Goal: Task Accomplishment & Management: Use online tool/utility

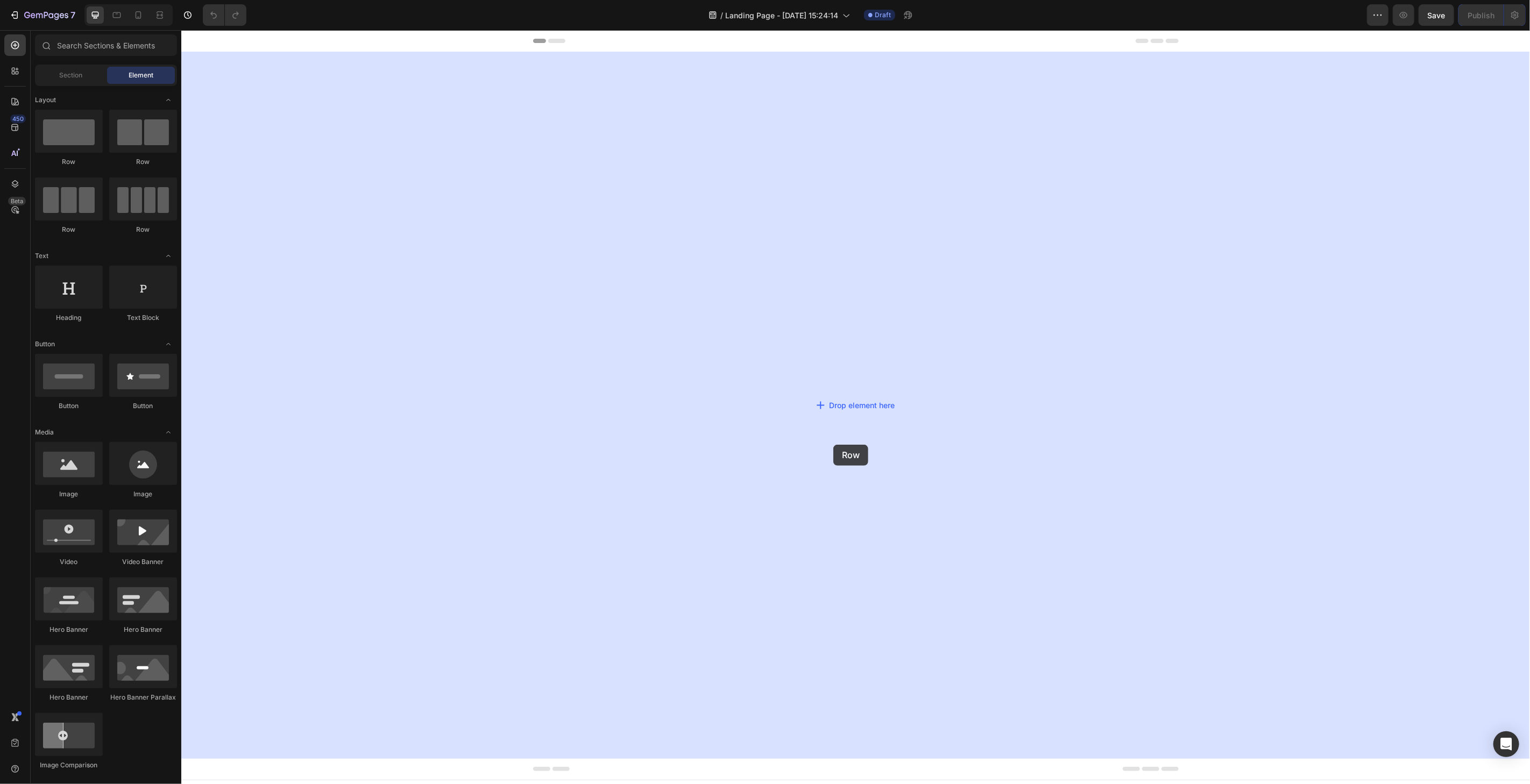
drag, startPoint x: 226, startPoint y: 178, endPoint x: 825, endPoint y: 443, distance: 655.0
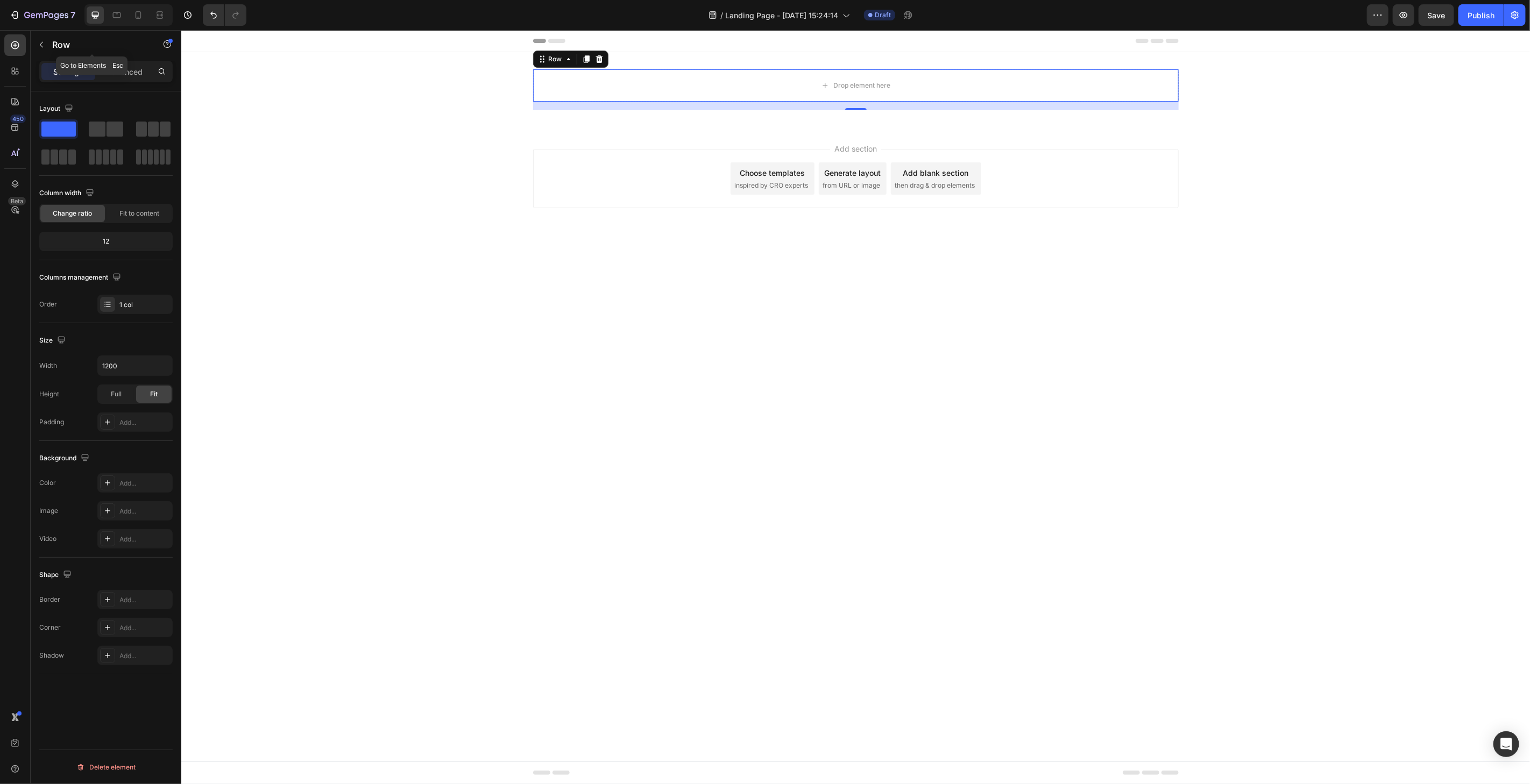
click at [43, 47] on icon "button" at bounding box center [41, 45] width 9 height 9
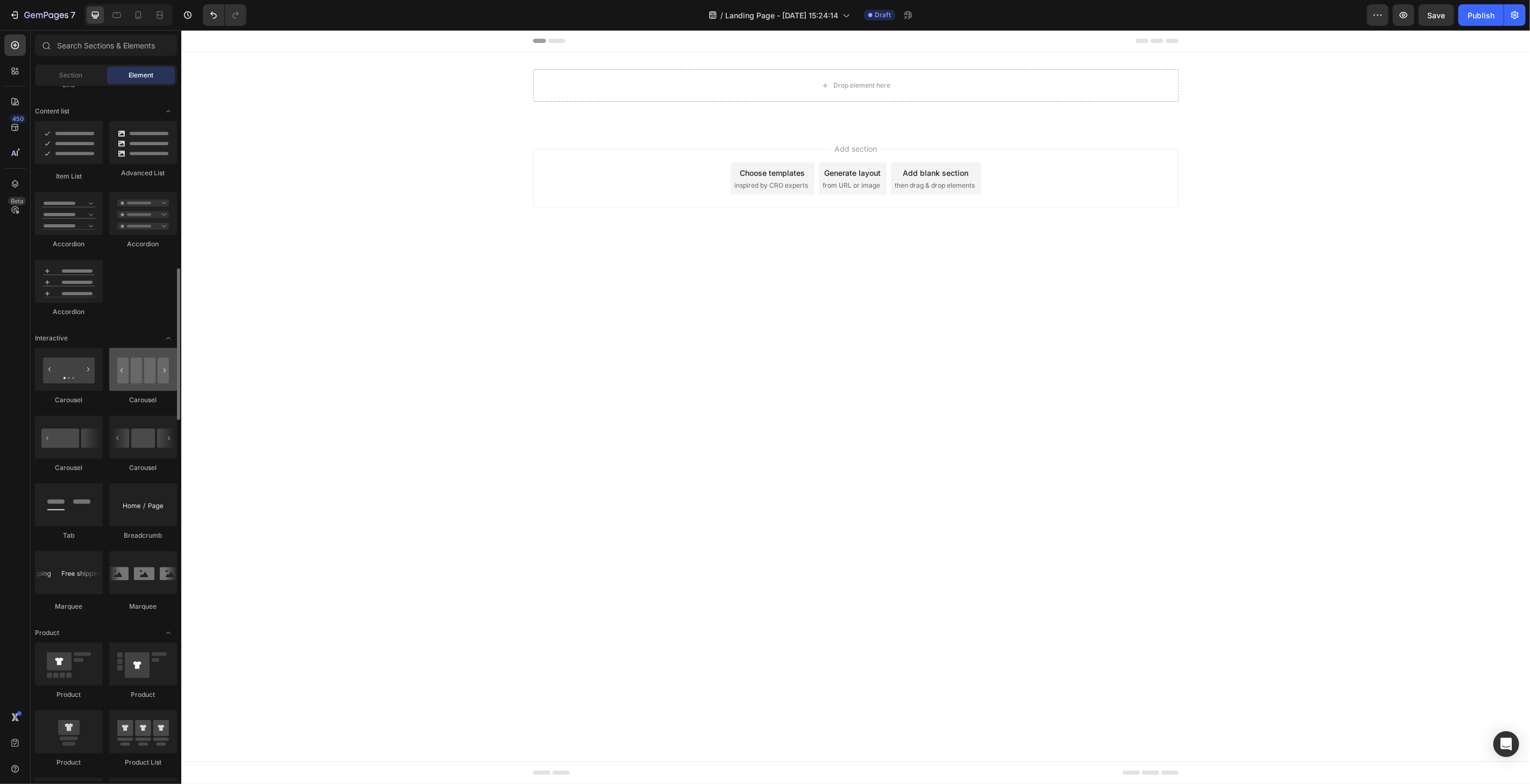
scroll to position [896, 0]
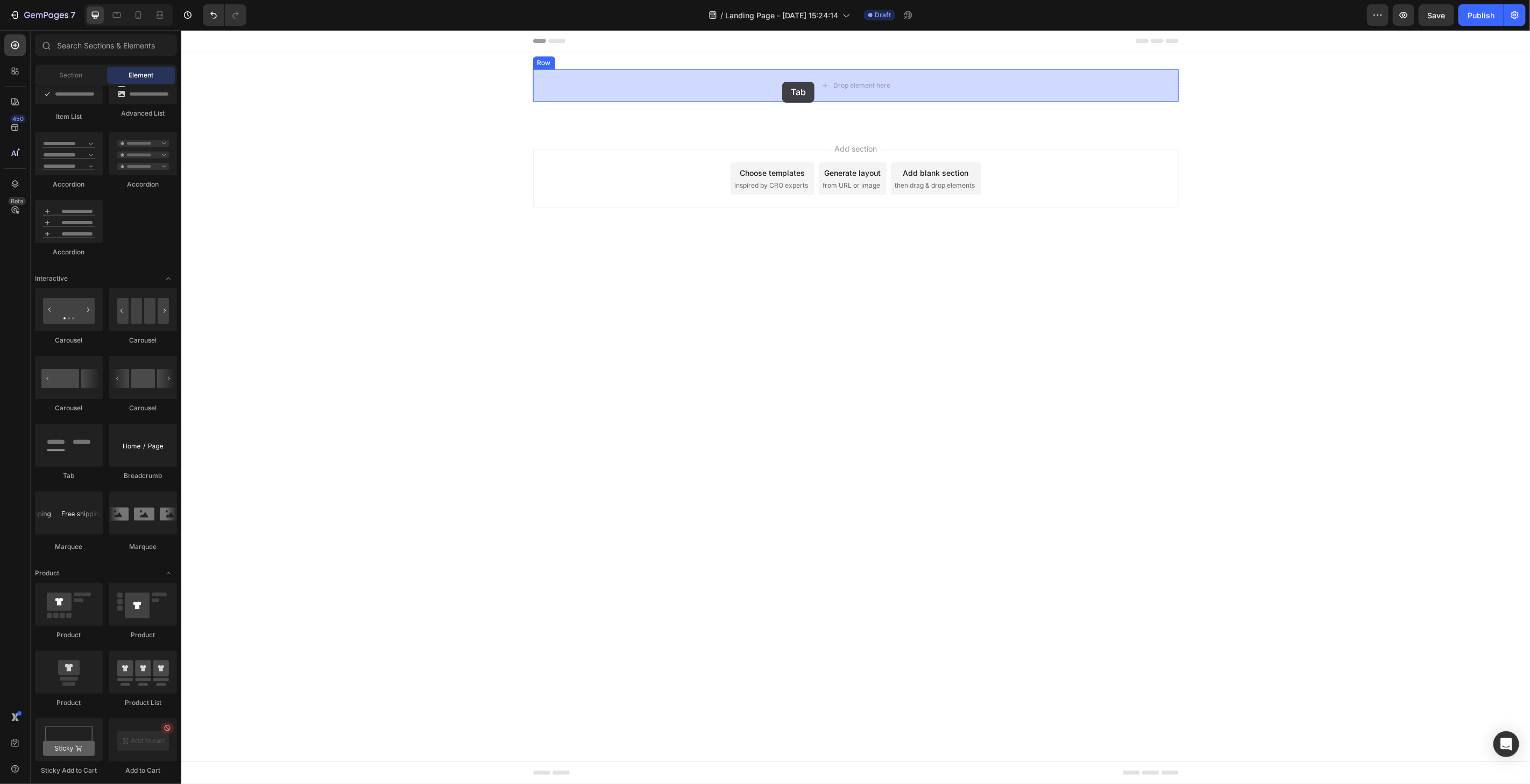
drag, startPoint x: 254, startPoint y: 474, endPoint x: 781, endPoint y: 81, distance: 657.4
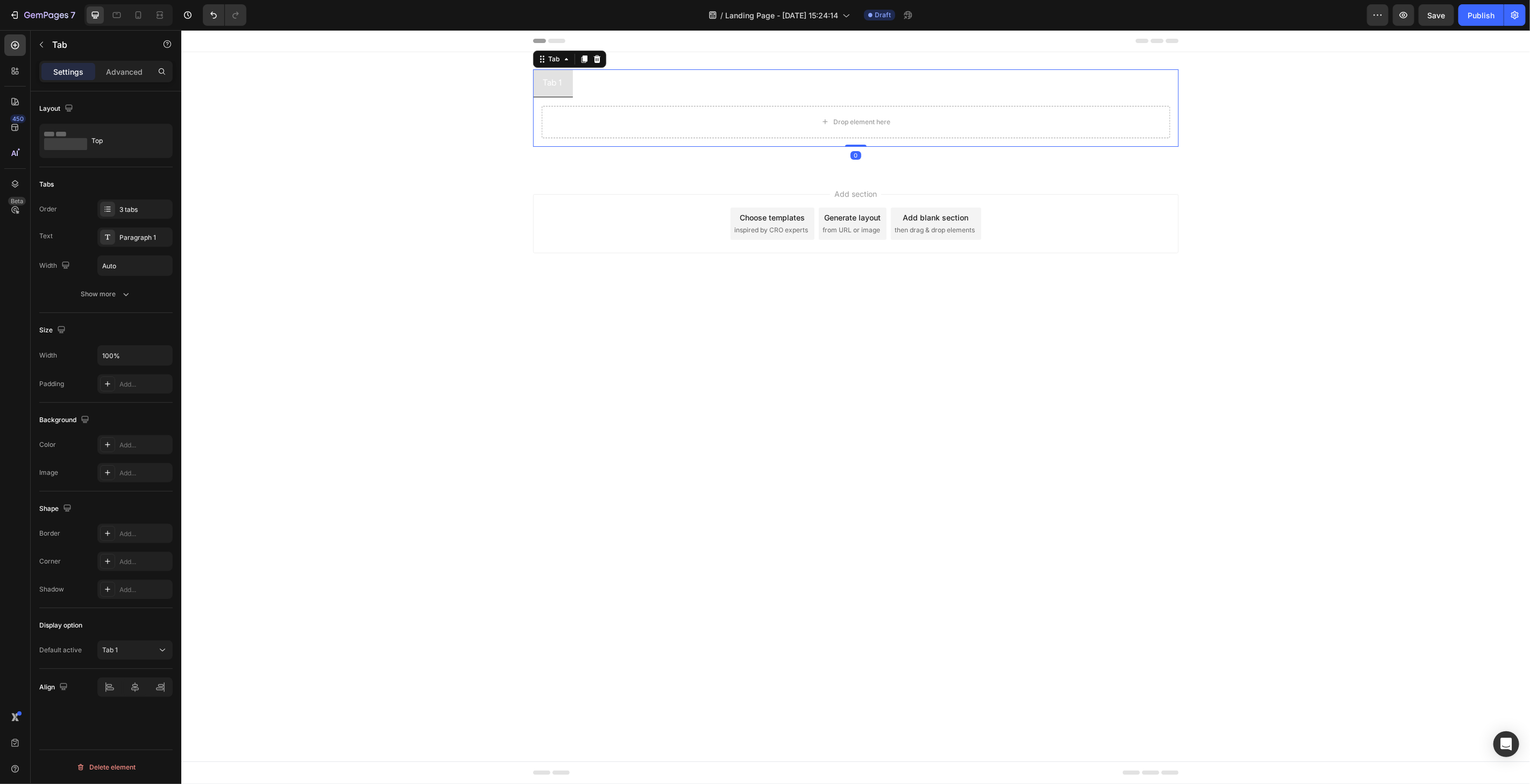
click at [544, 78] on div "Tab 1" at bounding box center [552, 82] width 23 height 19
click at [614, 81] on li "Tab 3" at bounding box center [634, 82] width 41 height 28
click at [595, 88] on p "Tab 2" at bounding box center [593, 82] width 21 height 16
click at [673, 86] on ul "Tab 1 Tab 2 Tab 3" at bounding box center [855, 82] width 646 height 28
click at [636, 88] on p "Tab 3" at bounding box center [634, 82] width 21 height 16
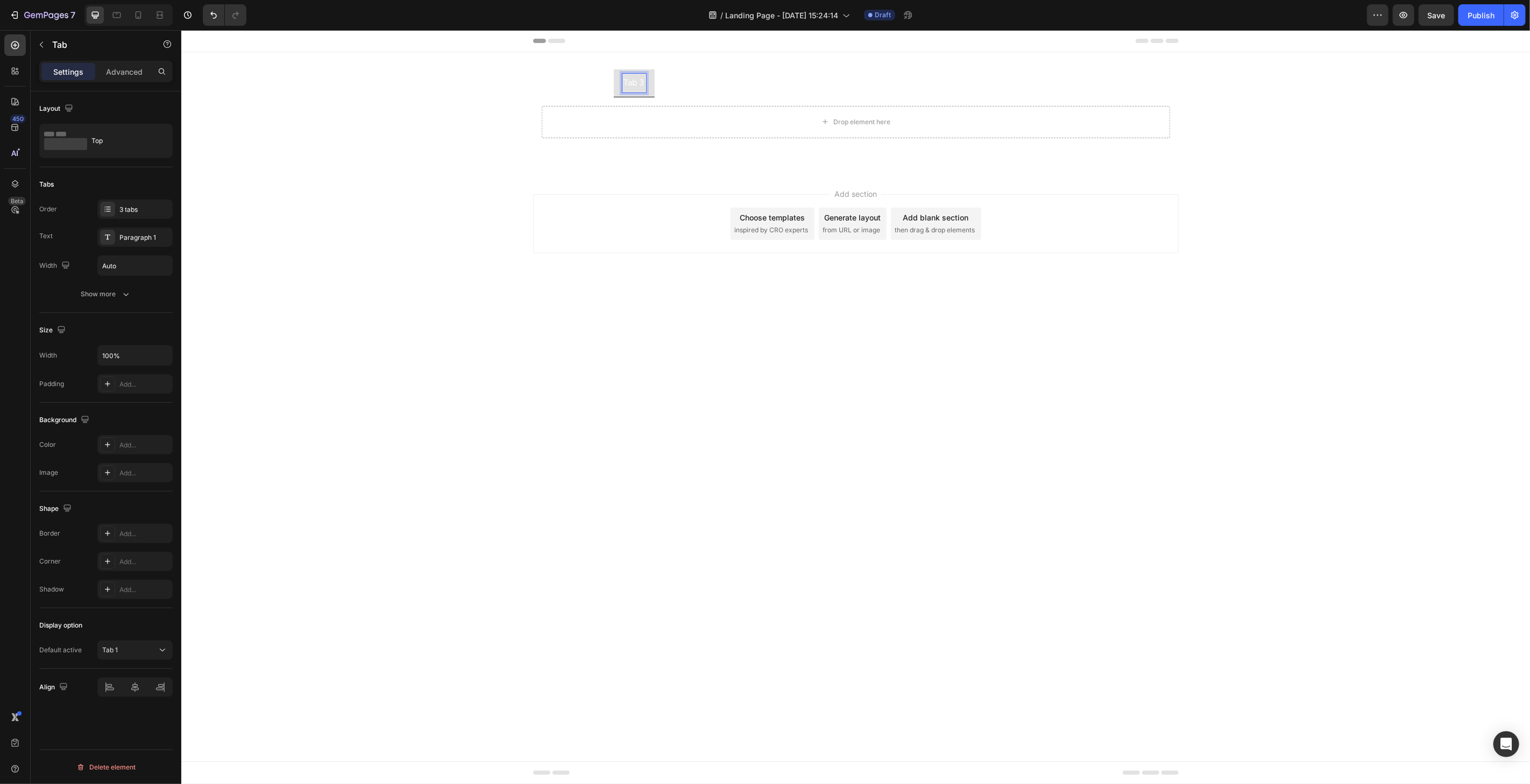
click at [689, 86] on ul "Tab 1 Tab 2 Tab 3" at bounding box center [855, 82] width 646 height 28
click at [671, 87] on ul "Tab 1 Tab 2 Tab 3" at bounding box center [855, 82] width 646 height 28
click at [659, 88] on ul "Tab 1 Tab 2 Tab 3" at bounding box center [855, 82] width 646 height 28
click at [598, 90] on p "Tab 2" at bounding box center [593, 82] width 21 height 16
click at [551, 84] on p "Tab 1" at bounding box center [552, 82] width 19 height 16
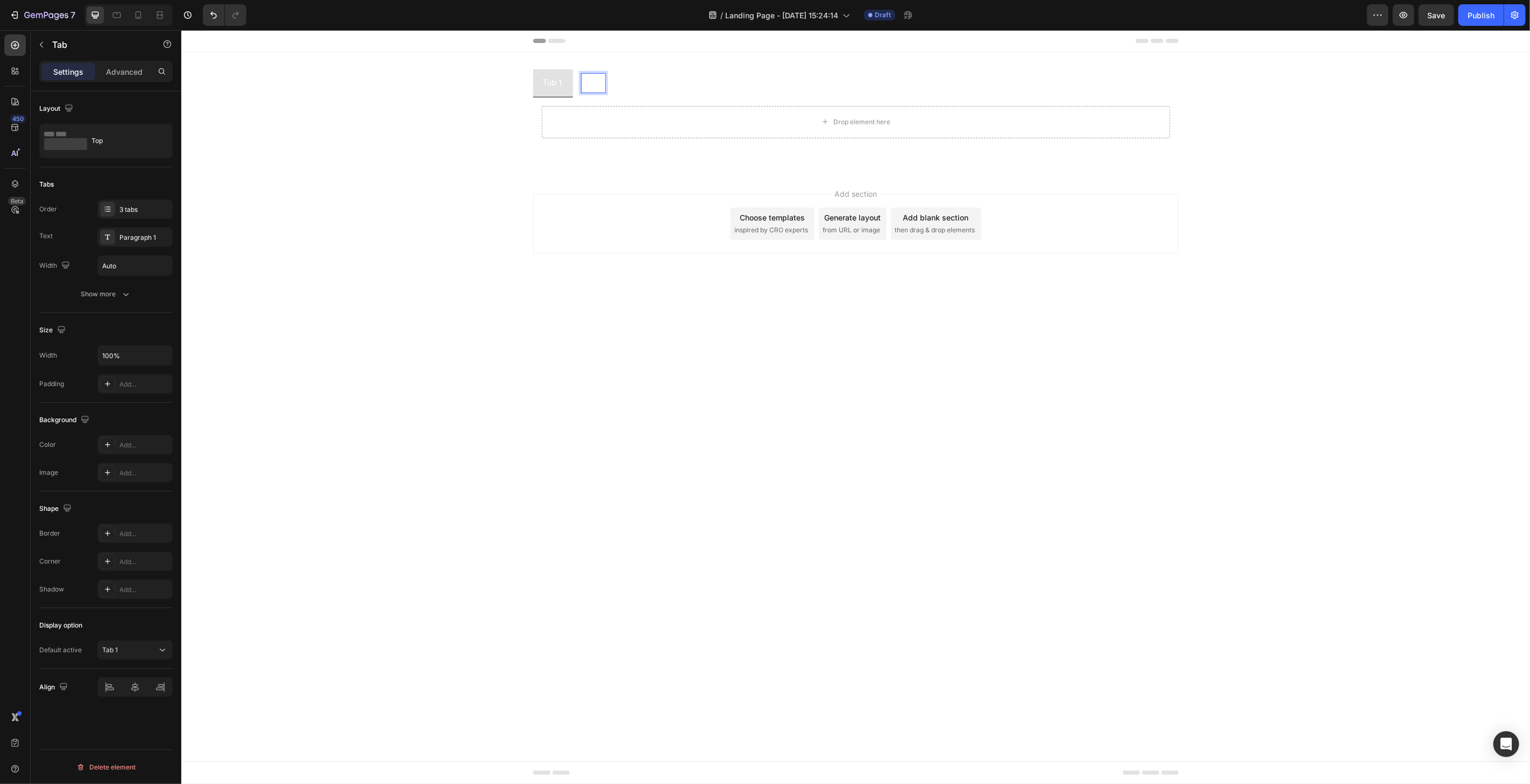
click at [595, 84] on p "Tab 2" at bounding box center [593, 82] width 21 height 16
click at [654, 83] on li "Tab 3" at bounding box center [634, 82] width 41 height 28
click at [581, 88] on div "Tab 2" at bounding box center [593, 82] width 23 height 19
click at [548, 88] on p "Tab 1" at bounding box center [552, 82] width 19 height 16
click at [644, 86] on div "Tab 3" at bounding box center [633, 82] width 23 height 19
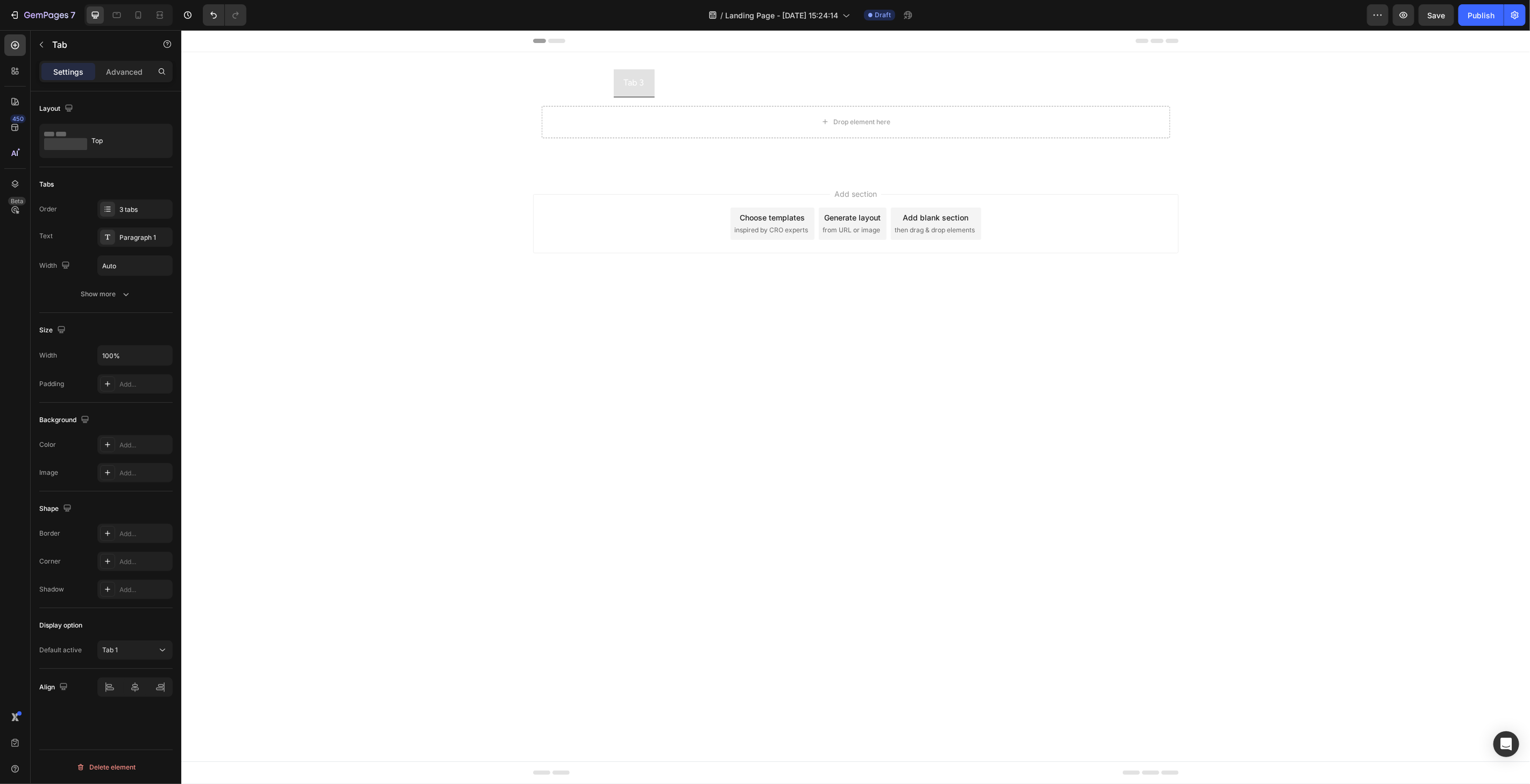
click at [671, 81] on ul "Tab 1 Tab 2 Tab 3" at bounding box center [855, 82] width 646 height 28
click at [584, 88] on p "Tab 2" at bounding box center [593, 82] width 21 height 16
click at [552, 86] on p "Tab 1" at bounding box center [552, 82] width 19 height 16
click at [56, 42] on p "Tab" at bounding box center [97, 45] width 91 height 13
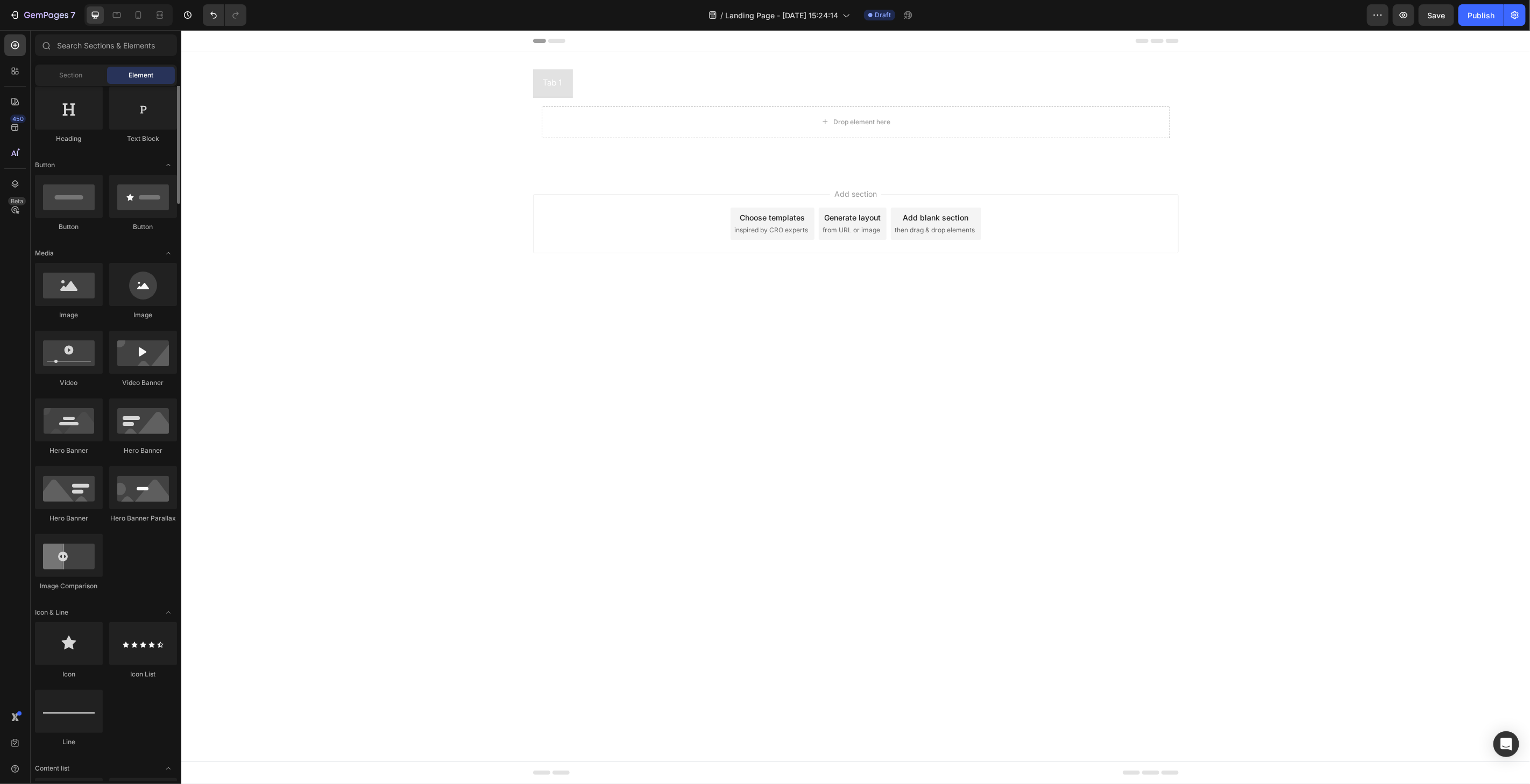
scroll to position [119, 0]
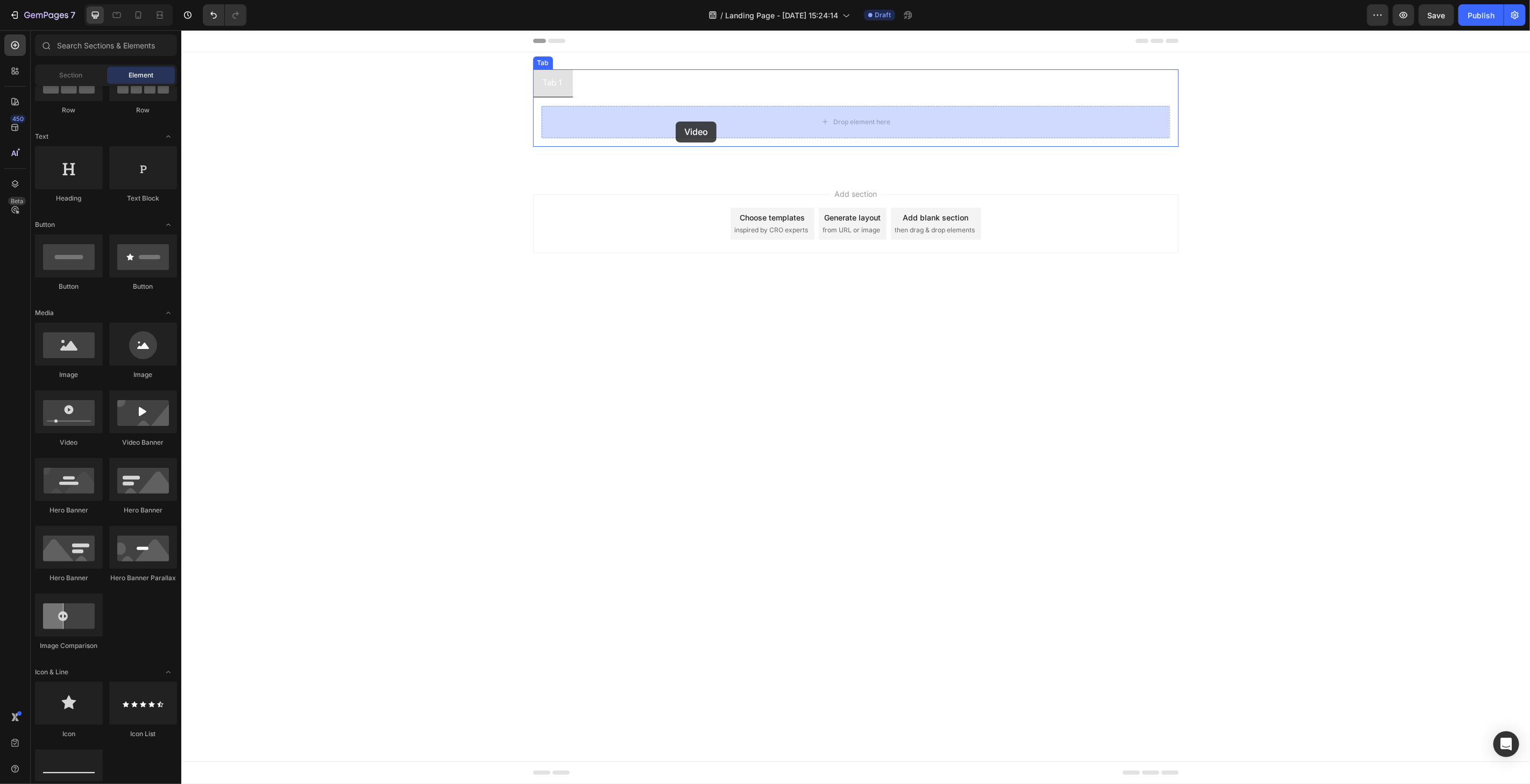
drag, startPoint x: 257, startPoint y: 456, endPoint x: 675, endPoint y: 121, distance: 535.7
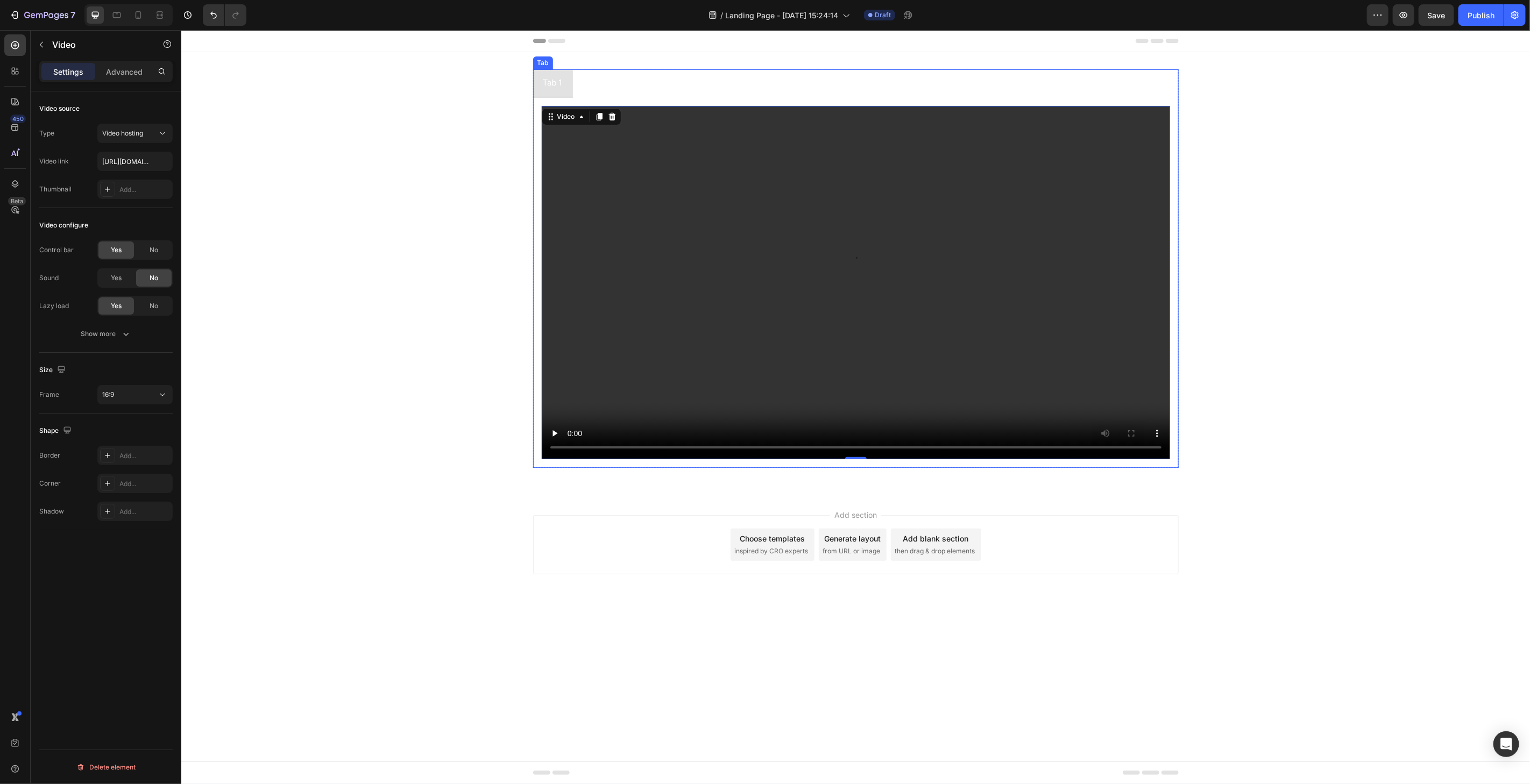
click at [609, 81] on li "Tab 2" at bounding box center [593, 82] width 41 height 28
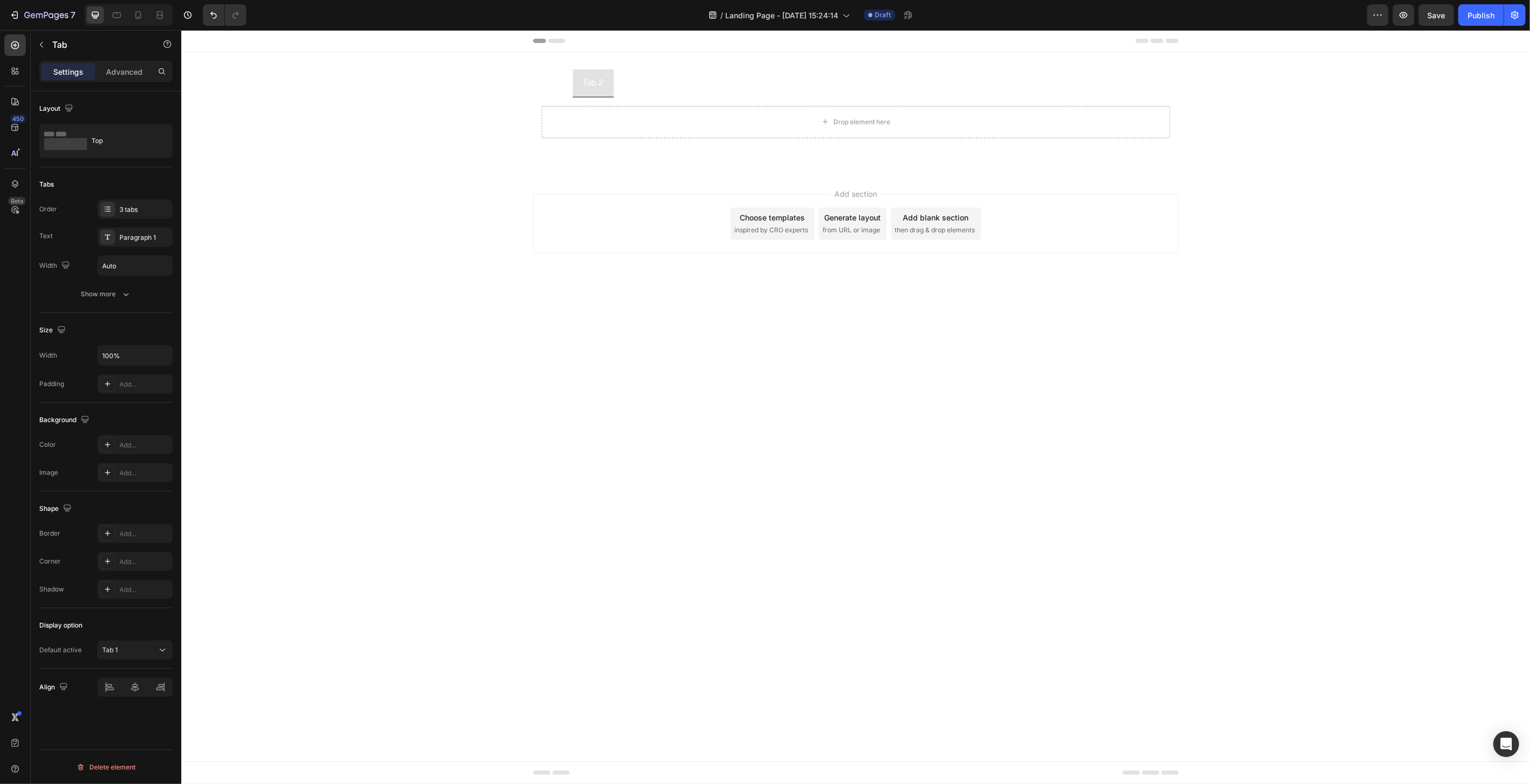
click at [566, 86] on li "Tab 1" at bounding box center [552, 82] width 40 height 28
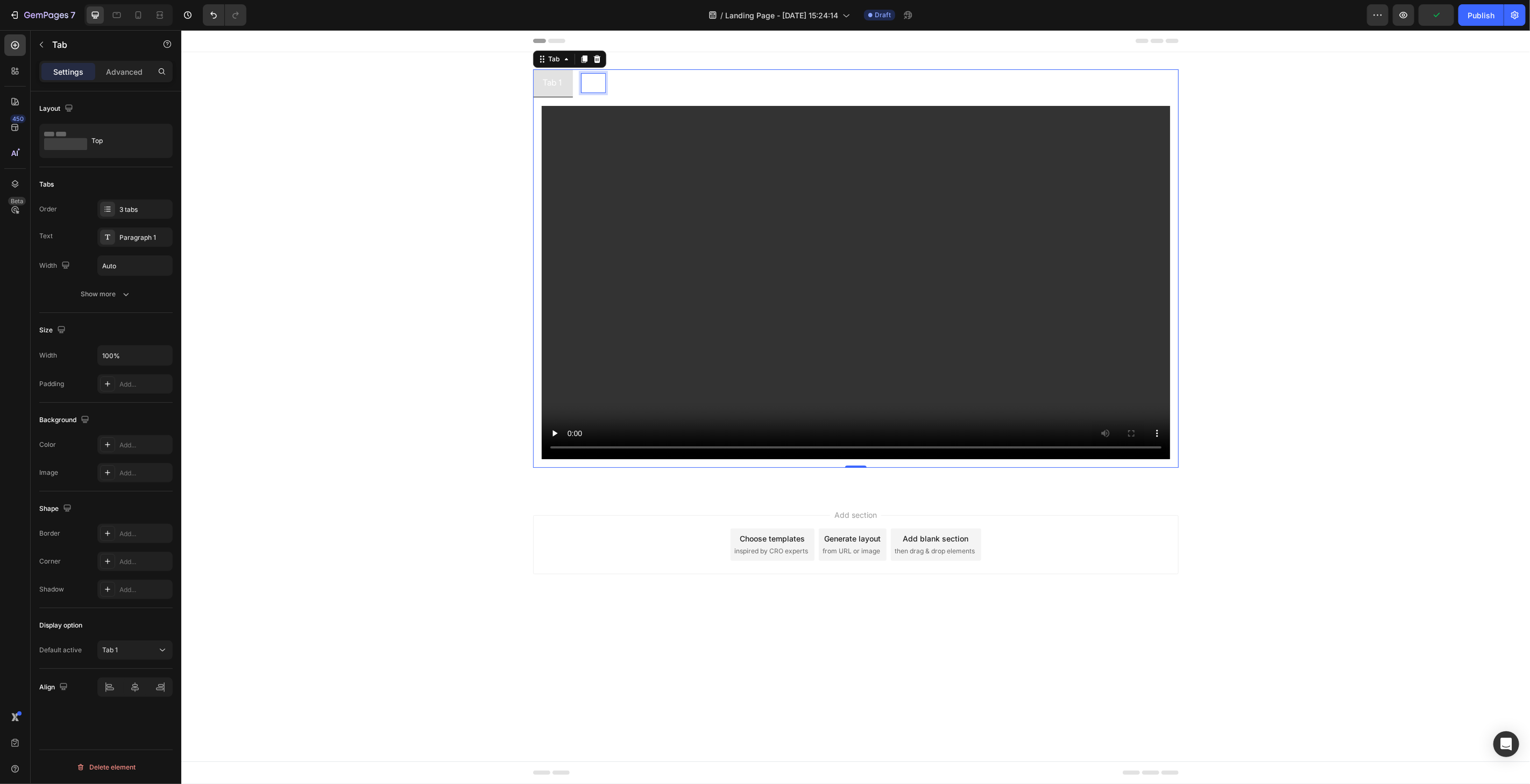
click at [593, 84] on p "Tab 2" at bounding box center [593, 82] width 21 height 16
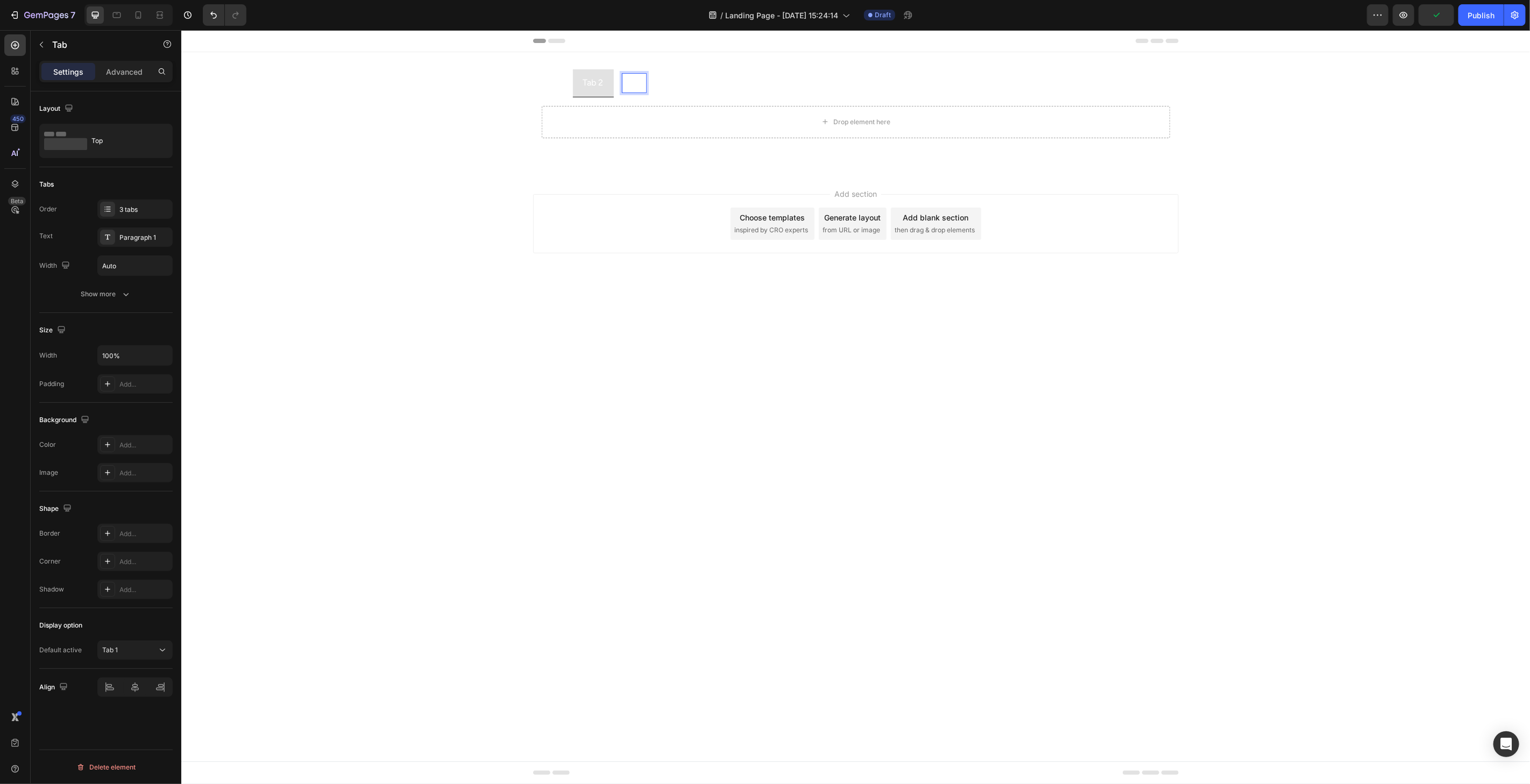
click at [644, 82] on div "Tab 3" at bounding box center [633, 82] width 23 height 19
click at [569, 82] on li "Tab 1" at bounding box center [552, 82] width 40 height 28
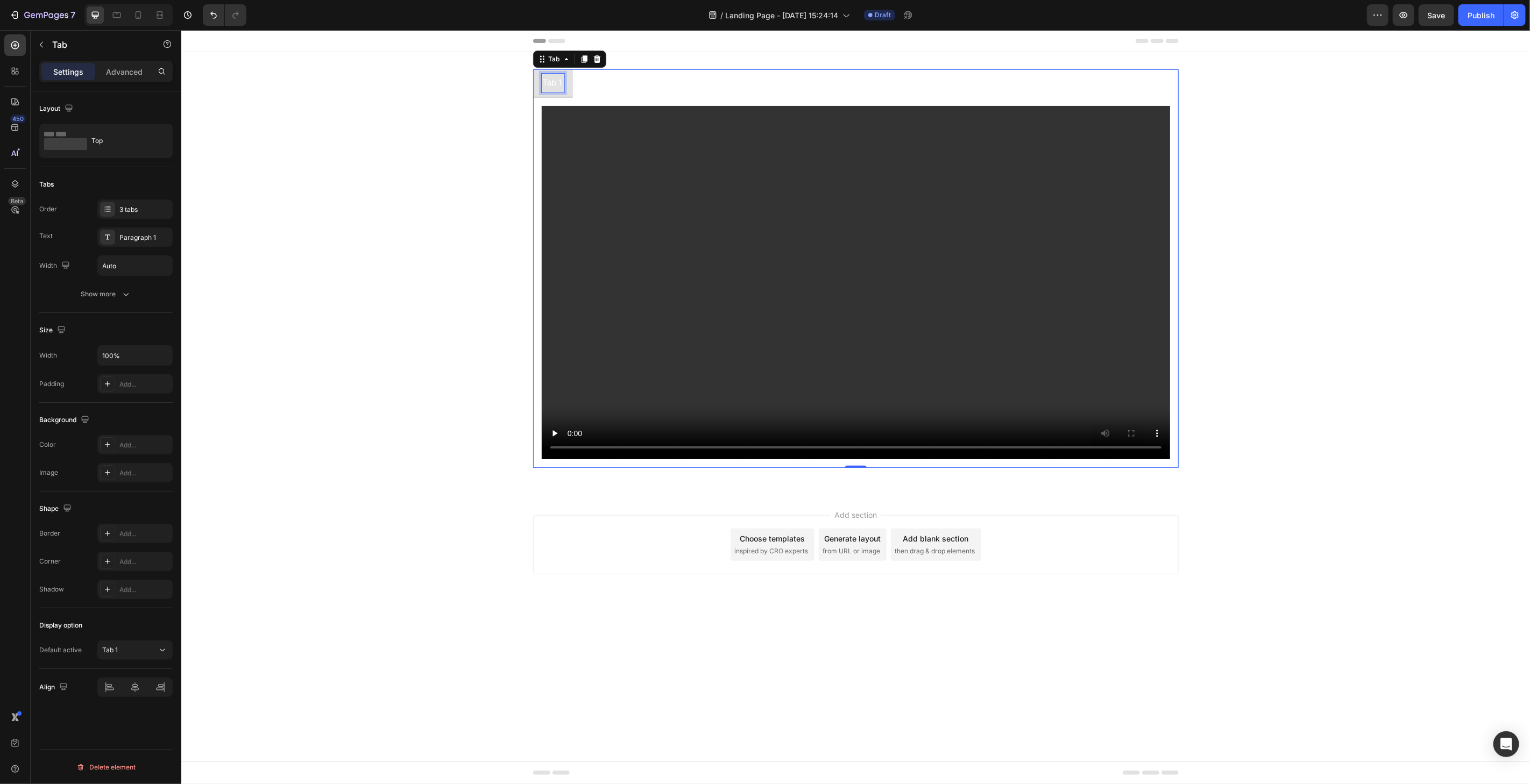
click at [555, 86] on p "Tab 1" at bounding box center [552, 82] width 19 height 16
click at [593, 83] on p "Tab 2" at bounding box center [593, 82] width 21 height 16
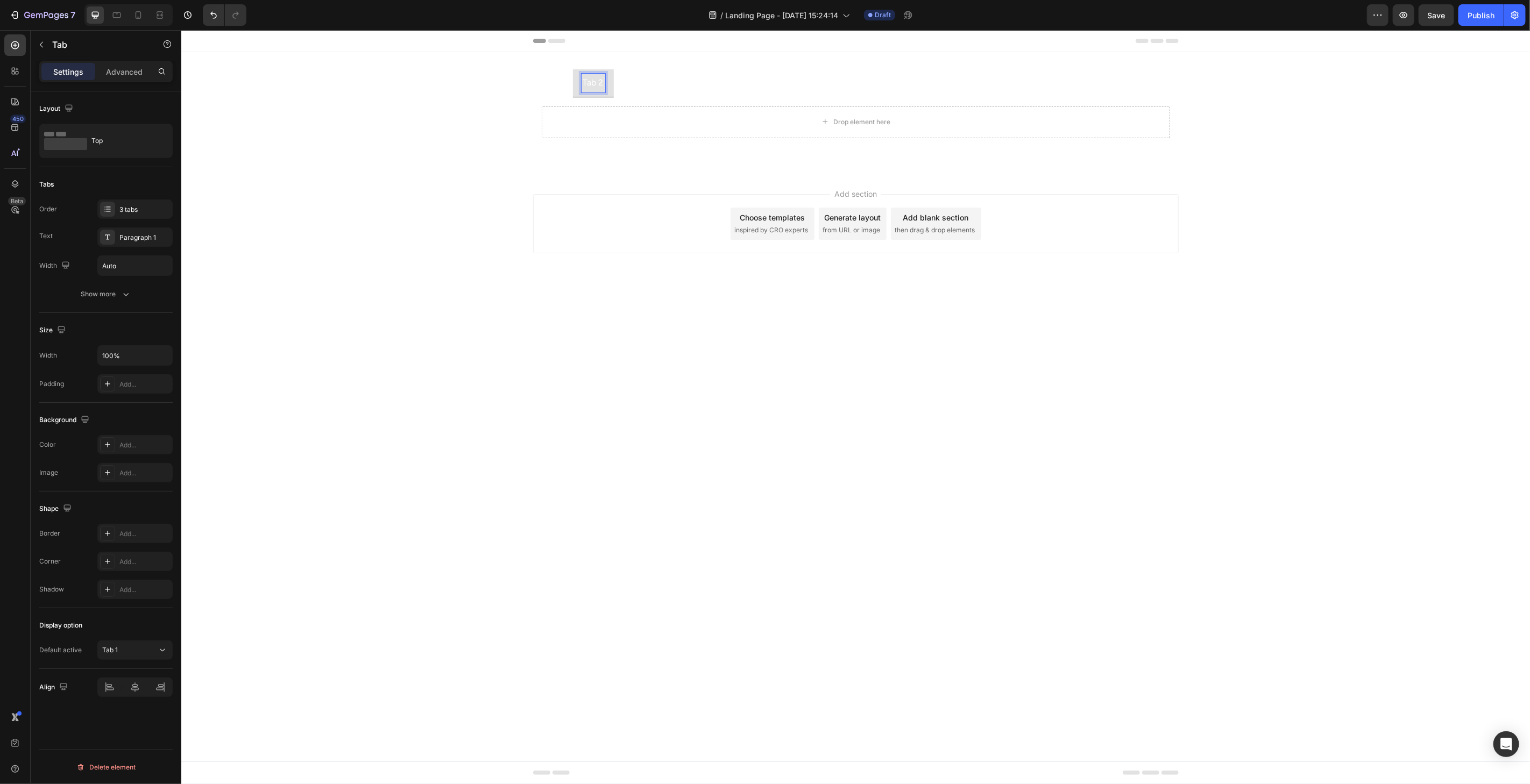
click at [559, 82] on p "Tab 1" at bounding box center [552, 82] width 19 height 16
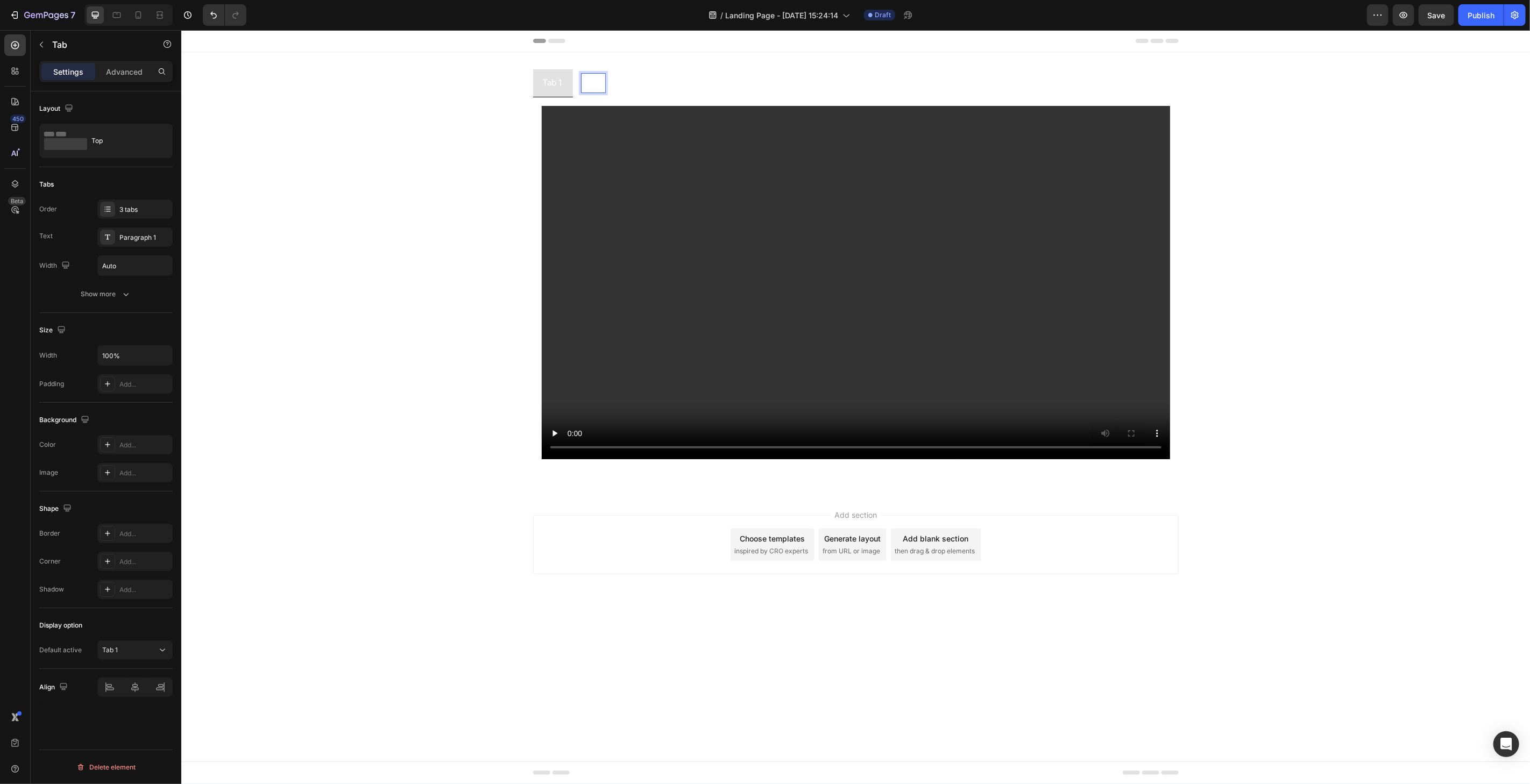
click at [598, 81] on p "Tab 2" at bounding box center [593, 82] width 21 height 16
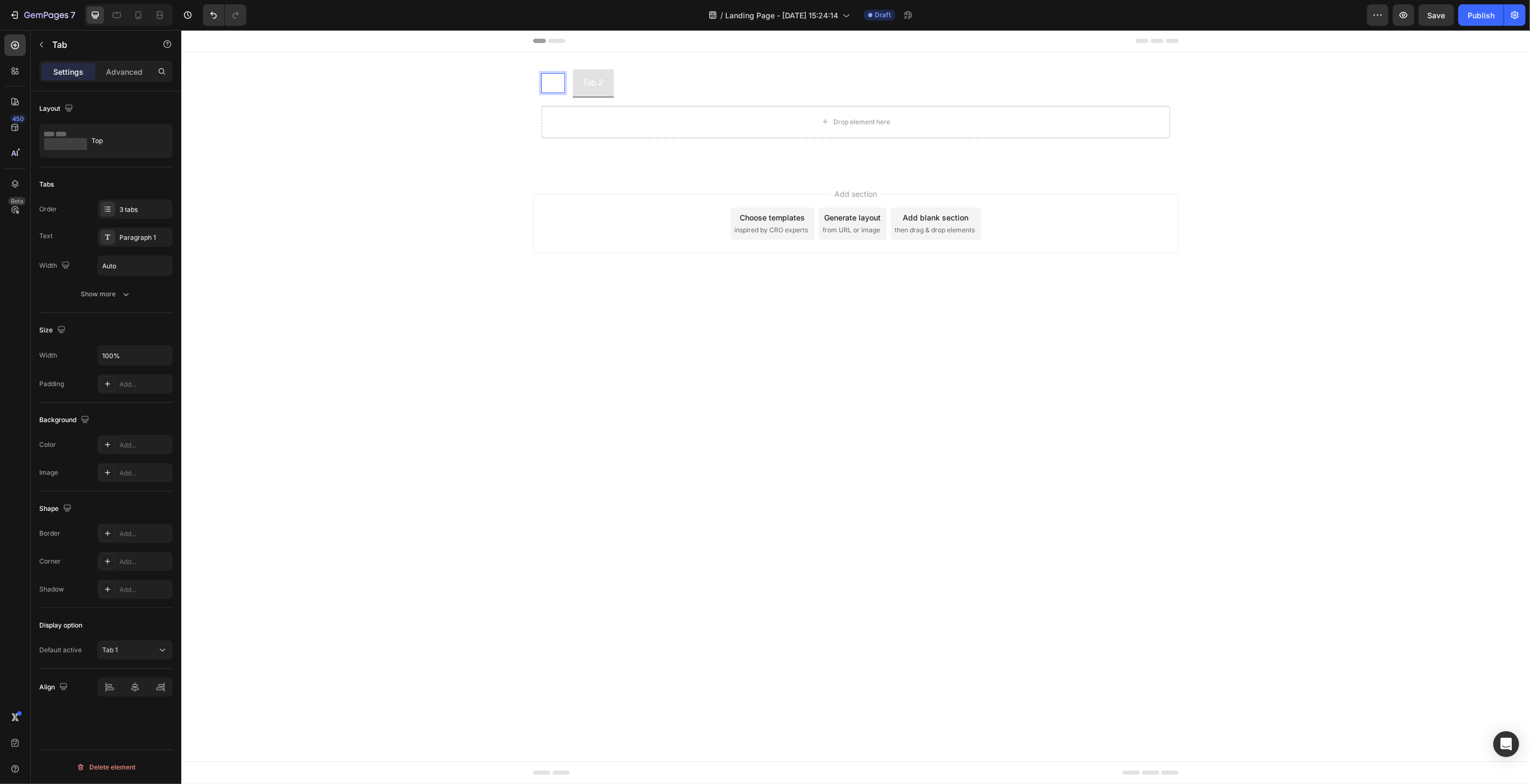
click at [556, 88] on p "Tab 1" at bounding box center [552, 82] width 19 height 16
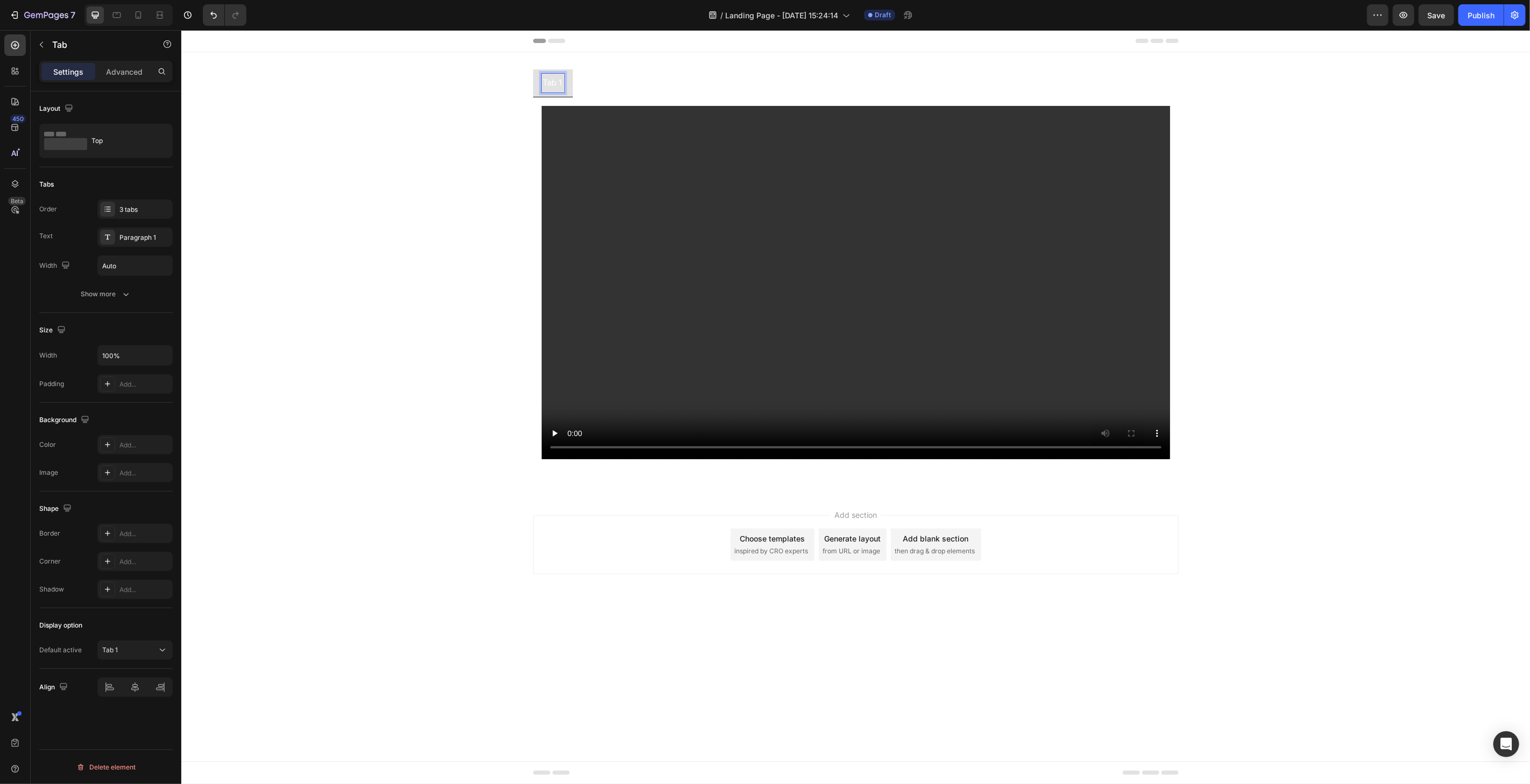
click at [600, 86] on p "Tab 2" at bounding box center [593, 82] width 21 height 16
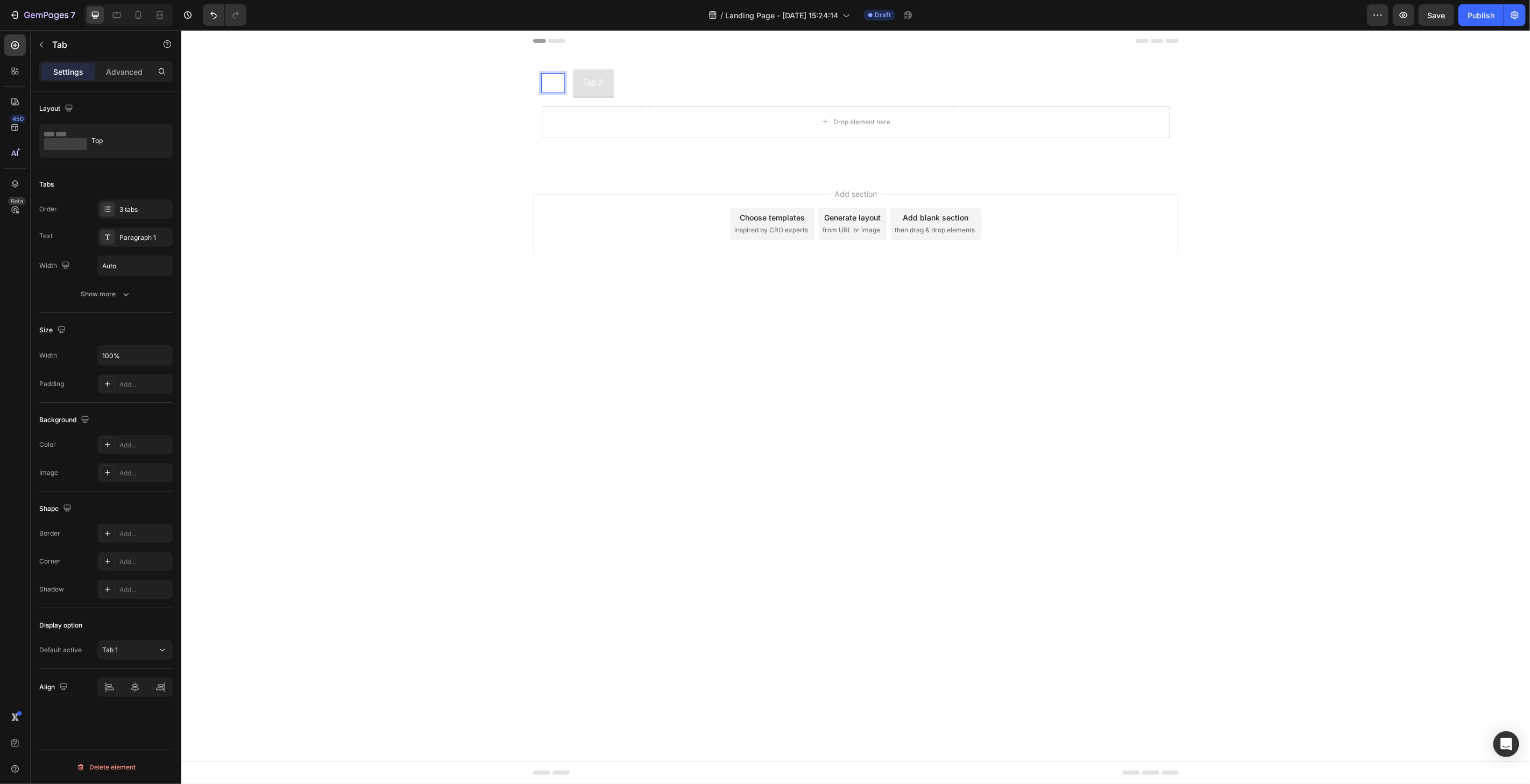
click at [551, 87] on p "Tab 1" at bounding box center [552, 82] width 19 height 16
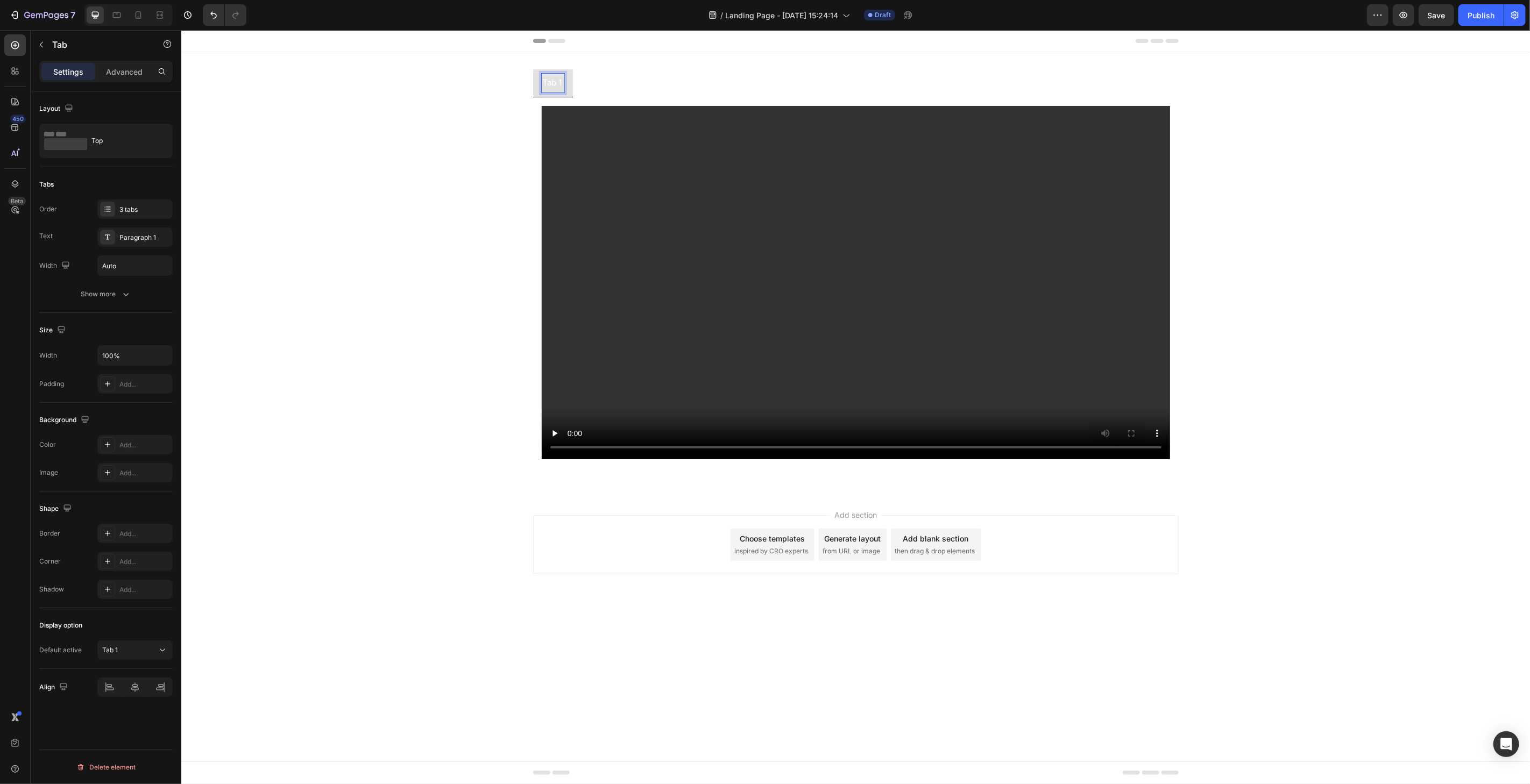
click at [592, 86] on p "Tab 2" at bounding box center [593, 82] width 21 height 16
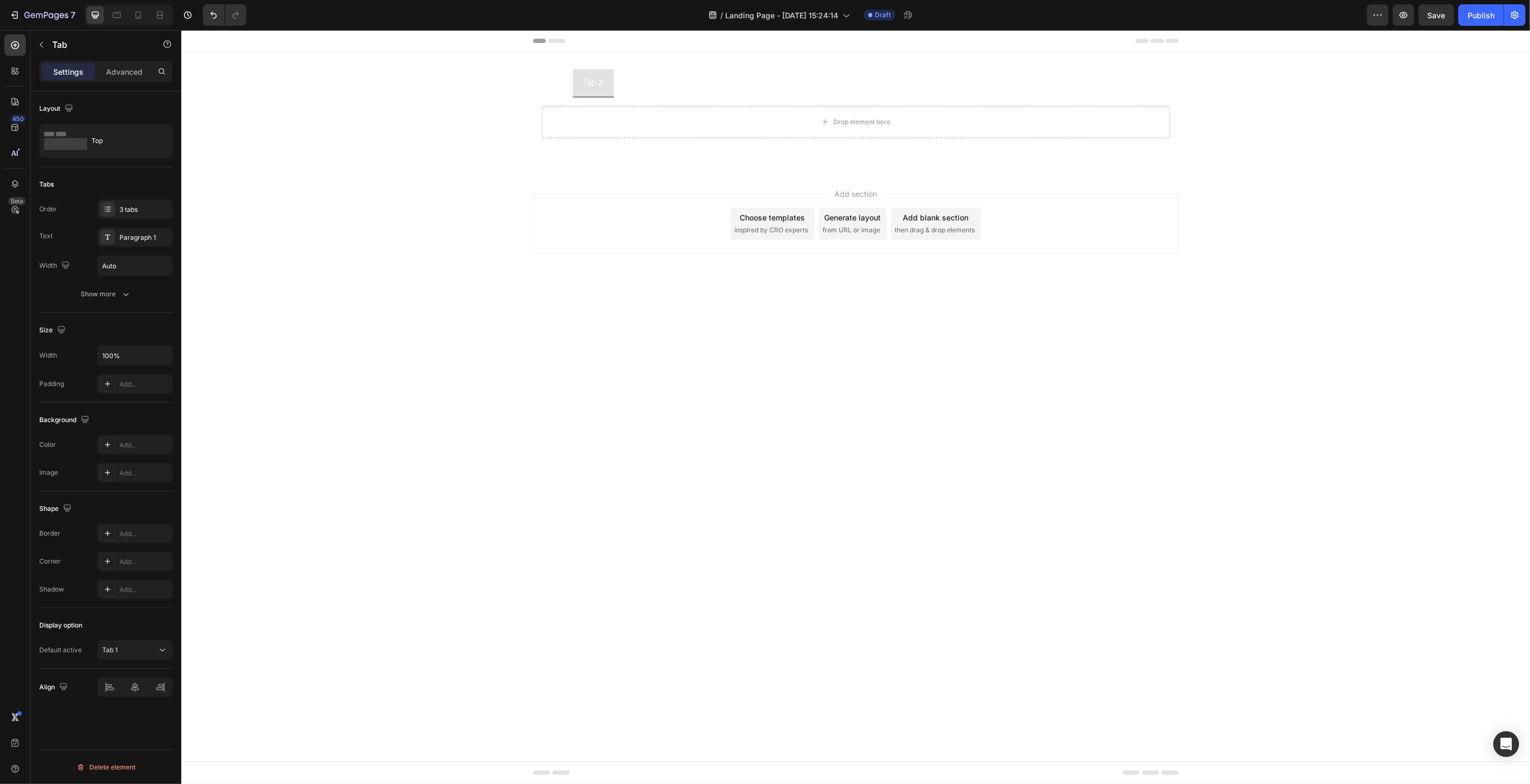
click at [564, 86] on li "Tab 1" at bounding box center [552, 82] width 40 height 28
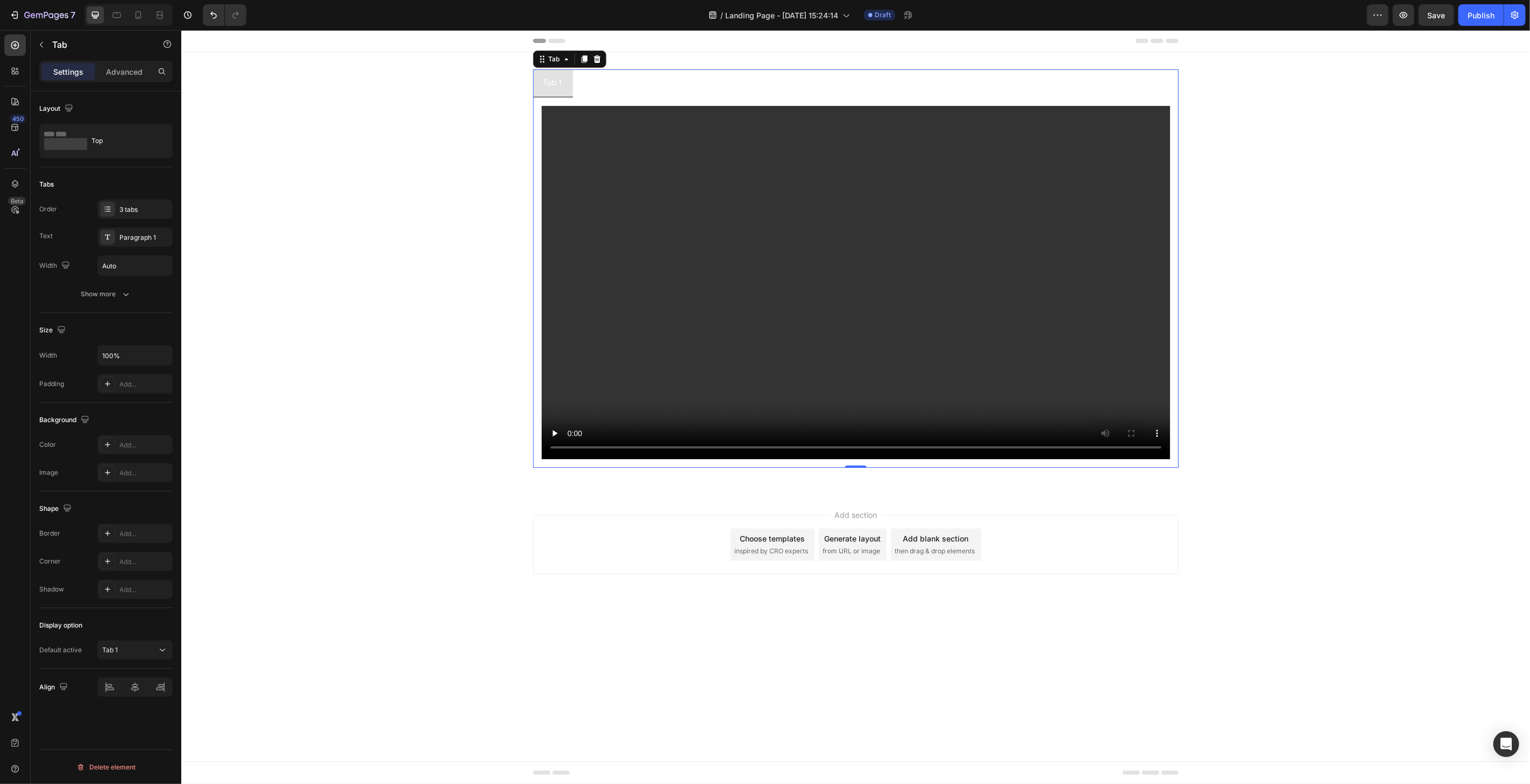
click at [588, 84] on p "Tab 2" at bounding box center [593, 82] width 21 height 16
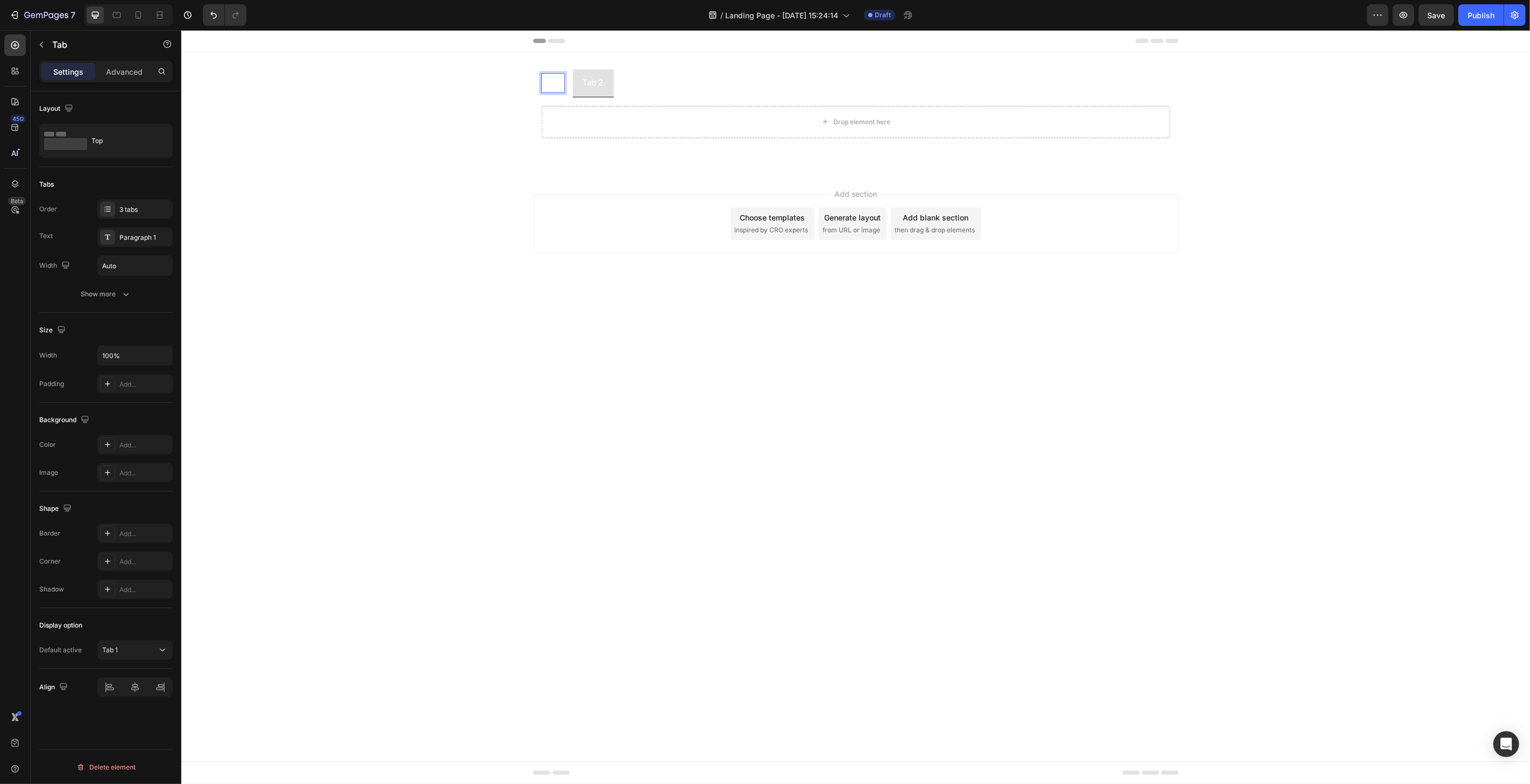
click at [558, 86] on p "Tab 1" at bounding box center [552, 82] width 19 height 16
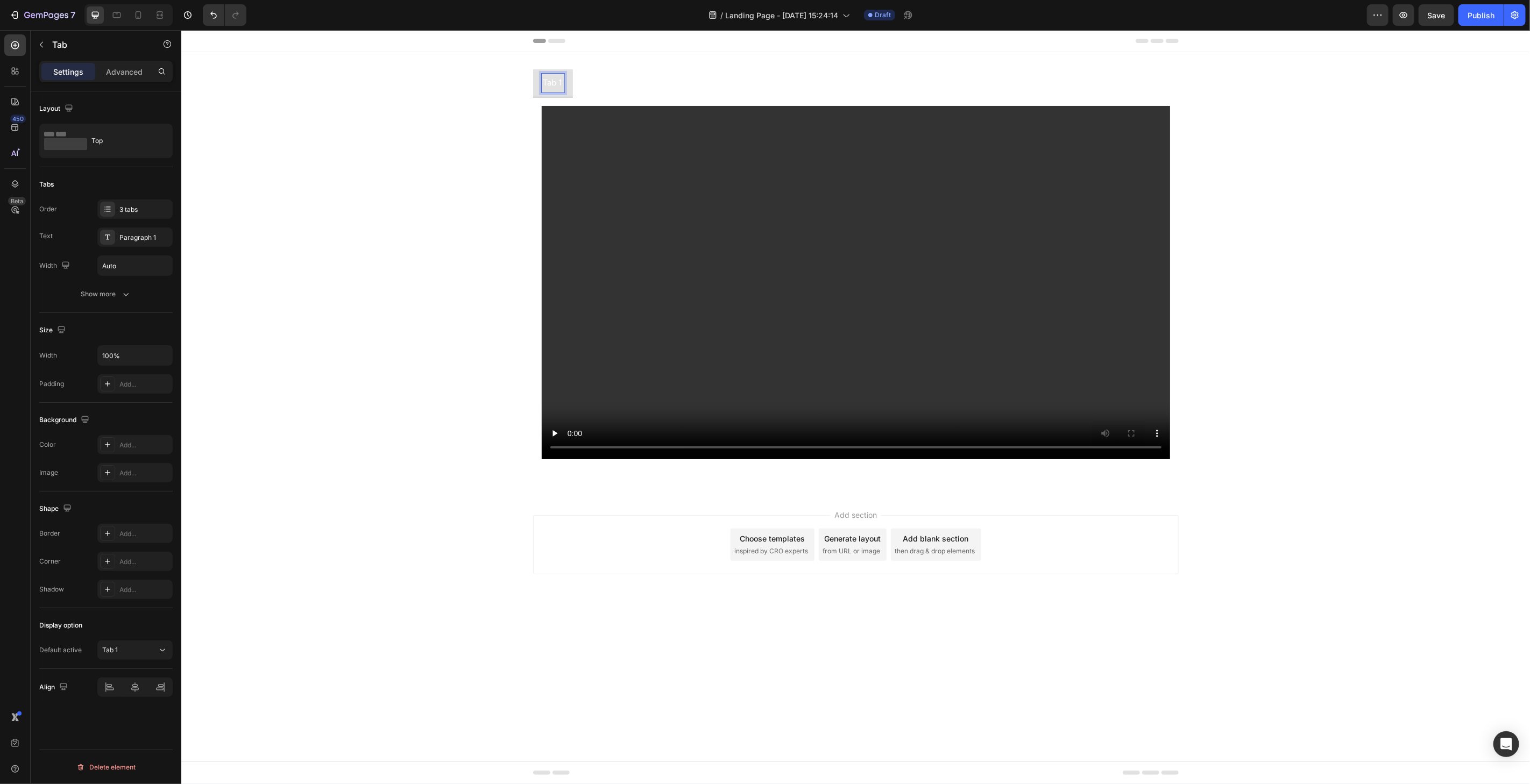
click at [581, 84] on div "Tab 2" at bounding box center [593, 82] width 23 height 19
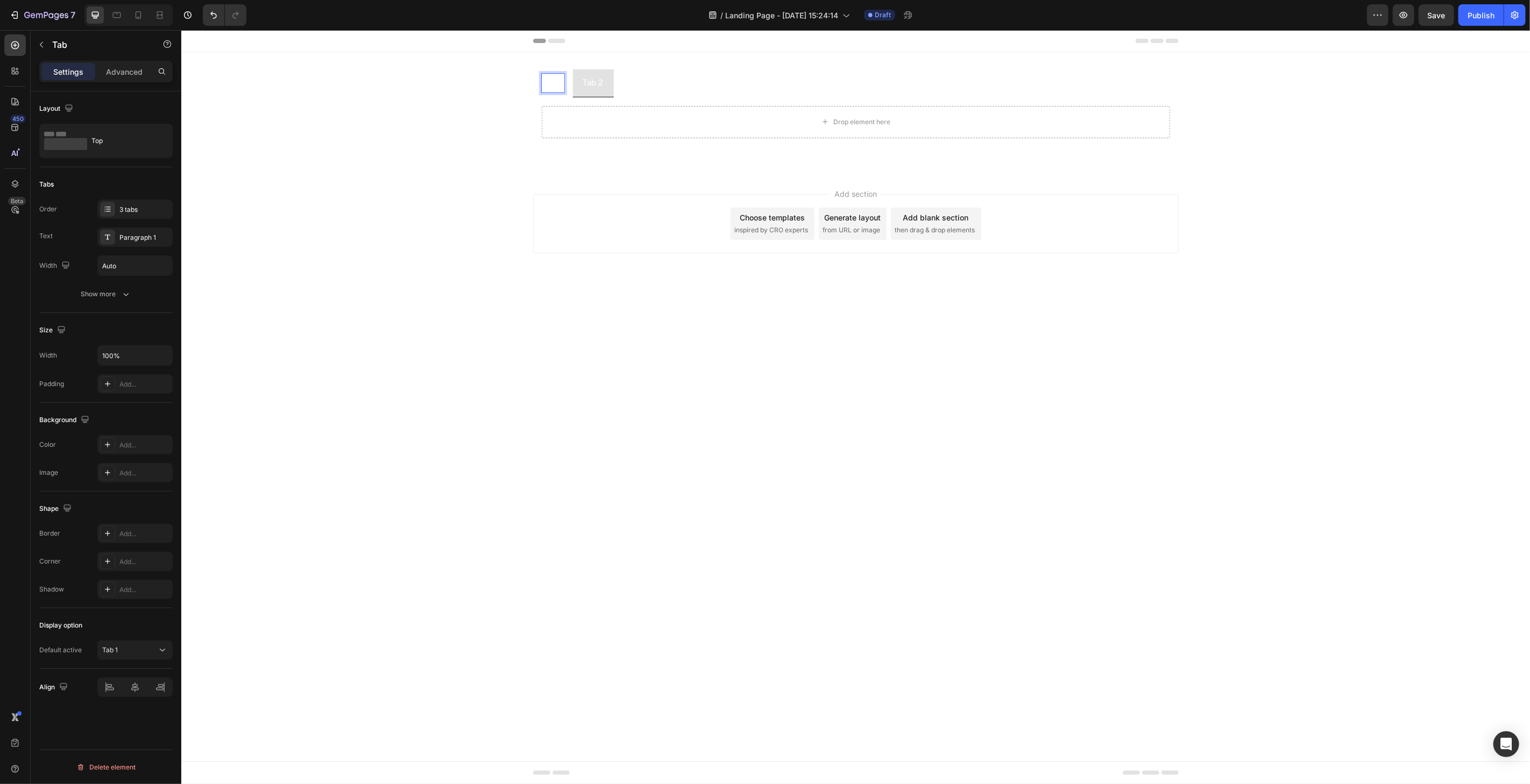
click at [560, 86] on p "Tab 1" at bounding box center [552, 82] width 19 height 16
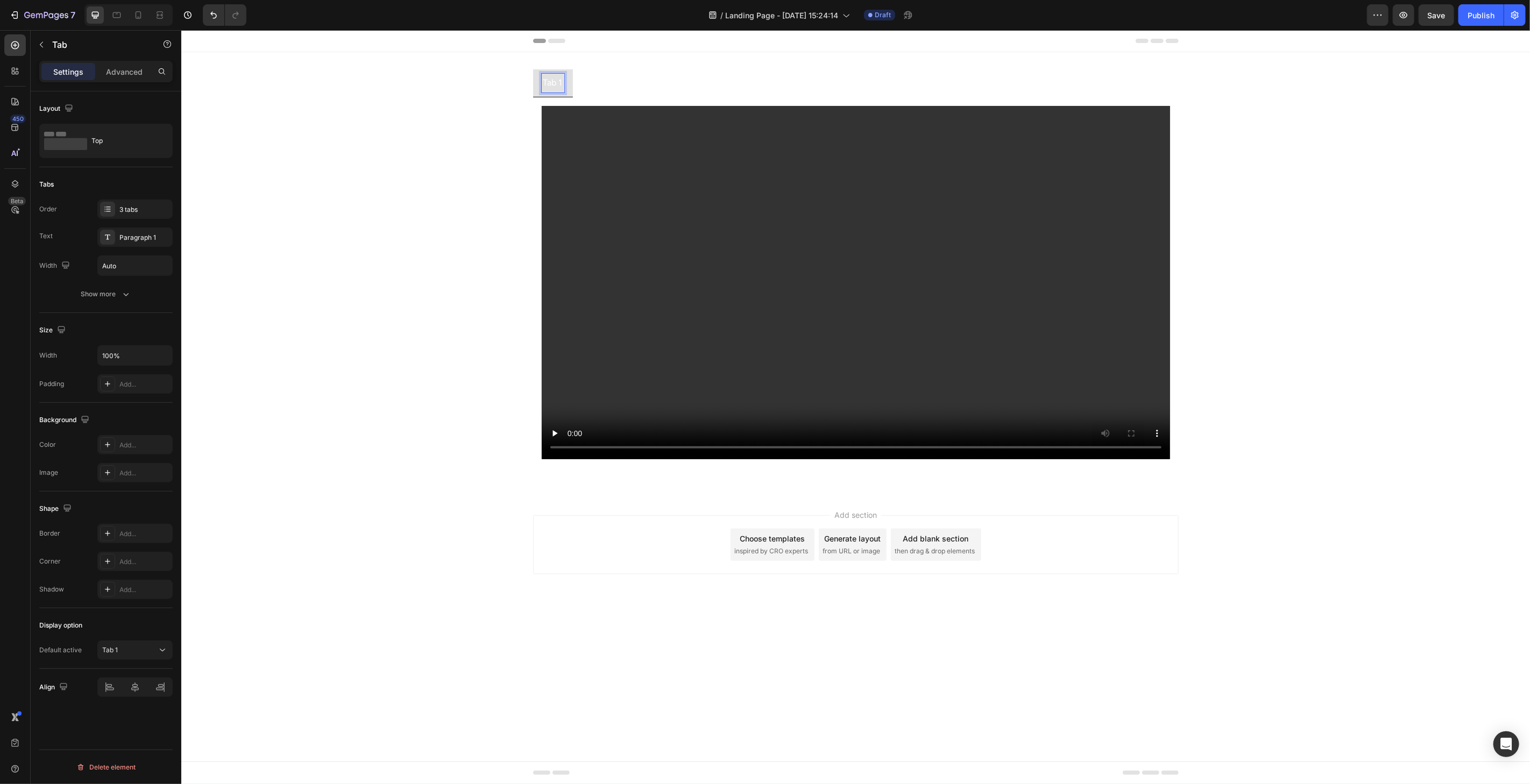
click at [590, 81] on p "Tab 2" at bounding box center [593, 82] width 21 height 16
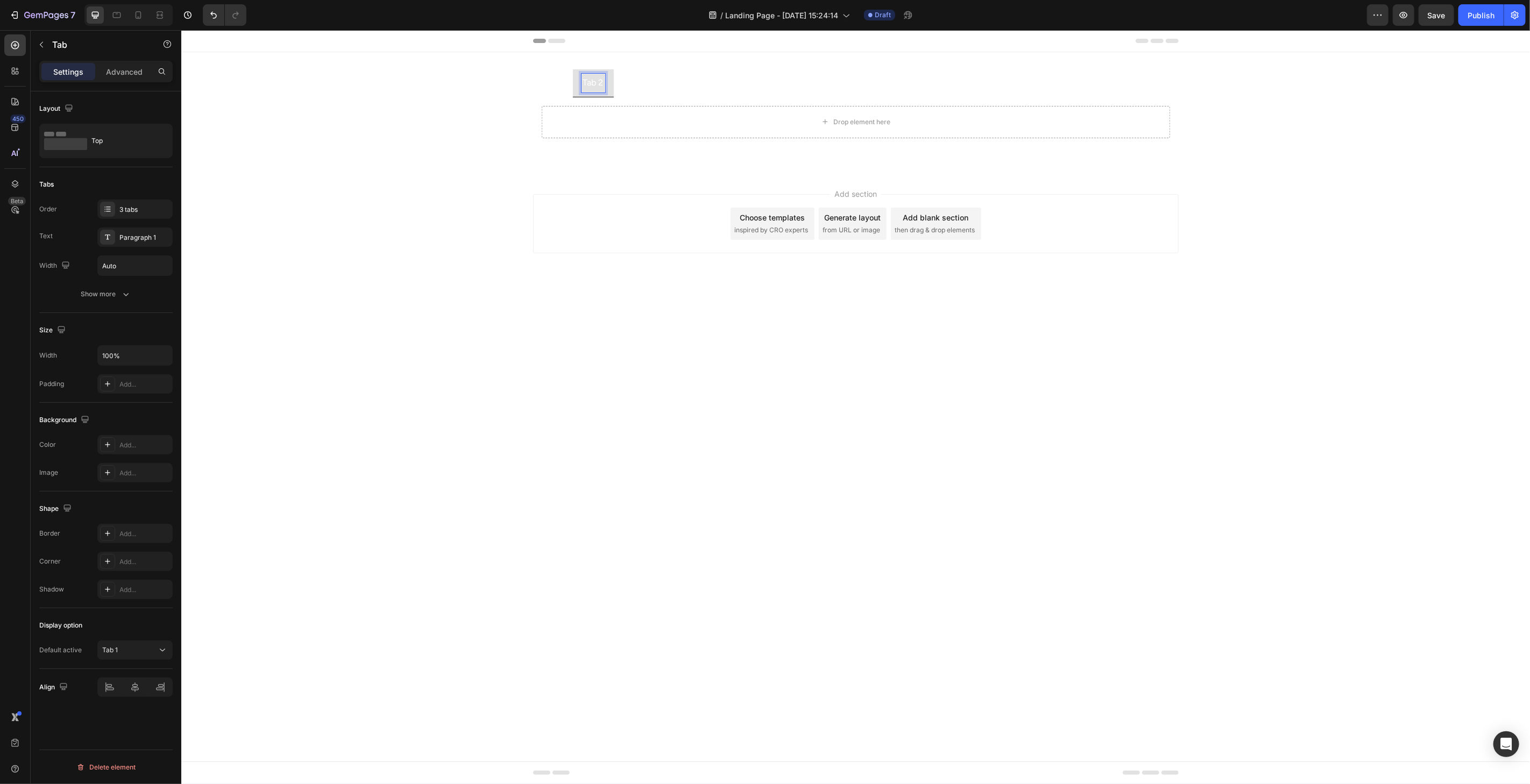
click at [563, 88] on li "Tab 1" at bounding box center [552, 82] width 40 height 28
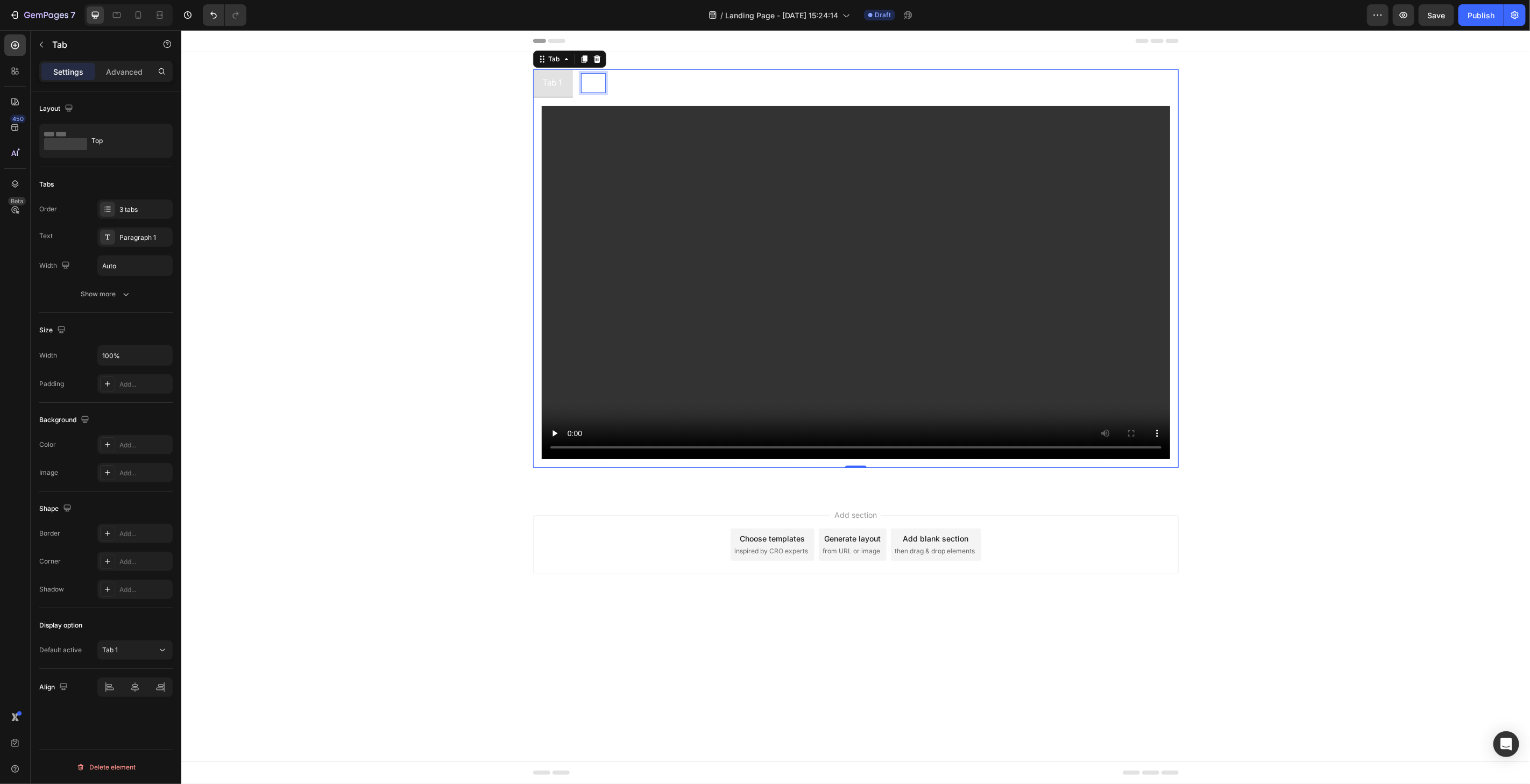
click at [585, 84] on p "Tab 2" at bounding box center [593, 82] width 21 height 16
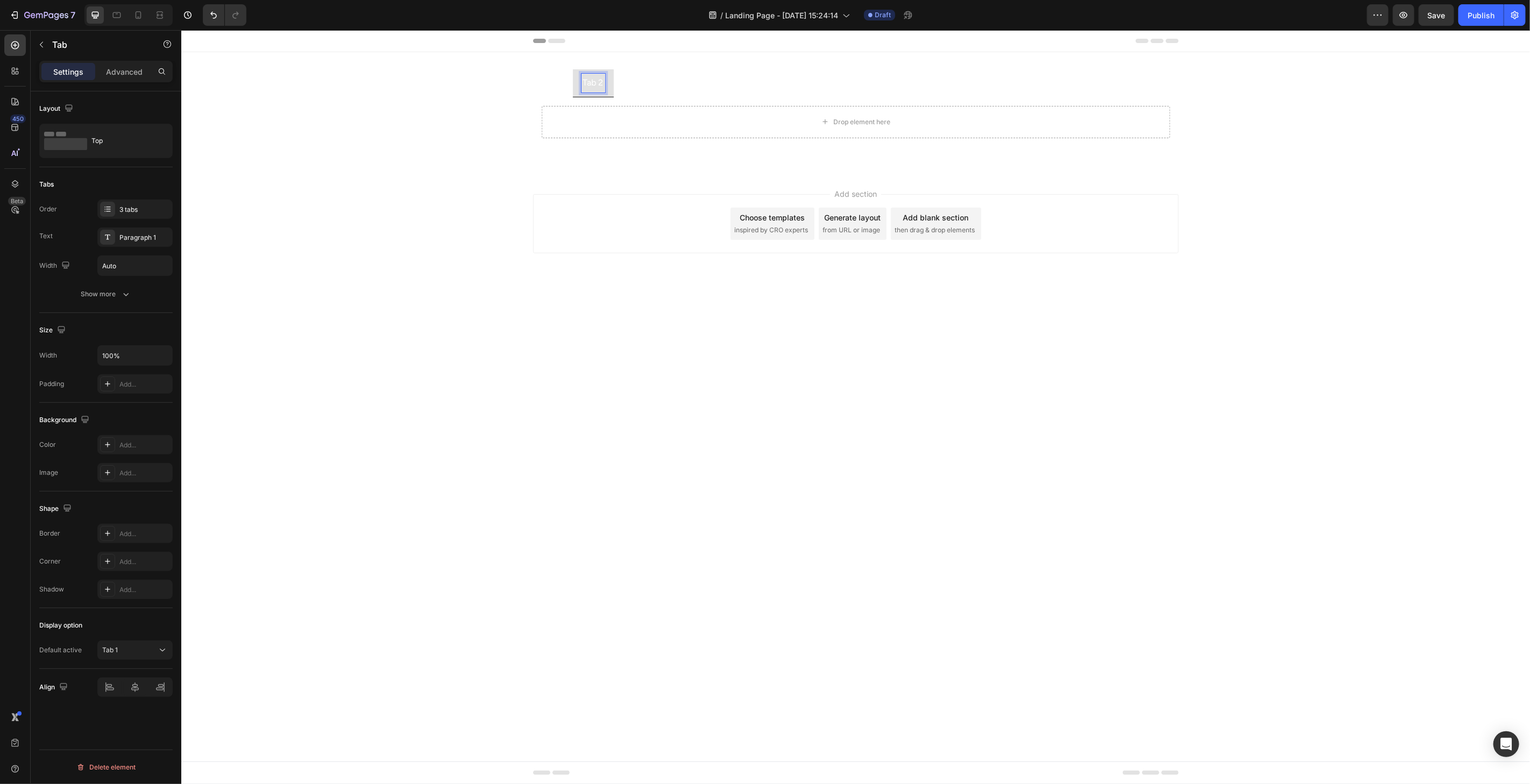
click at [567, 87] on li "Tab 1" at bounding box center [552, 82] width 40 height 28
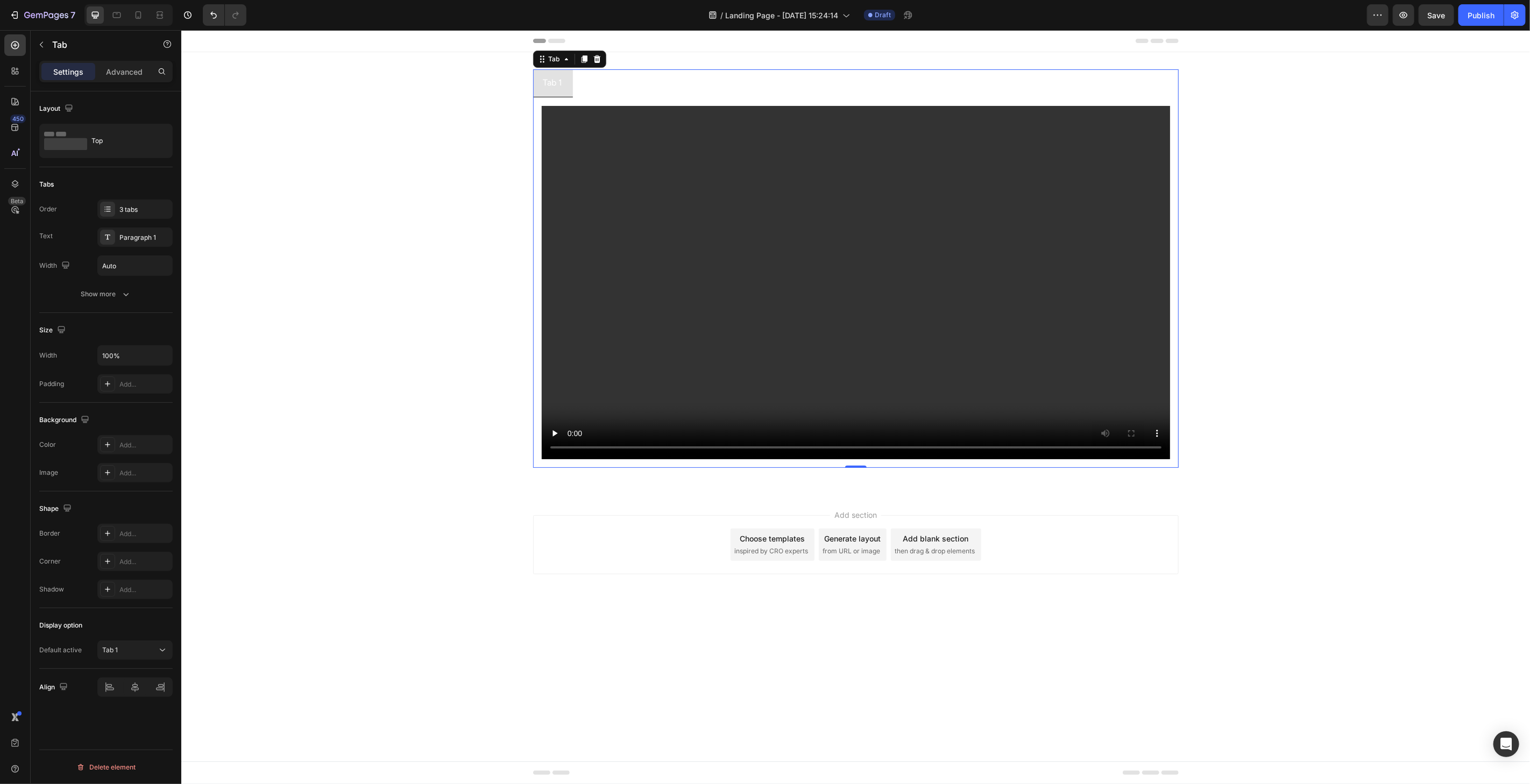
click at [585, 86] on p "Tab 2" at bounding box center [593, 82] width 21 height 16
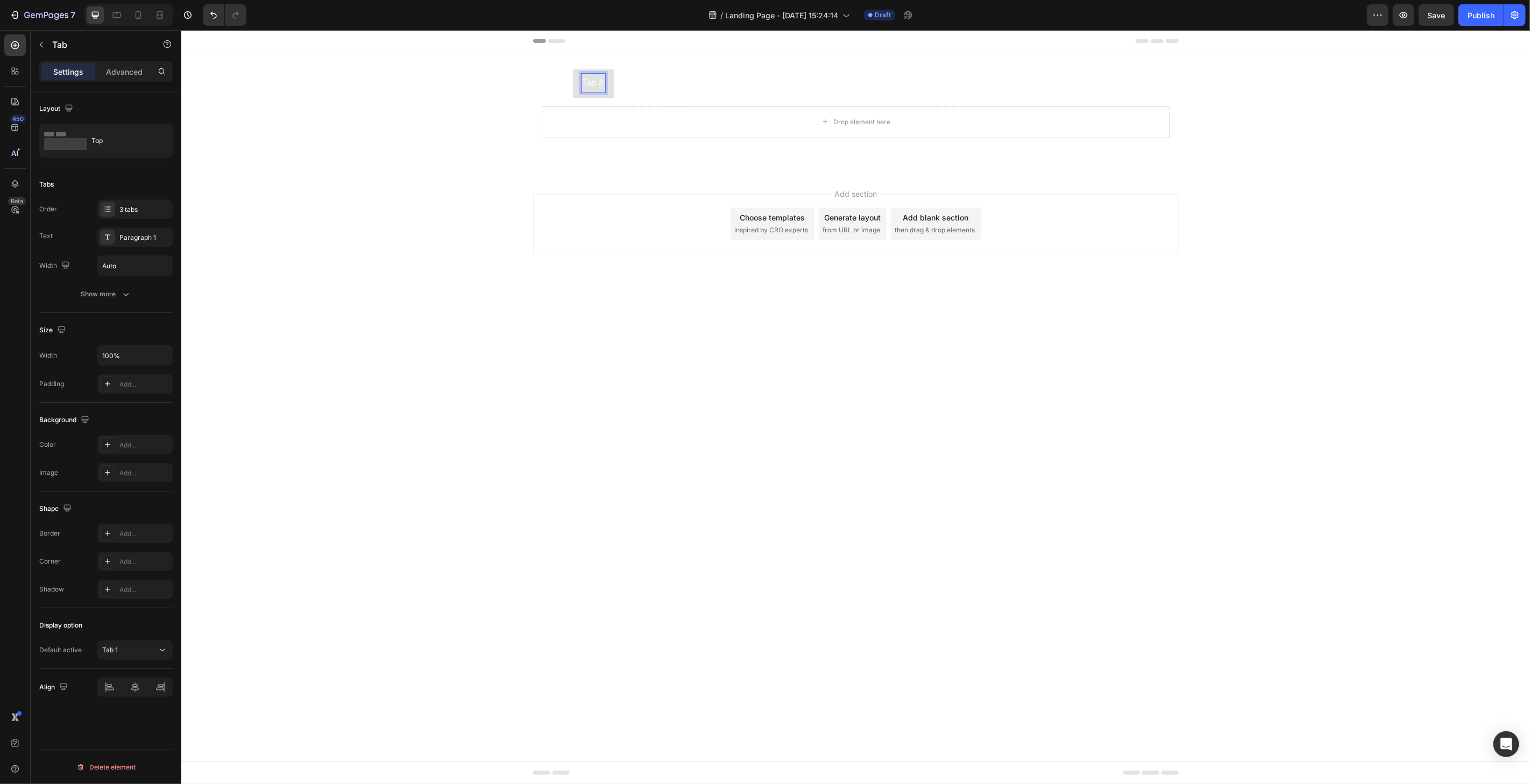
click at [558, 88] on p "Tab 1" at bounding box center [552, 82] width 19 height 16
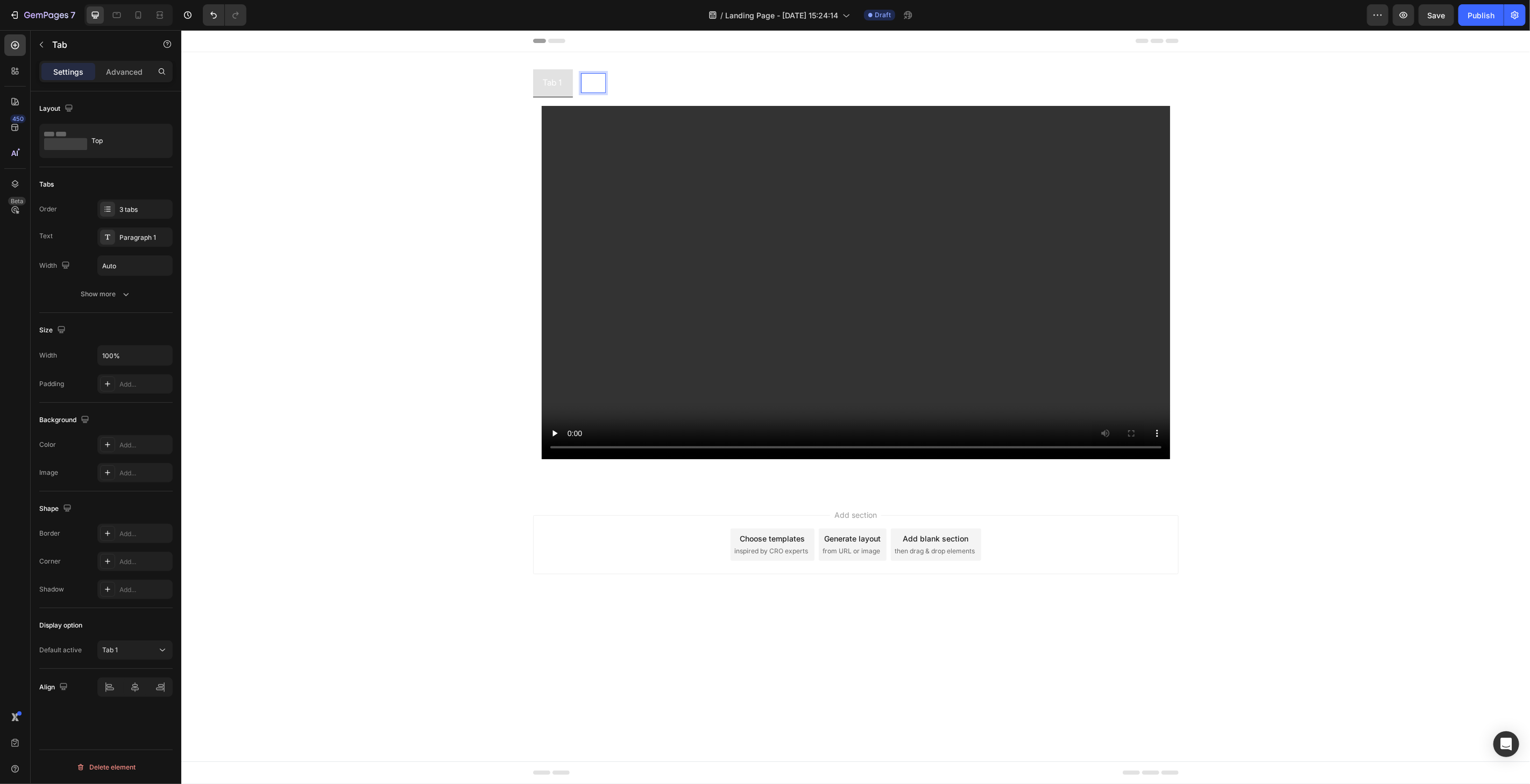
click at [593, 86] on p "Tab 2" at bounding box center [593, 82] width 21 height 16
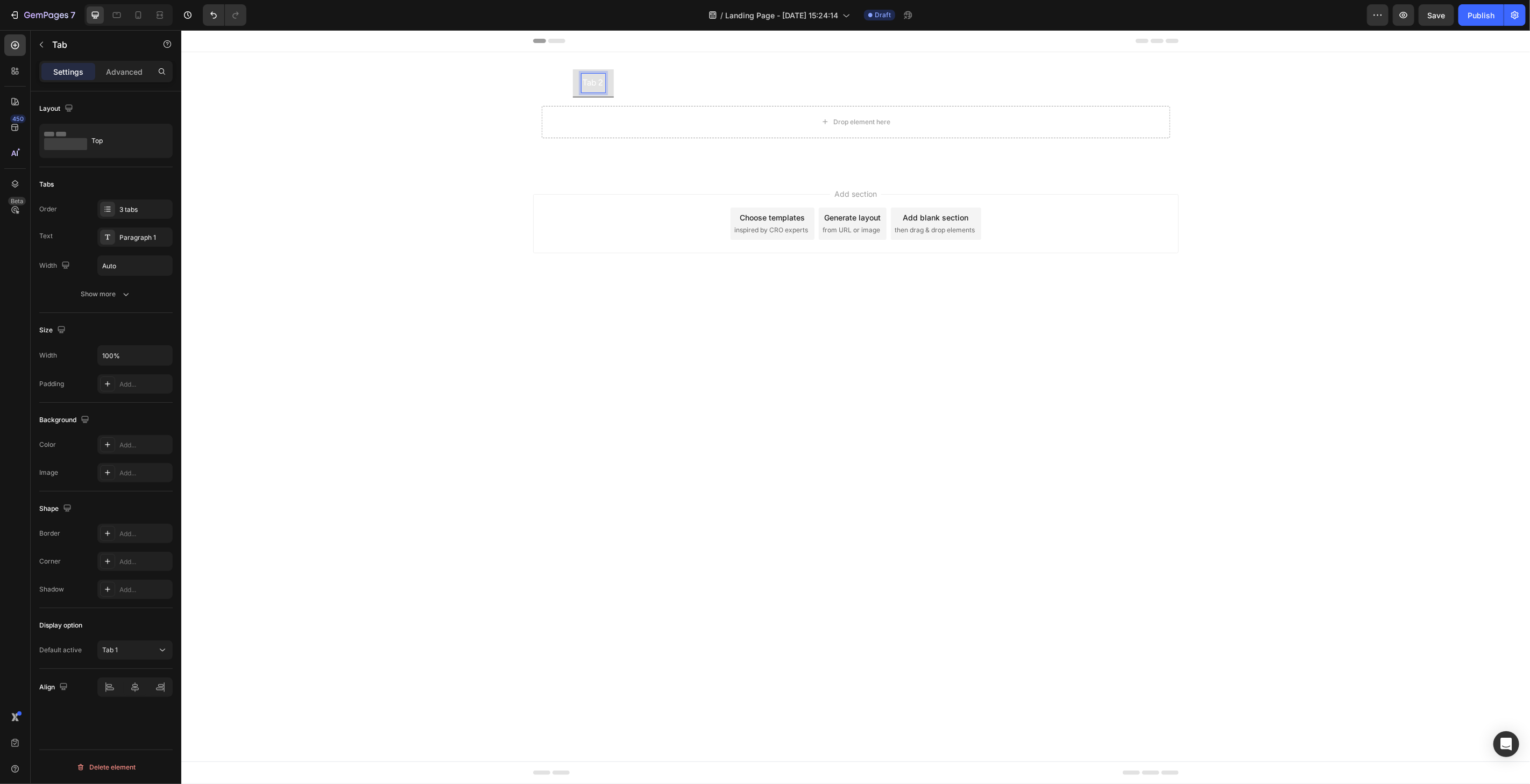
click at [557, 86] on p "Tab 1" at bounding box center [552, 82] width 19 height 16
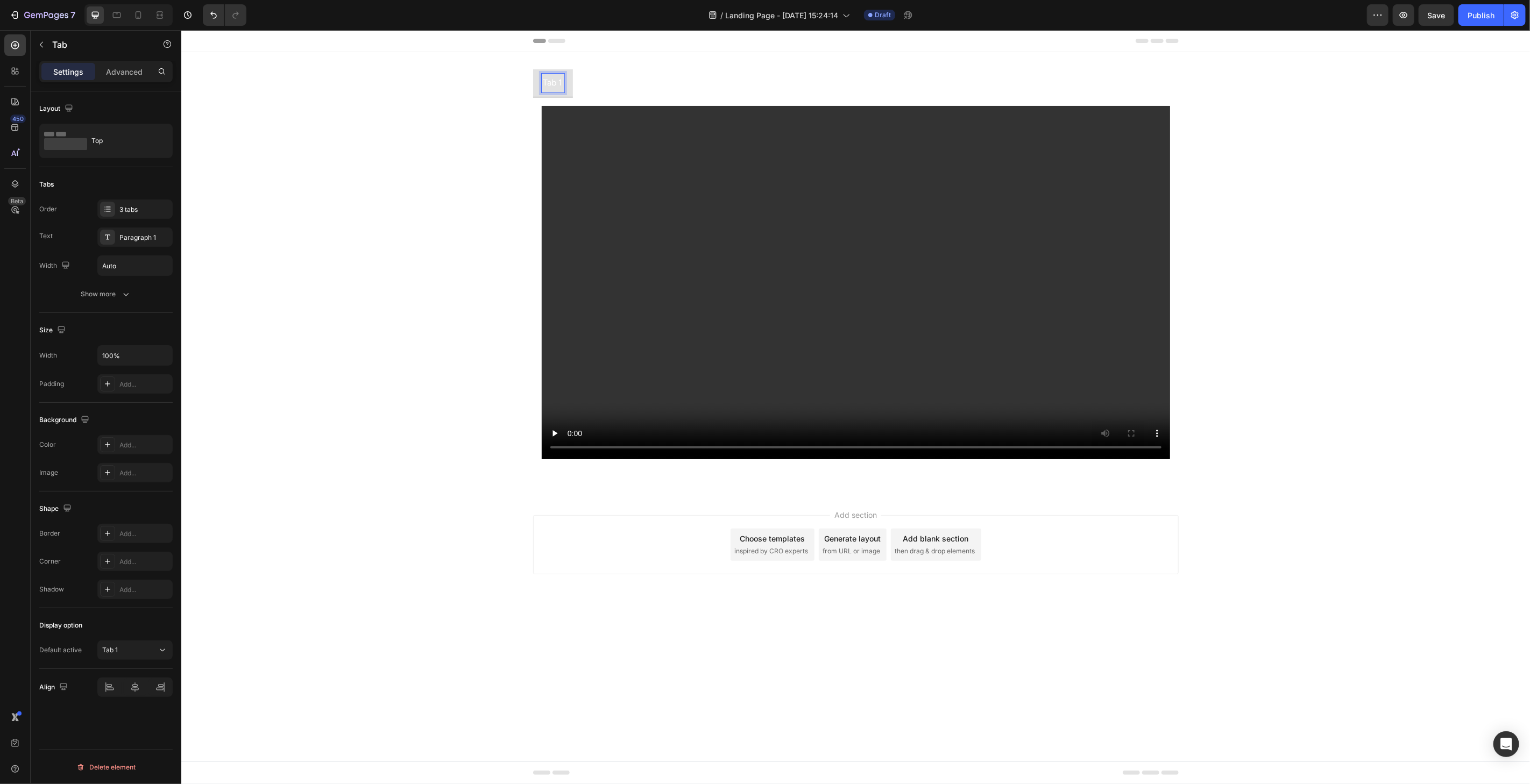
click at [599, 84] on p "Tab 2" at bounding box center [593, 82] width 21 height 16
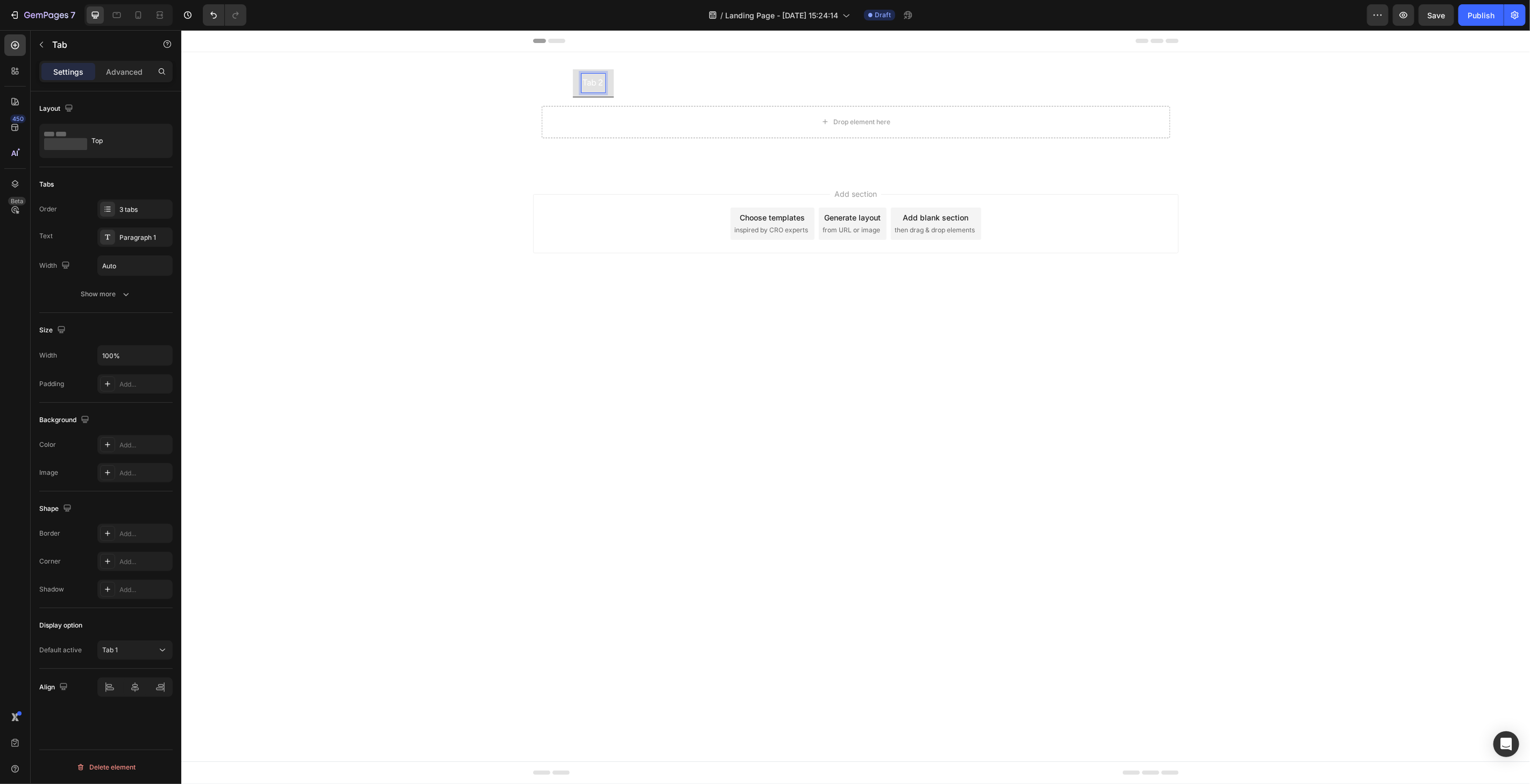
click at [563, 86] on li "Tab 1" at bounding box center [552, 82] width 40 height 28
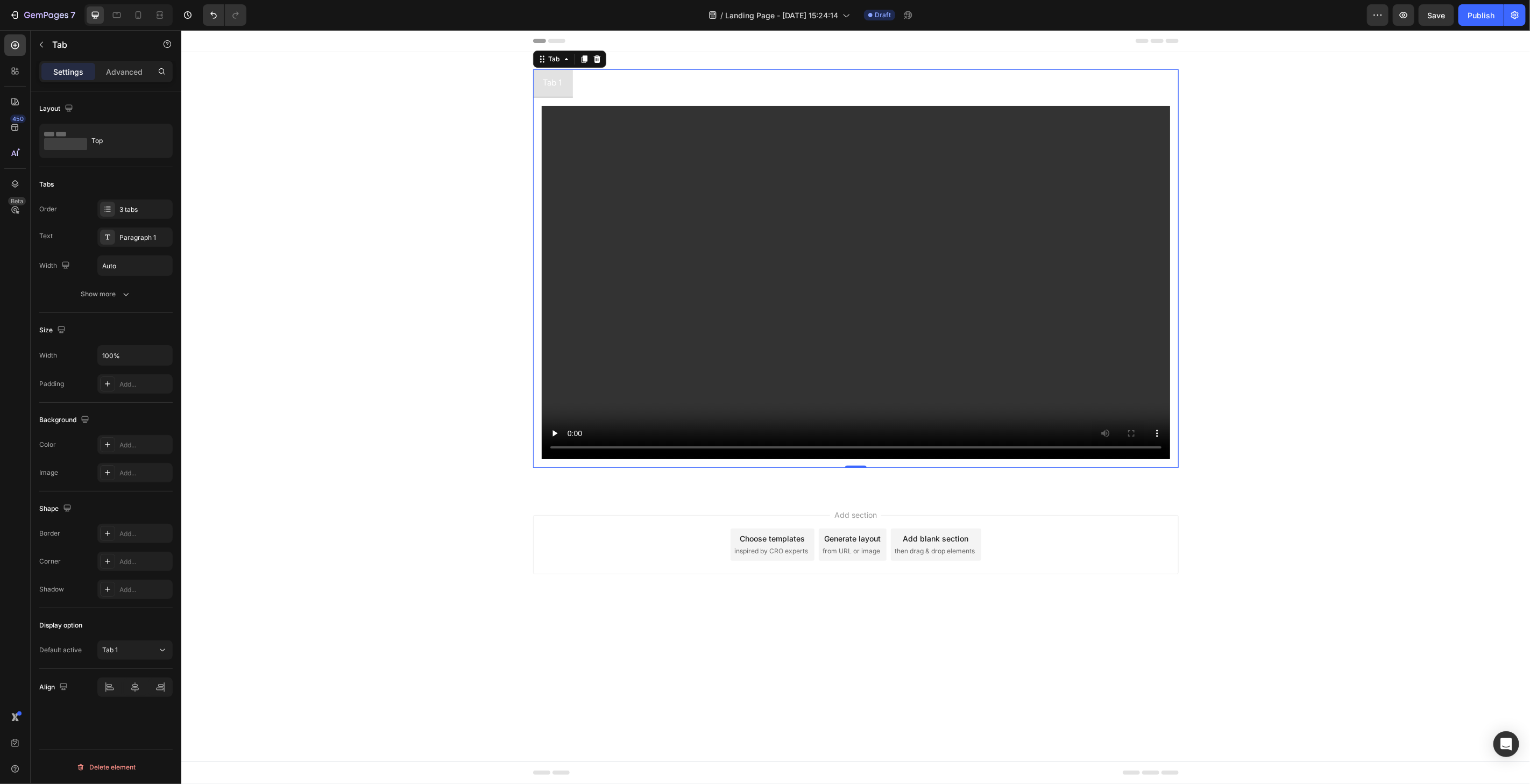
click at [599, 82] on p "Tab 2" at bounding box center [593, 82] width 21 height 16
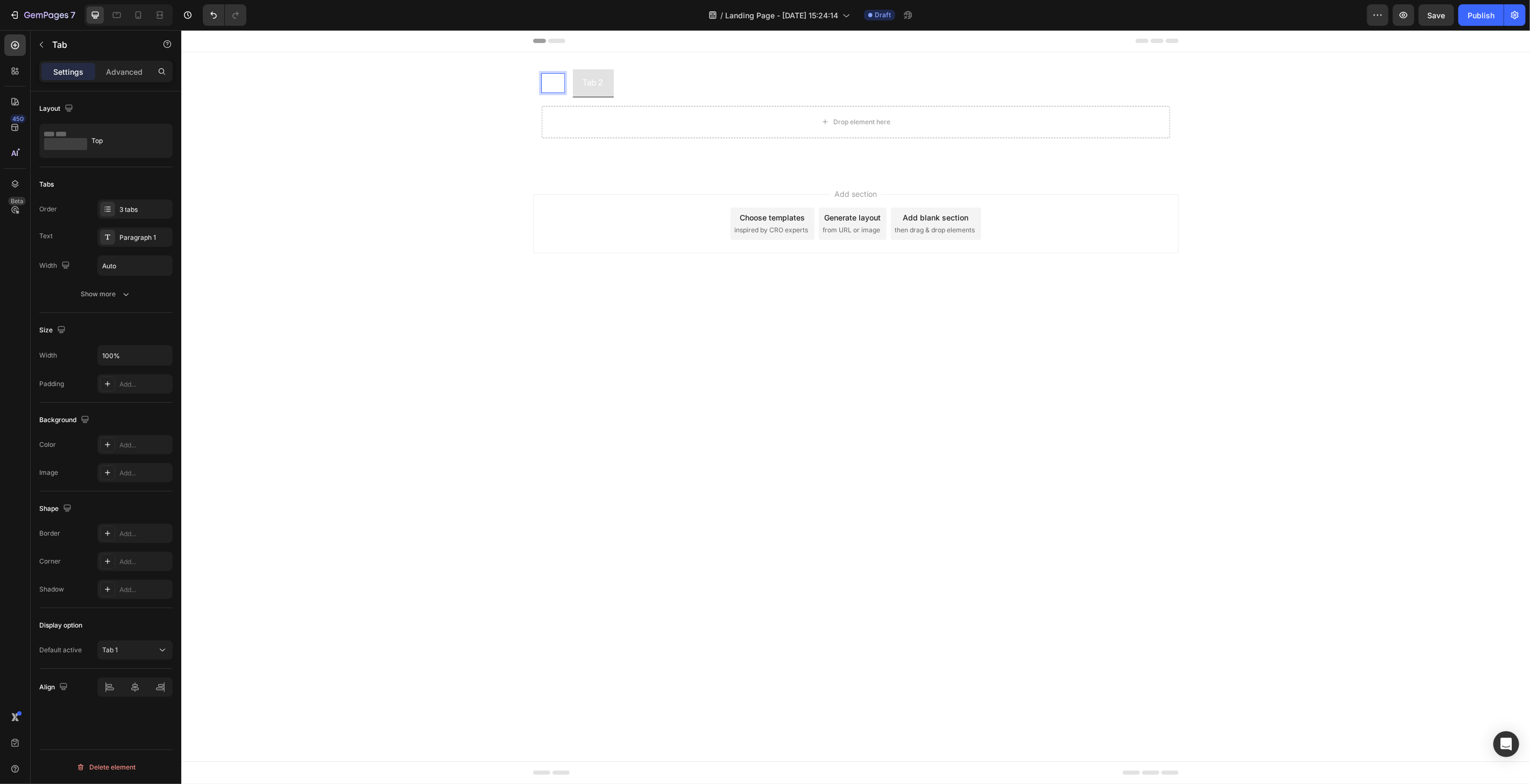
click at [545, 86] on p "Tab 1" at bounding box center [552, 82] width 19 height 16
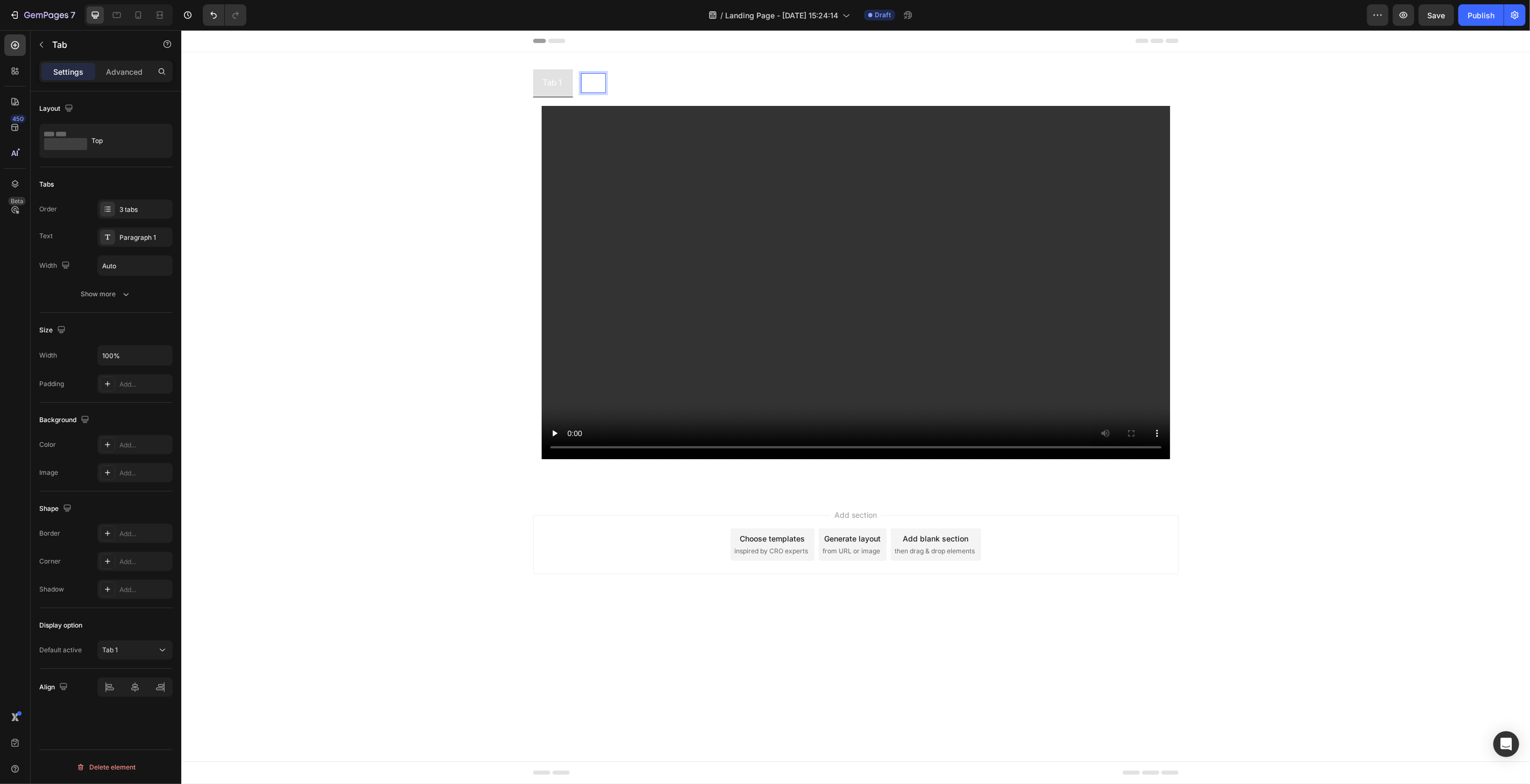
click at [598, 81] on p "Tab 2" at bounding box center [593, 82] width 21 height 16
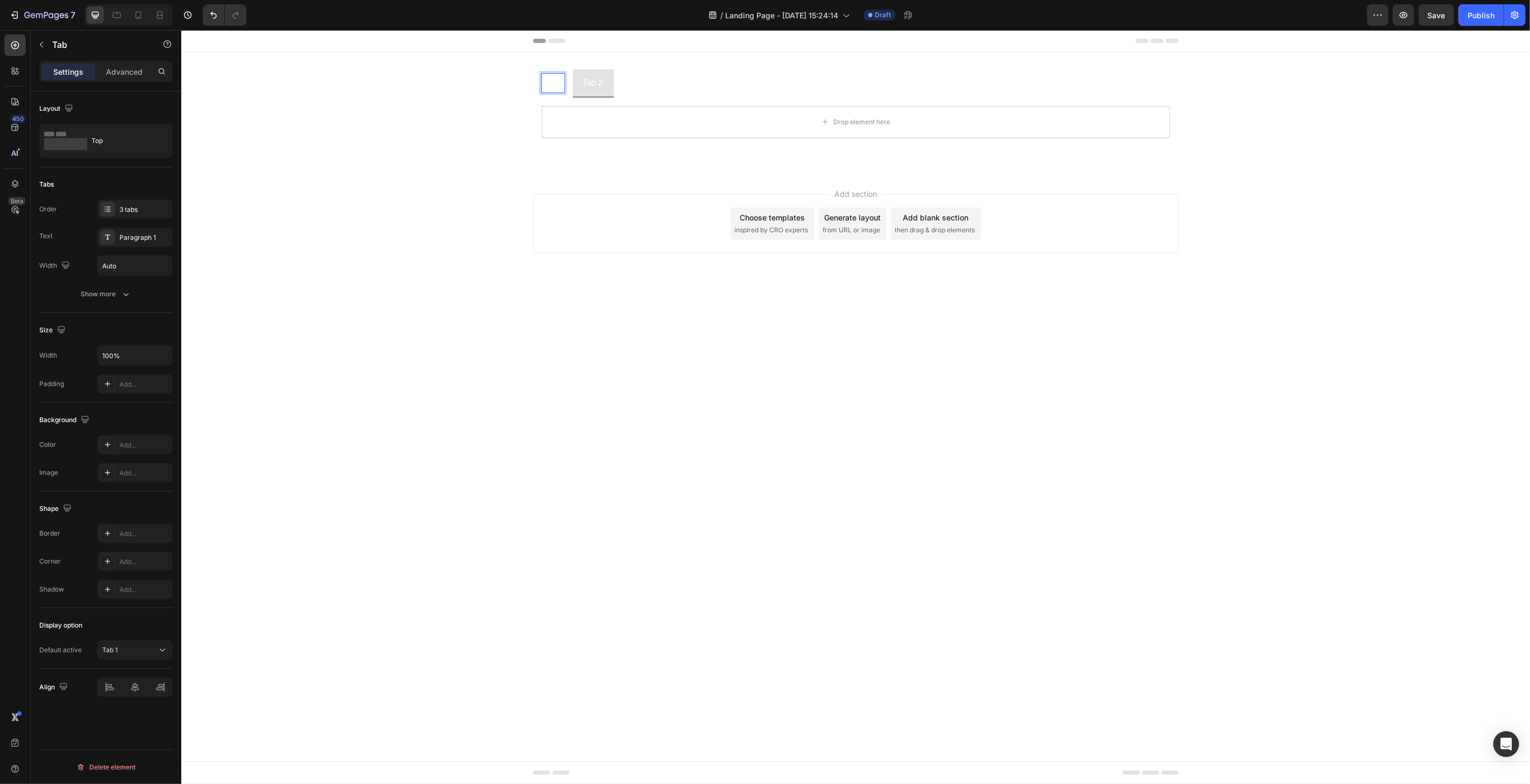
click at [552, 82] on p "Tab 1" at bounding box center [552, 82] width 19 height 16
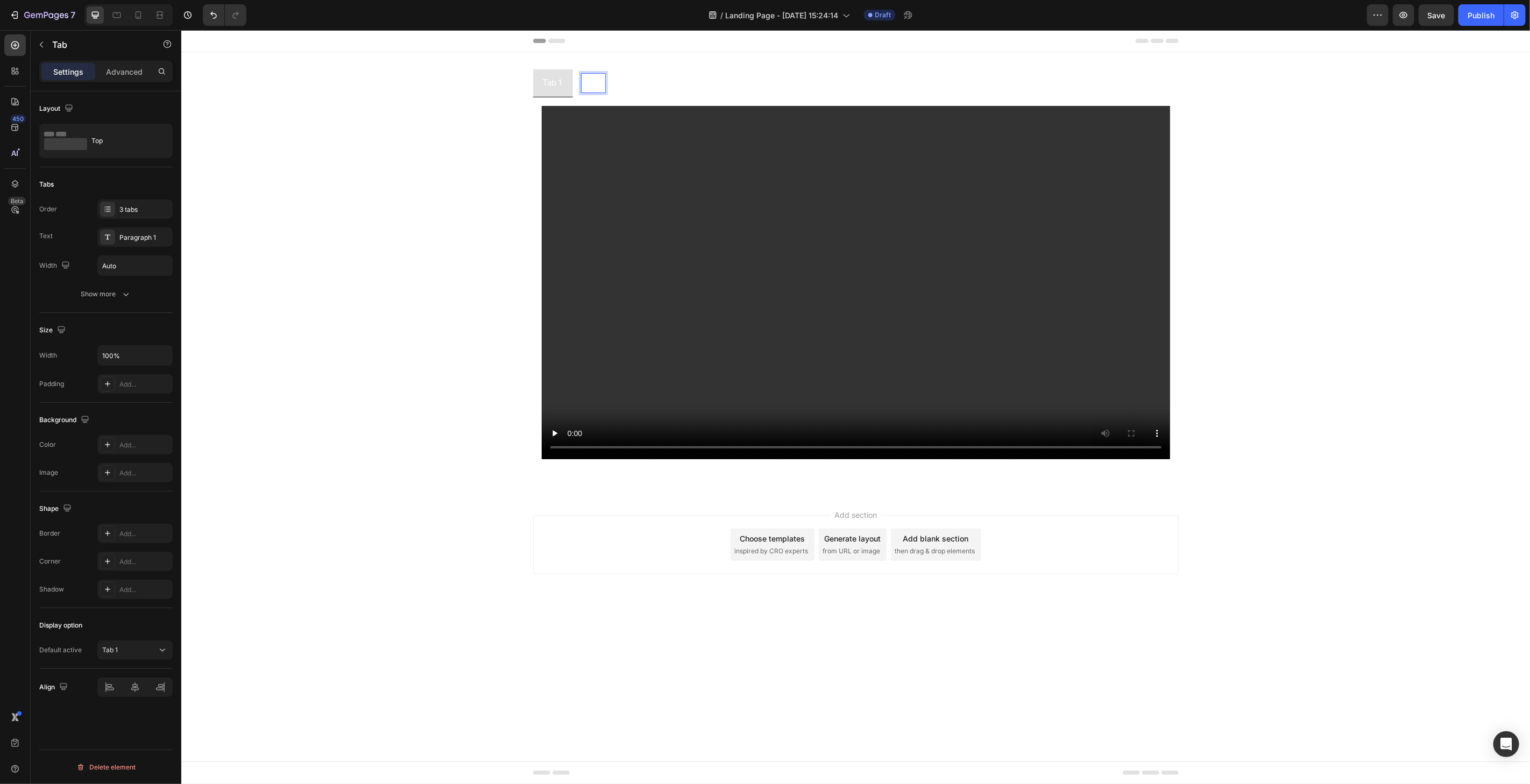
click at [596, 82] on p "Tab 2" at bounding box center [593, 82] width 21 height 16
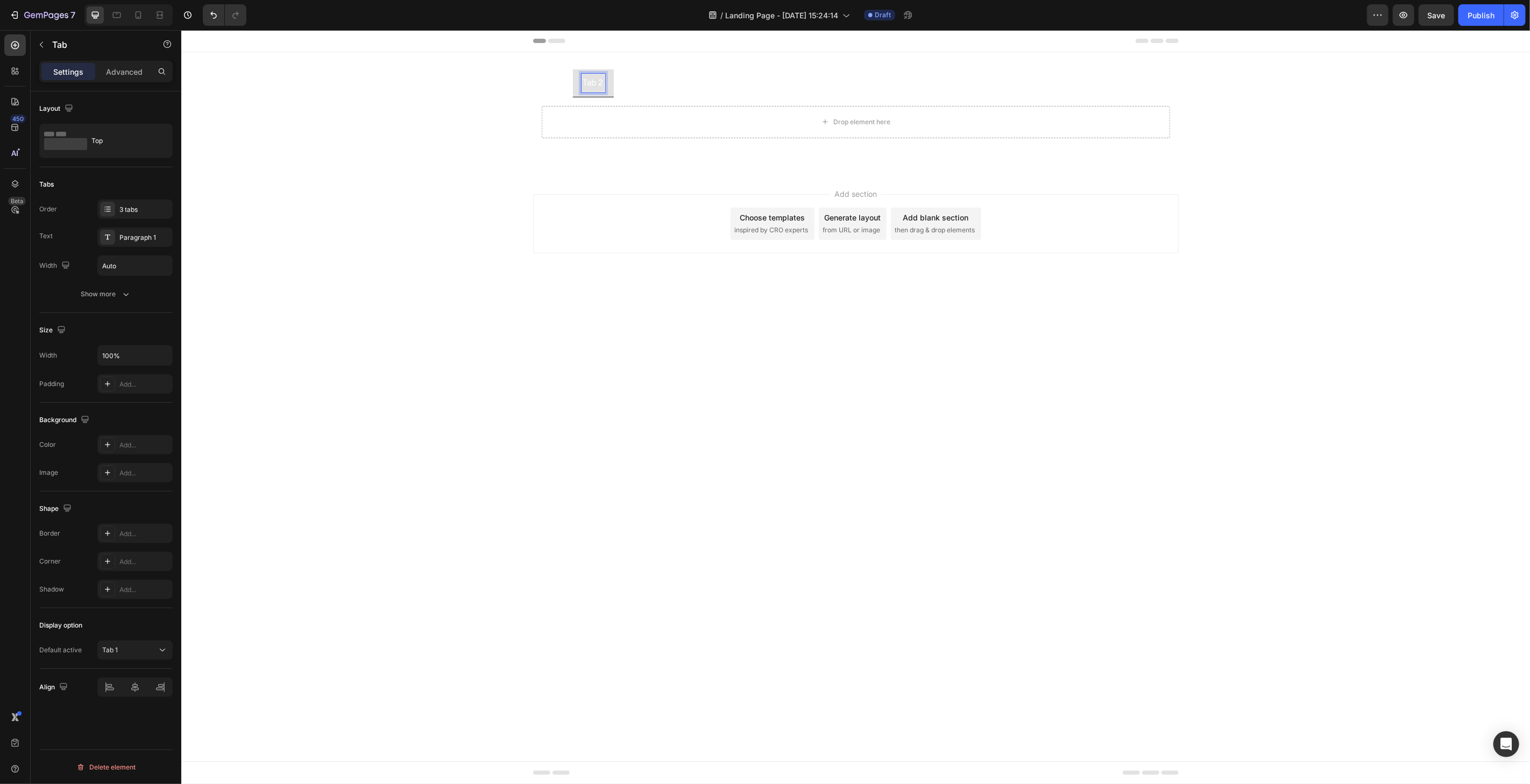
click at [550, 83] on p "Tab 1" at bounding box center [552, 82] width 19 height 16
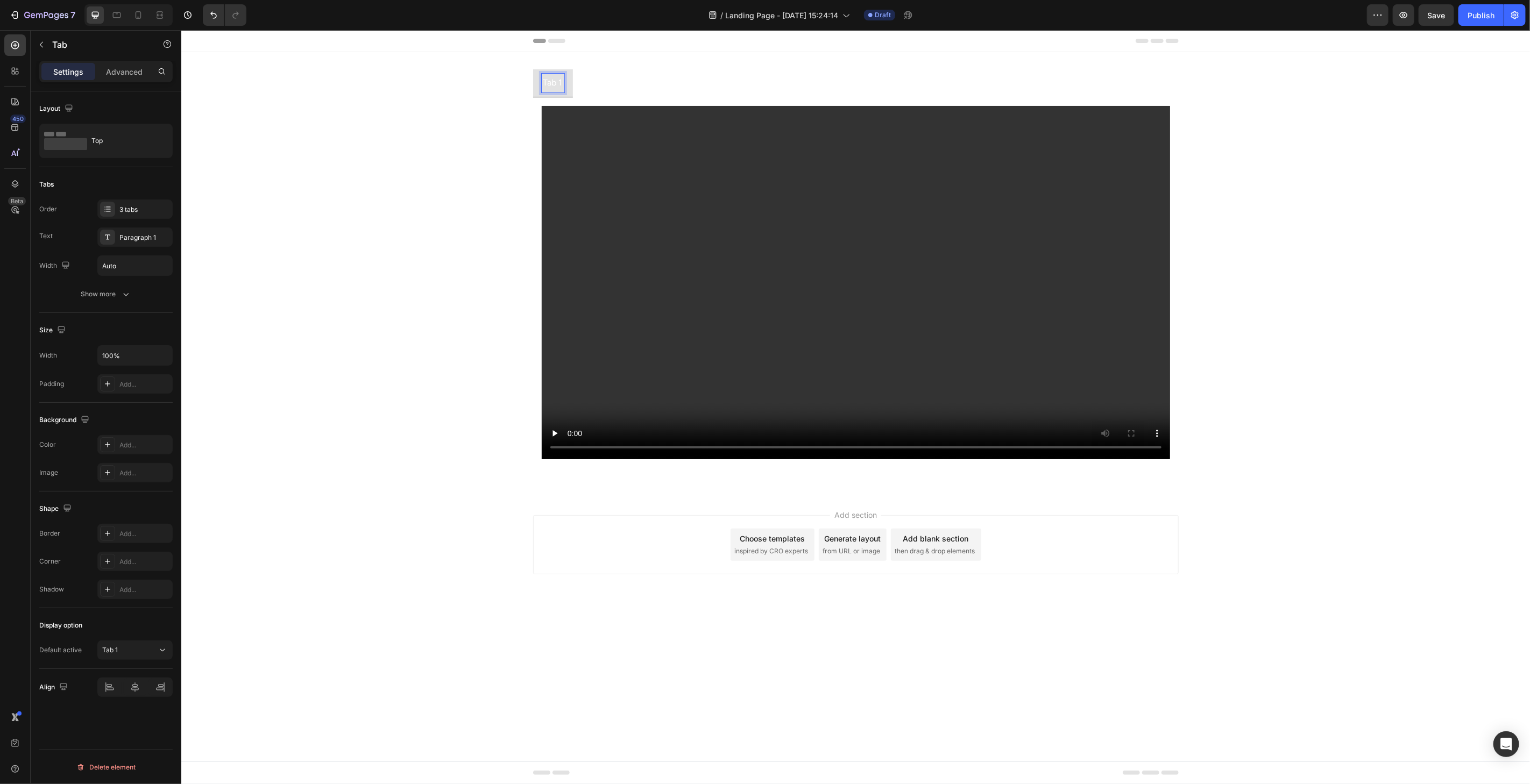
click at [598, 83] on p "Tab 2" at bounding box center [593, 82] width 21 height 16
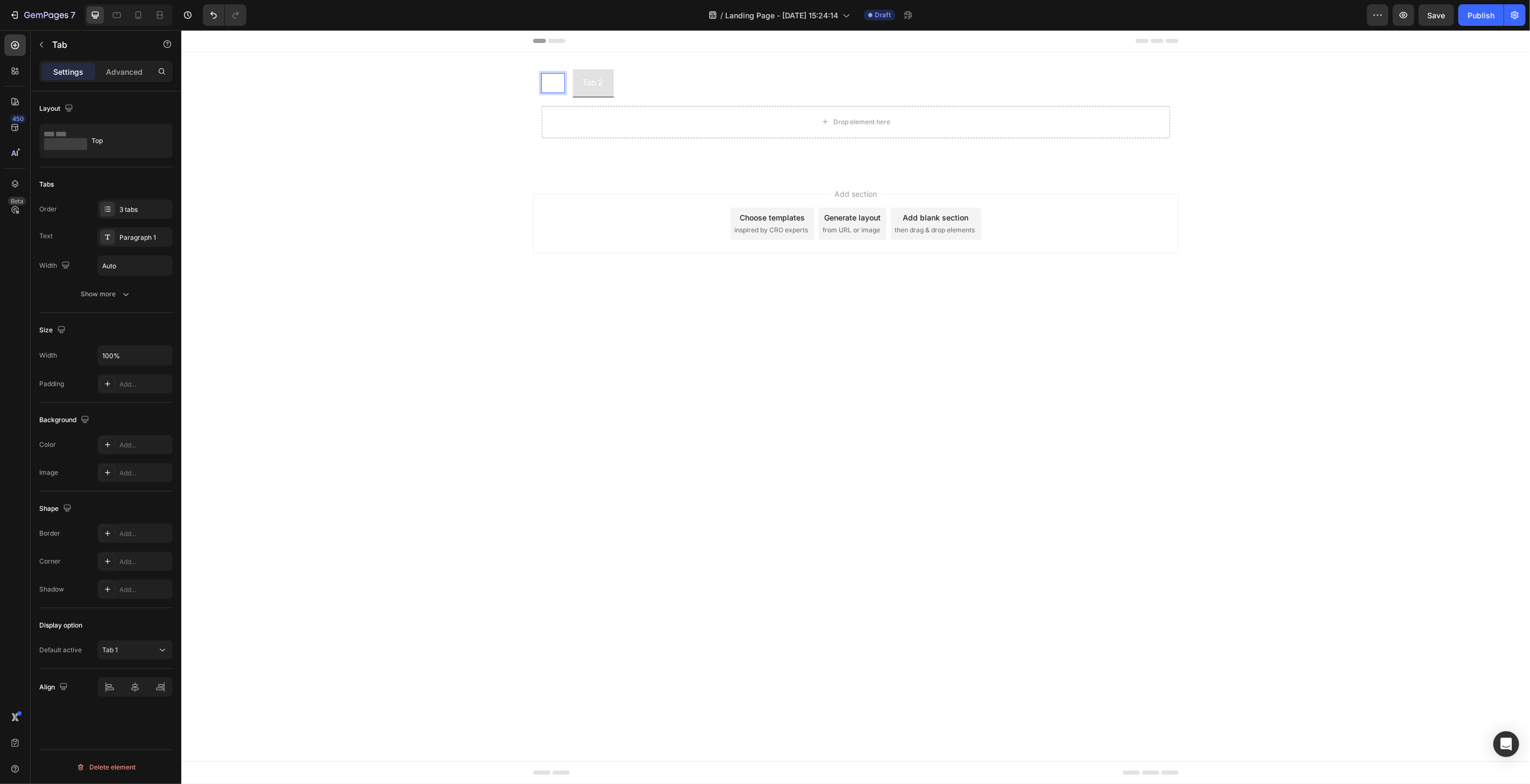
click at [544, 84] on p "Tab 1" at bounding box center [552, 82] width 19 height 16
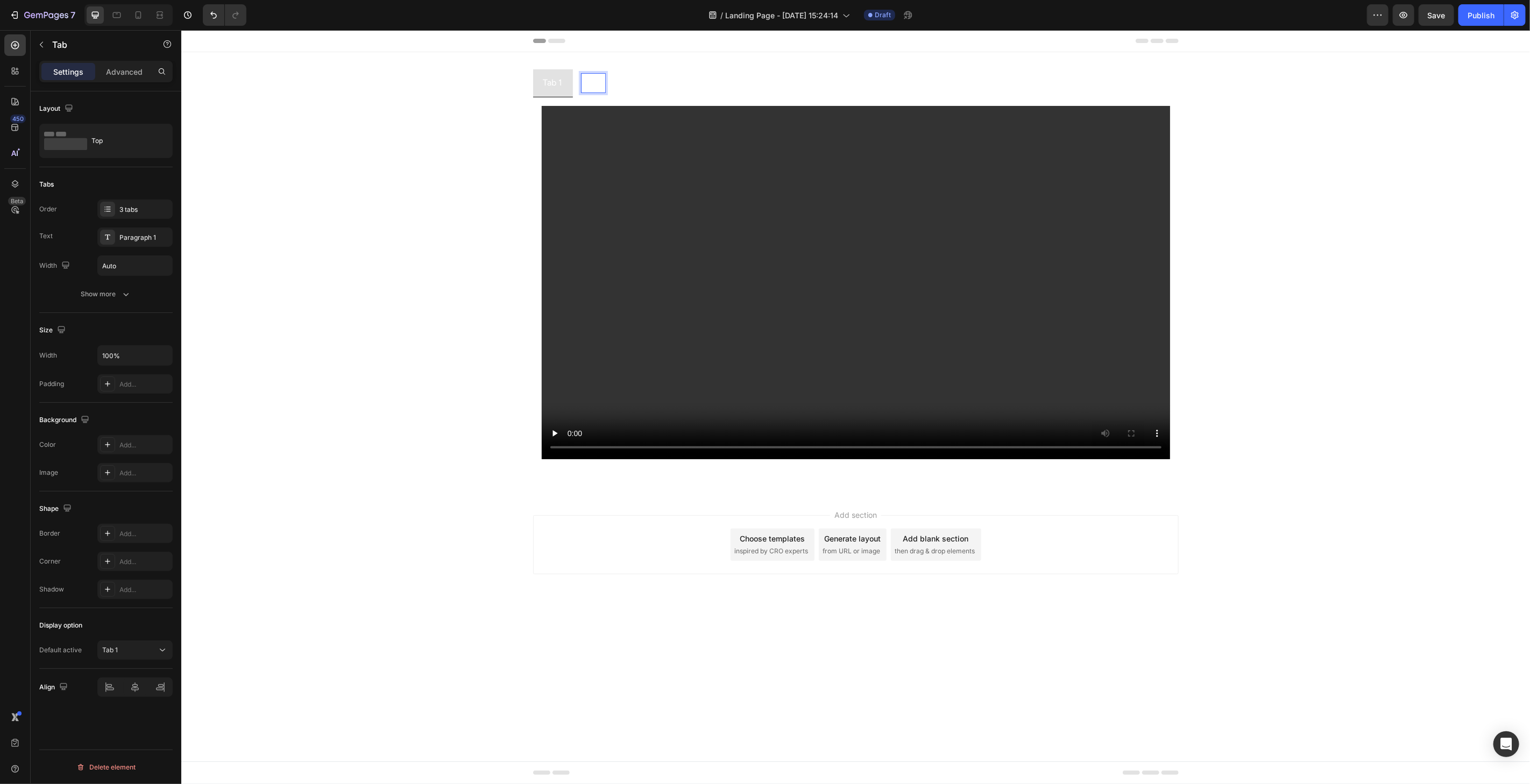
click at [583, 82] on p "Tab 2" at bounding box center [593, 82] width 21 height 16
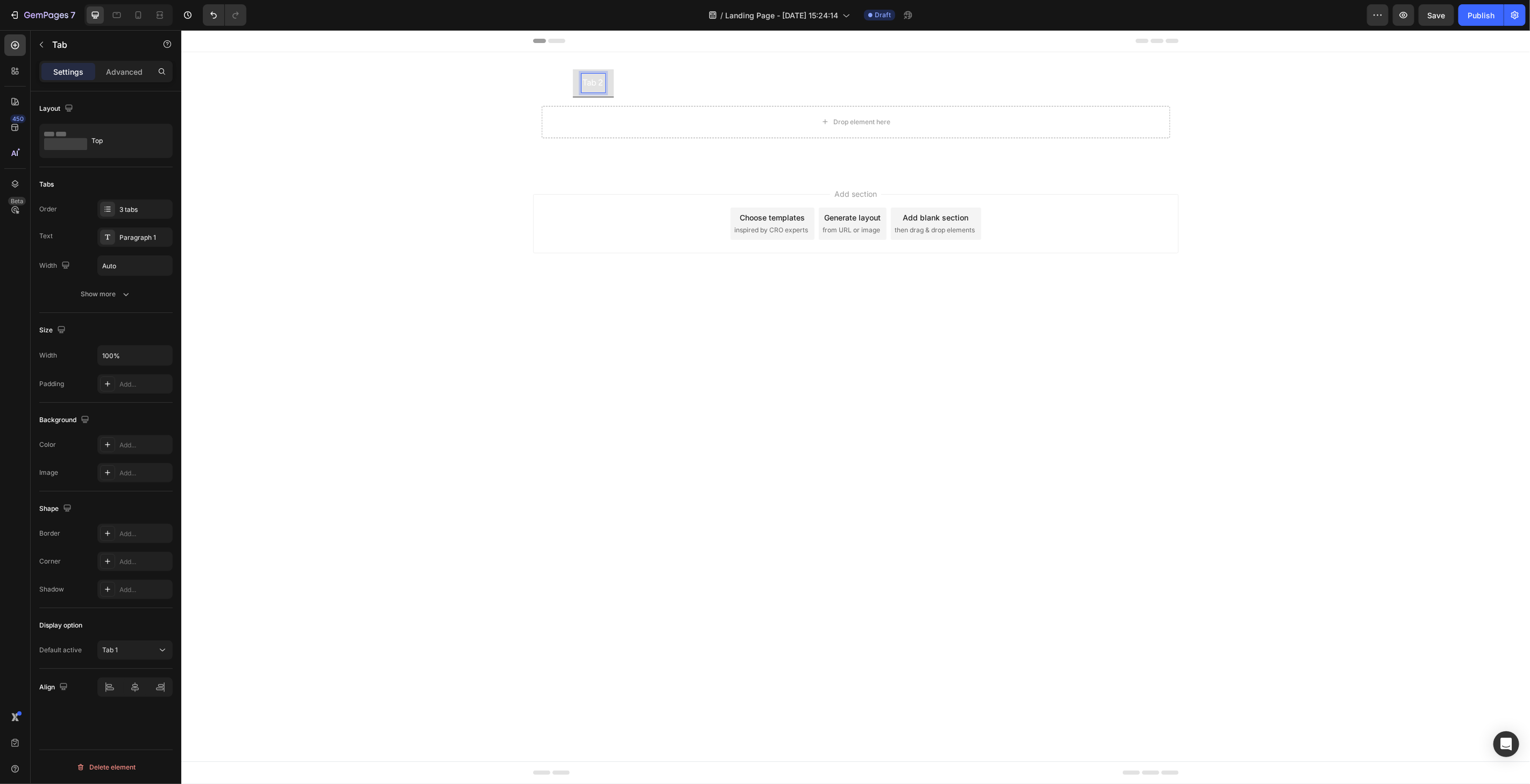
click at [541, 86] on div "Tab 1" at bounding box center [552, 82] width 23 height 19
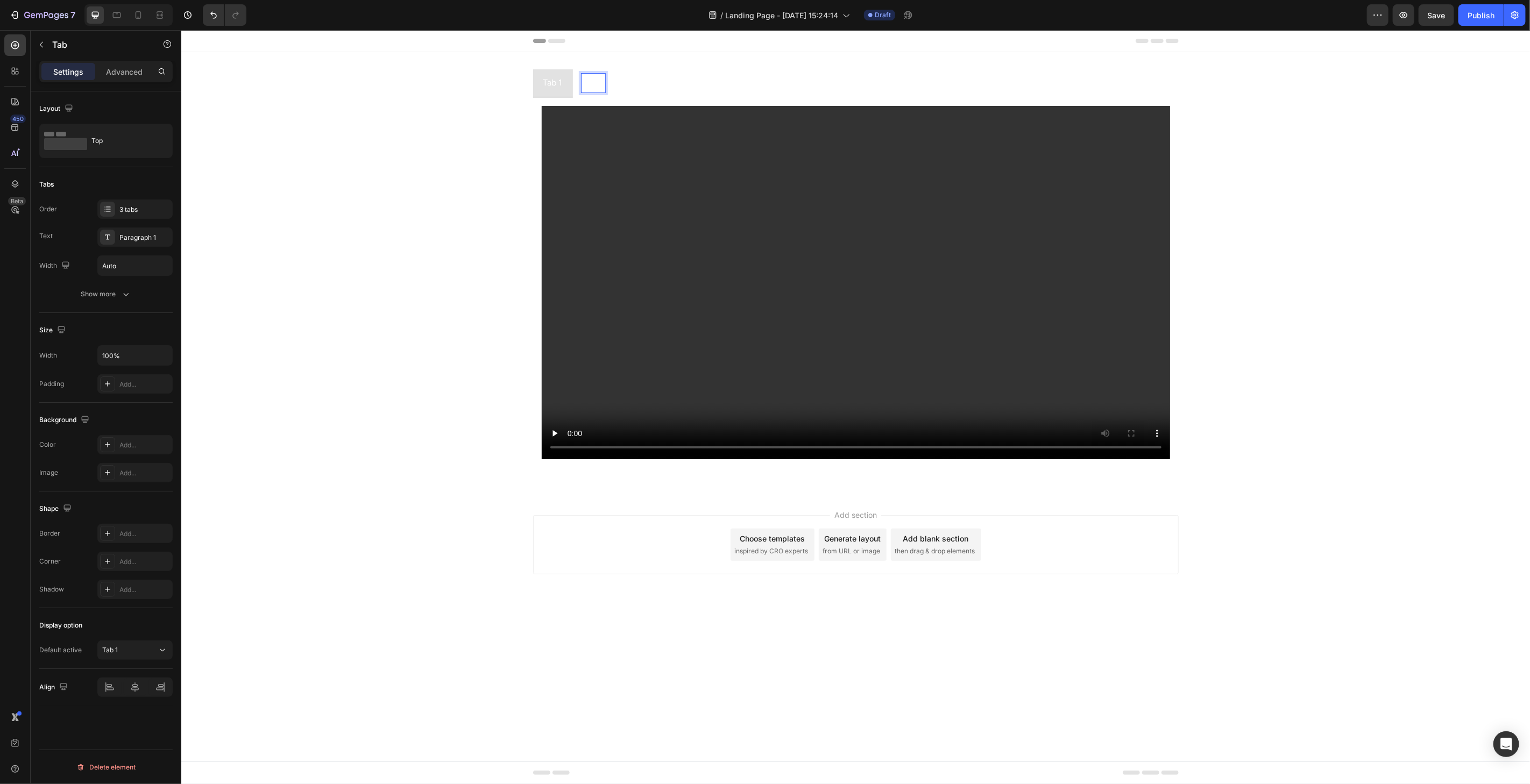
click at [596, 84] on p "Tab 2" at bounding box center [593, 82] width 21 height 16
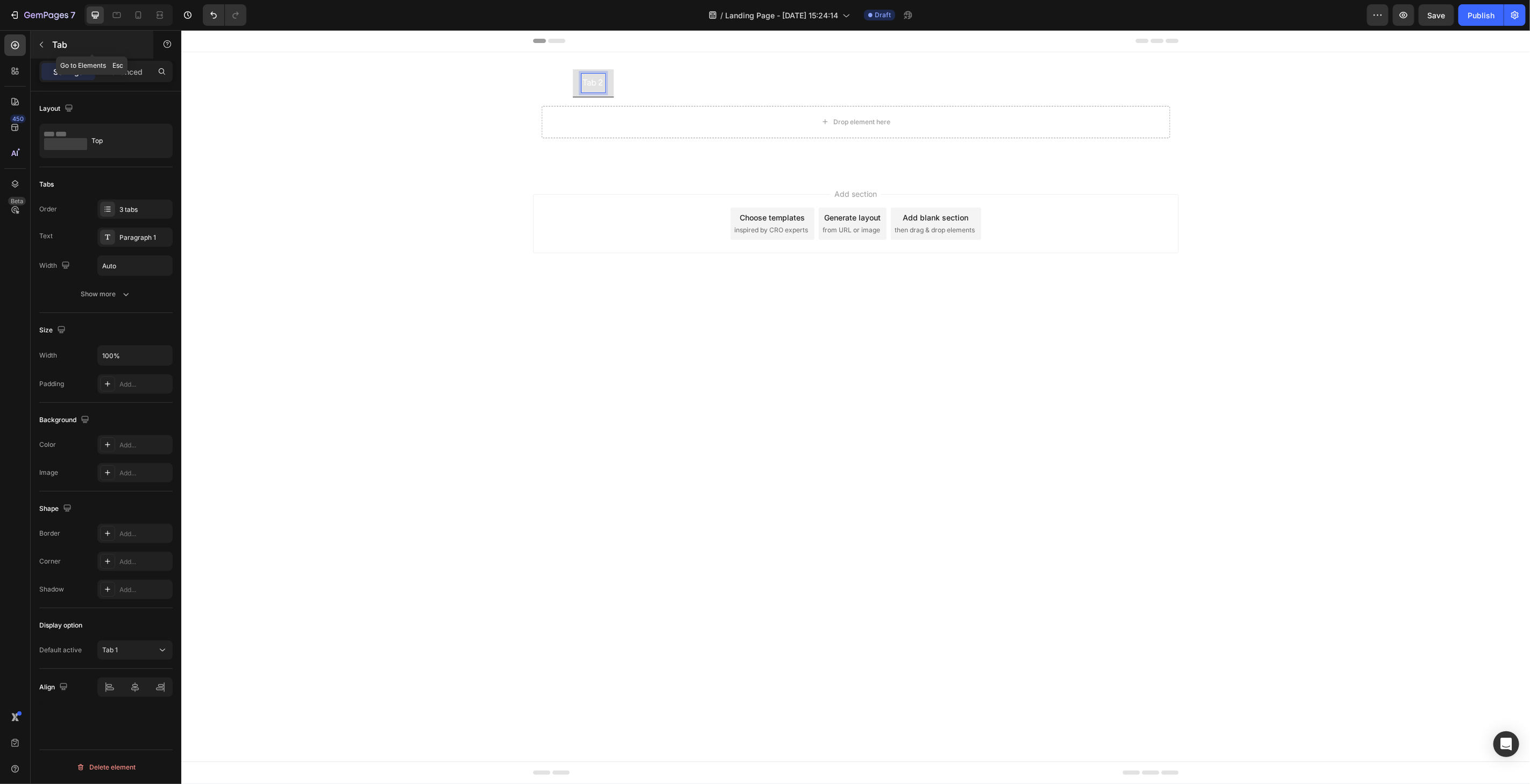
click at [61, 46] on p "Tab" at bounding box center [97, 45] width 91 height 13
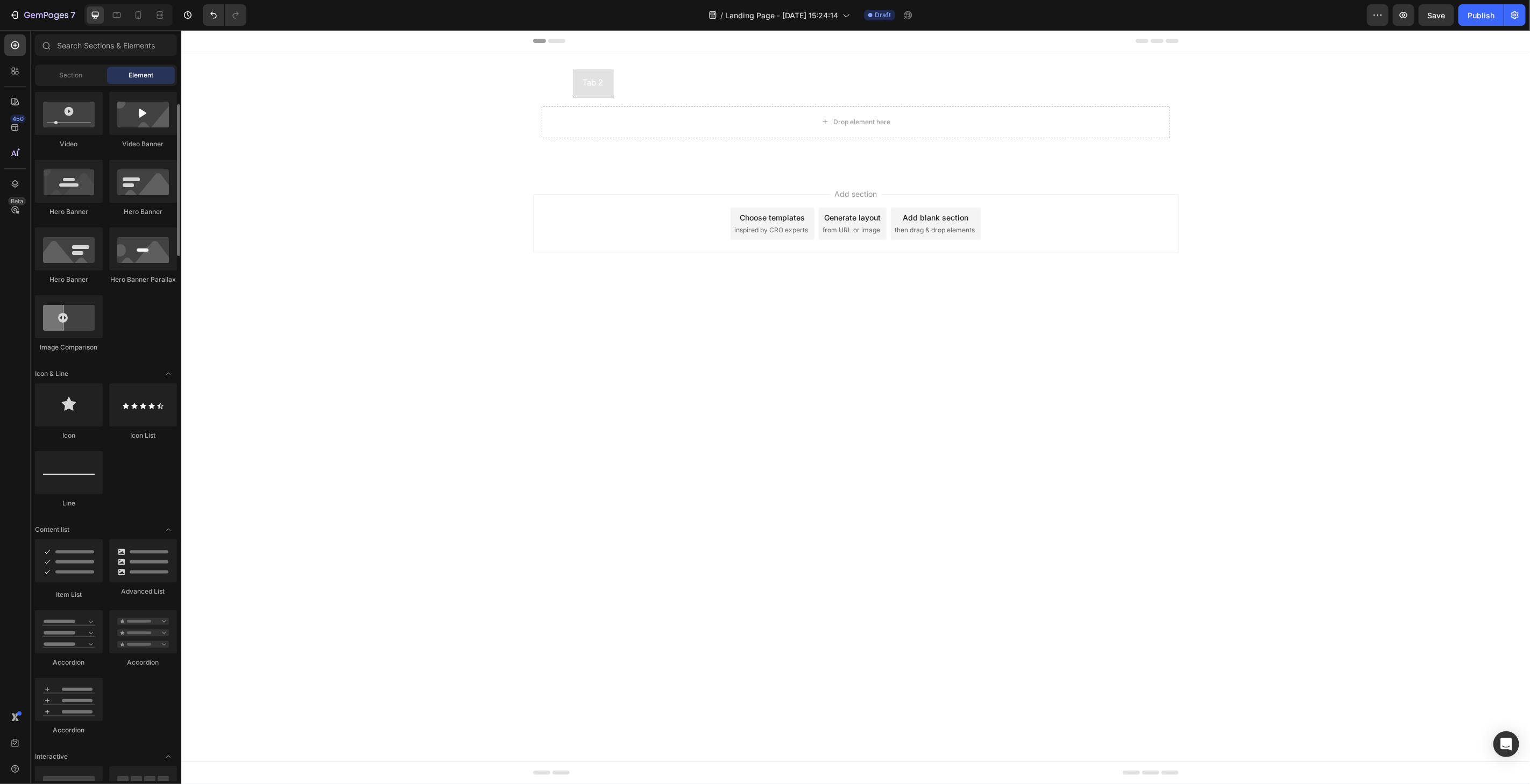
scroll to position [477, 0]
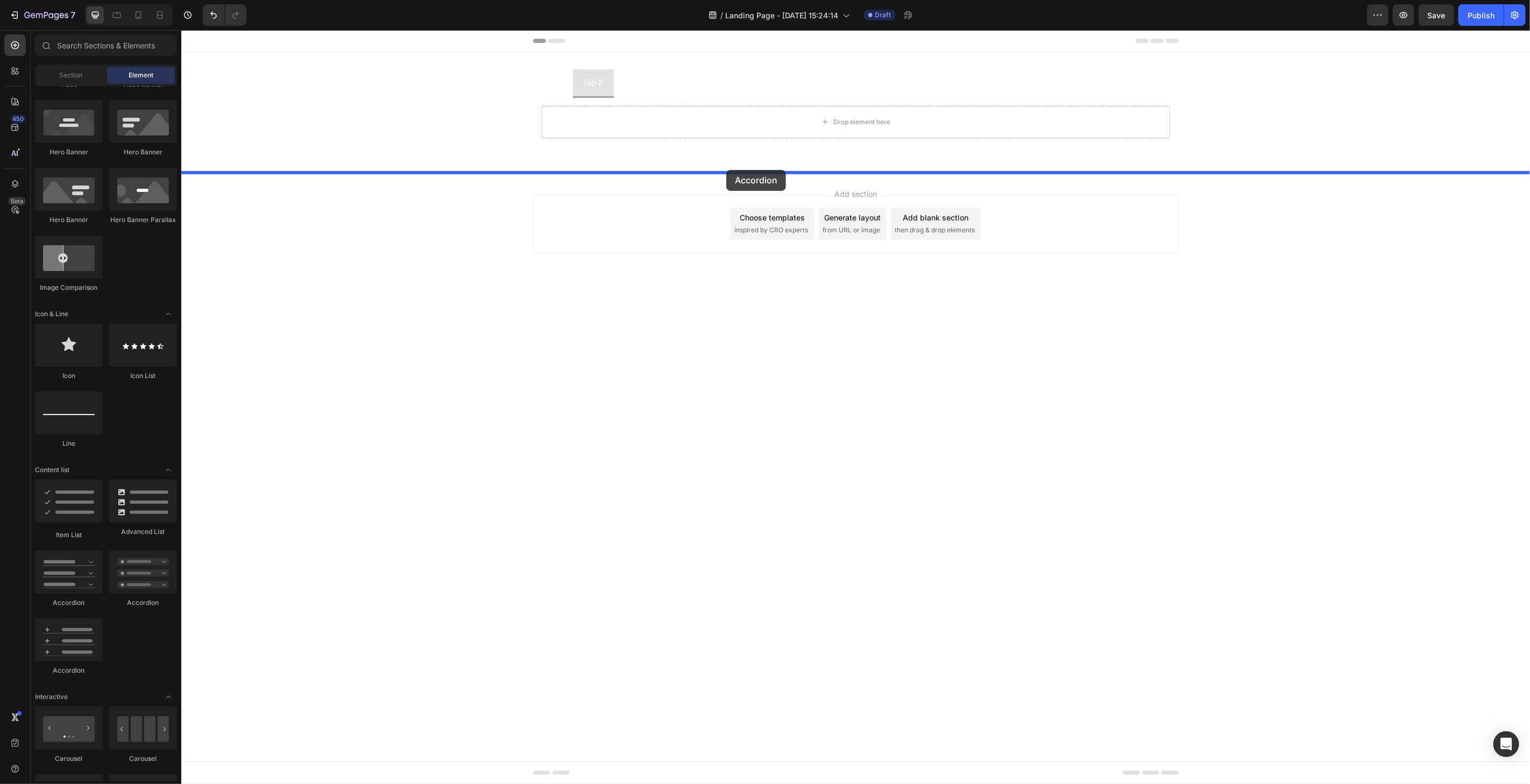
drag, startPoint x: 256, startPoint y: 598, endPoint x: 726, endPoint y: 169, distance: 636.3
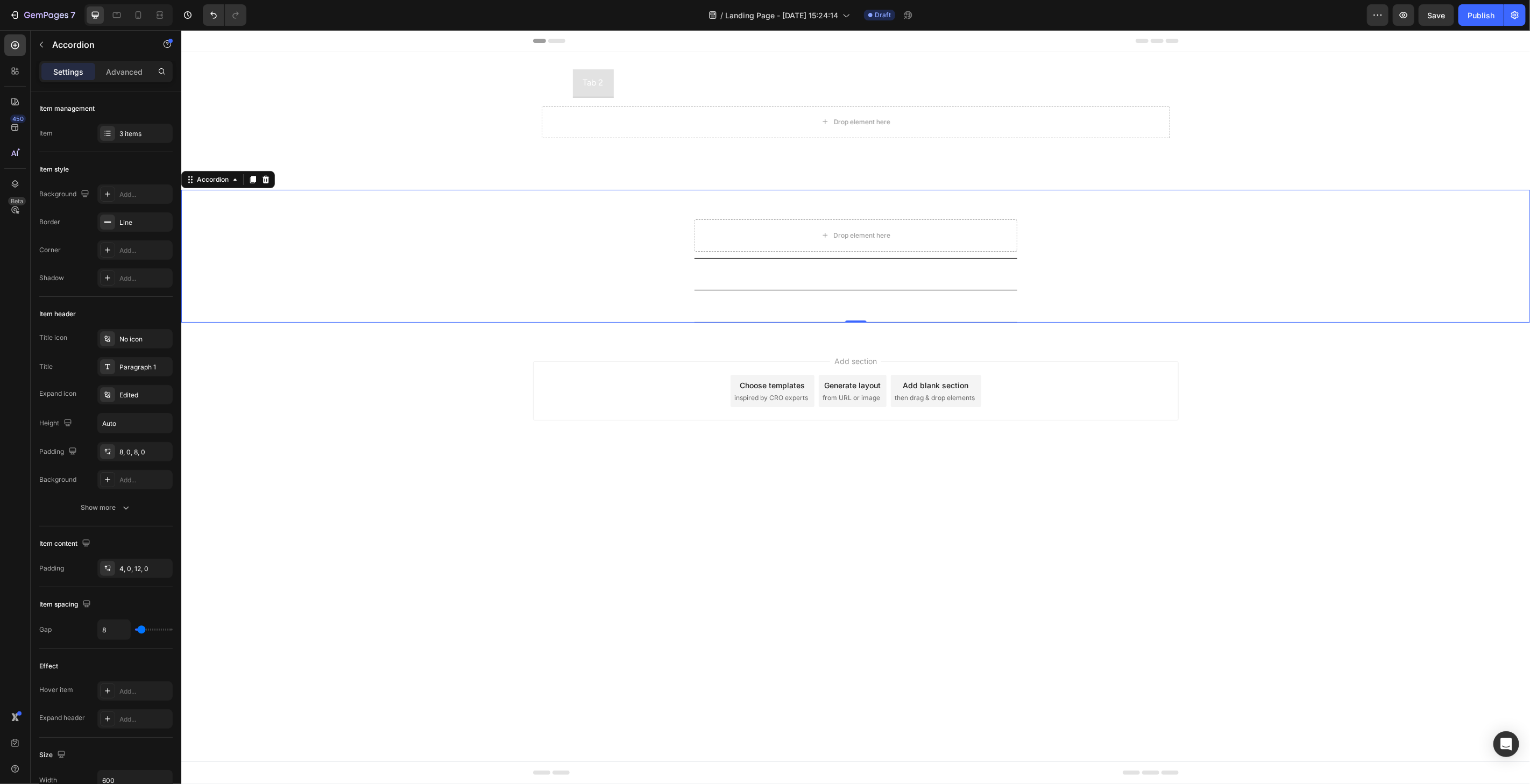
click at [795, 280] on div "Accordion 2" at bounding box center [846, 276] width 305 height 19
click at [809, 346] on div "Accordion 3" at bounding box center [846, 348] width 305 height 19
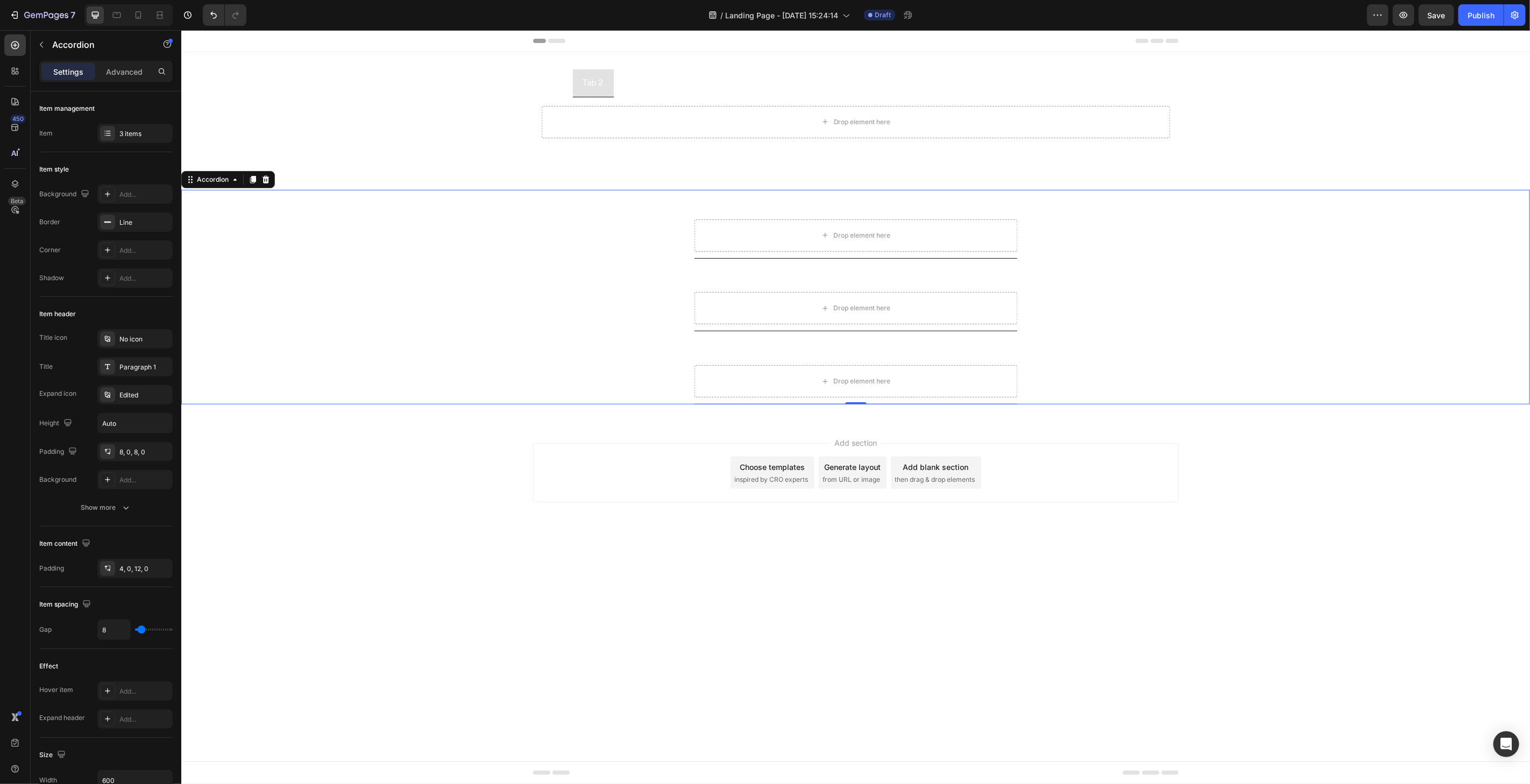
click at [393, 326] on div "Accordion 2 Drop element here" at bounding box center [855, 297] width 1347 height 69
click at [393, 326] on div "Accordion 2 Drop element here" at bounding box center [855, 297] width 1347 height 69
click at [489, 337] on div "Accordion 3 Drop element here" at bounding box center [855, 369] width 1347 height 69
click at [707, 347] on div "Accordion 3" at bounding box center [718, 348] width 50 height 19
click at [707, 347] on p "Accordion 3" at bounding box center [719, 348] width 47 height 16
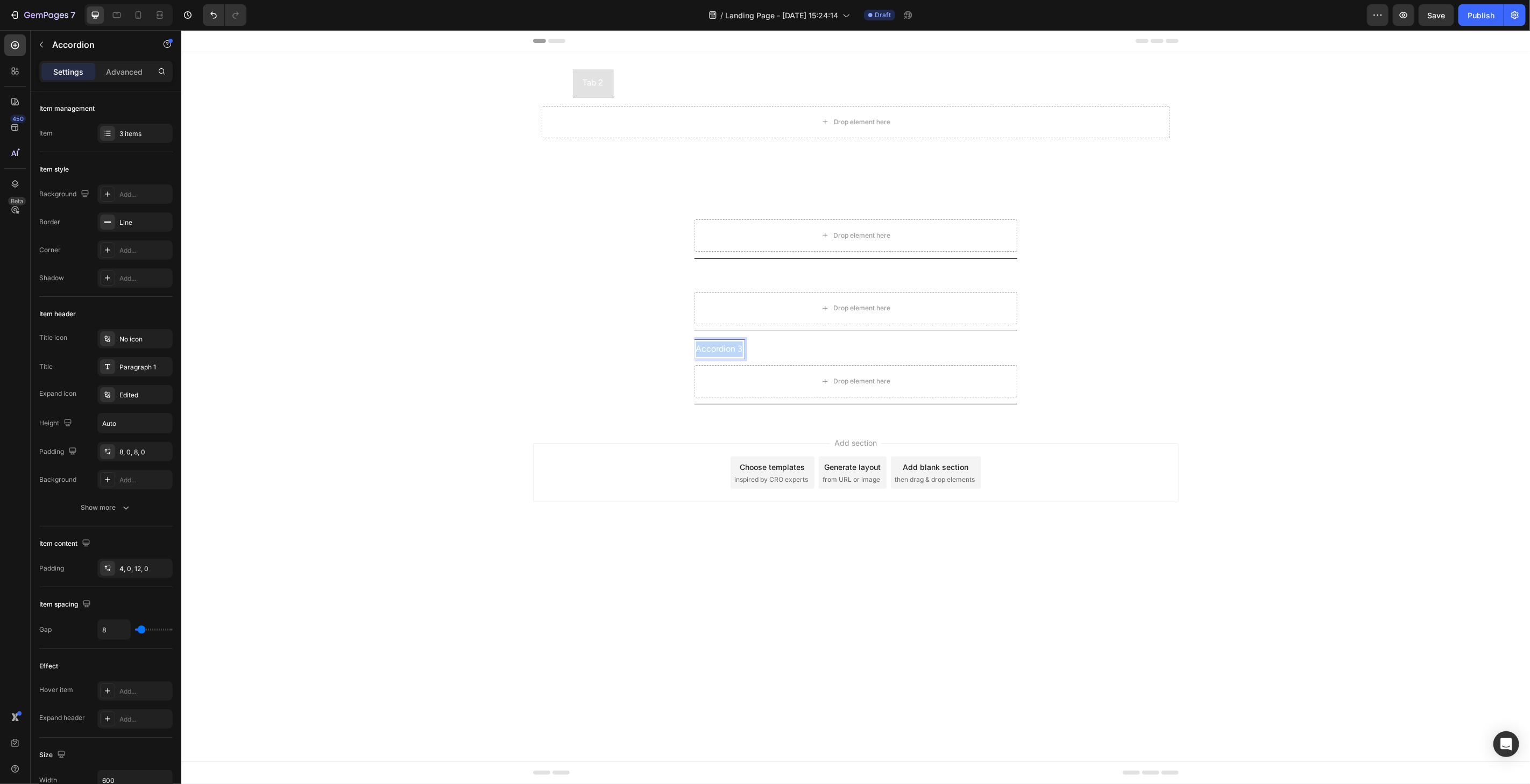
click at [707, 347] on p "Accordion 3" at bounding box center [719, 348] width 47 height 16
click at [549, 130] on div "Drop element here" at bounding box center [856, 121] width 628 height 32
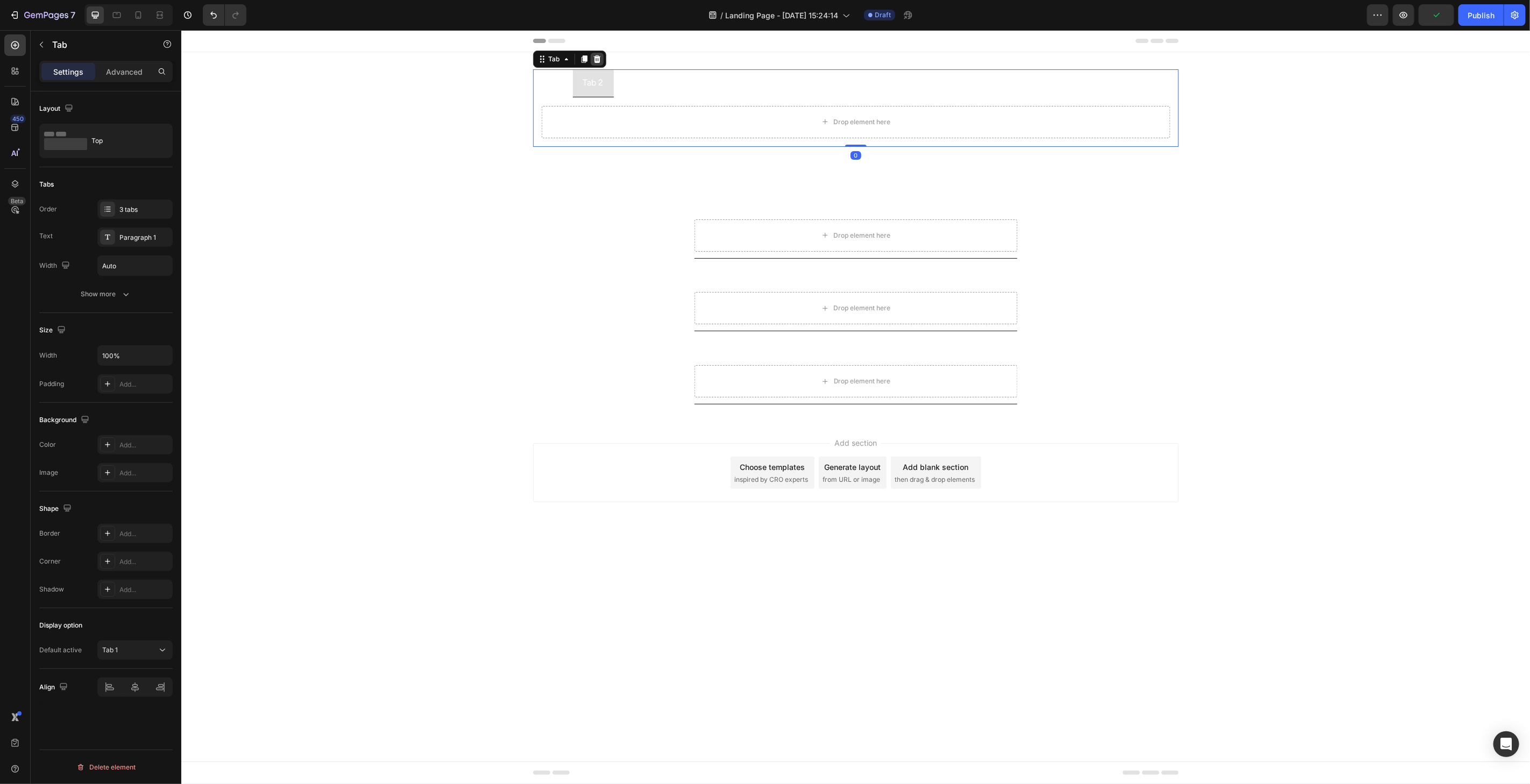
click at [593, 62] on icon at bounding box center [596, 58] width 9 height 9
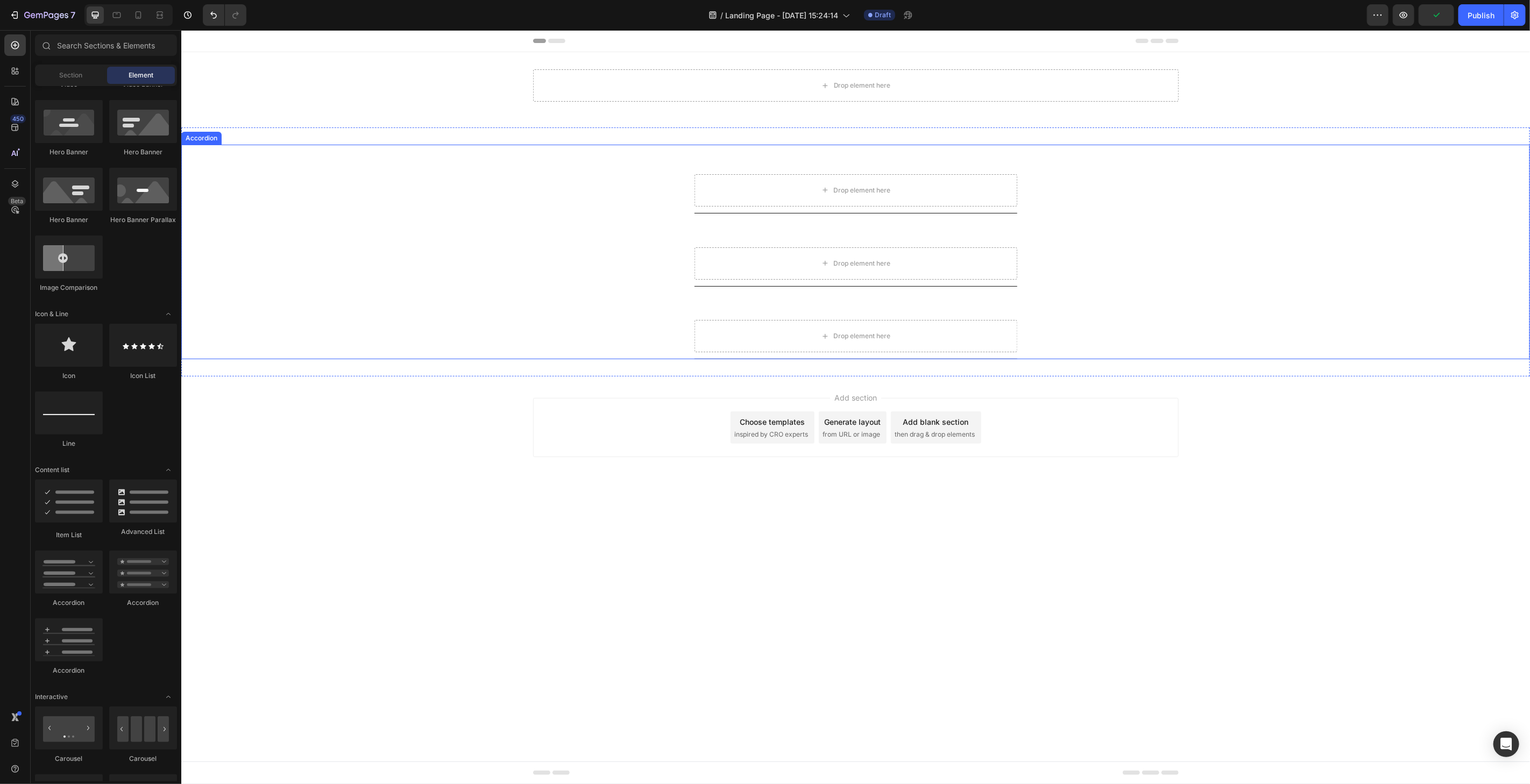
click at [649, 207] on div "Accordion 1 Drop element here" at bounding box center [855, 178] width 1347 height 69
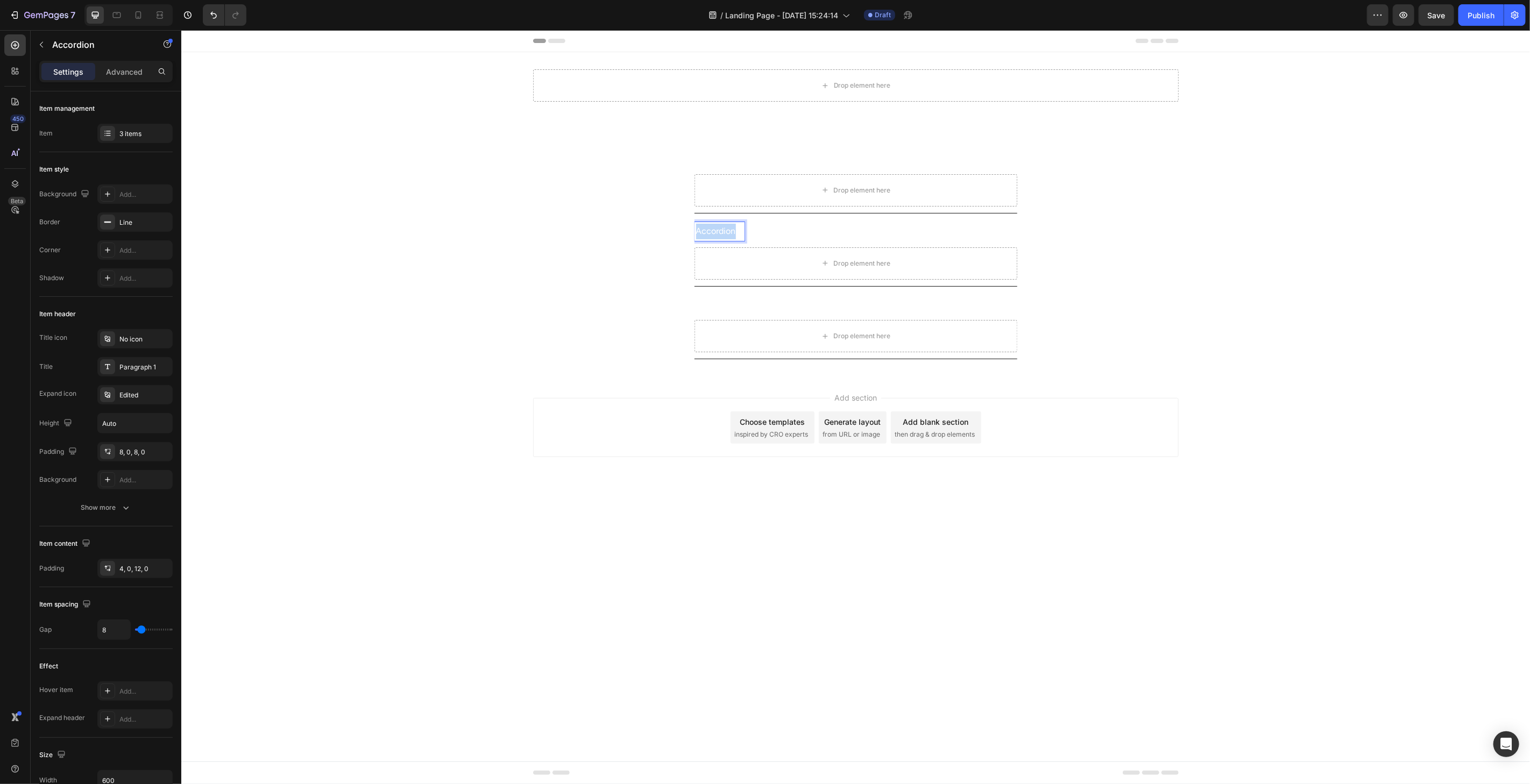
click at [724, 226] on p "Accordion 2" at bounding box center [719, 230] width 47 height 16
click at [723, 226] on p "Accordion 2" at bounding box center [719, 230] width 47 height 16
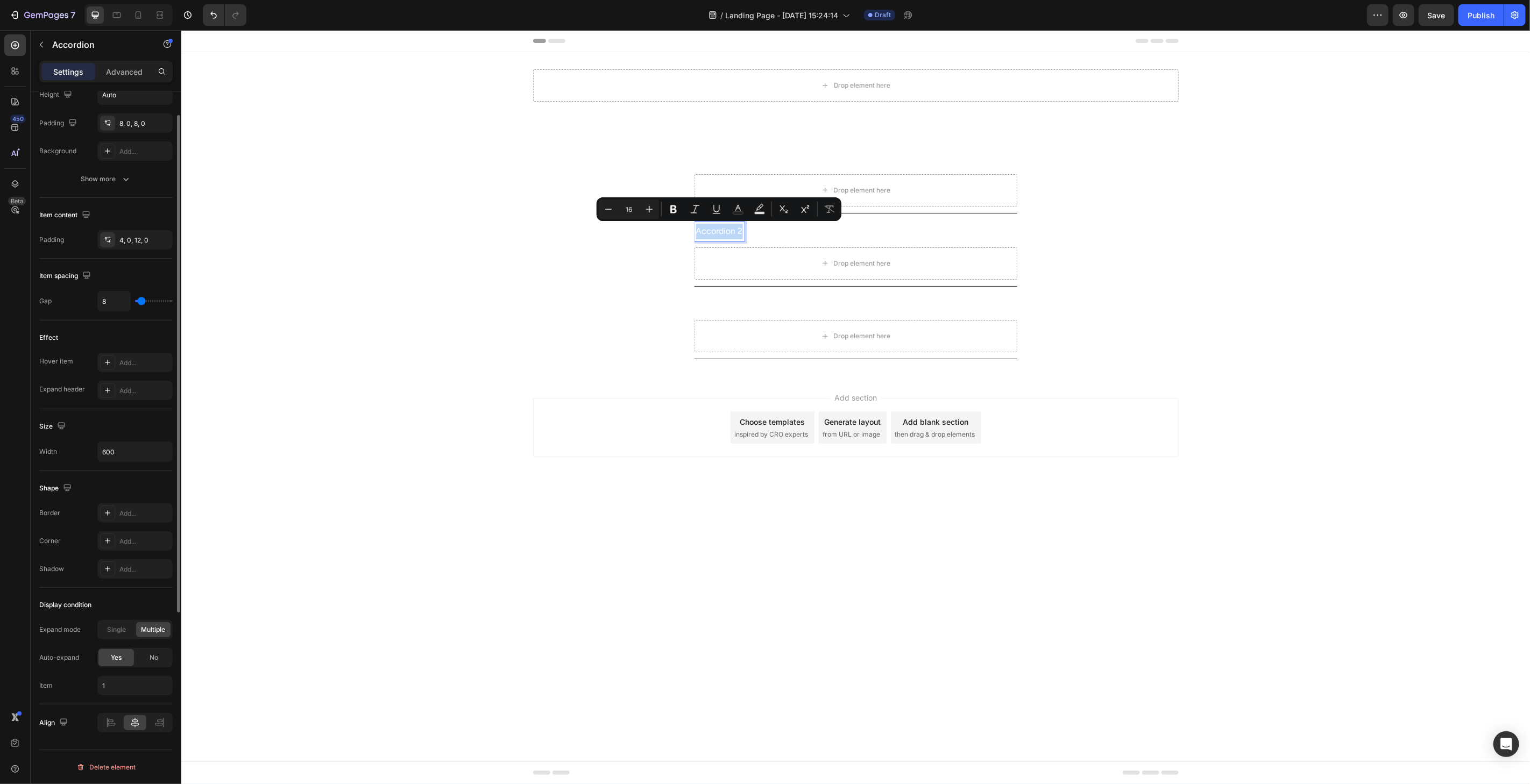
scroll to position [0, 0]
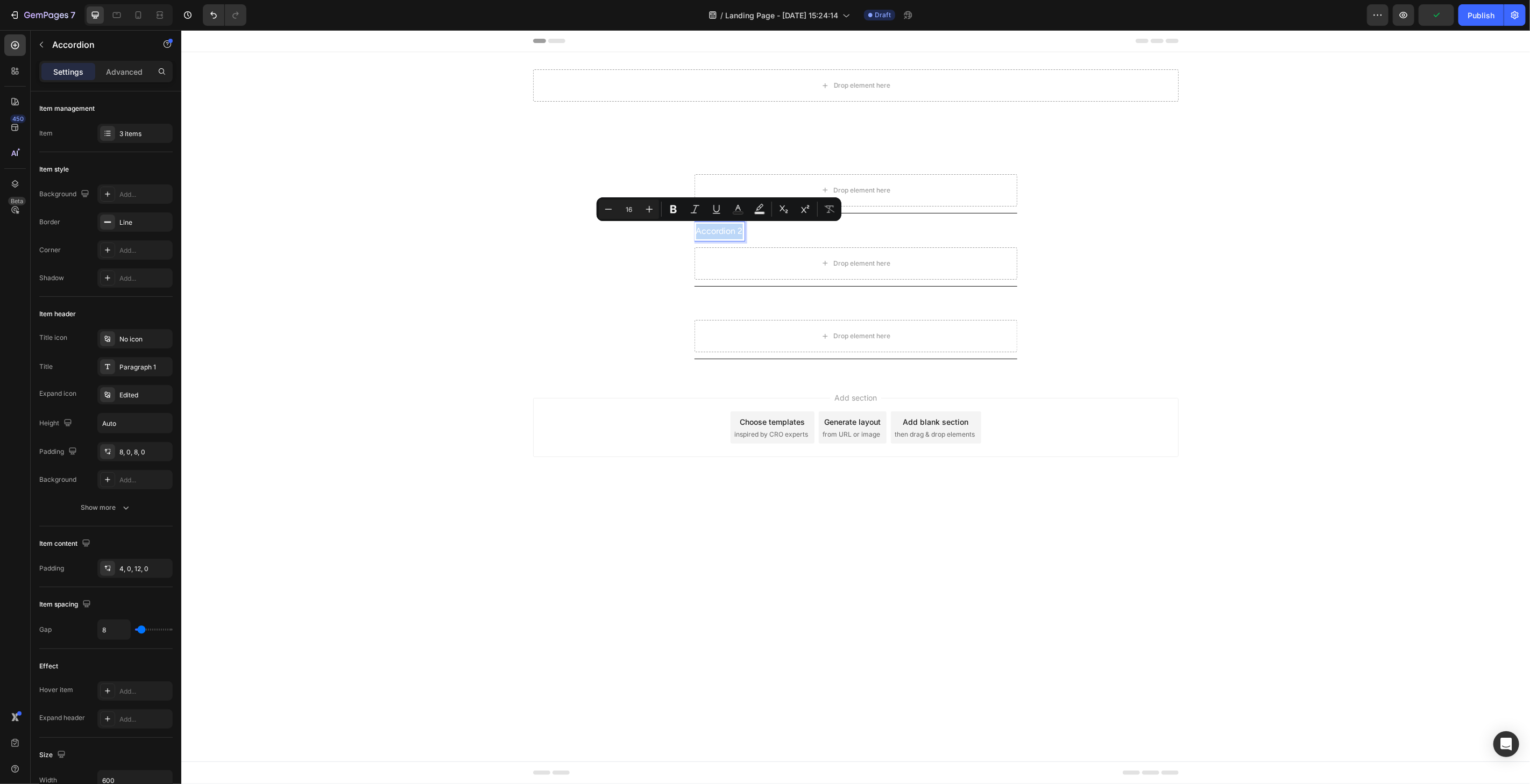
click at [714, 228] on p "Accordion 2" at bounding box center [719, 230] width 47 height 16
click at [718, 232] on p "Accordion 2" at bounding box center [719, 230] width 47 height 16
click at [738, 233] on p "Accordion 2" at bounding box center [719, 230] width 47 height 16
click at [722, 240] on div "Accordion 2" at bounding box center [855, 231] width 322 height 27
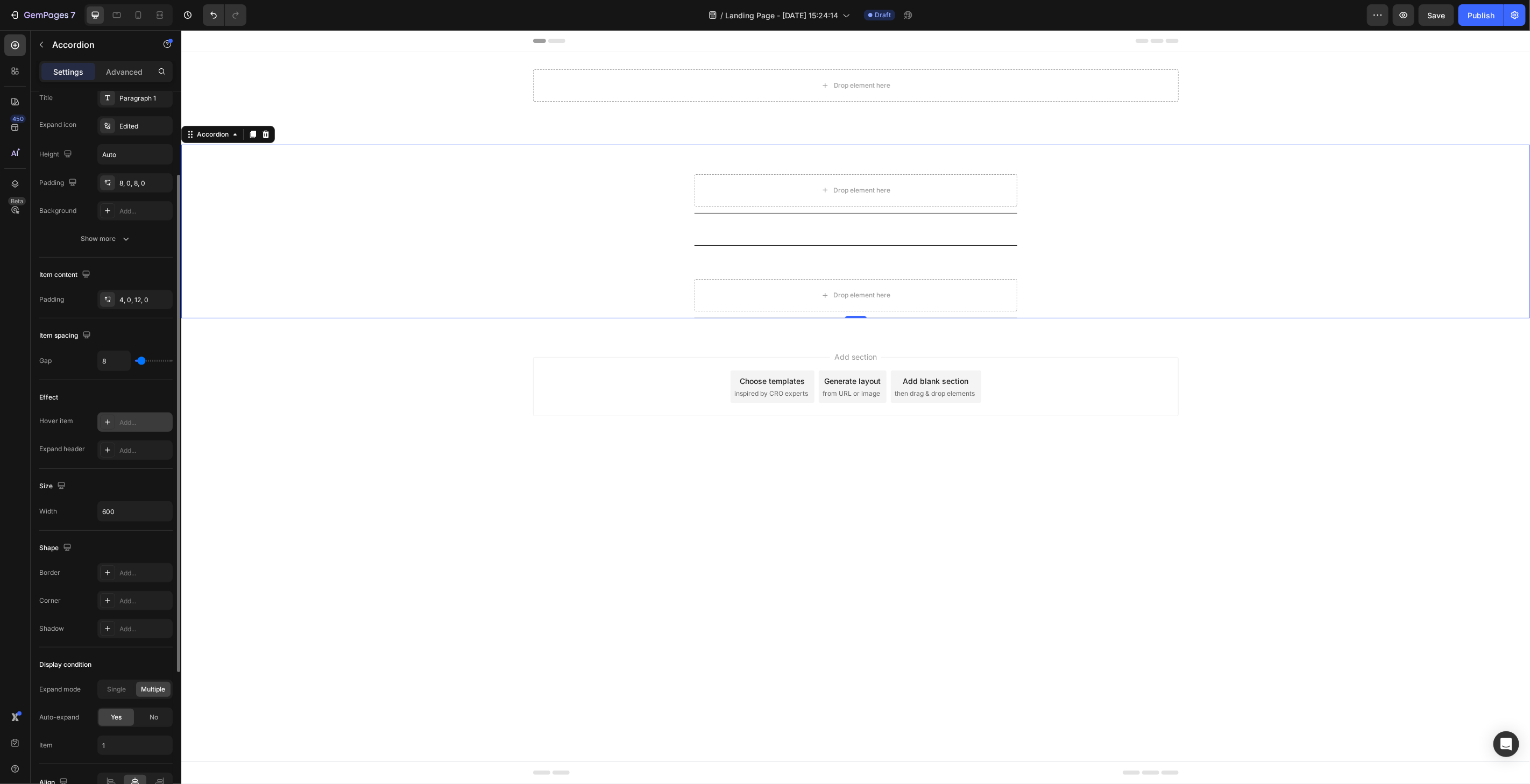
scroll to position [149, 0]
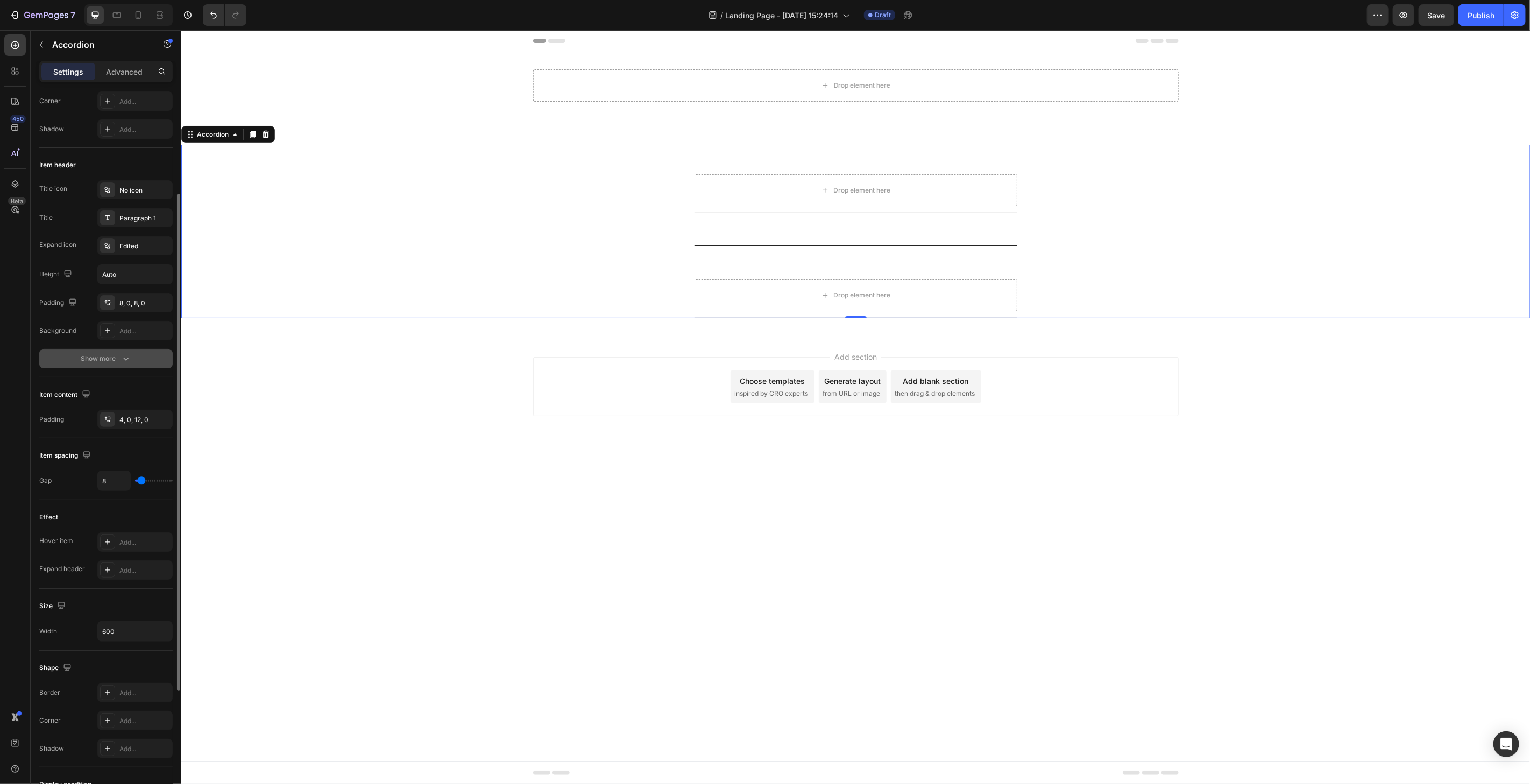
click at [131, 356] on button "Show more" at bounding box center [106, 359] width 133 height 19
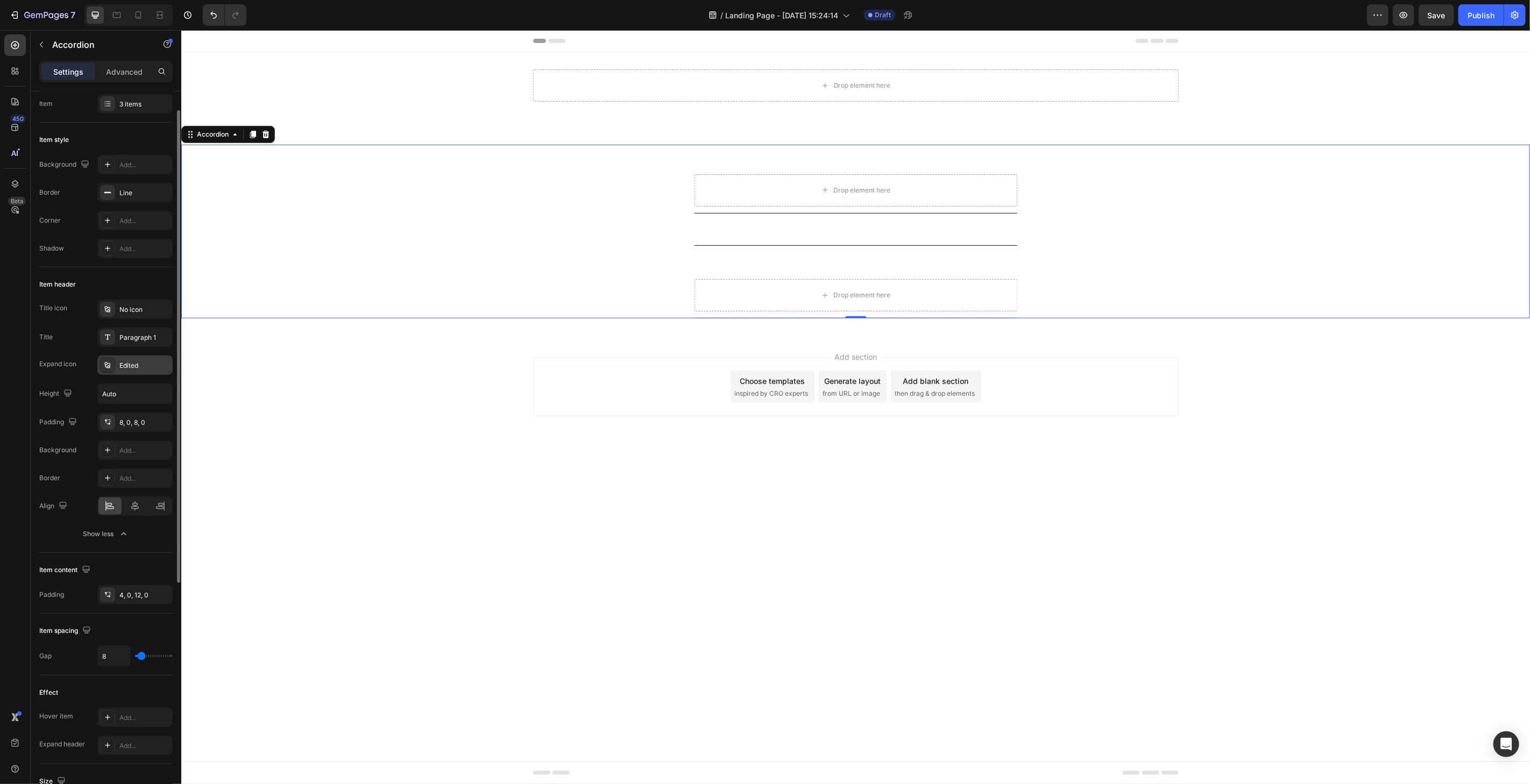
scroll to position [0, 0]
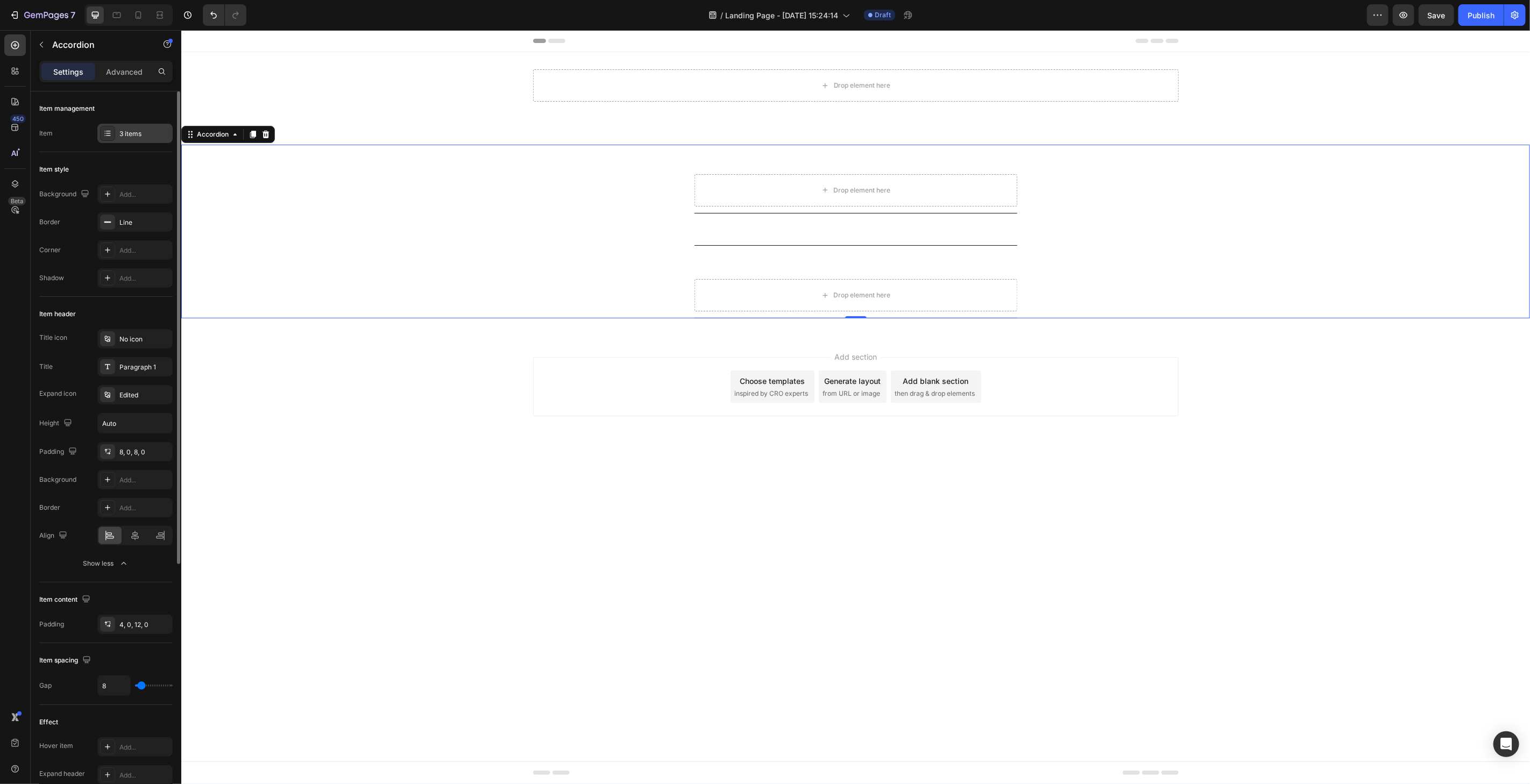
click at [138, 132] on div "3 items" at bounding box center [145, 134] width 51 height 10
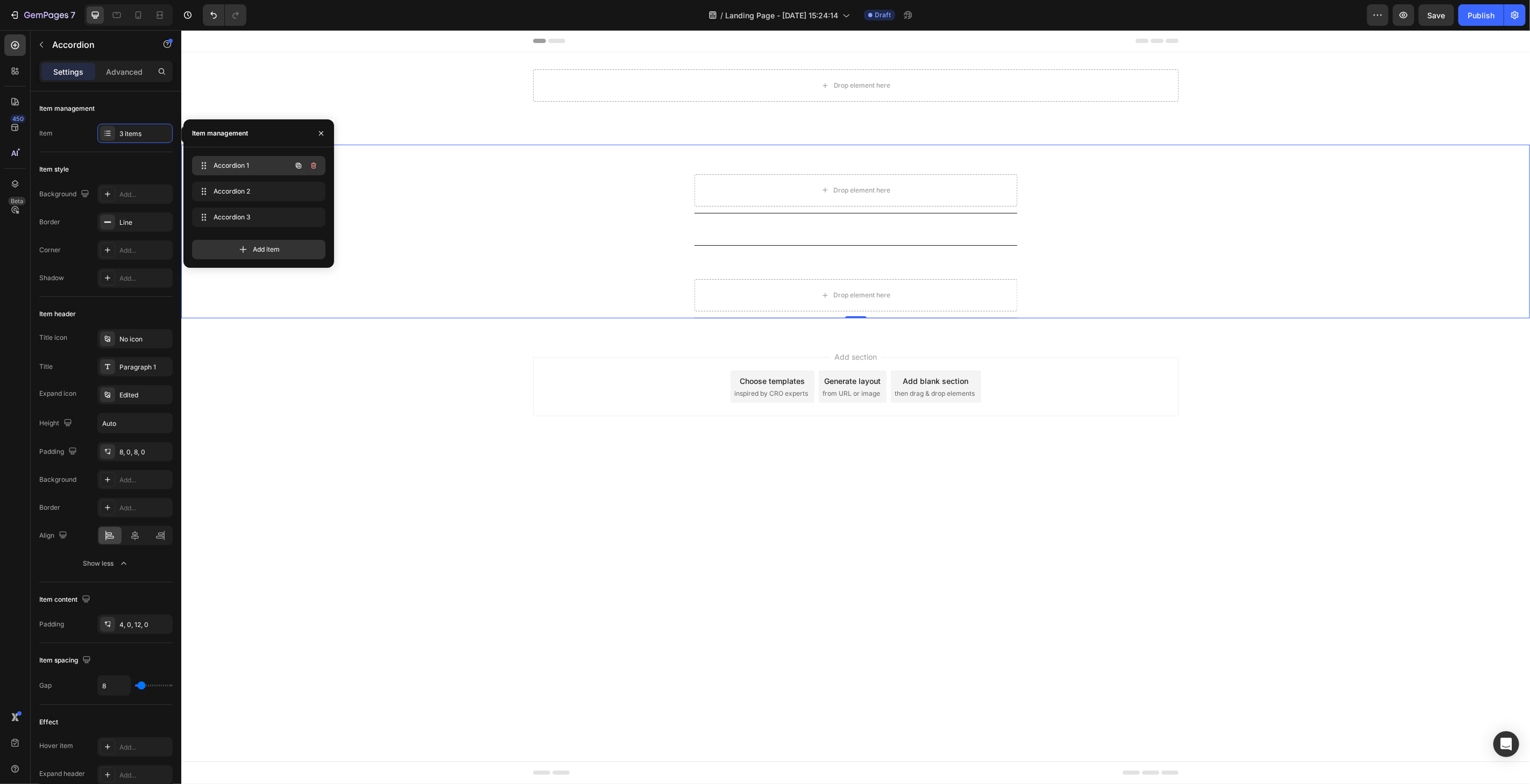
click at [239, 163] on span "Accordion 1" at bounding box center [244, 165] width 61 height 10
click at [79, 315] on div "Item header" at bounding box center [106, 313] width 133 height 17
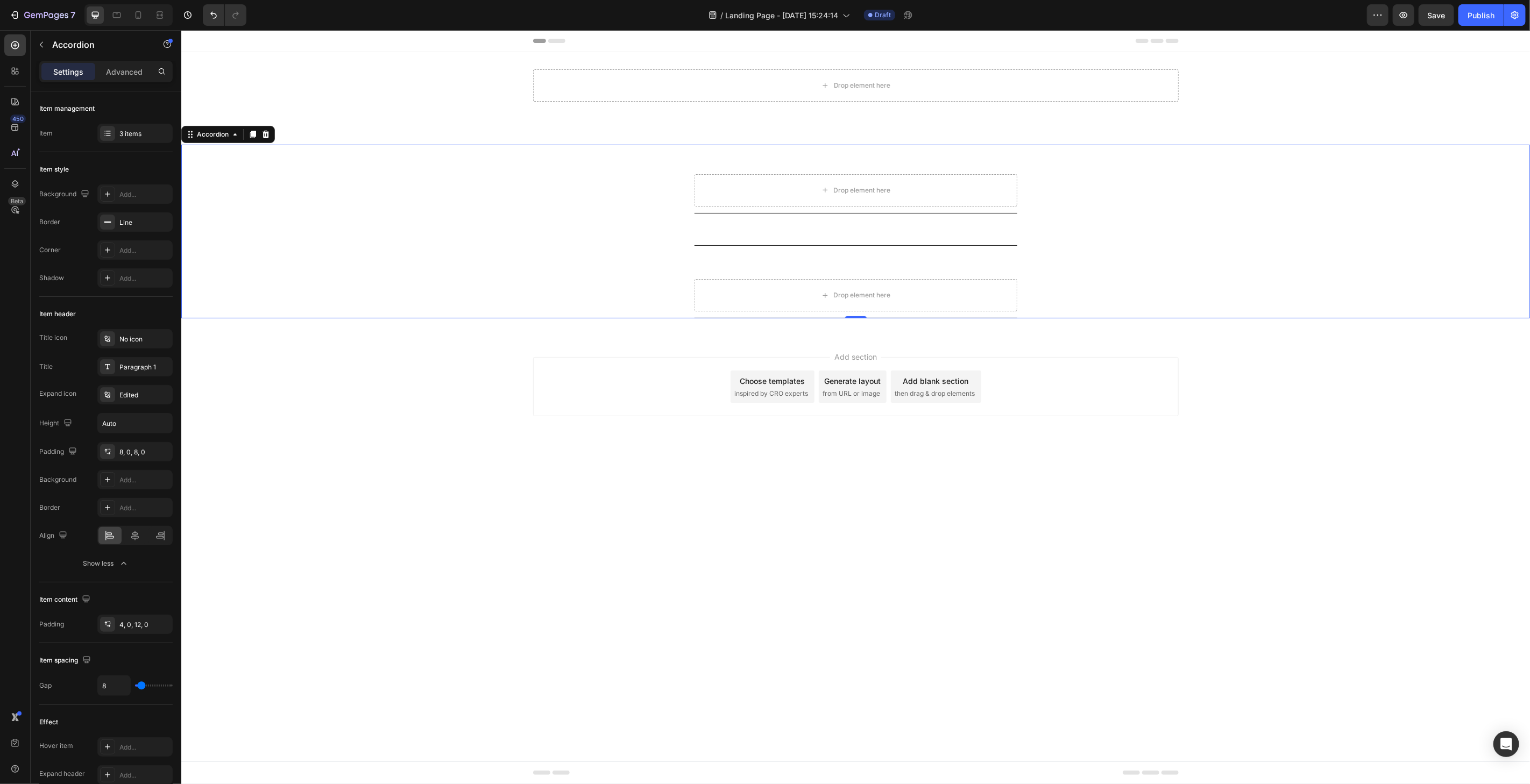
click at [753, 228] on div "Accordion 2" at bounding box center [846, 230] width 305 height 19
click at [764, 159] on div "Accordion 1" at bounding box center [846, 157] width 305 height 19
drag, startPoint x: 781, startPoint y: 148, endPoint x: 767, endPoint y: 158, distance: 17.2
click at [781, 149] on div "Accordion 1" at bounding box center [846, 157] width 305 height 19
click at [761, 161] on div "Accordion 1" at bounding box center [846, 157] width 305 height 19
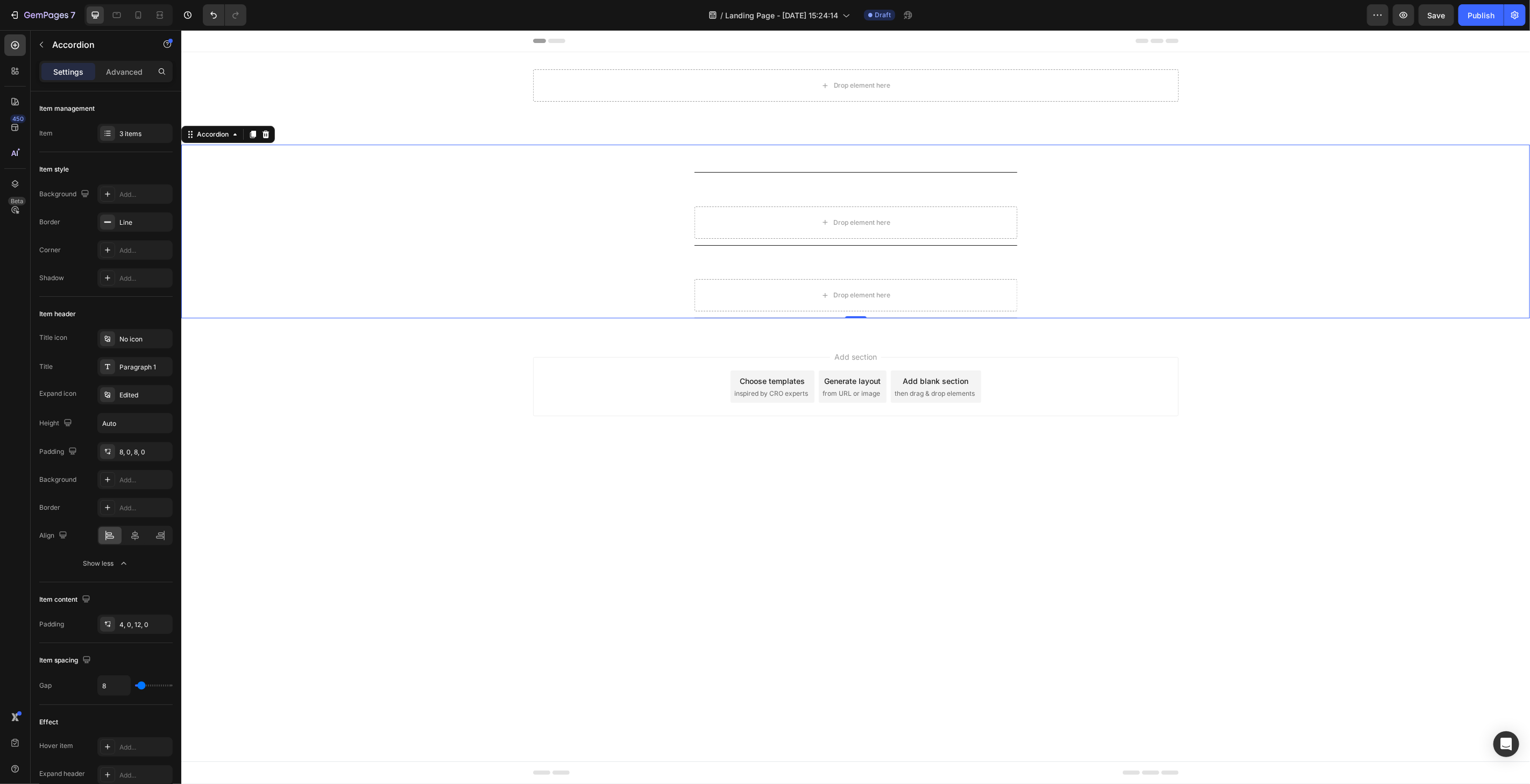
click at [761, 161] on div "Accordion 1" at bounding box center [846, 157] width 305 height 19
click at [746, 141] on div "Accordion 1 Drop element here Accordion 2 Drop element here Accordion 3 Drop el…" at bounding box center [854, 251] width 1348 height 249
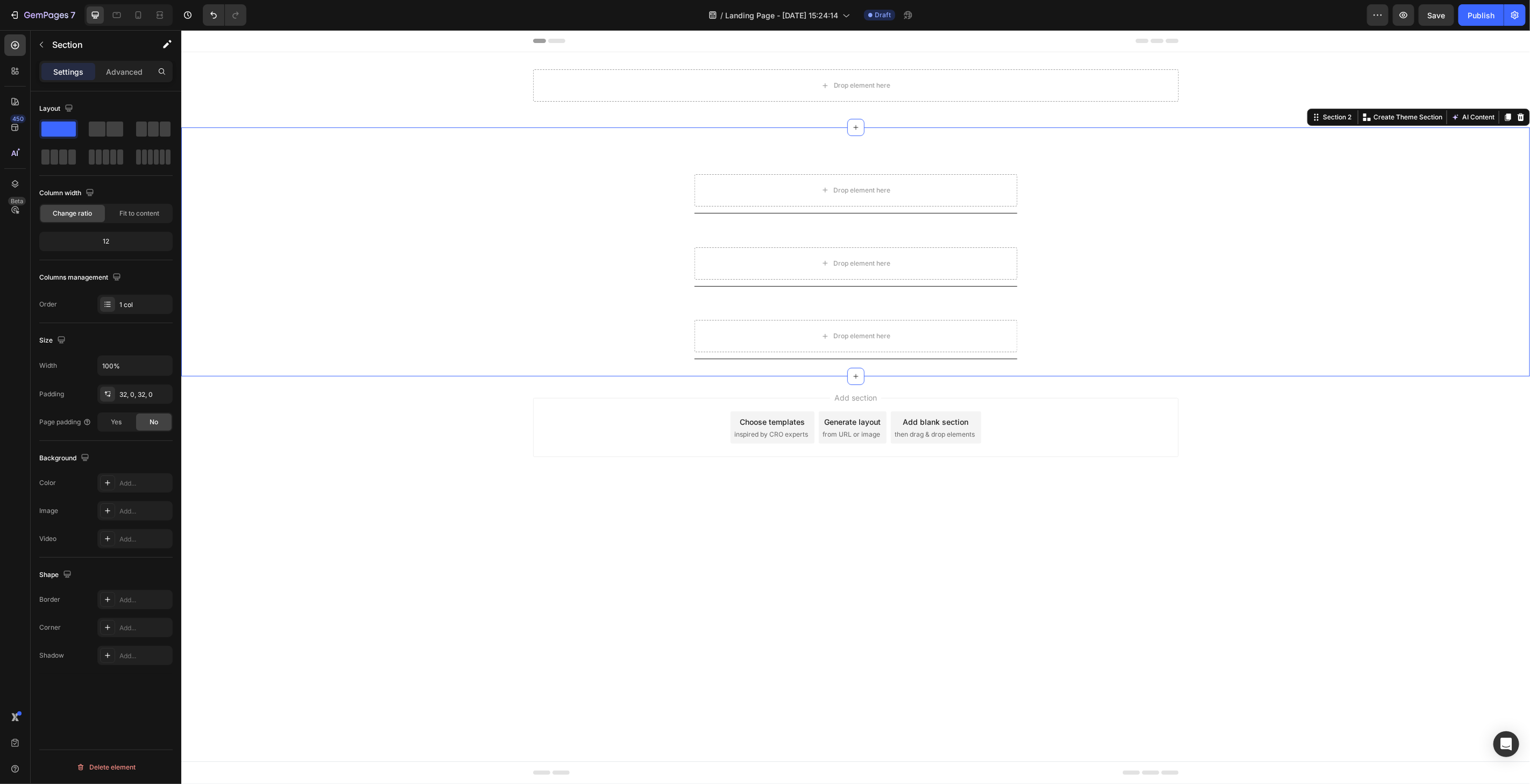
click at [751, 145] on div "Accordion 1" at bounding box center [855, 158] width 322 height 27
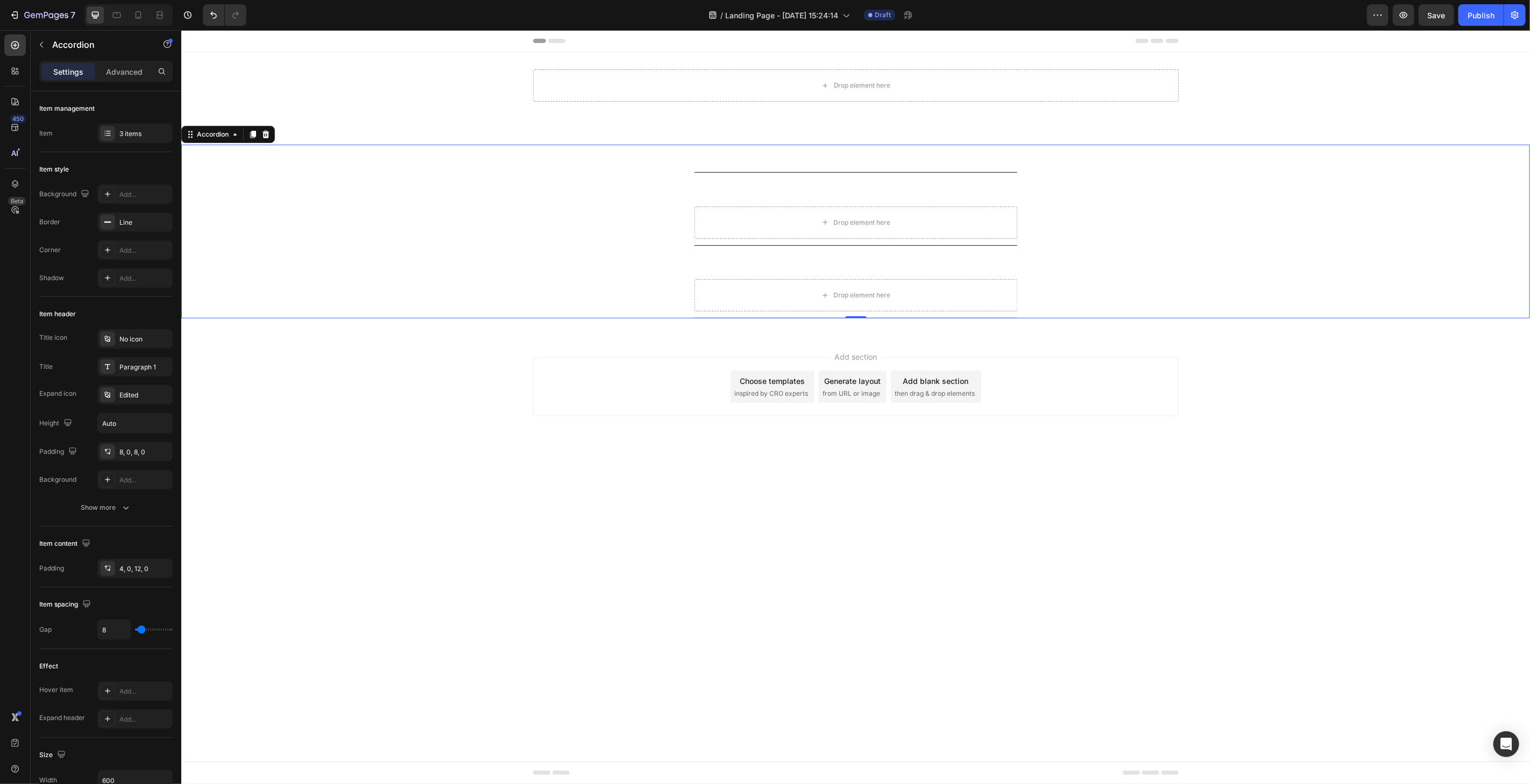
click at [747, 188] on div "Accordion 2" at bounding box center [846, 189] width 305 height 19
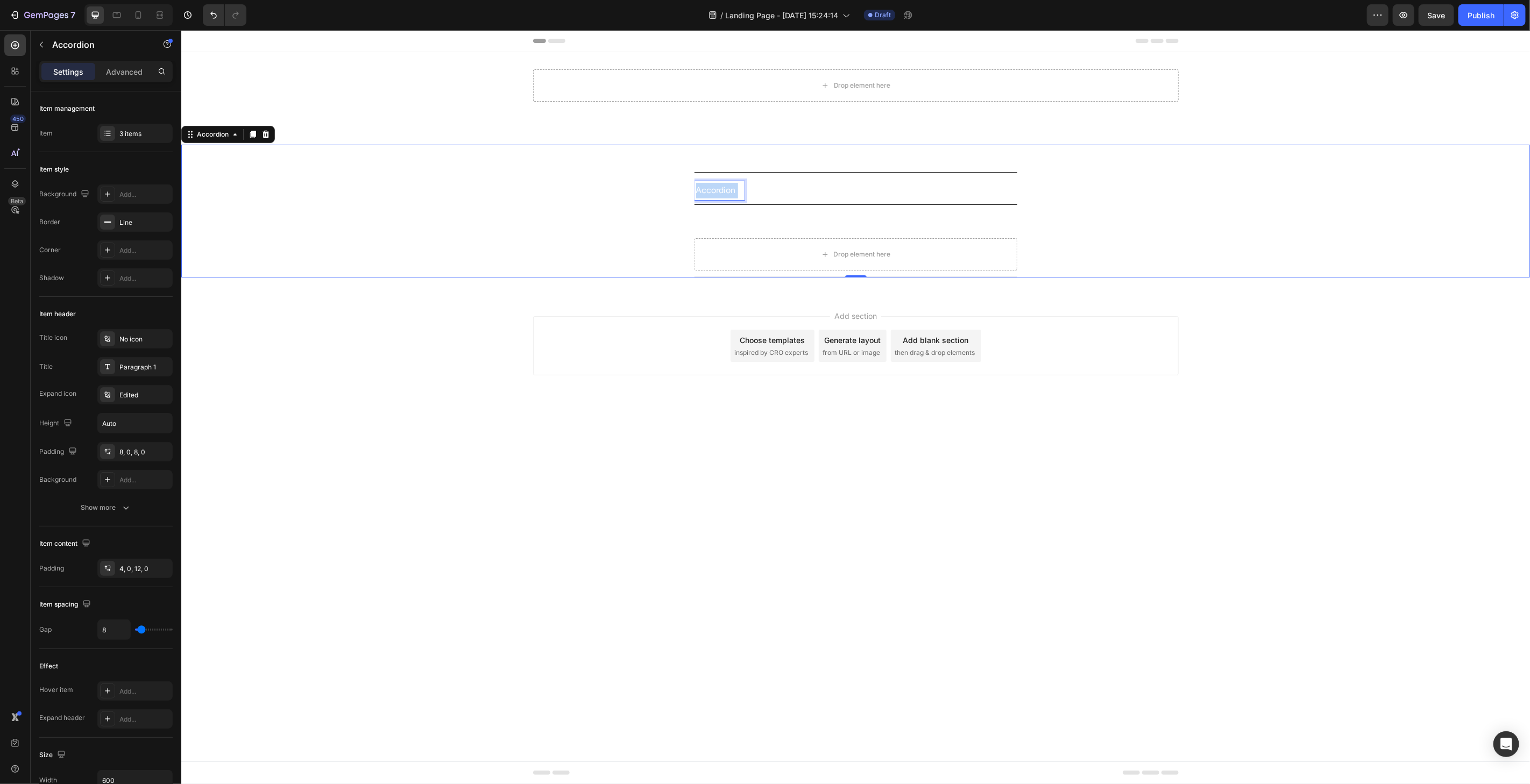
click at [727, 191] on p "Accordion 2" at bounding box center [719, 190] width 47 height 16
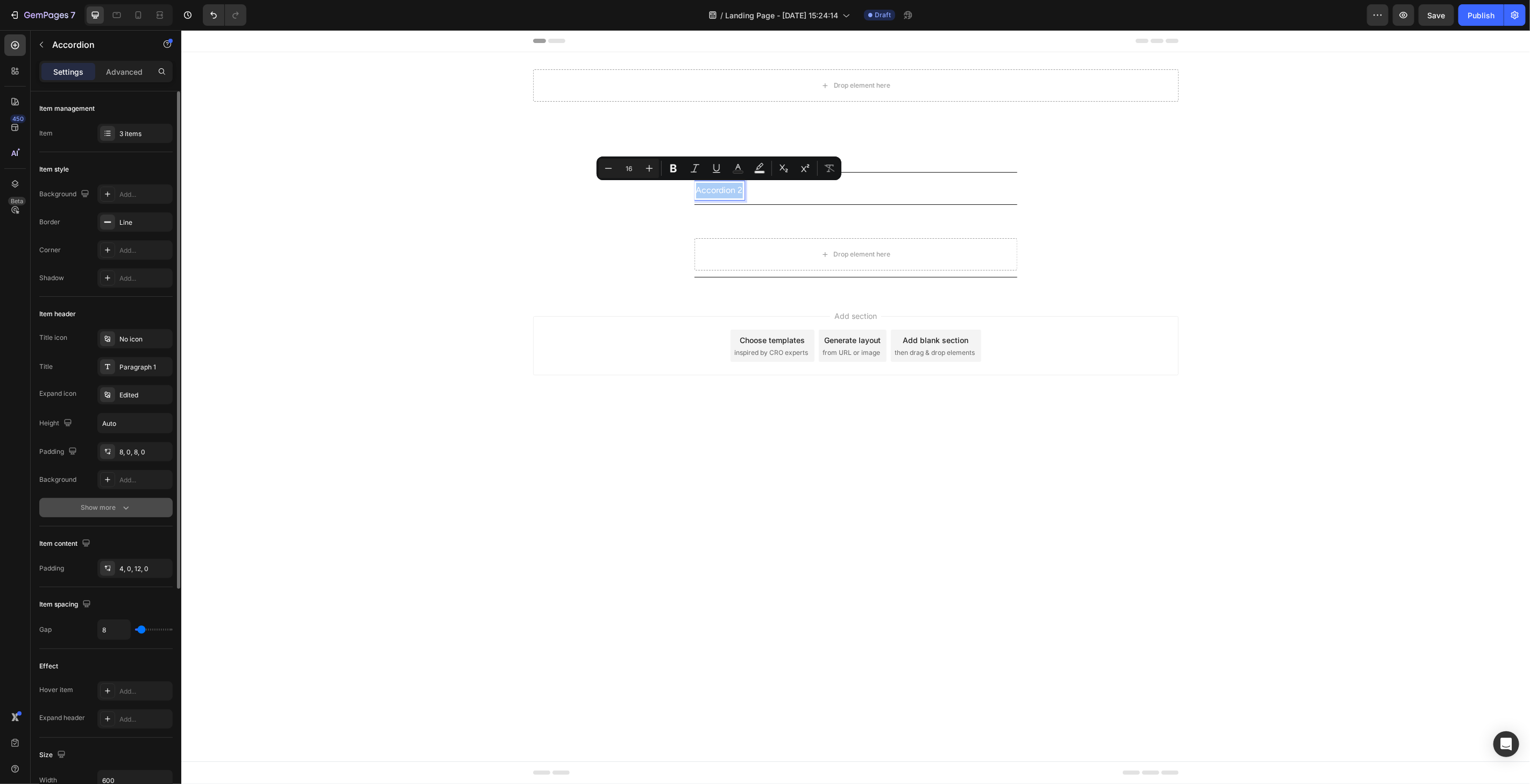
click at [121, 512] on icon "button" at bounding box center [126, 508] width 11 height 11
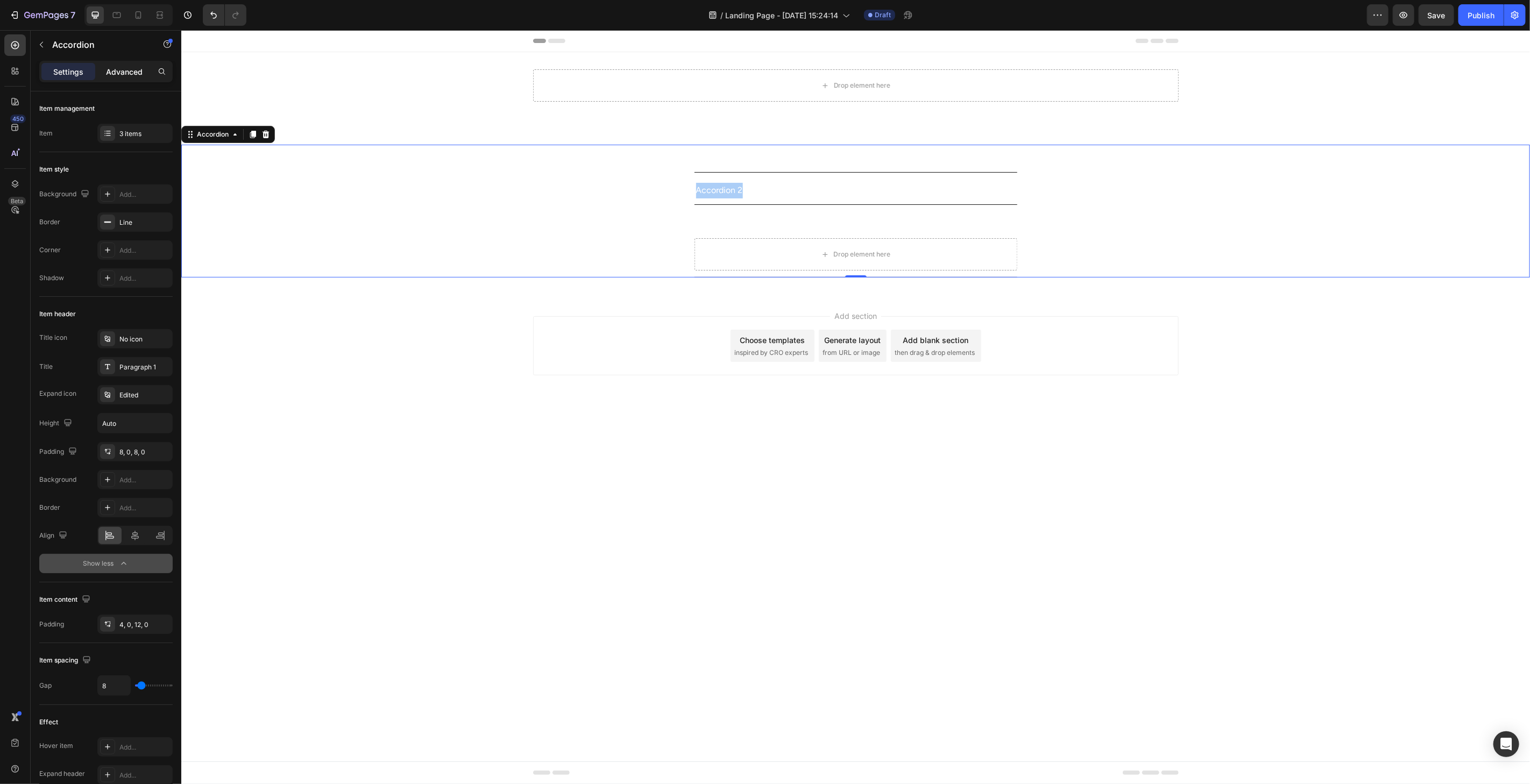
click at [132, 69] on p "Advanced" at bounding box center [123, 71] width 36 height 11
type input "100%"
type input "100"
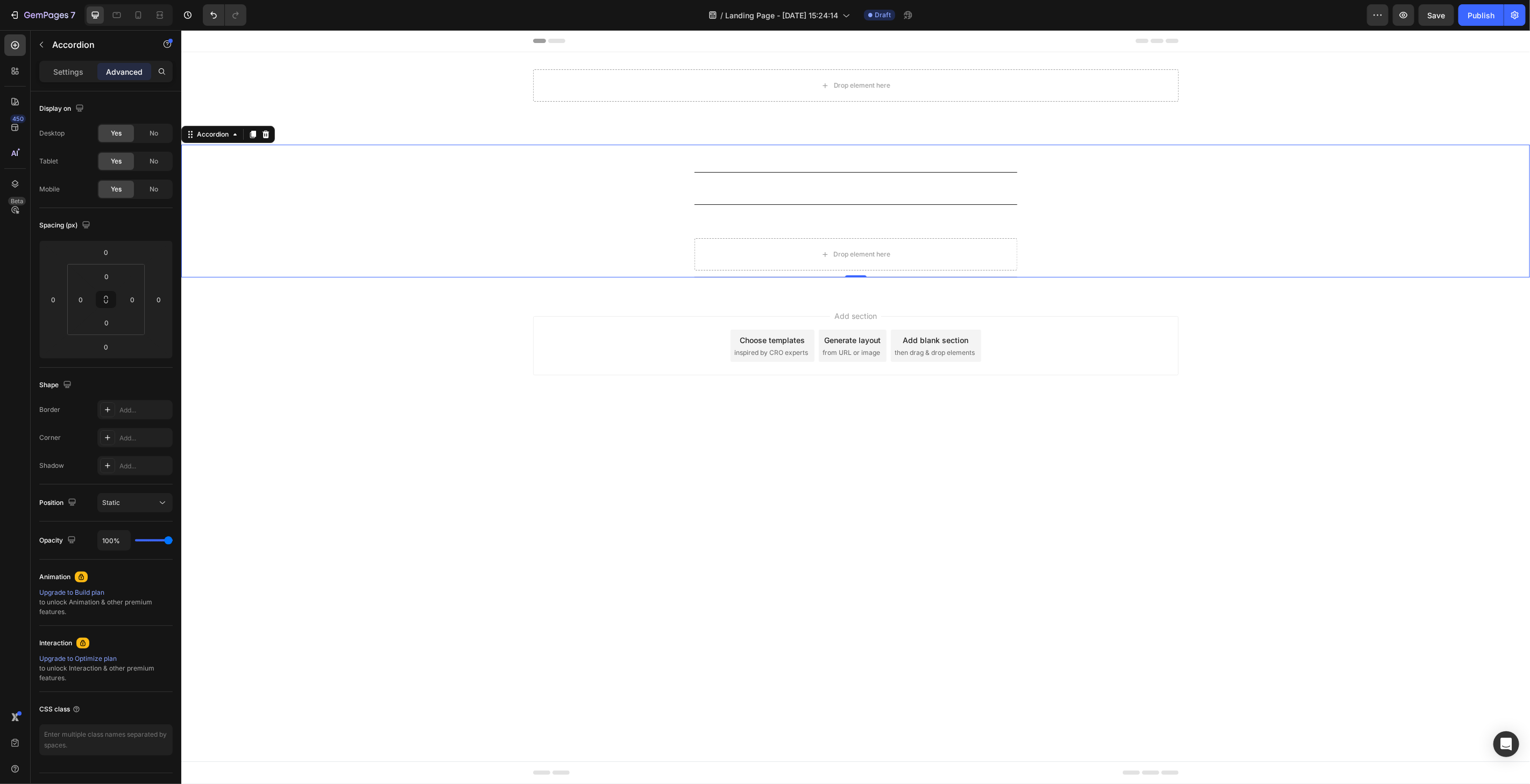
click at [66, 73] on p "Settings" at bounding box center [69, 71] width 30 height 11
type input "8"
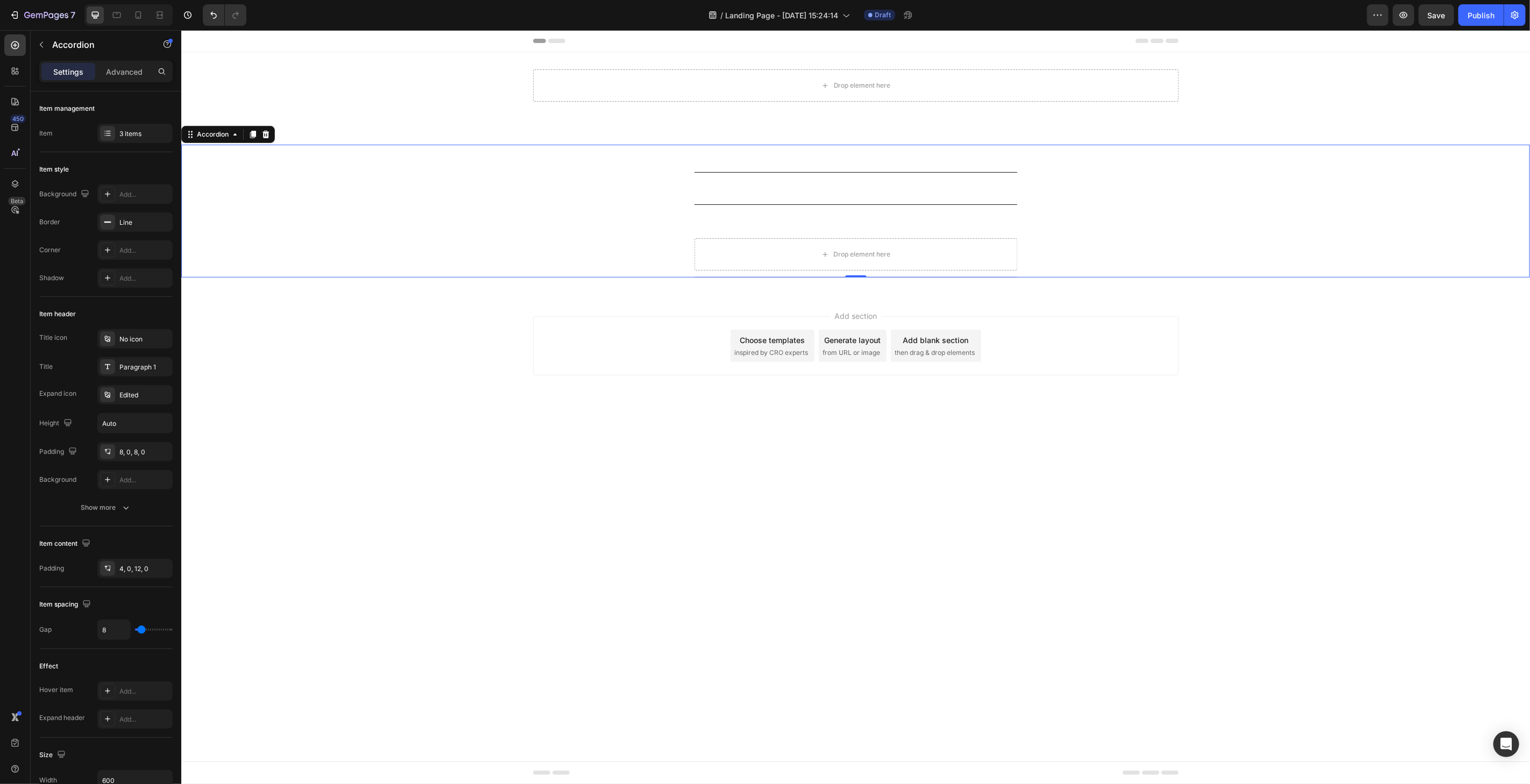
click at [766, 188] on div "Accordion 2" at bounding box center [846, 189] width 305 height 19
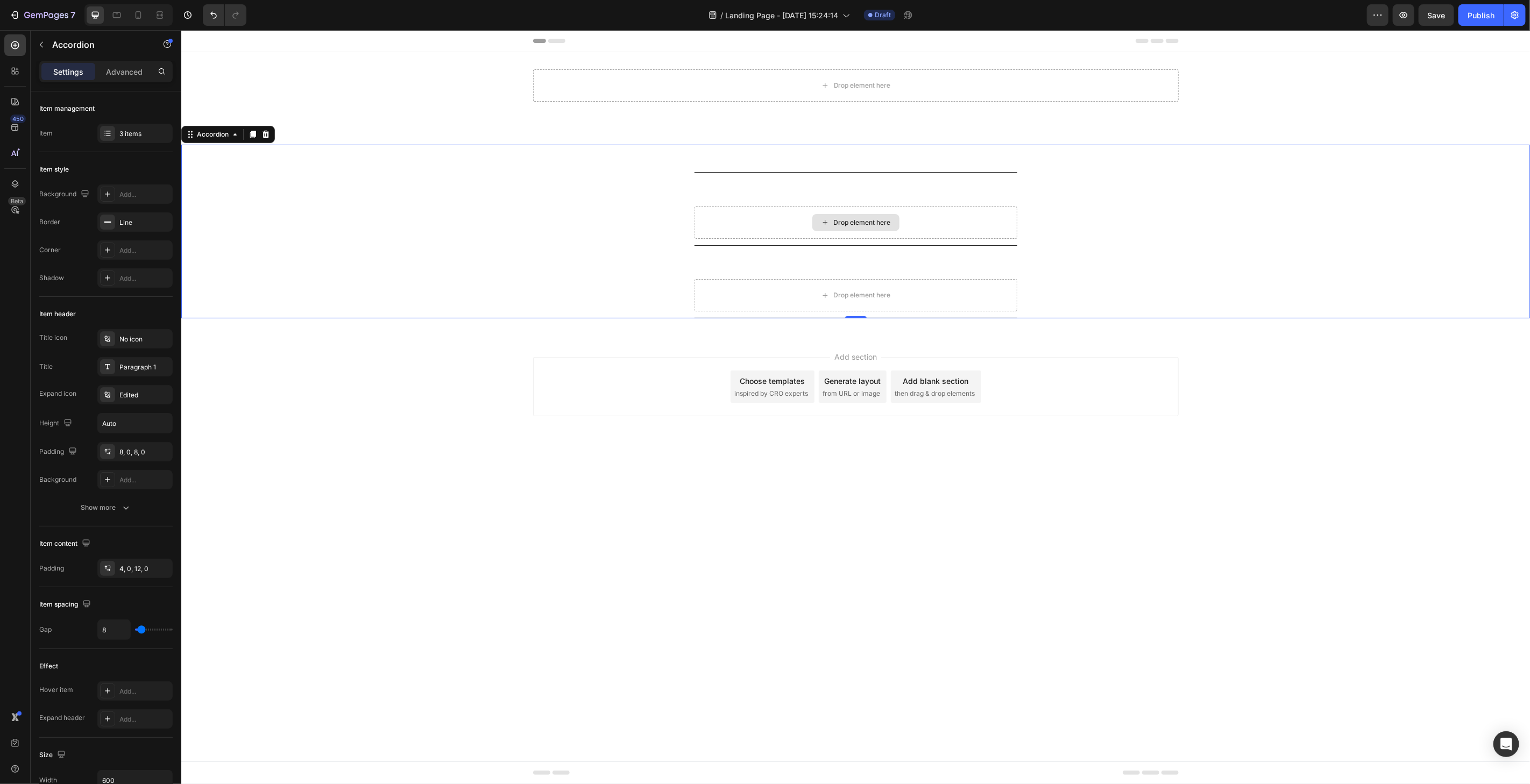
click at [760, 194] on div "Accordion 2" at bounding box center [846, 189] width 305 height 19
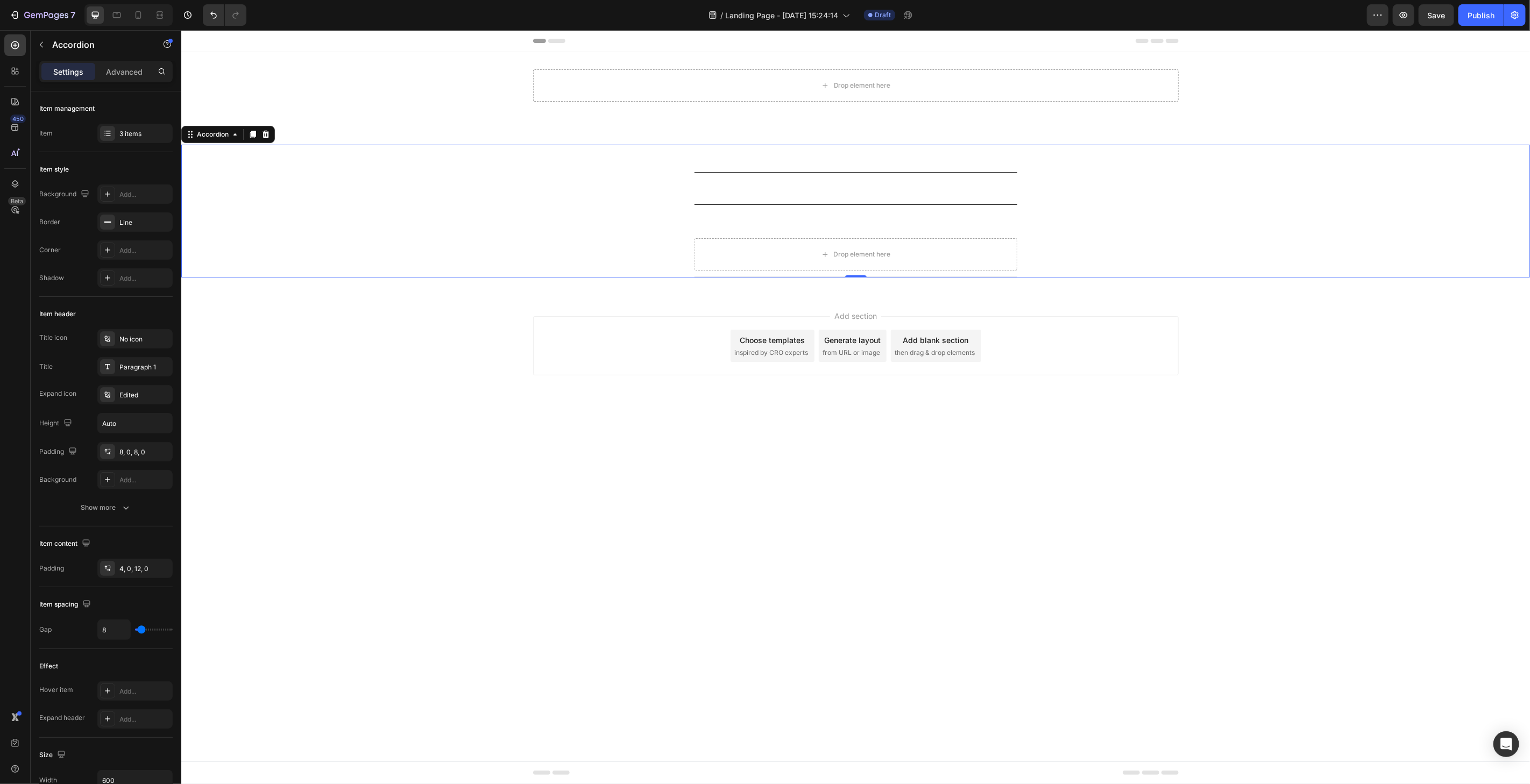
click at [760, 191] on div "Accordion 2" at bounding box center [846, 189] width 305 height 19
click at [760, 188] on div "Accordion 2" at bounding box center [846, 189] width 305 height 19
click at [717, 185] on p "Accordion 2" at bounding box center [719, 190] width 47 height 16
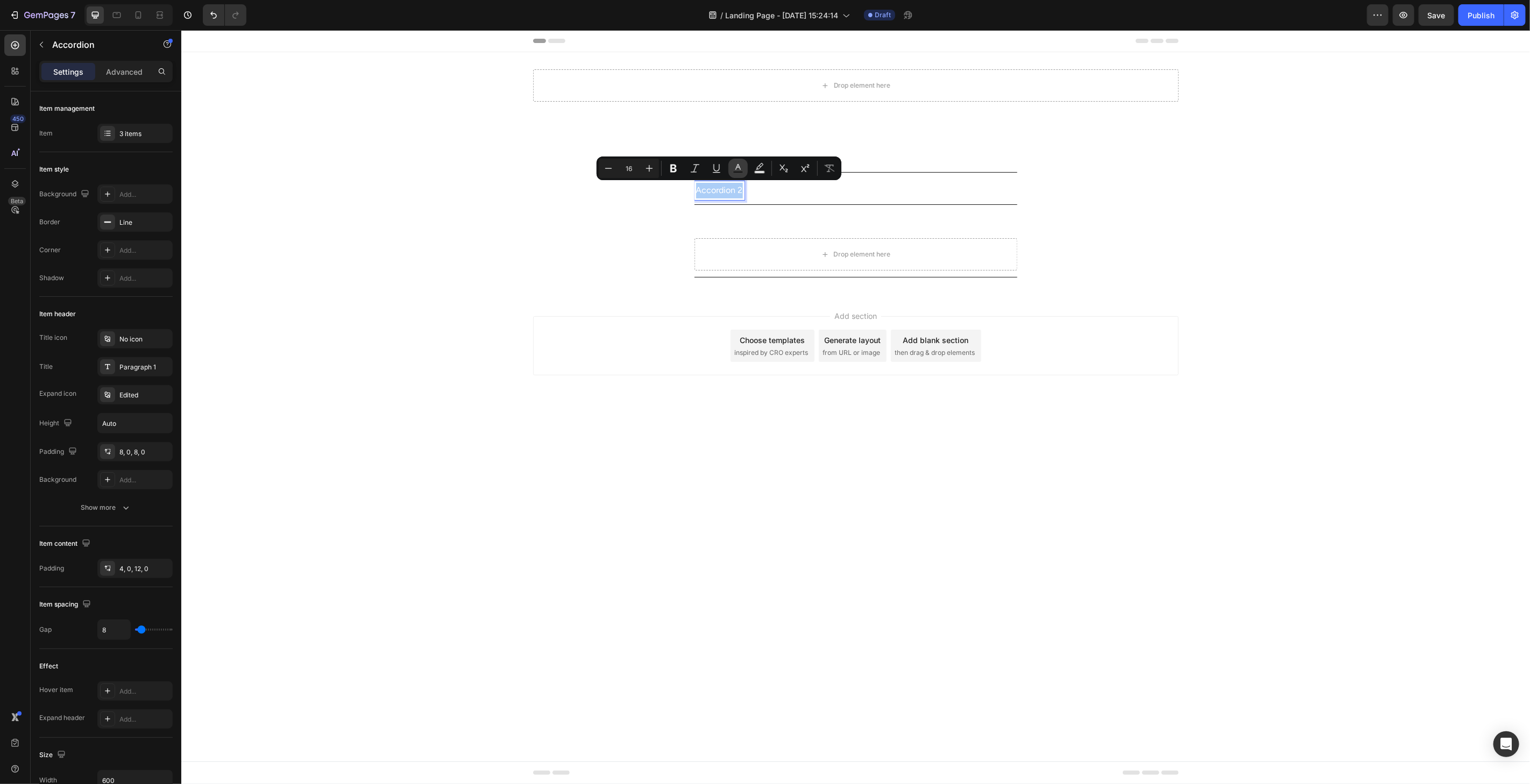
click at [740, 170] on icon "Editor contextual toolbar" at bounding box center [738, 169] width 11 height 11
type input "FFFFFF"
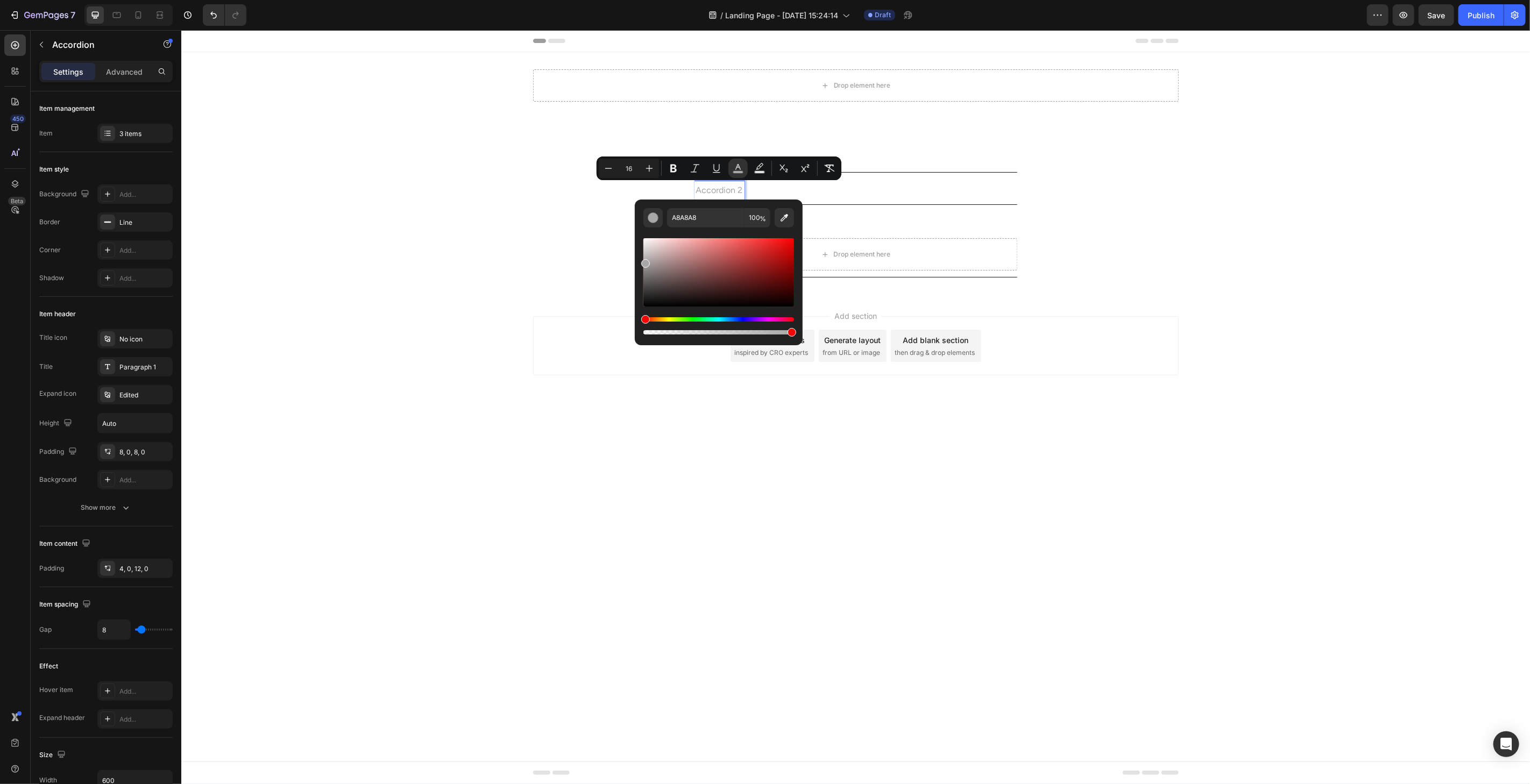
drag, startPoint x: 823, startPoint y: 268, endPoint x: 611, endPoint y: 345, distance: 225.6
type input "000000"
drag, startPoint x: 828, startPoint y: 292, endPoint x: 626, endPoint y: 350, distance: 210.2
click at [884, 189] on div "Accordion 2" at bounding box center [846, 189] width 305 height 19
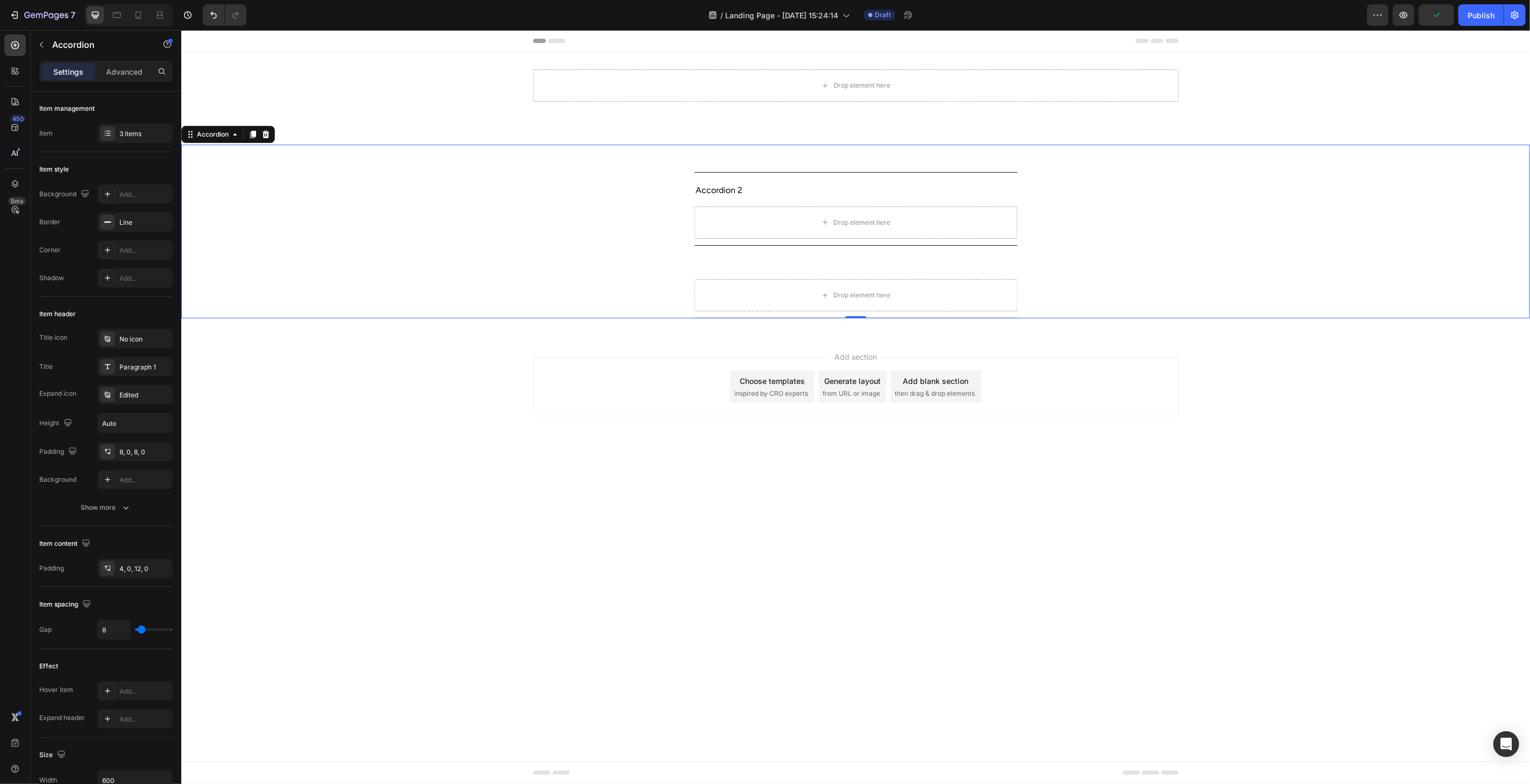
click at [1136, 211] on div "Accordion 2 Drop element here" at bounding box center [855, 211] width 1347 height 69
click at [781, 259] on div "Accordion 3" at bounding box center [846, 263] width 305 height 19
click at [732, 255] on p "Accordion 3" at bounding box center [719, 263] width 47 height 16
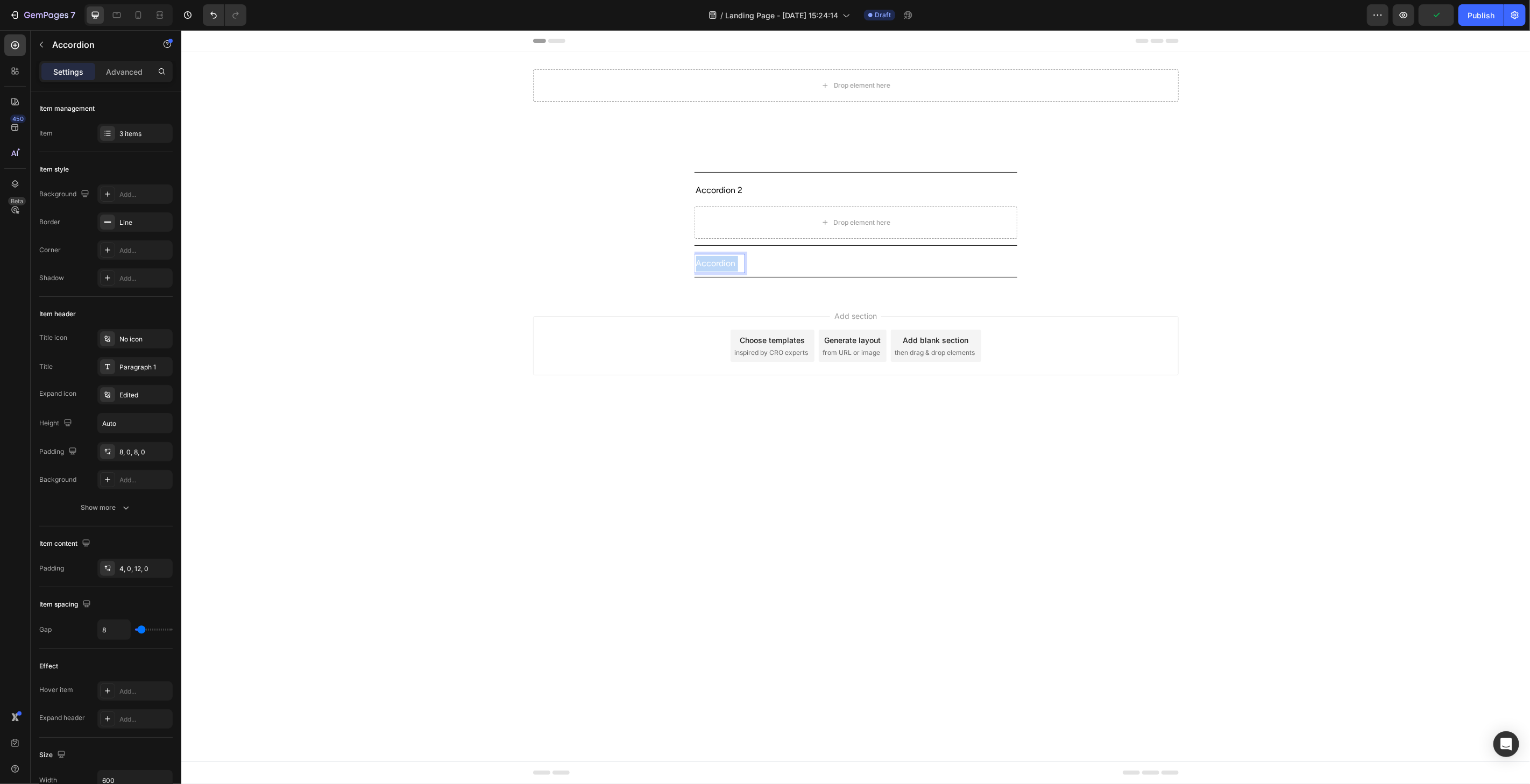
click at [732, 255] on p "Accordion 3" at bounding box center [719, 263] width 47 height 16
click at [738, 244] on rect "Editor contextual toolbar" at bounding box center [738, 246] width 10 height 3
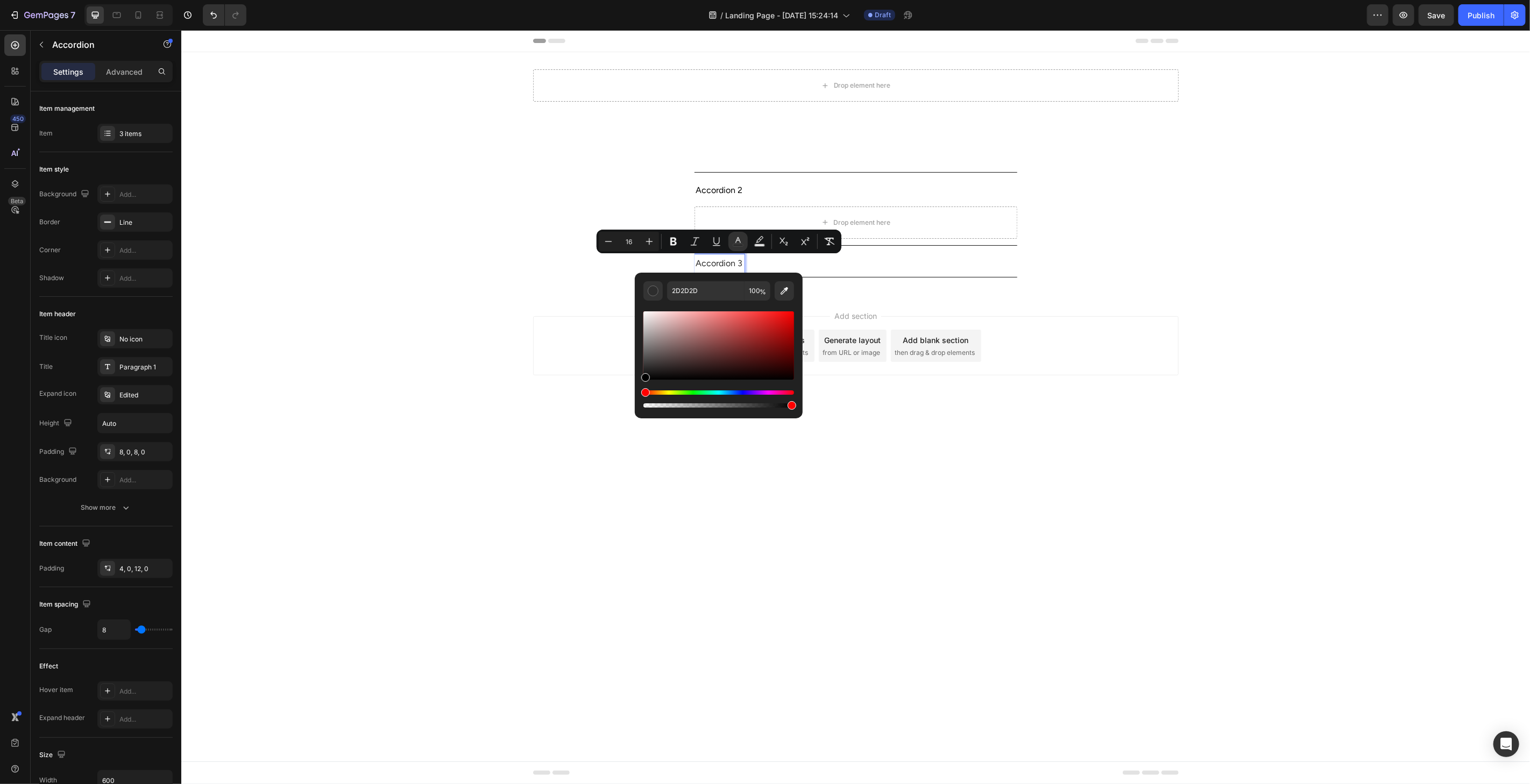
type input "000000"
drag, startPoint x: 829, startPoint y: 346, endPoint x: 616, endPoint y: 412, distance: 223.0
click at [1175, 226] on div "Accordion 2 Drop element here" at bounding box center [855, 211] width 1347 height 69
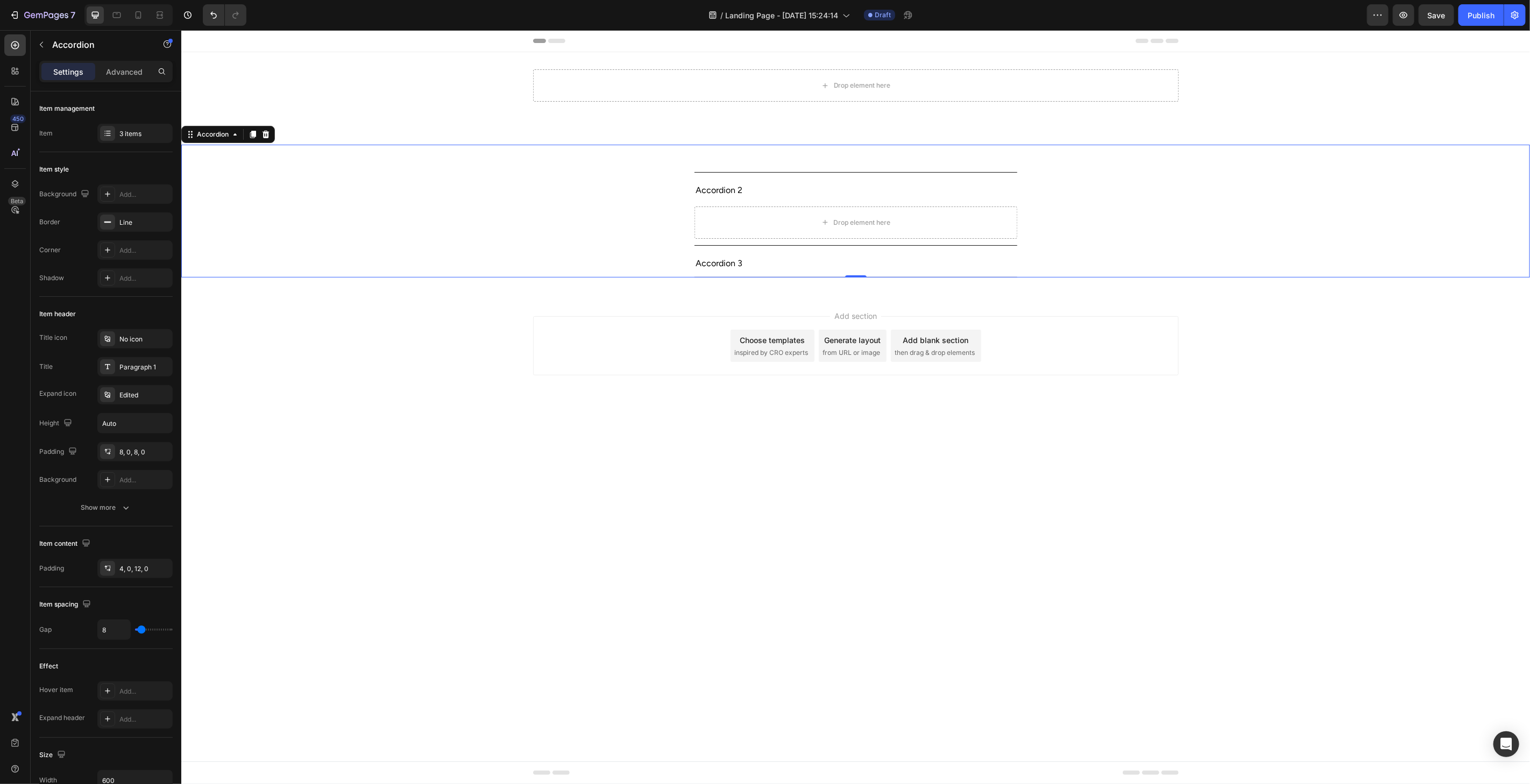
click at [731, 185] on span "Accordion 2" at bounding box center [719, 189] width 47 height 10
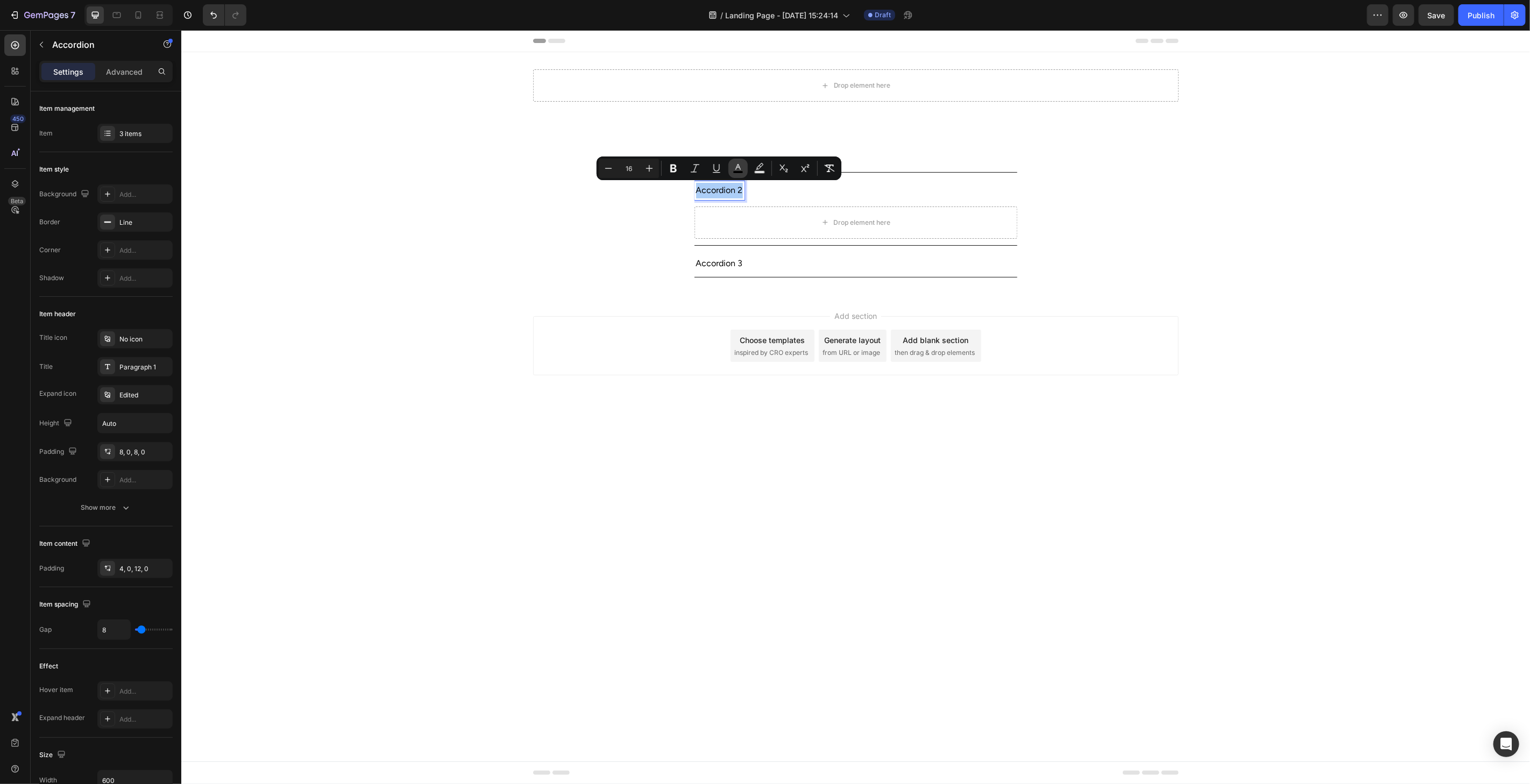
click at [740, 174] on button "color" at bounding box center [738, 168] width 19 height 19
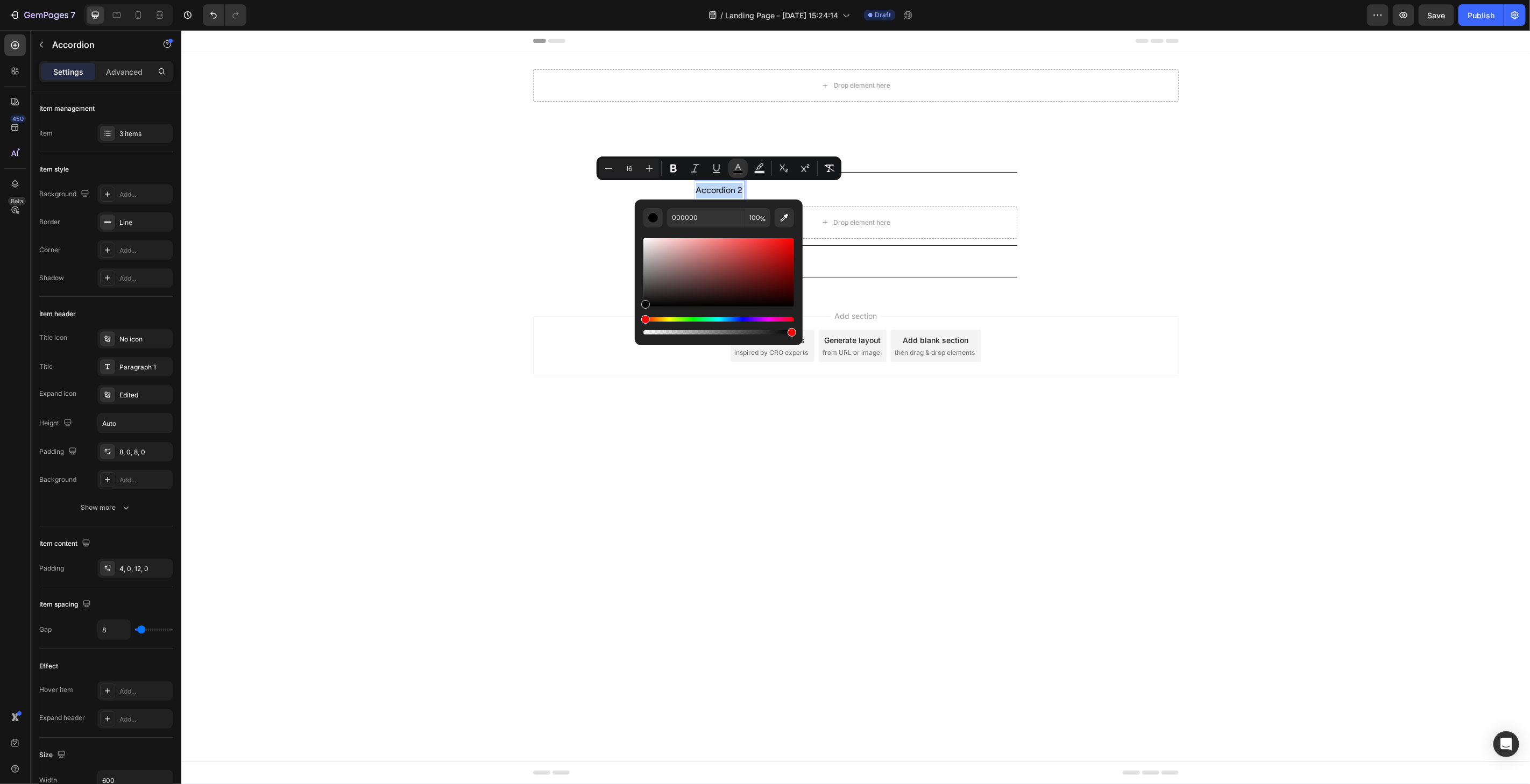
drag, startPoint x: 1096, startPoint y: 237, endPoint x: 980, endPoint y: 213, distance: 118.5
click at [1096, 237] on div "Accordion 2 Drop element here" at bounding box center [855, 211] width 1347 height 69
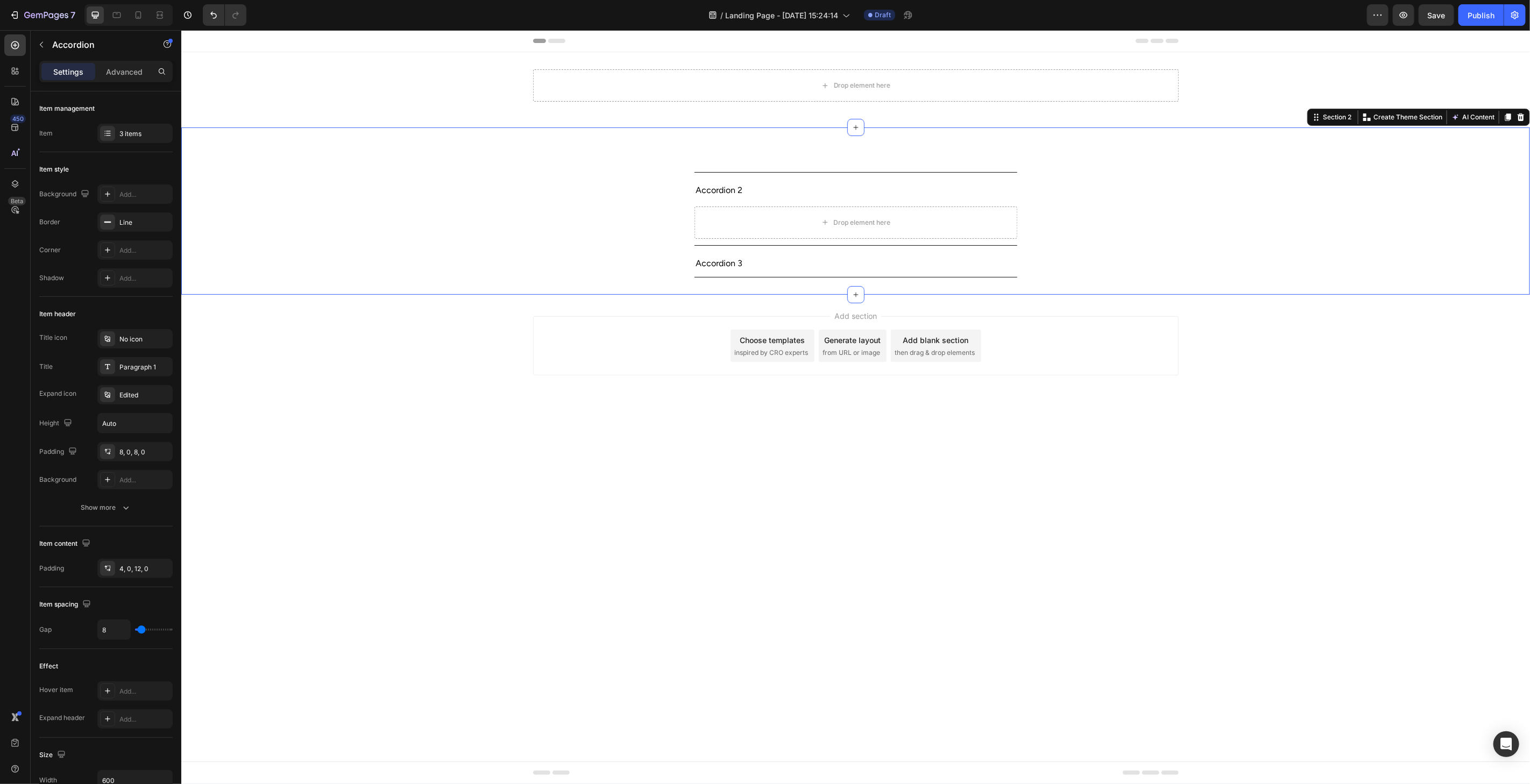
click at [735, 128] on div "Accordion 1 Accordion 2 Drop element here Accordion 3 Accordion Section 2 You c…" at bounding box center [854, 211] width 1348 height 167
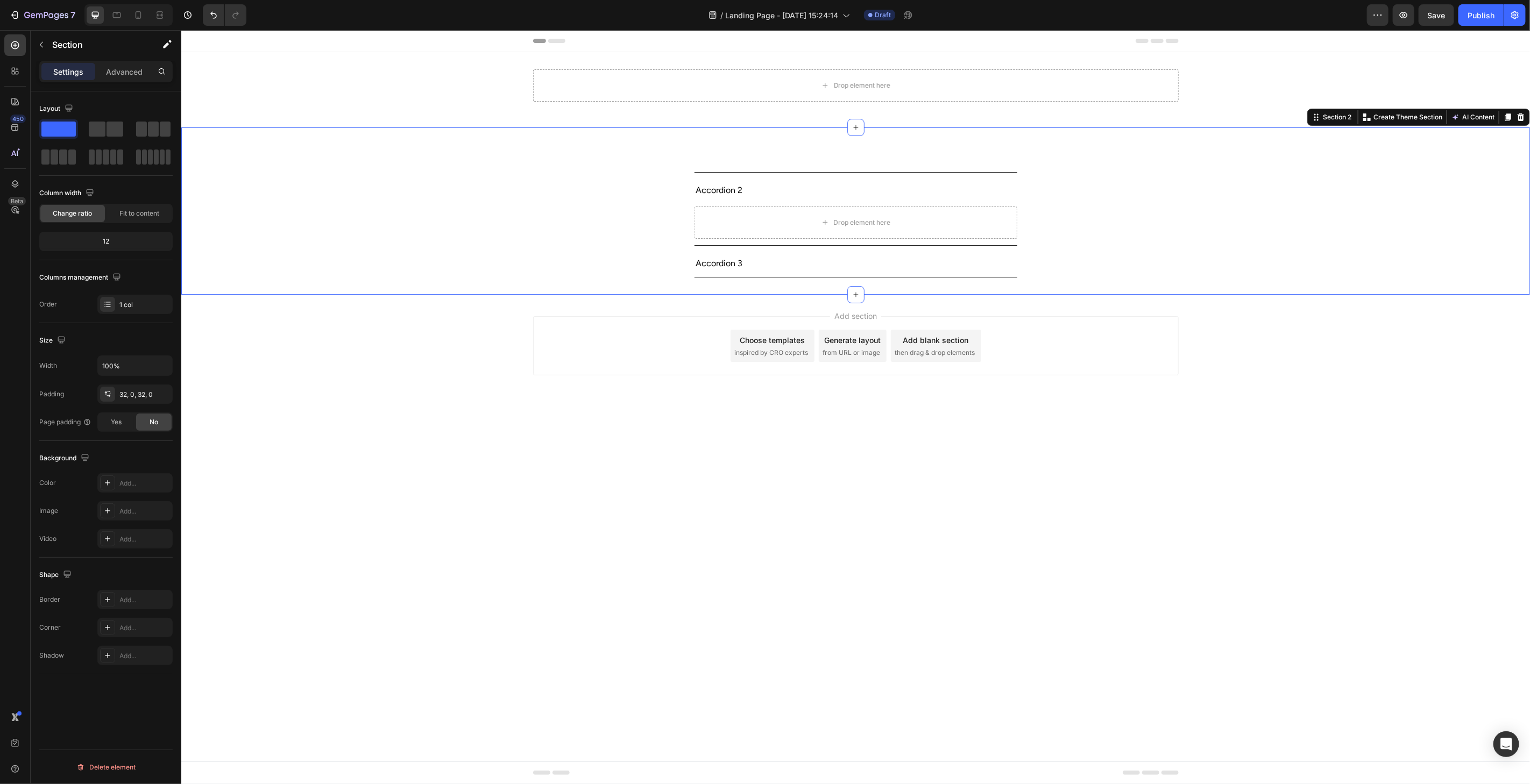
click at [734, 130] on div "Accordion 1 Accordion 2 Drop element here Accordion 3 Accordion Section 2 You c…" at bounding box center [854, 211] width 1348 height 167
click at [725, 136] on div "Accordion 1 Accordion 2 Drop element here Accordion 3 Accordion Section 2 You c…" at bounding box center [854, 211] width 1348 height 167
click at [725, 137] on div "Accordion 1 Accordion 2 Drop element here Accordion 3 Accordion Section 2 You c…" at bounding box center [854, 211] width 1348 height 167
click at [714, 145] on div "Accordion 1" at bounding box center [855, 158] width 322 height 27
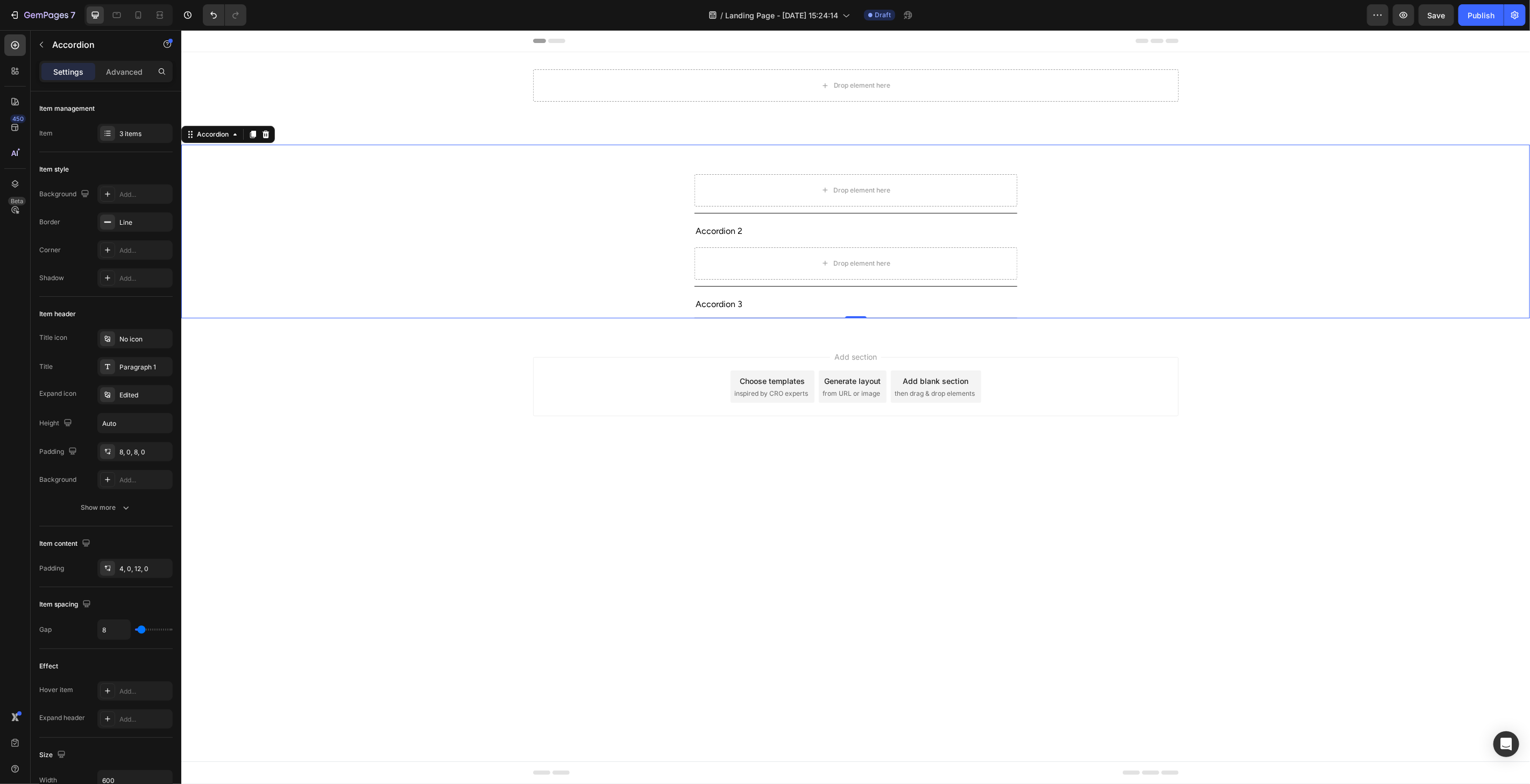
click at [714, 145] on div "Accordion 1" at bounding box center [855, 158] width 322 height 27
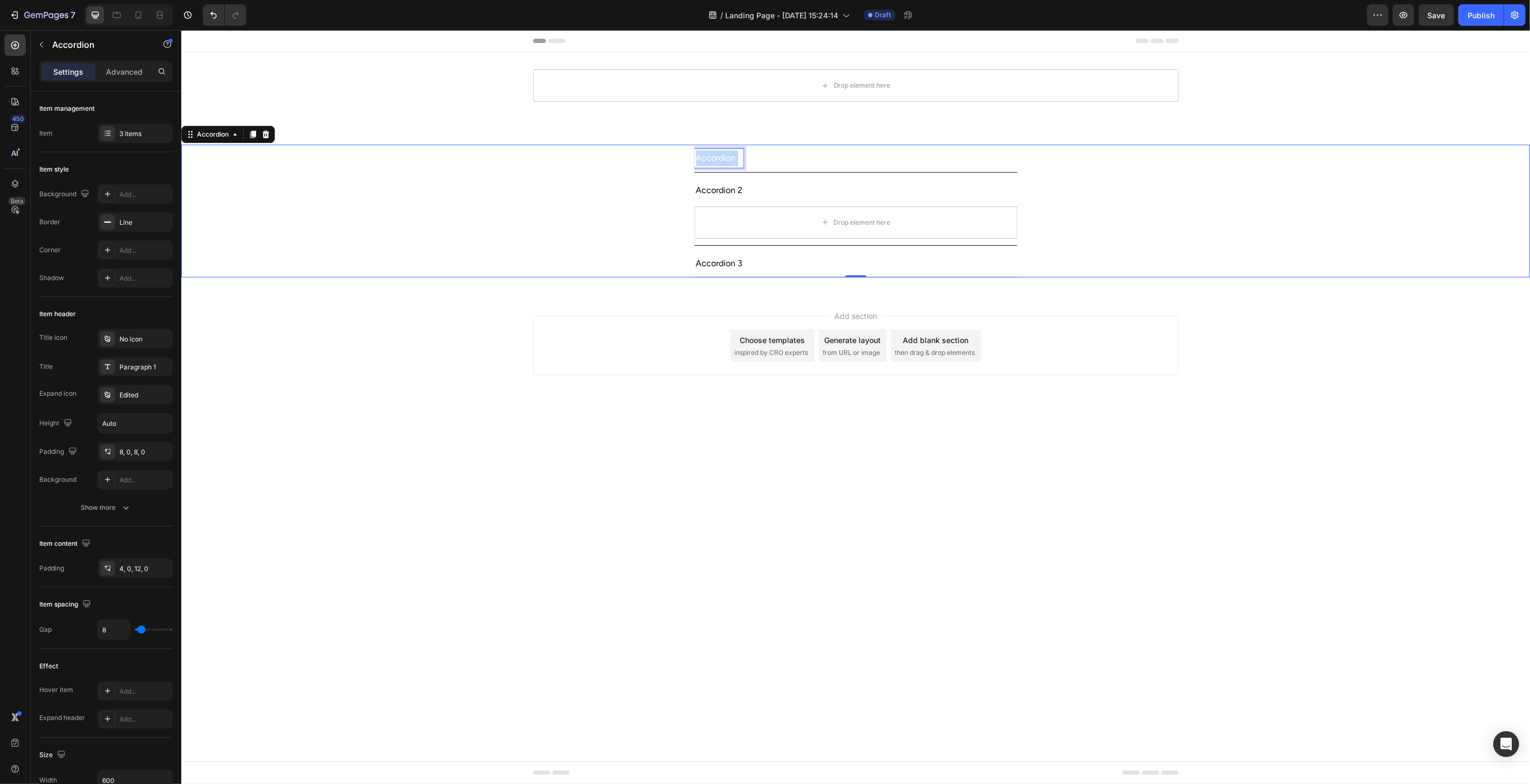
click at [715, 153] on p "Accordion 1" at bounding box center [718, 158] width 46 height 16
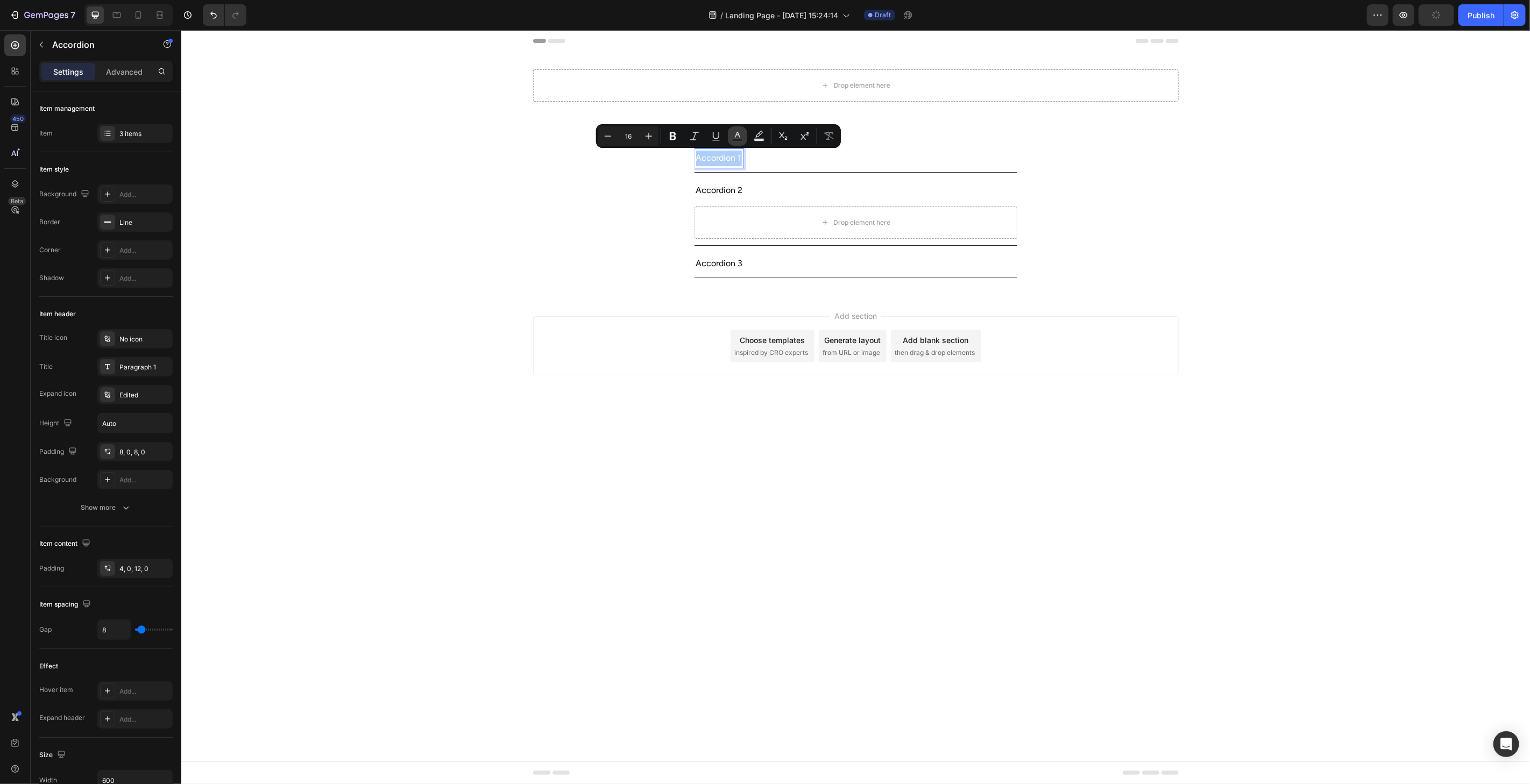
click at [743, 142] on button "Text Color" at bounding box center [738, 136] width 19 height 19
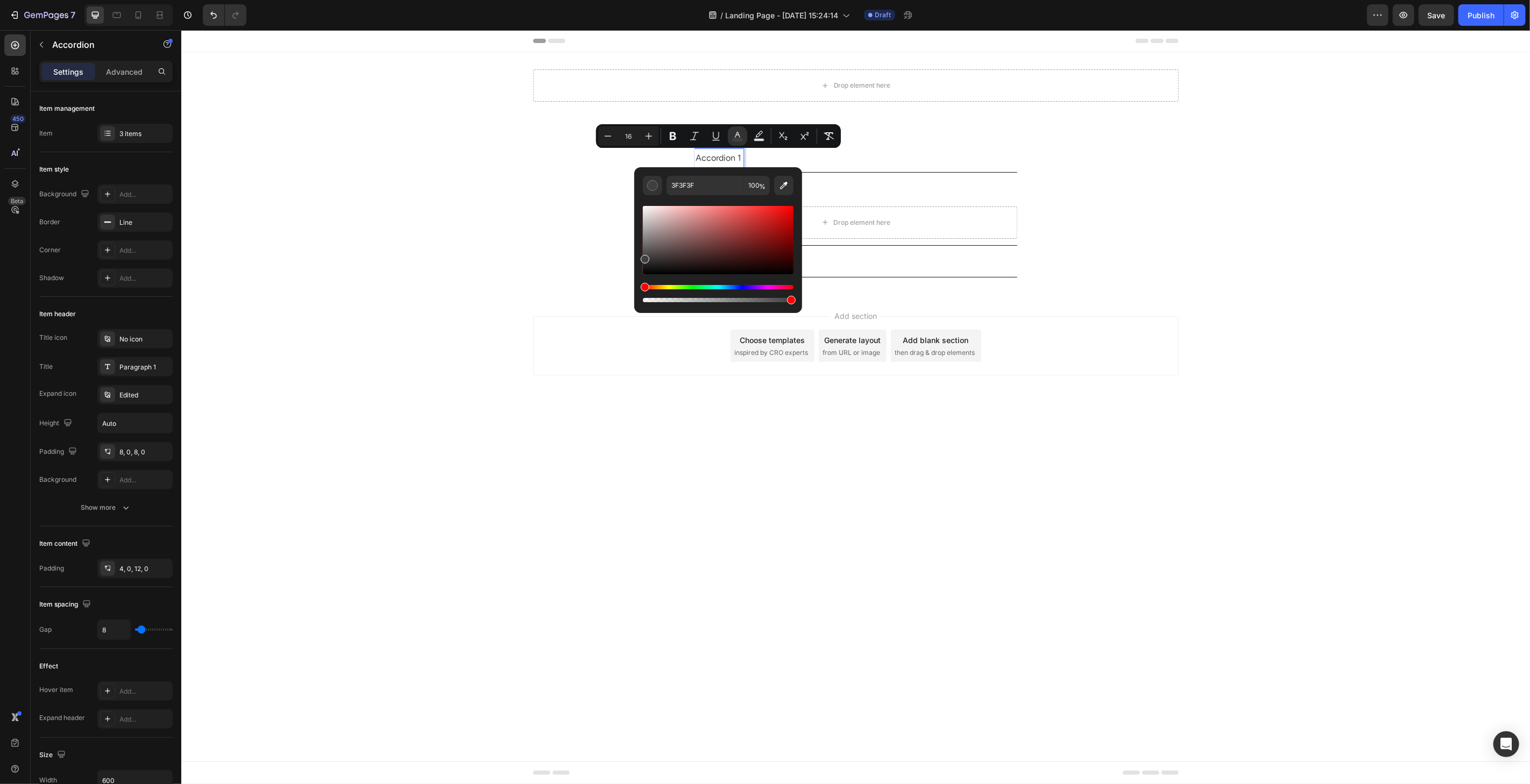
drag, startPoint x: 823, startPoint y: 245, endPoint x: 595, endPoint y: 337, distance: 245.9
type input "000000"
drag, startPoint x: 827, startPoint y: 290, endPoint x: 622, endPoint y: 310, distance: 206.0
click at [1176, 209] on div "Accordion 2 Drop element here" at bounding box center [855, 211] width 1347 height 69
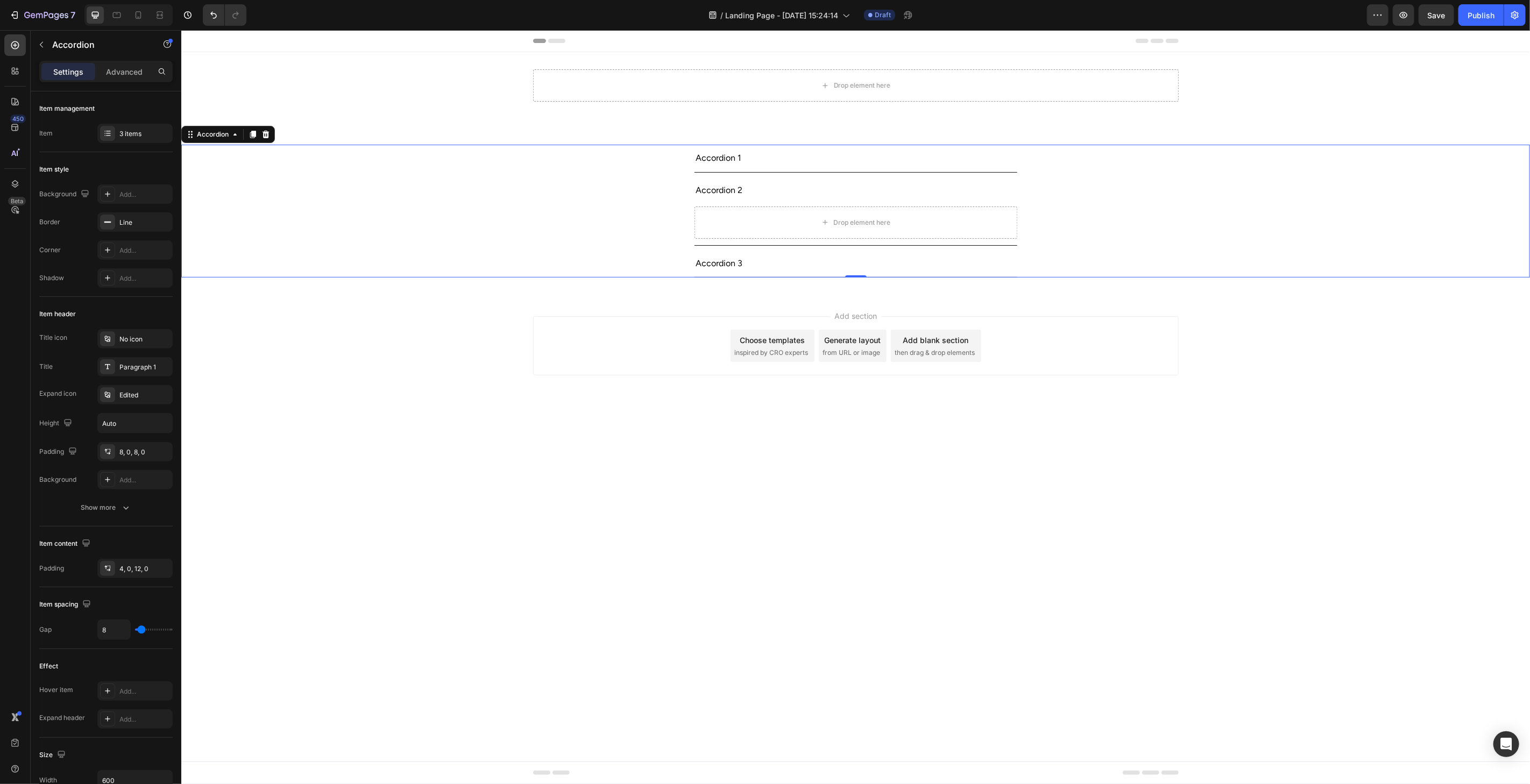
click at [1150, 241] on div "Accordion 2 Drop element here" at bounding box center [855, 211] width 1347 height 69
click at [848, 189] on div "Accordion 2" at bounding box center [846, 189] width 305 height 19
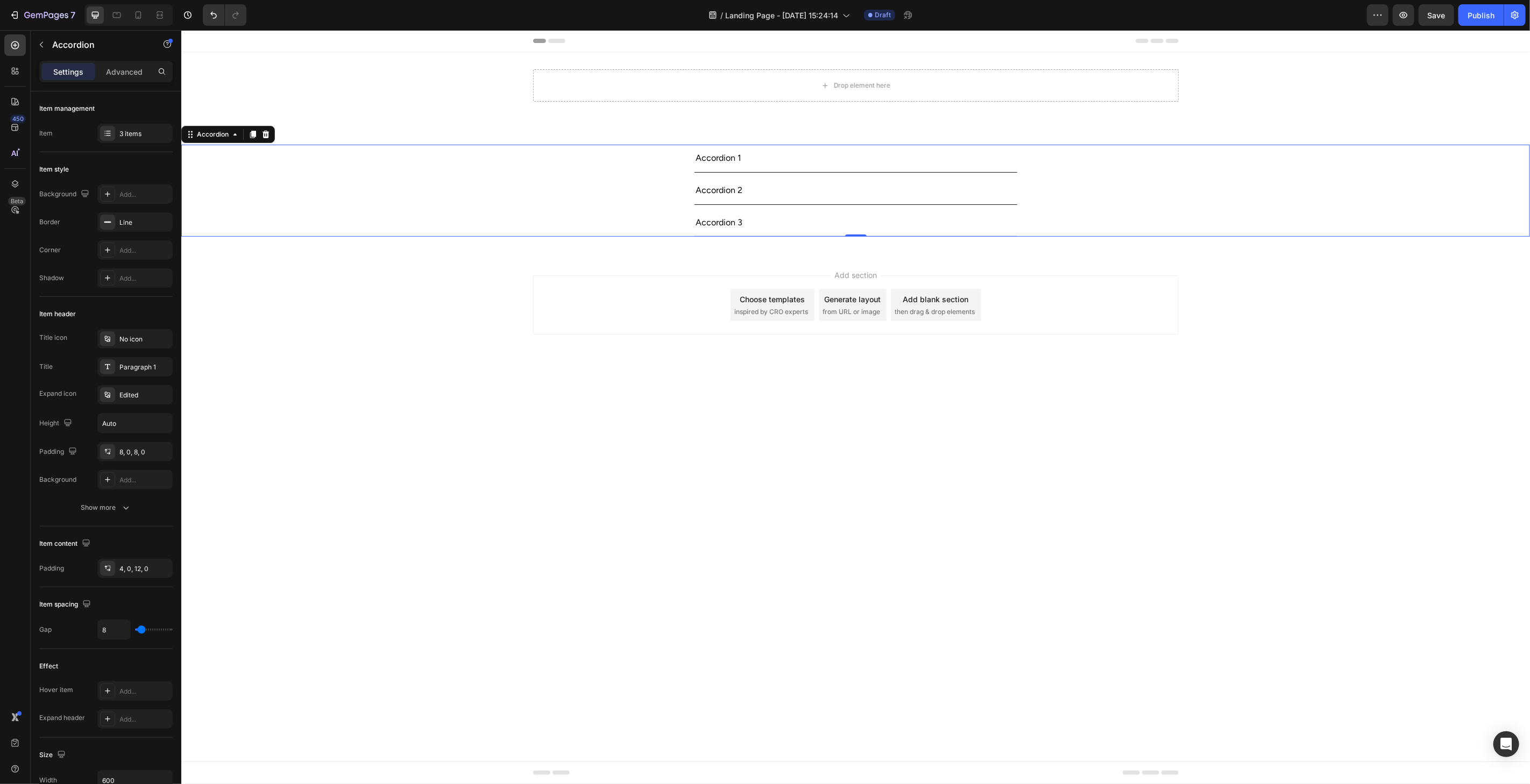
click at [826, 180] on div "Accordion 2" at bounding box center [855, 190] width 322 height 27
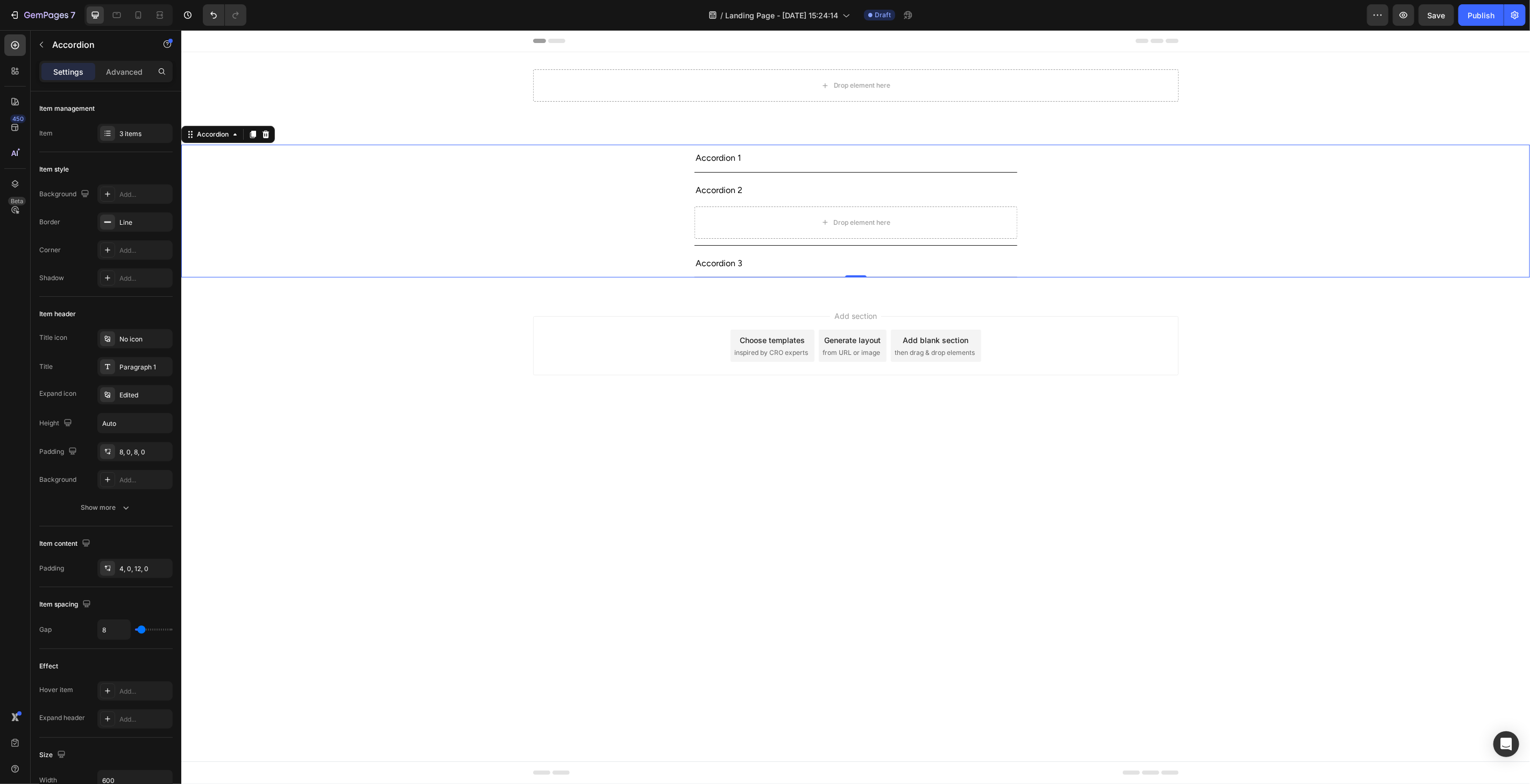
click at [830, 163] on div "Accordion 1" at bounding box center [846, 157] width 305 height 19
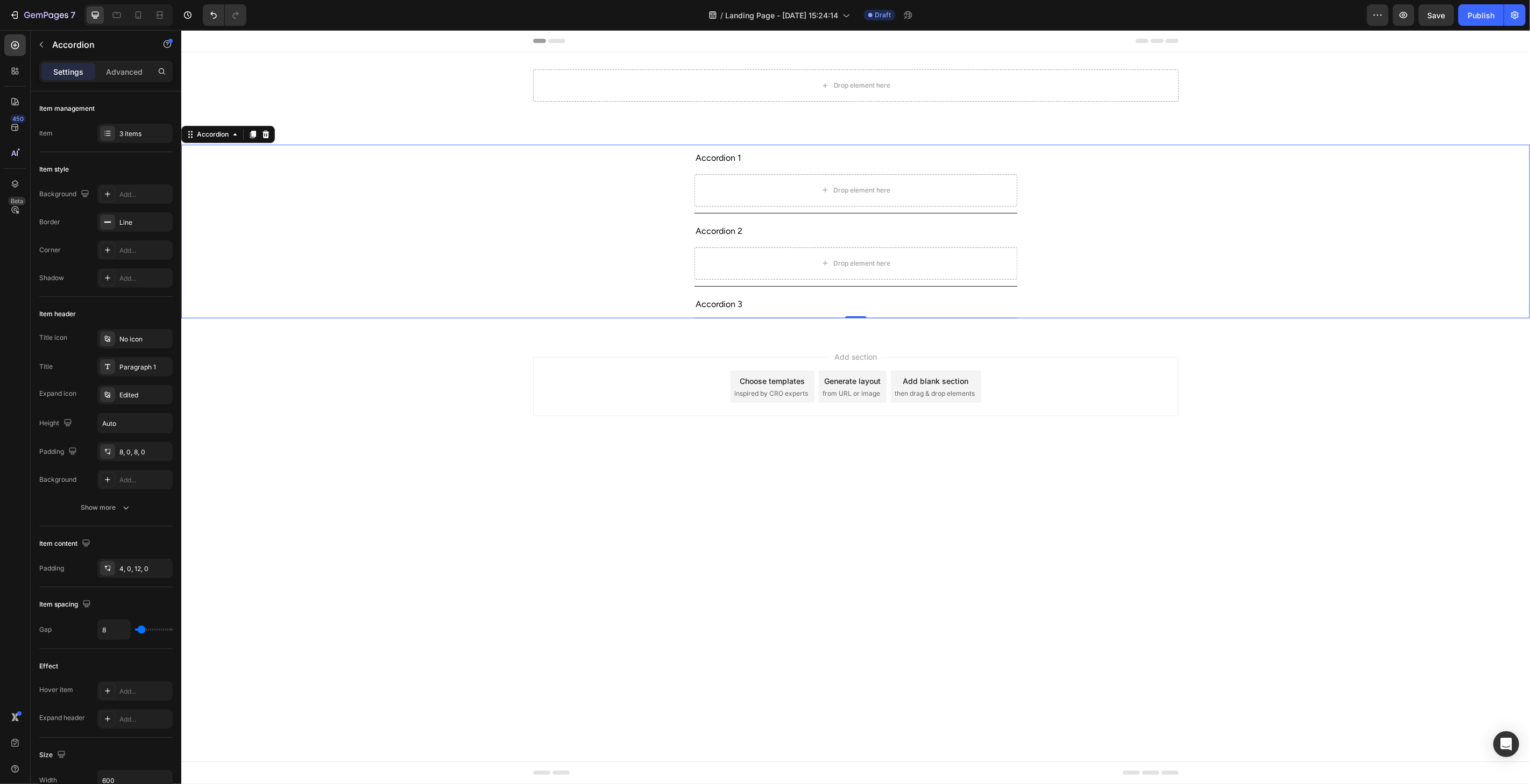
click at [1216, 201] on div "Accordion 1 Drop element here" at bounding box center [855, 178] width 1347 height 69
click at [813, 306] on div "Accordion 3" at bounding box center [846, 304] width 305 height 19
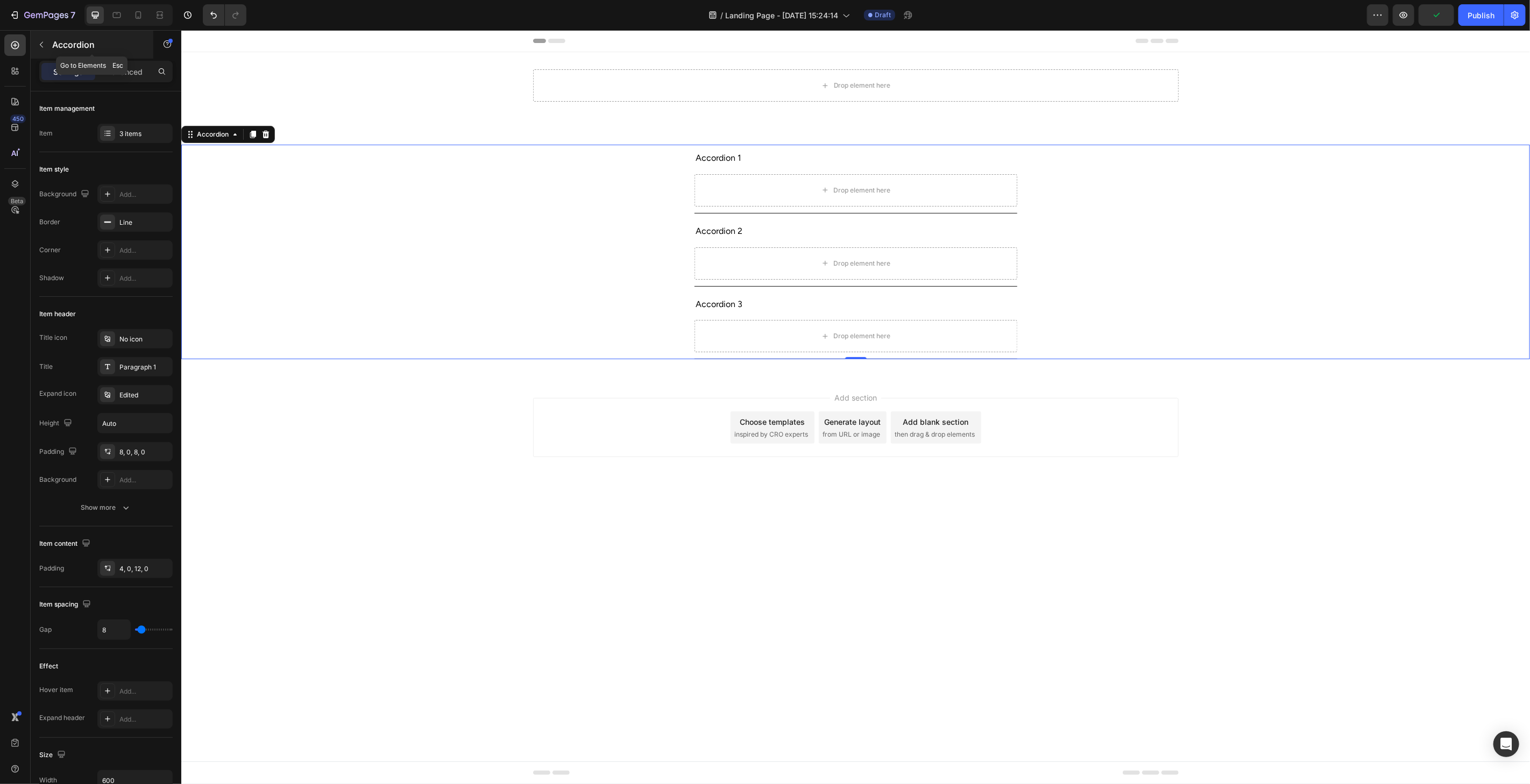
click at [55, 38] on p "Accordion" at bounding box center [97, 45] width 91 height 13
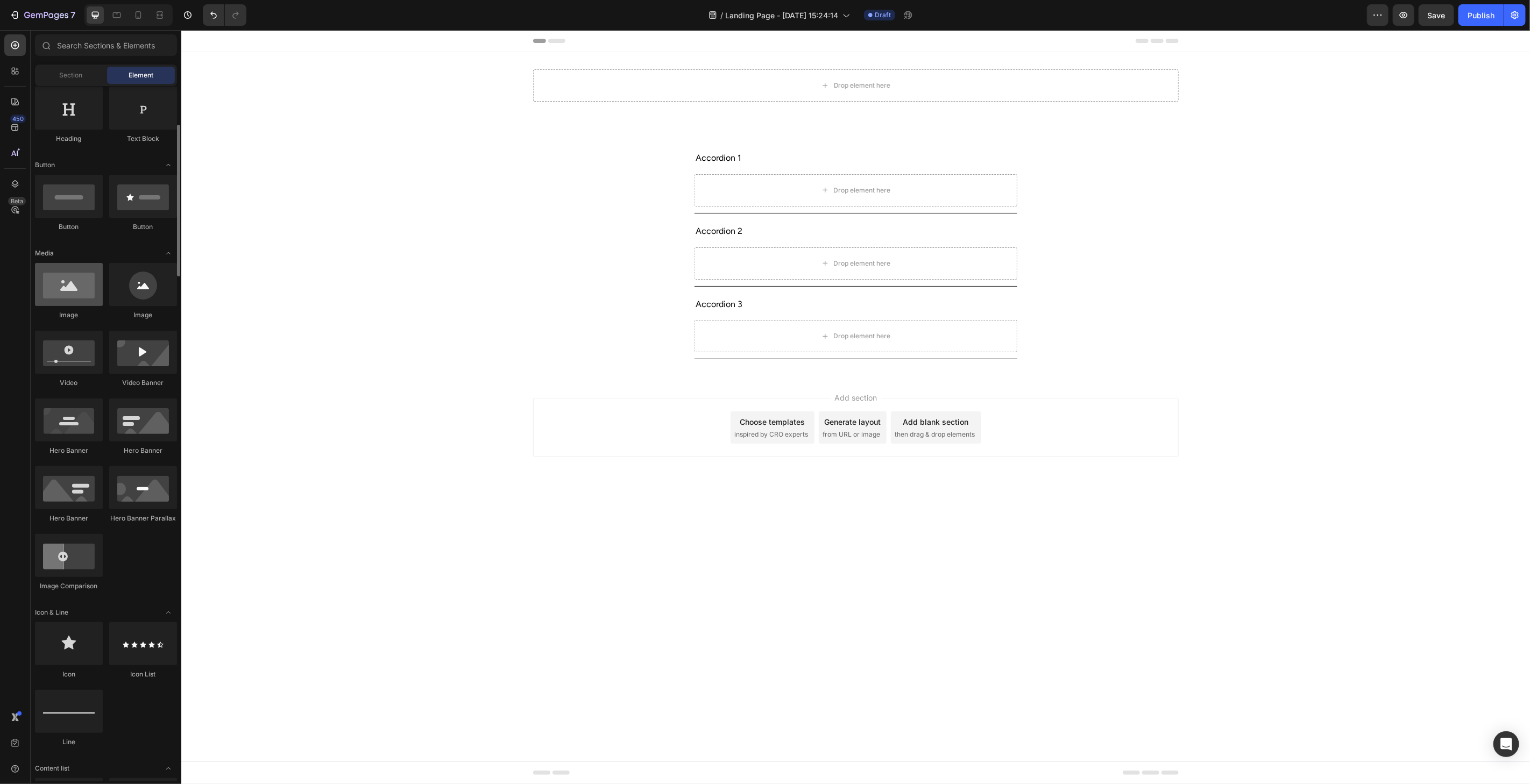
scroll to position [119, 0]
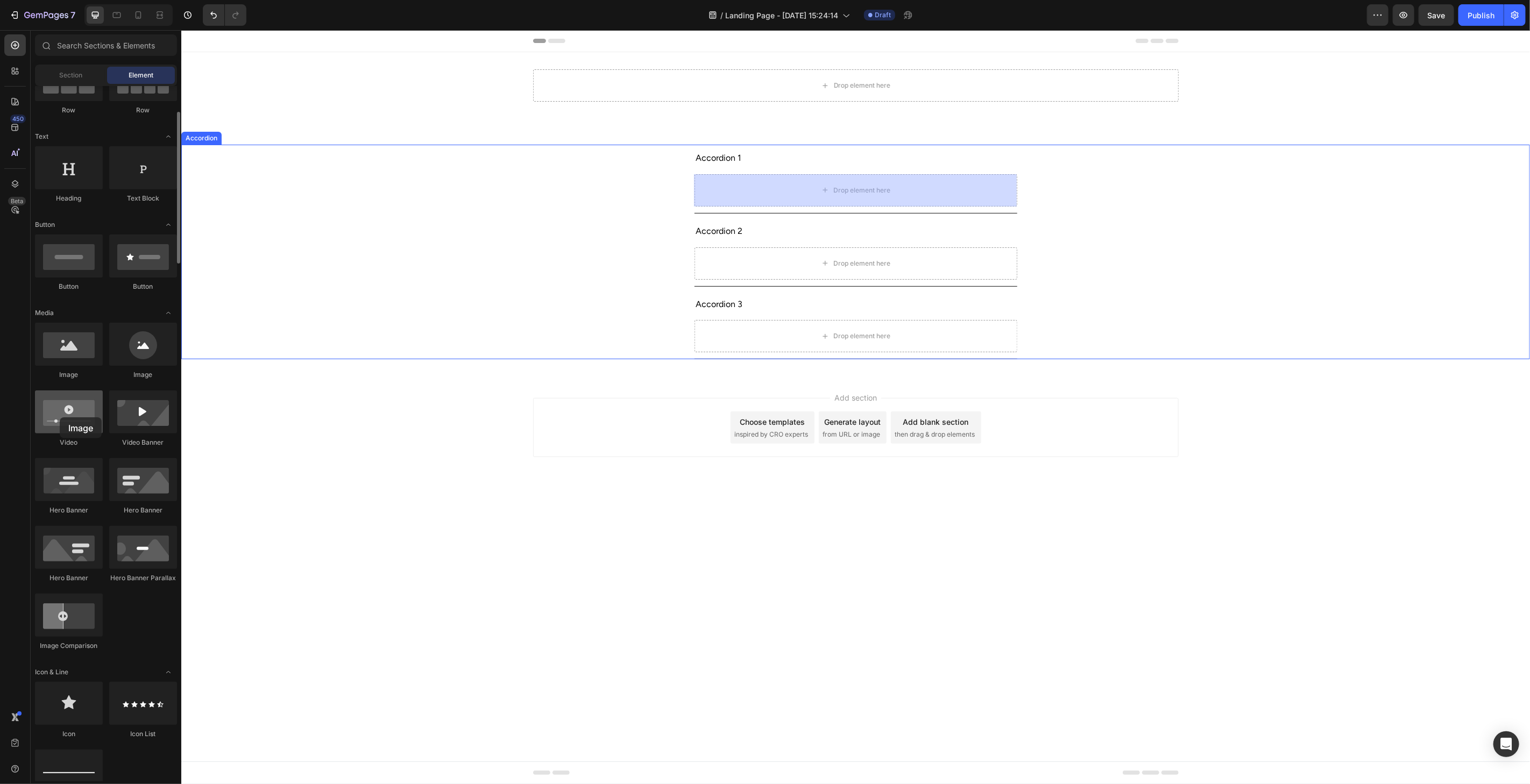
drag, startPoint x: 64, startPoint y: 348, endPoint x: 71, endPoint y: 416, distance: 68.4
drag, startPoint x: 252, startPoint y: 446, endPoint x: 819, endPoint y: 185, distance: 624.2
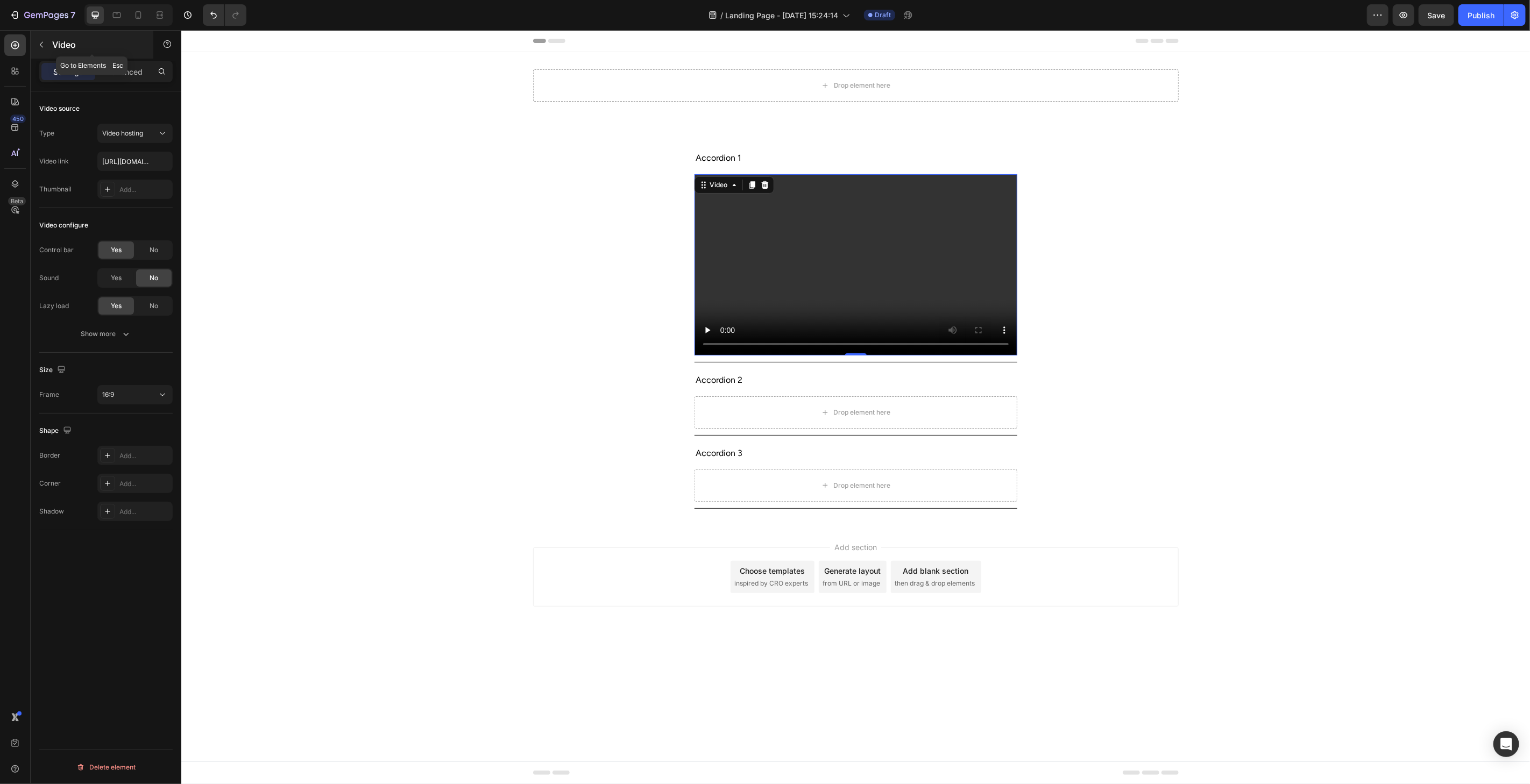
click at [45, 45] on icon "button" at bounding box center [41, 45] width 9 height 9
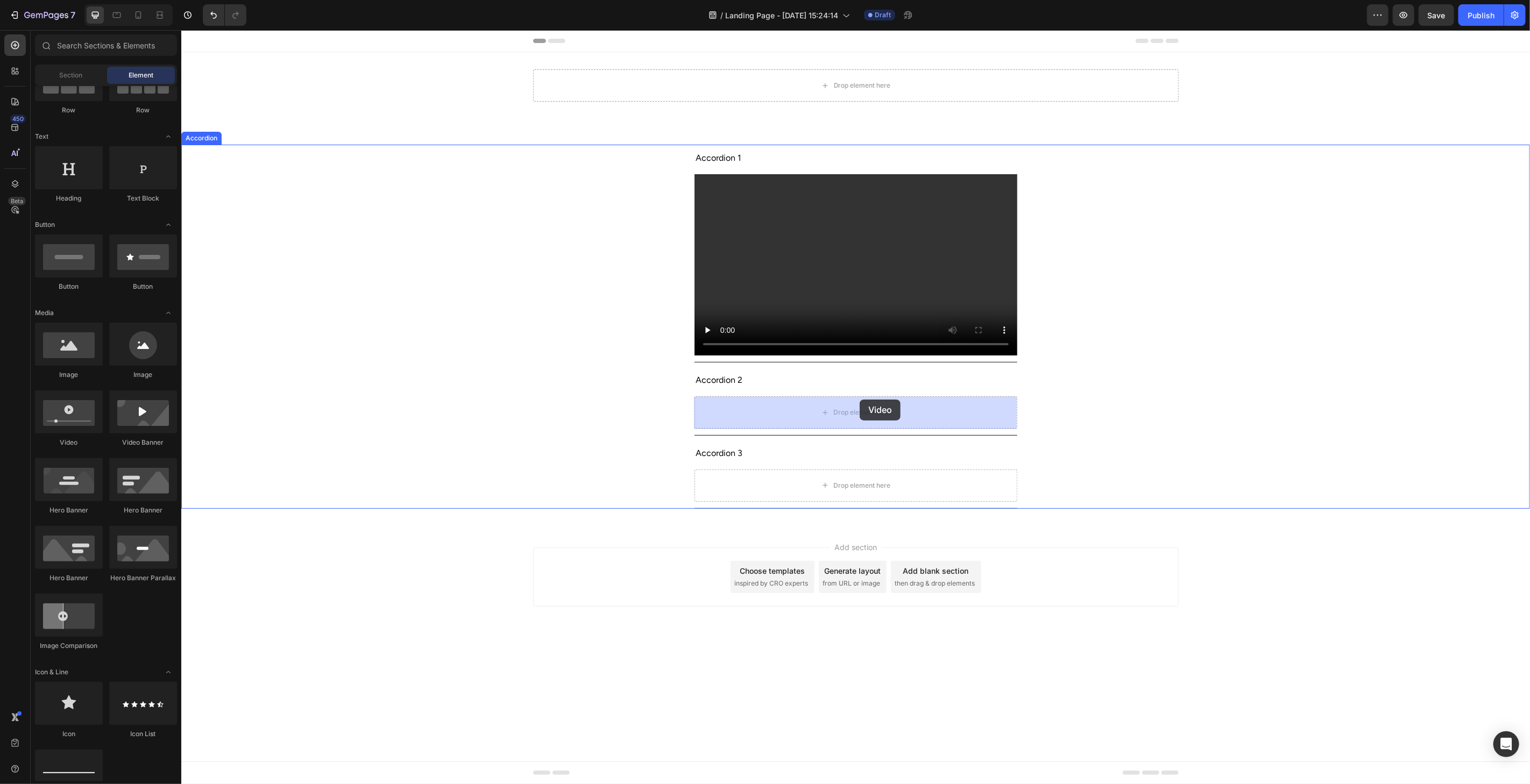
drag, startPoint x: 253, startPoint y: 448, endPoint x: 859, endPoint y: 399, distance: 608.0
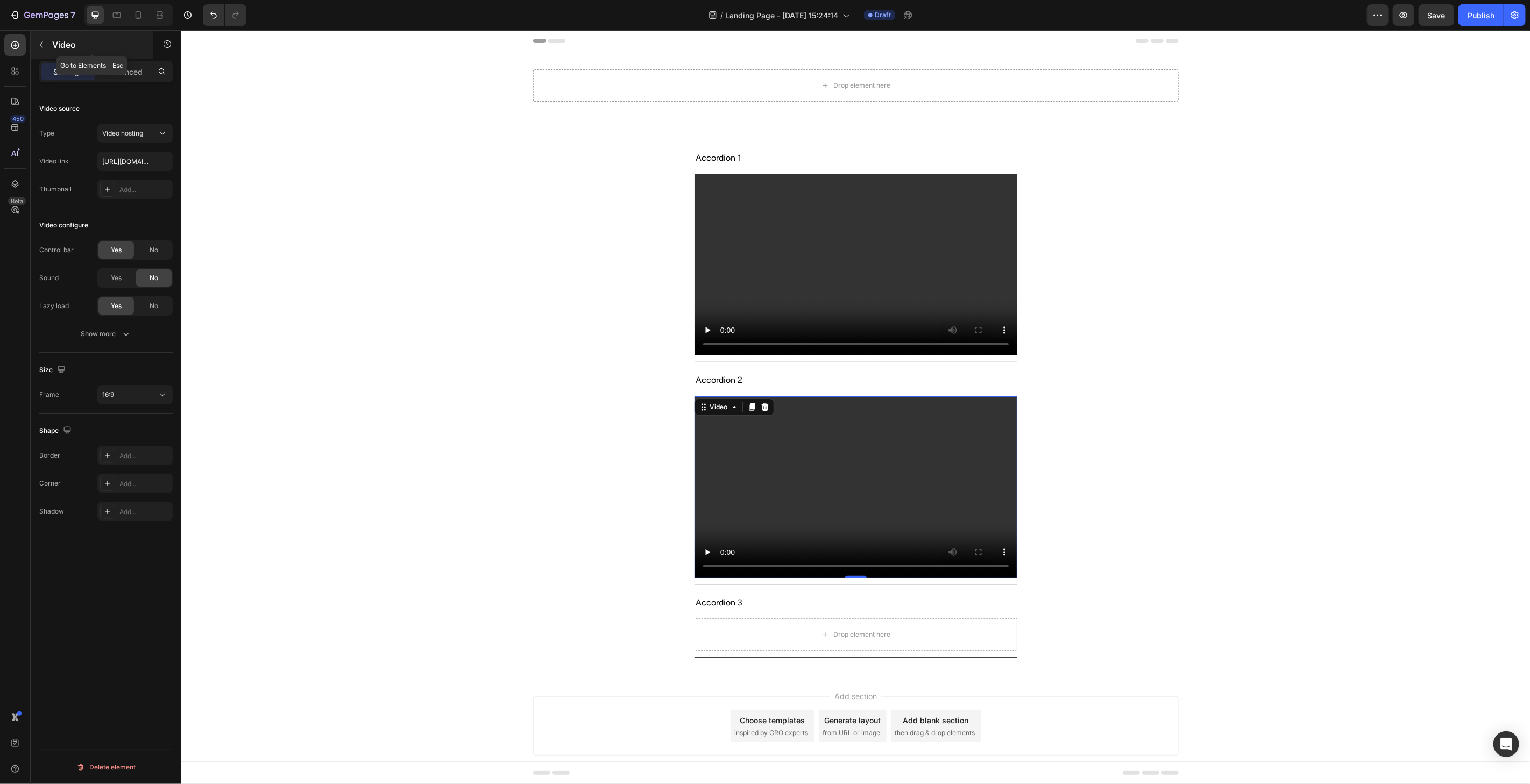
click at [44, 38] on button "button" at bounding box center [41, 45] width 17 height 17
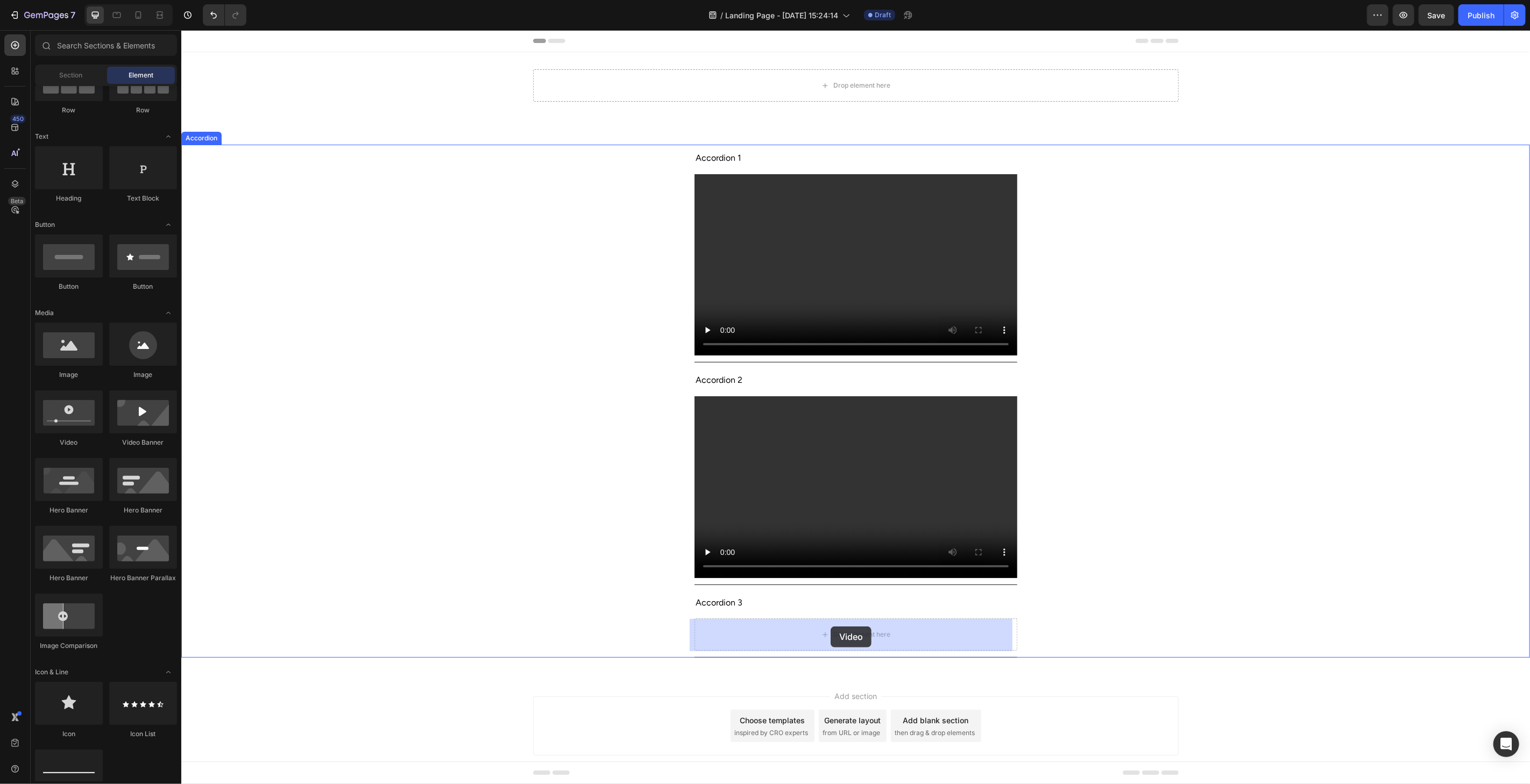
drag, startPoint x: 255, startPoint y: 452, endPoint x: 830, endPoint y: 626, distance: 600.8
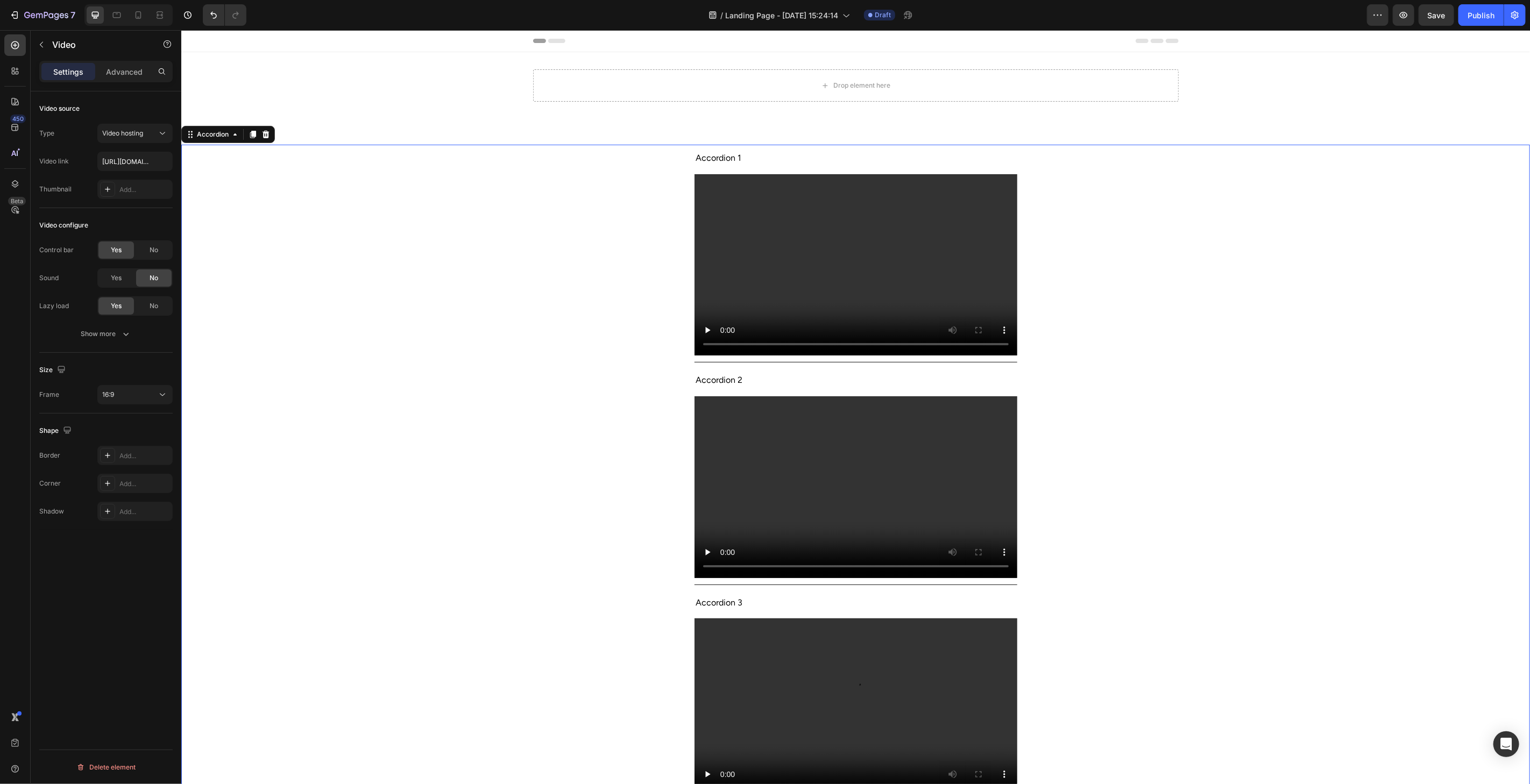
click at [1236, 253] on div "Accordion 1 Video" at bounding box center [855, 253] width 1347 height 218
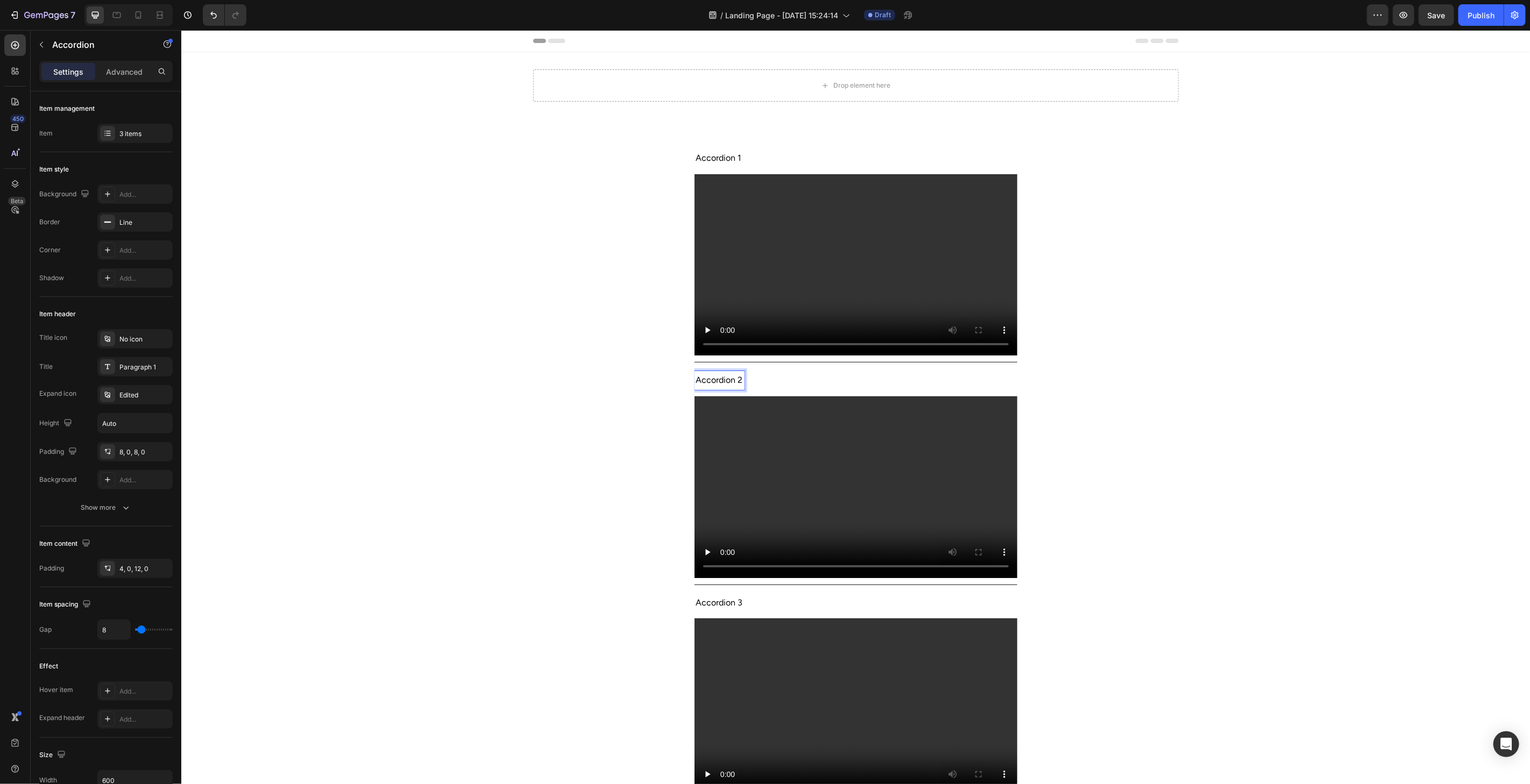
click at [721, 153] on span "Accordion 1" at bounding box center [718, 157] width 46 height 10
click at [727, 379] on span "Accordion 2" at bounding box center [719, 379] width 47 height 10
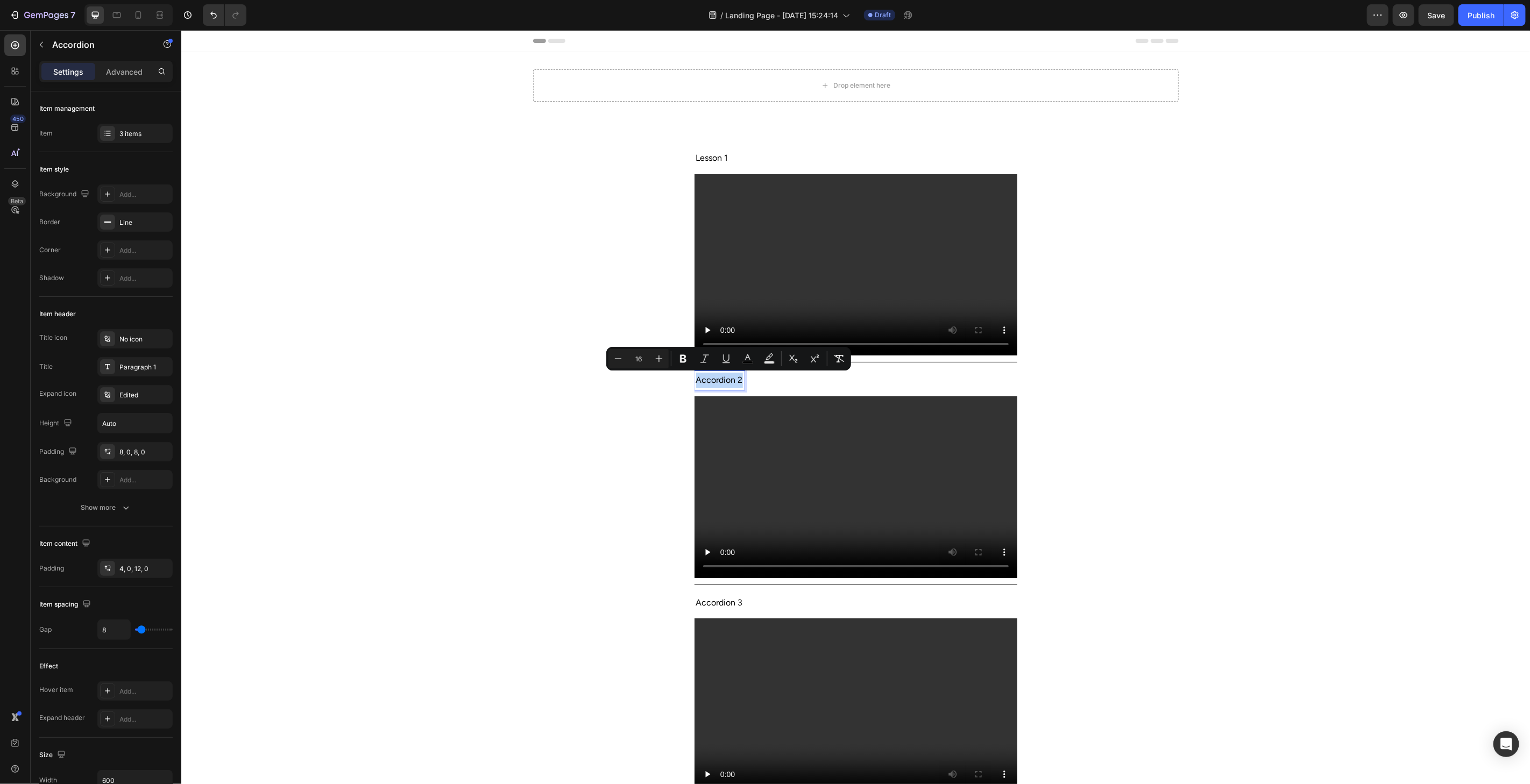
click at [727, 379] on span "Accordion 2" at bounding box center [719, 379] width 47 height 10
click at [440, 586] on div "Lesson 1 Video Lesson 2 Video Accordion 3 Video" at bounding box center [854, 475] width 1348 height 663
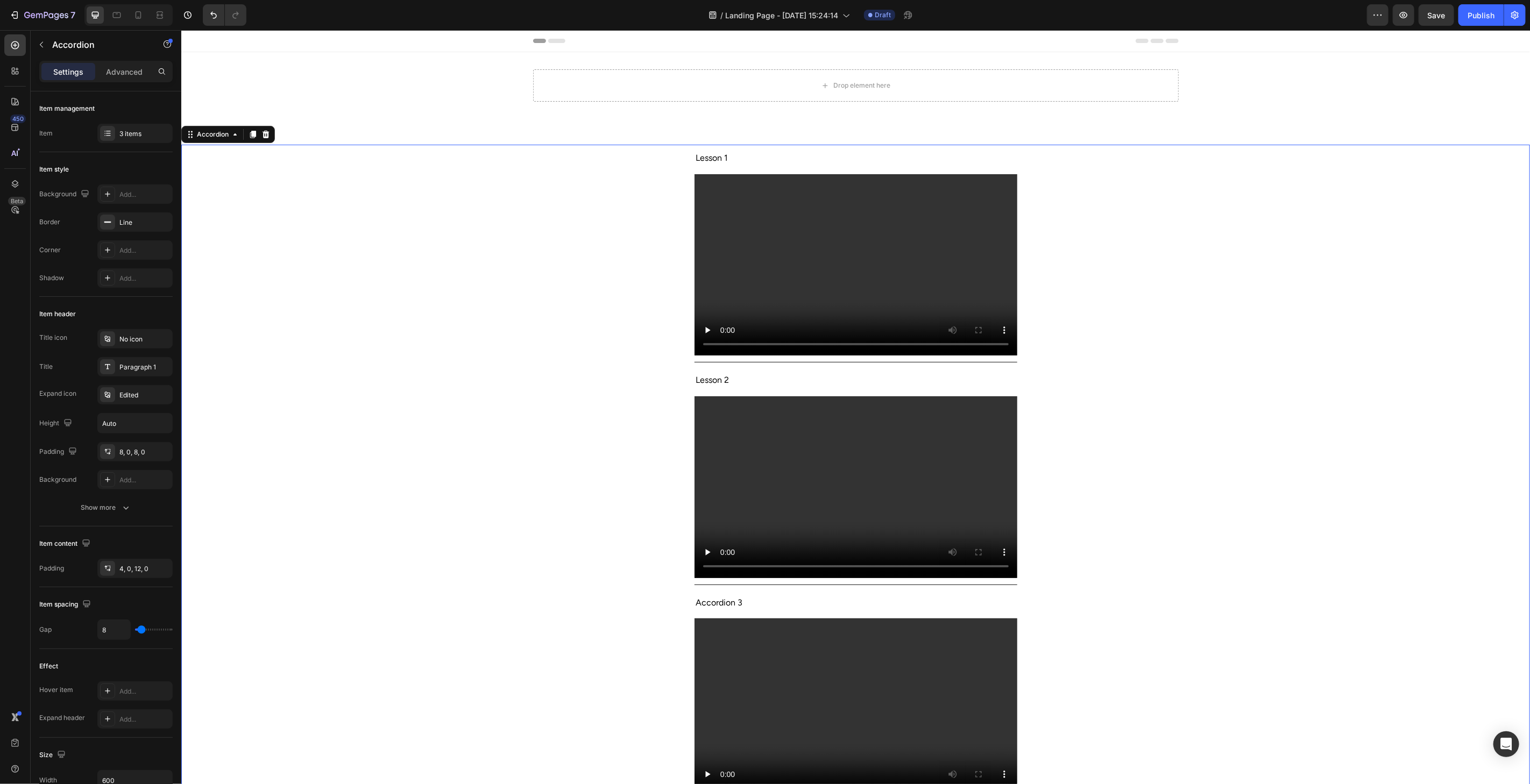
click at [724, 595] on p "Accordion 3" at bounding box center [719, 602] width 47 height 16
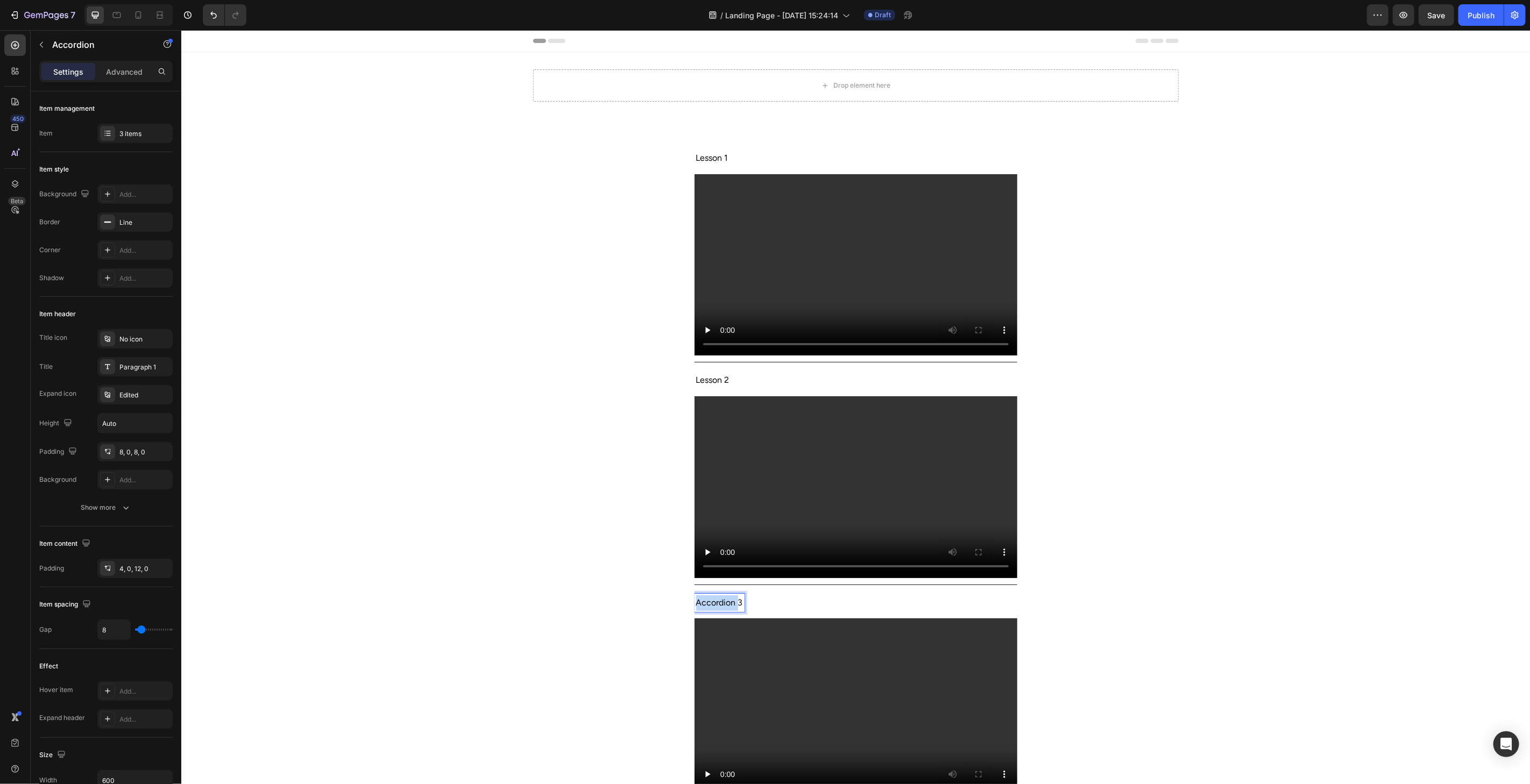
click at [724, 595] on p "Accordion 3" at bounding box center [719, 602] width 47 height 16
click at [724, 596] on p "Accordion 3" at bounding box center [719, 602] width 47 height 16
drag, startPoint x: 514, startPoint y: 492, endPoint x: 512, endPoint y: 481, distance: 11.2
click at [515, 489] on div "Lesson 2 Video" at bounding box center [855, 475] width 1347 height 218
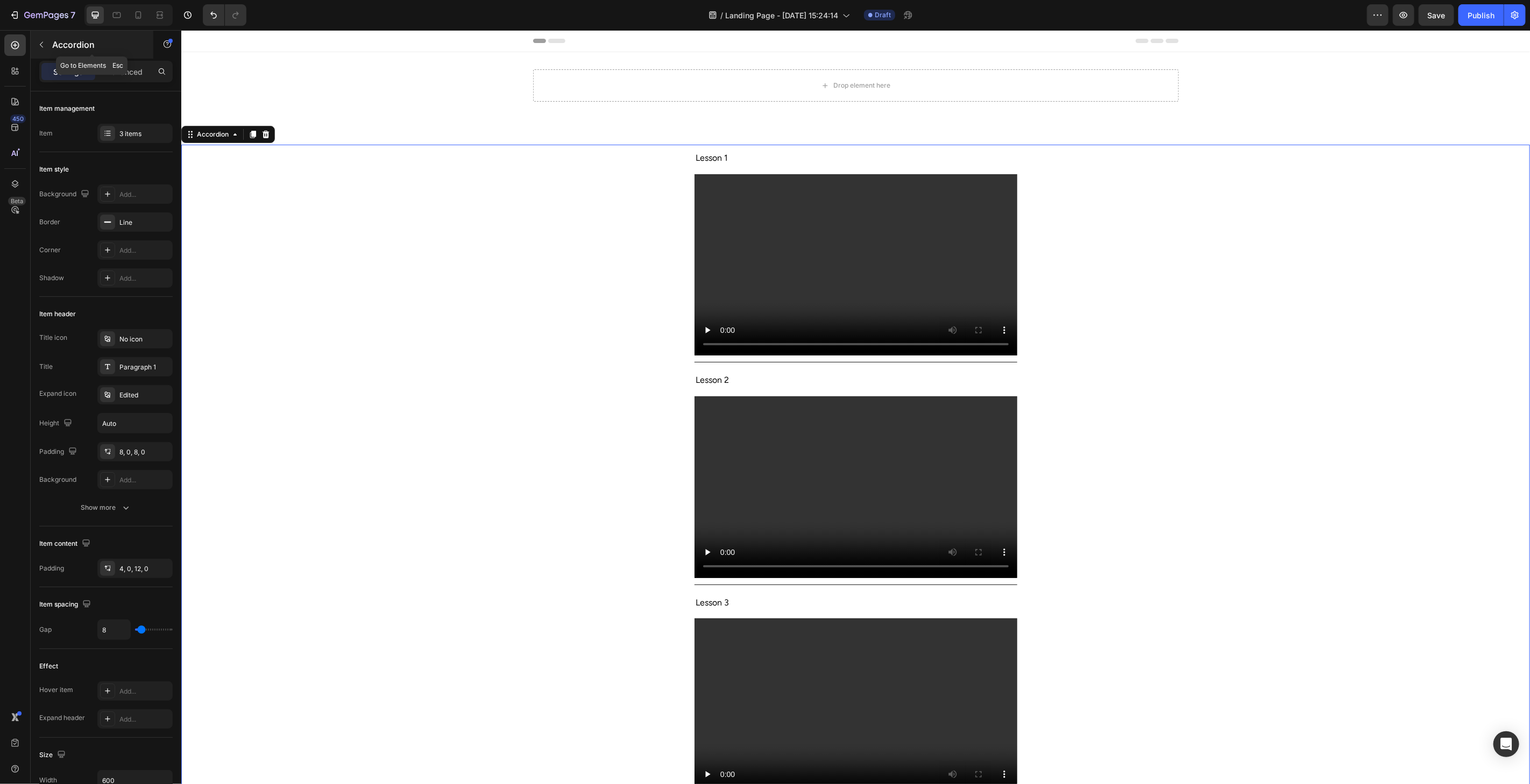
click at [40, 45] on icon "button" at bounding box center [41, 45] width 9 height 9
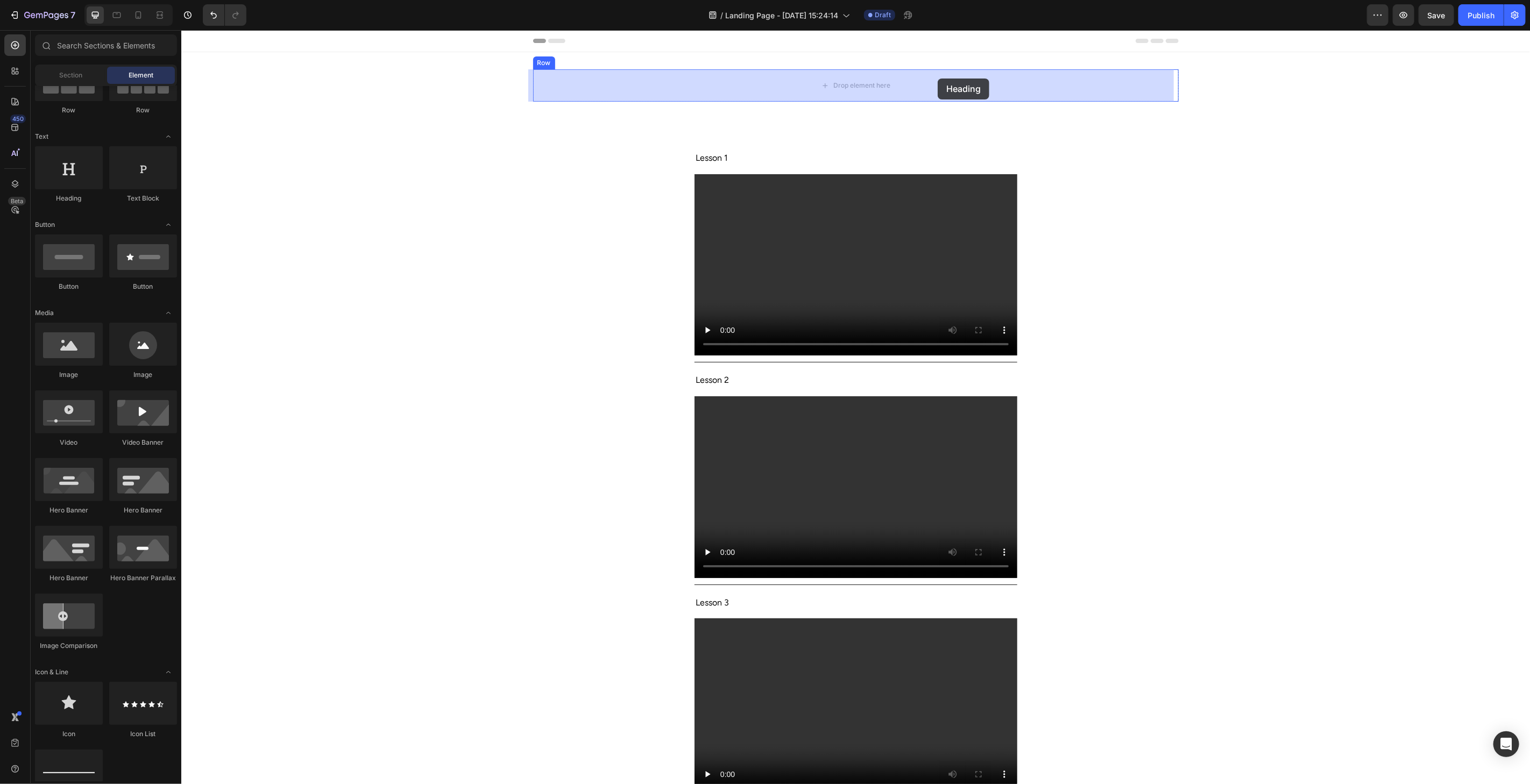
drag, startPoint x: 262, startPoint y: 200, endPoint x: 937, endPoint y: 78, distance: 685.9
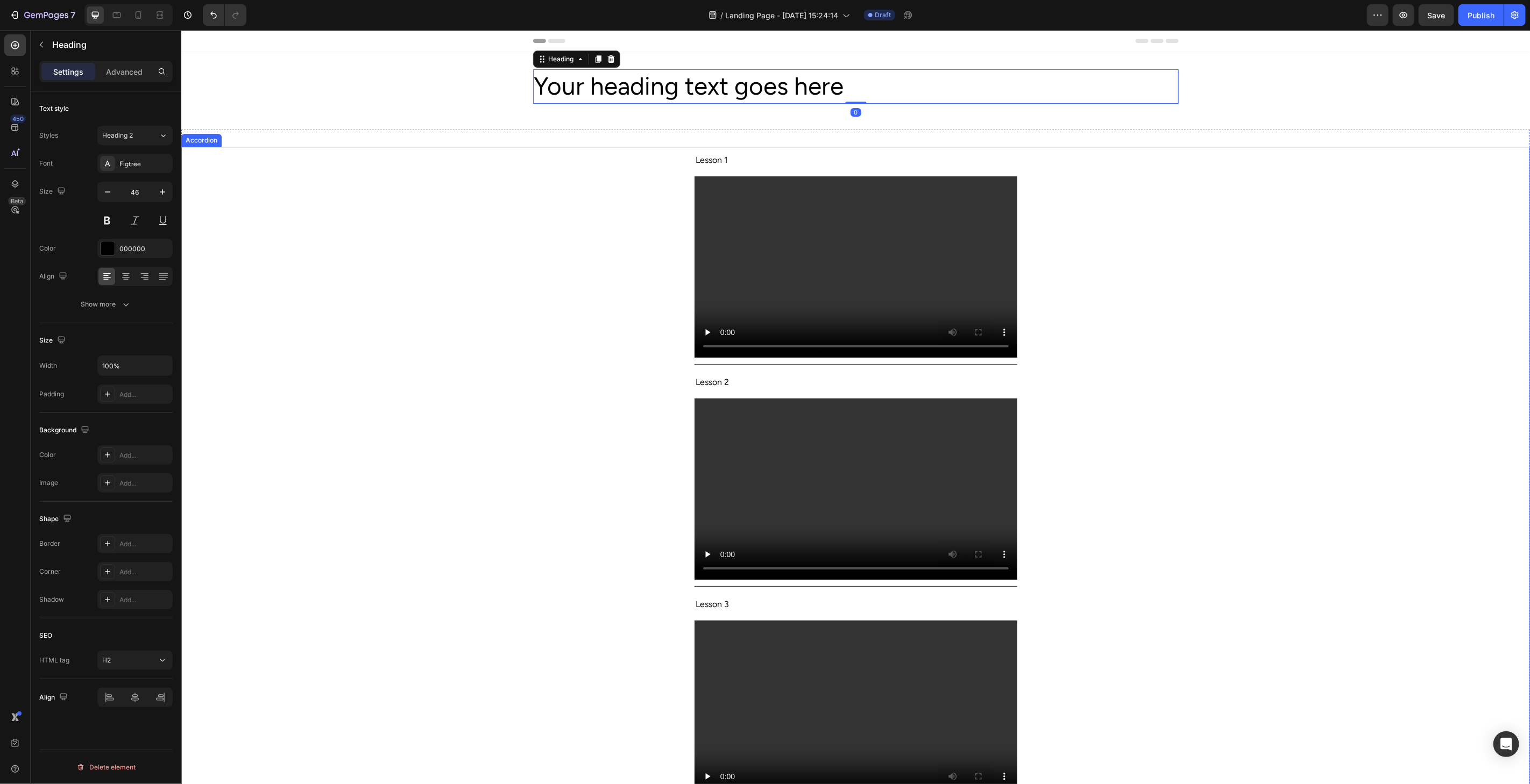
click at [1219, 228] on div "Lesson 1 Video" at bounding box center [855, 255] width 1347 height 218
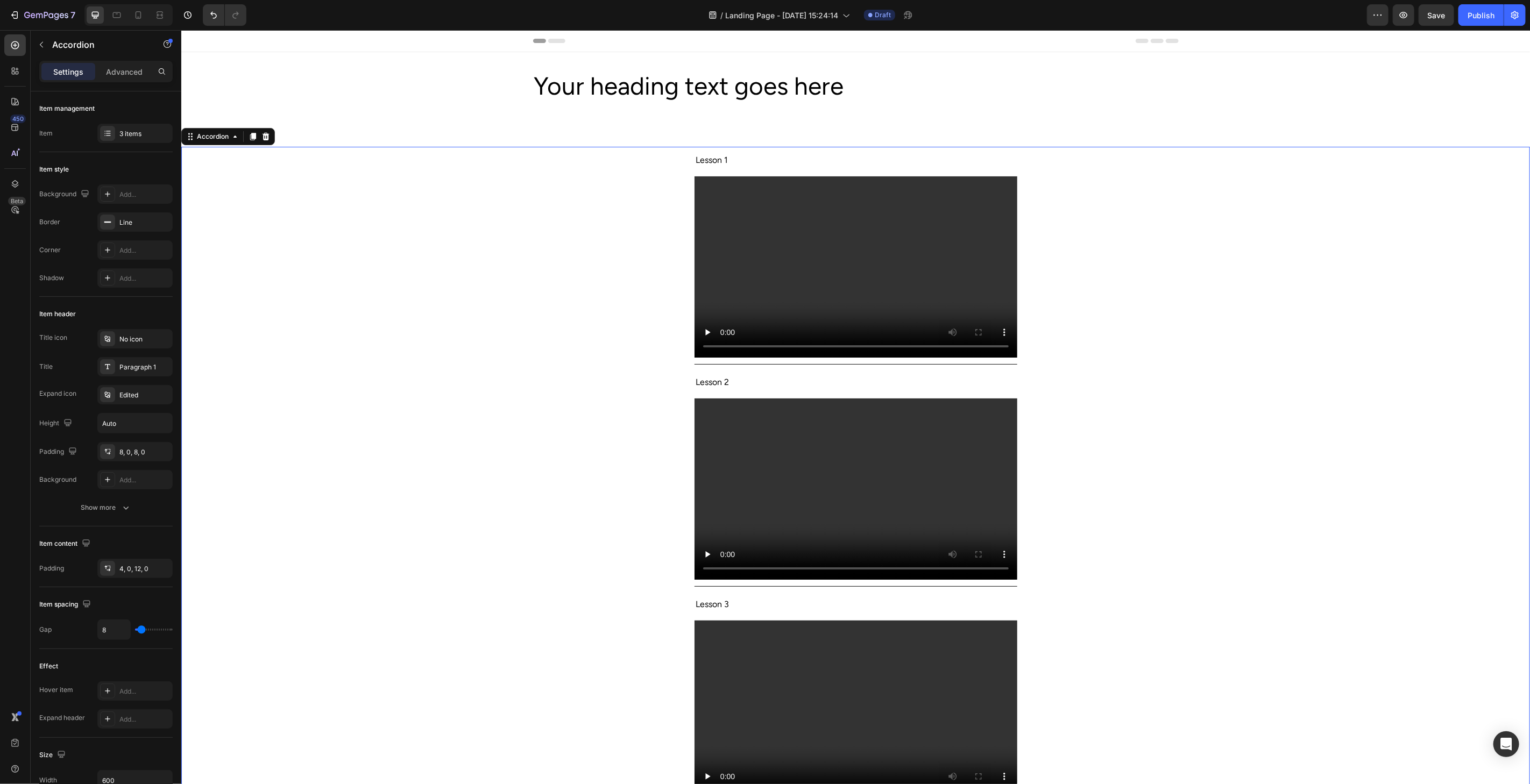
click at [1204, 322] on div "Lesson 1 Video" at bounding box center [855, 255] width 1347 height 218
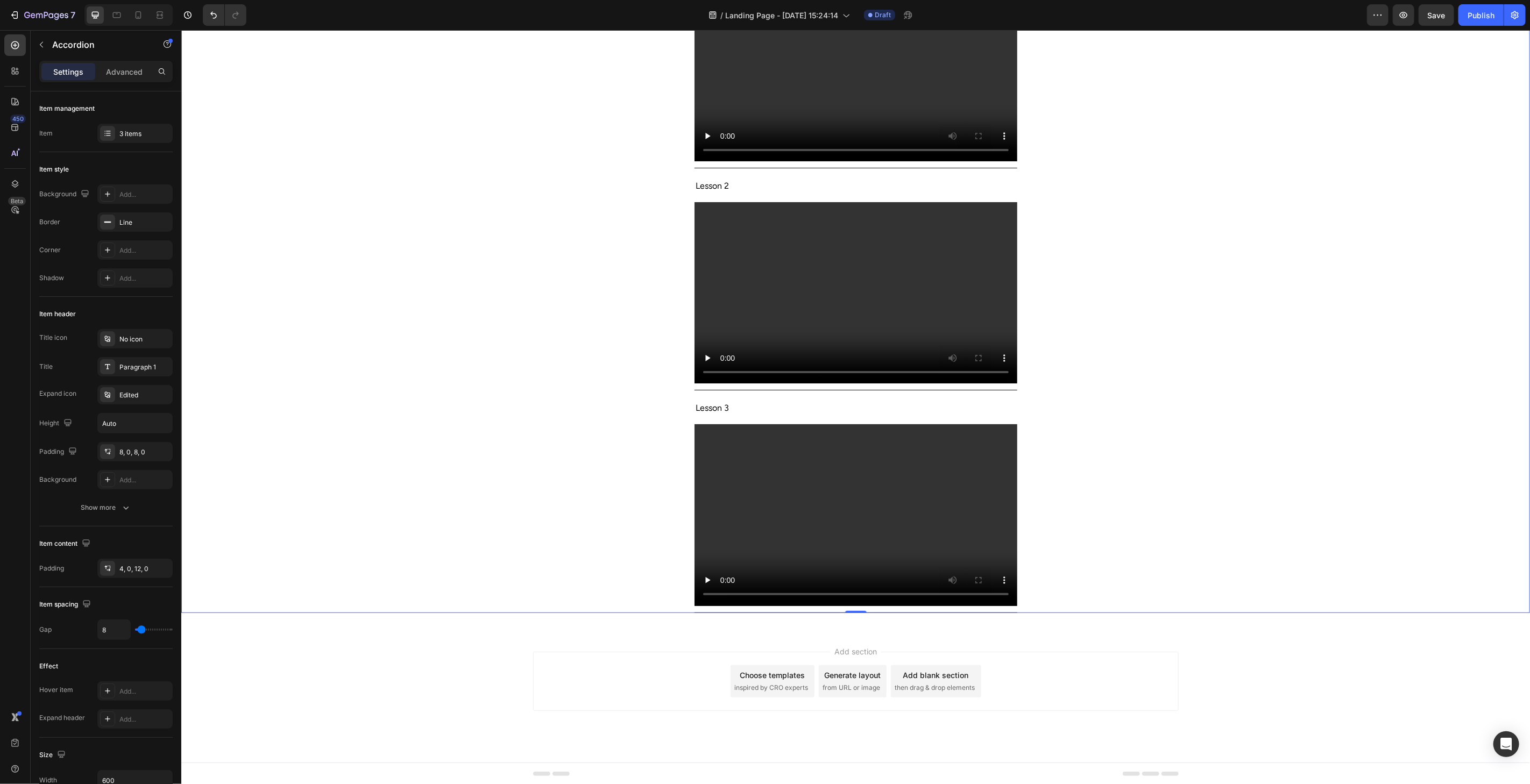
scroll to position [197, 0]
click at [42, 44] on icon "button" at bounding box center [41, 45] width 9 height 9
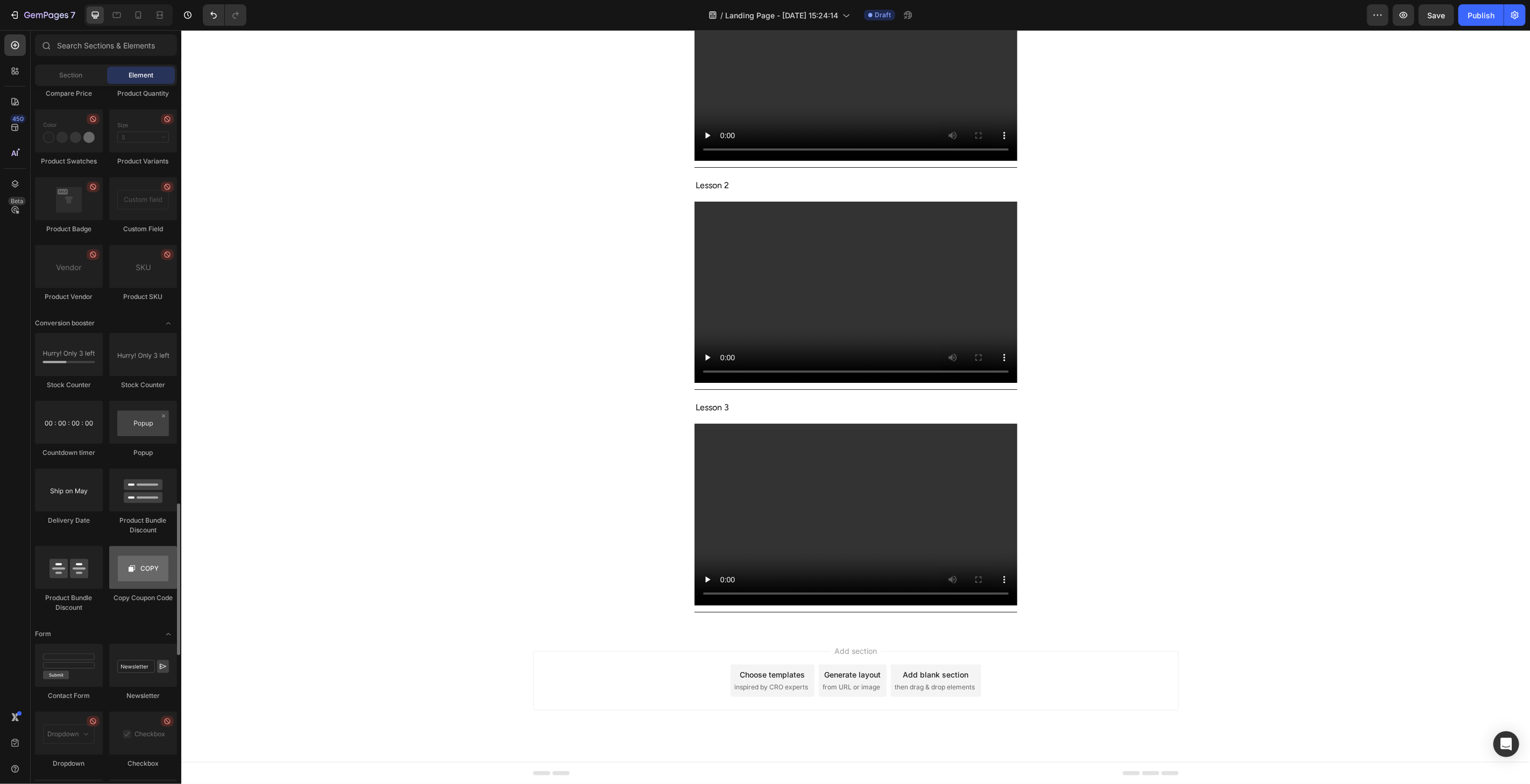
scroll to position [1971, 0]
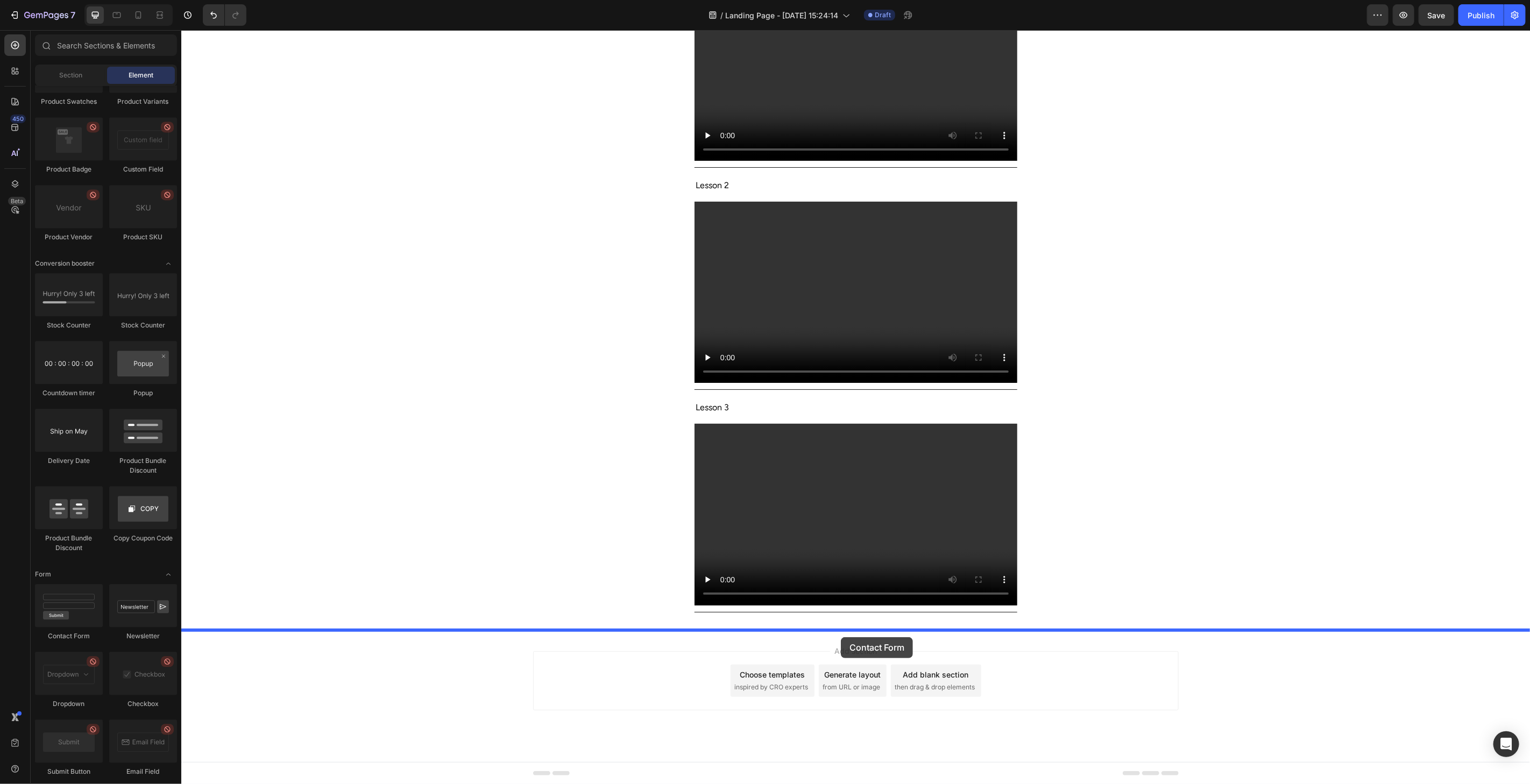
drag, startPoint x: 257, startPoint y: 630, endPoint x: 840, endPoint y: 637, distance: 583.0
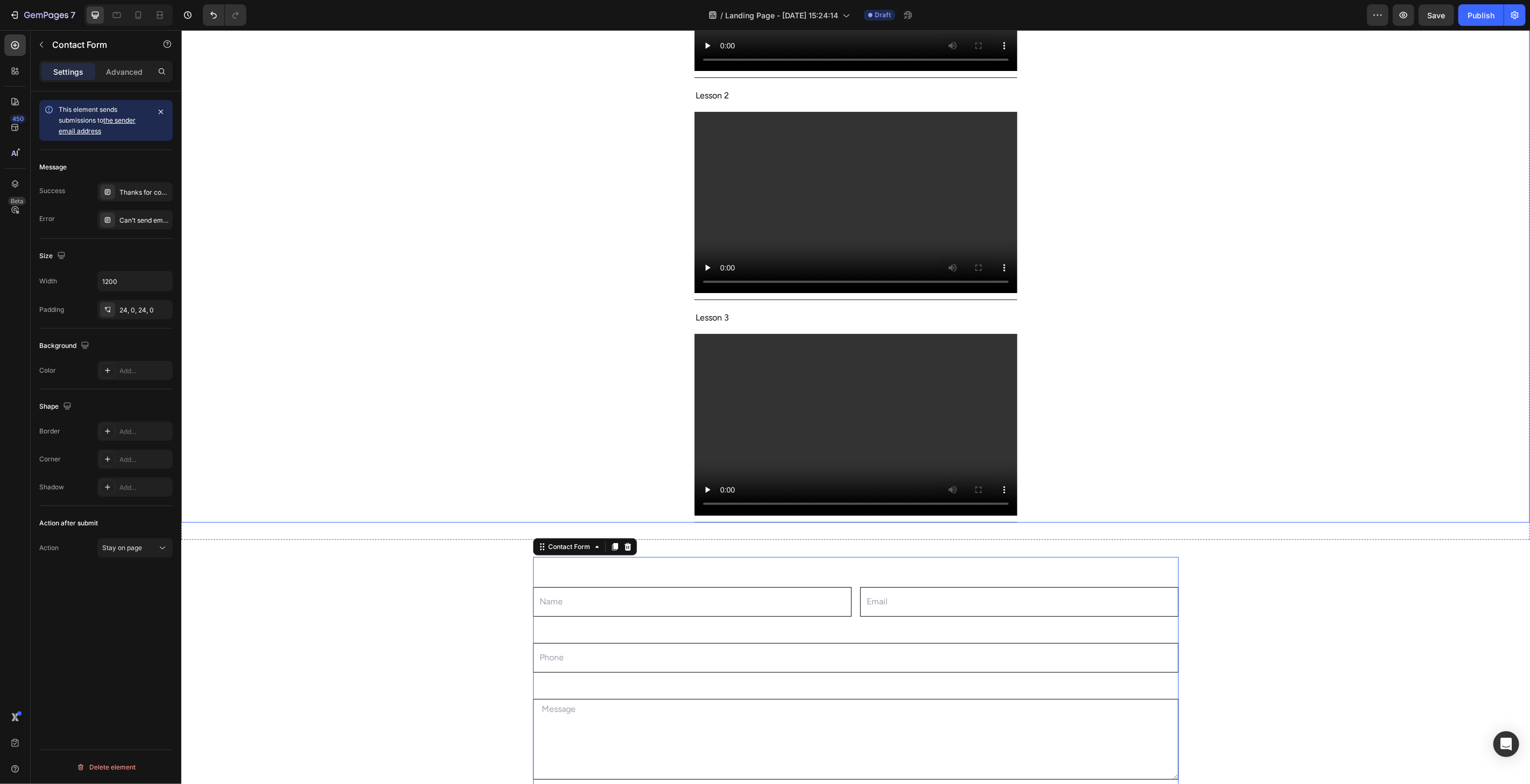
scroll to position [316, 0]
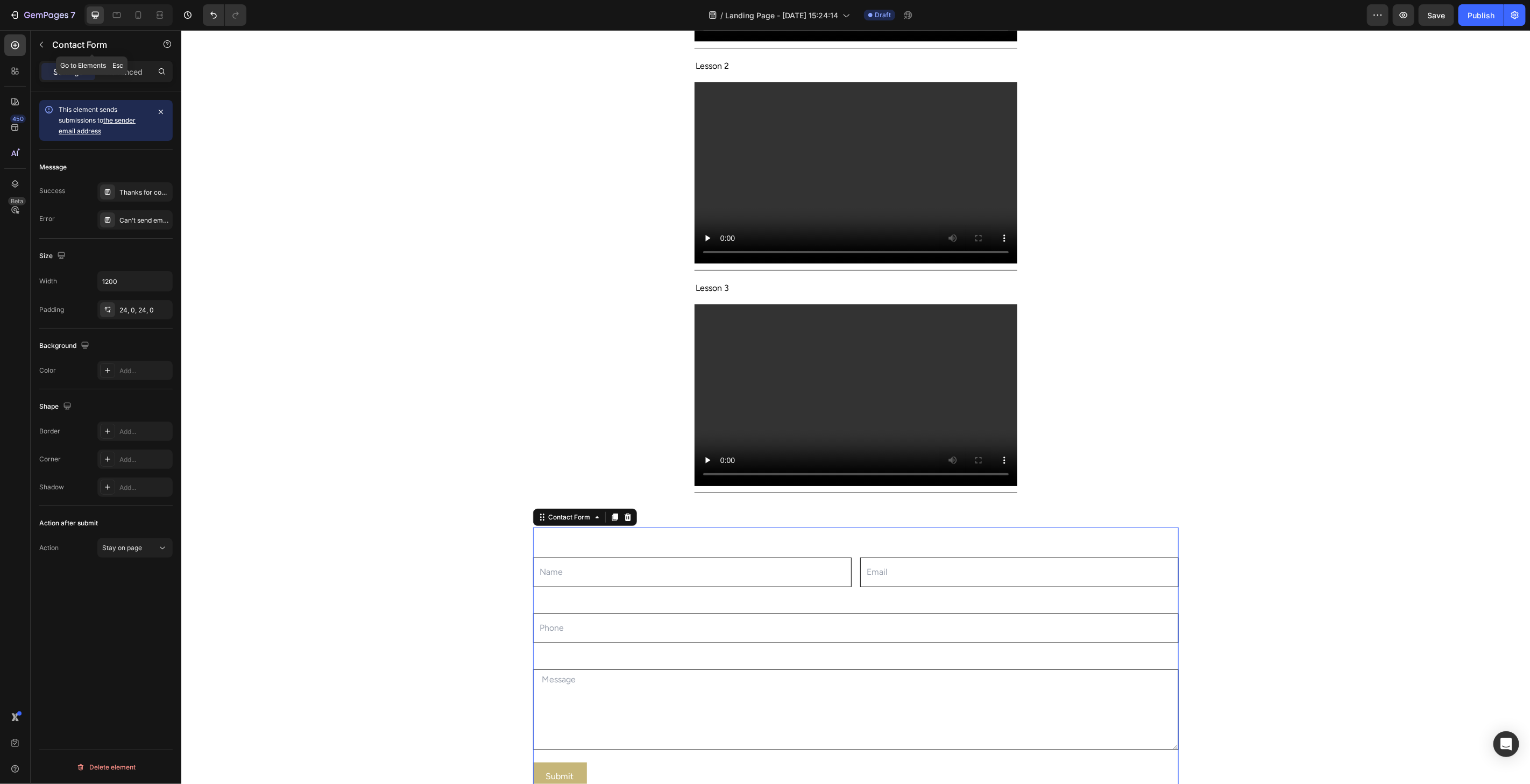
click at [47, 47] on div "Contact Form" at bounding box center [92, 45] width 123 height 28
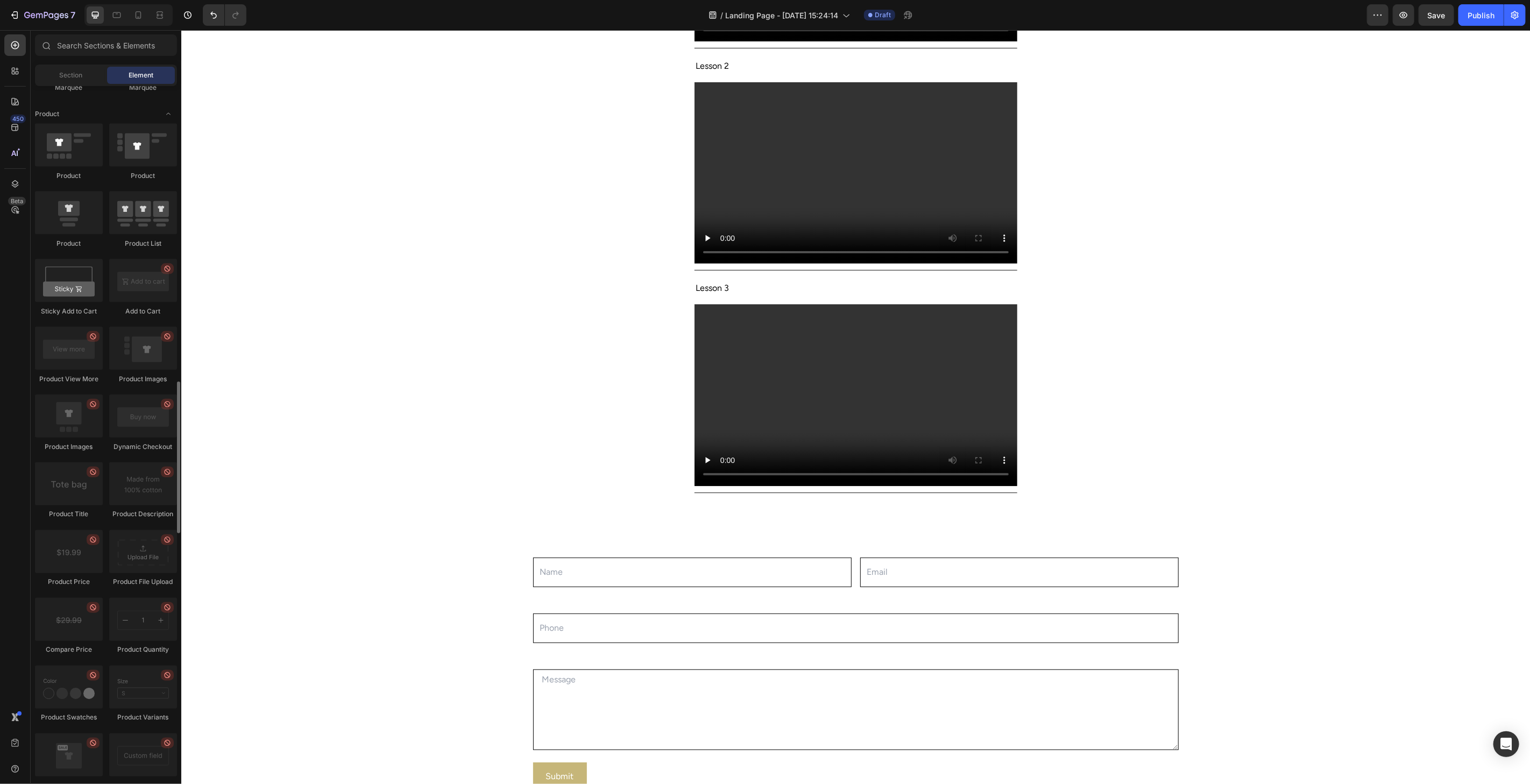
scroll to position [1415, 0]
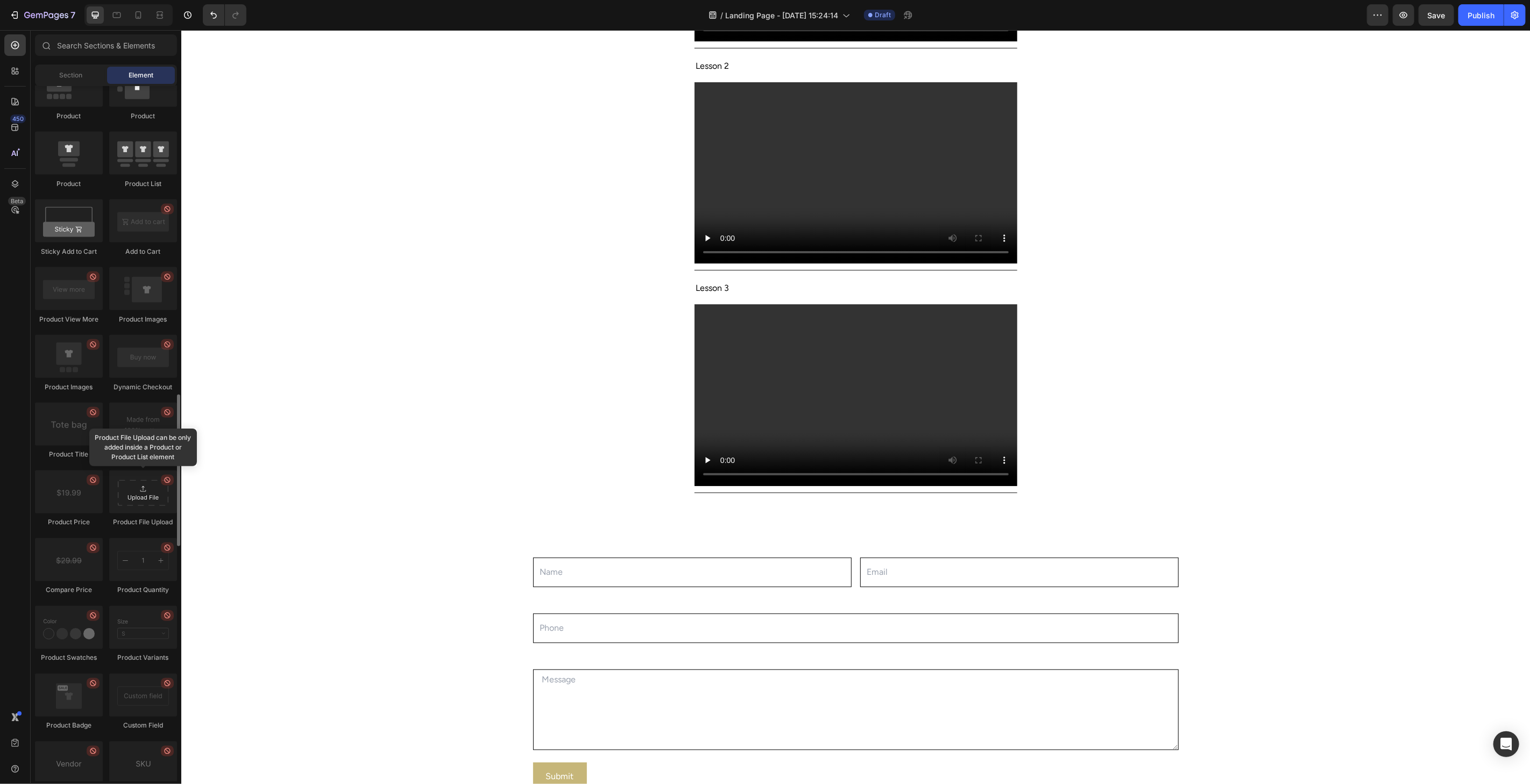
click at [145, 501] on div at bounding box center [143, 492] width 68 height 43
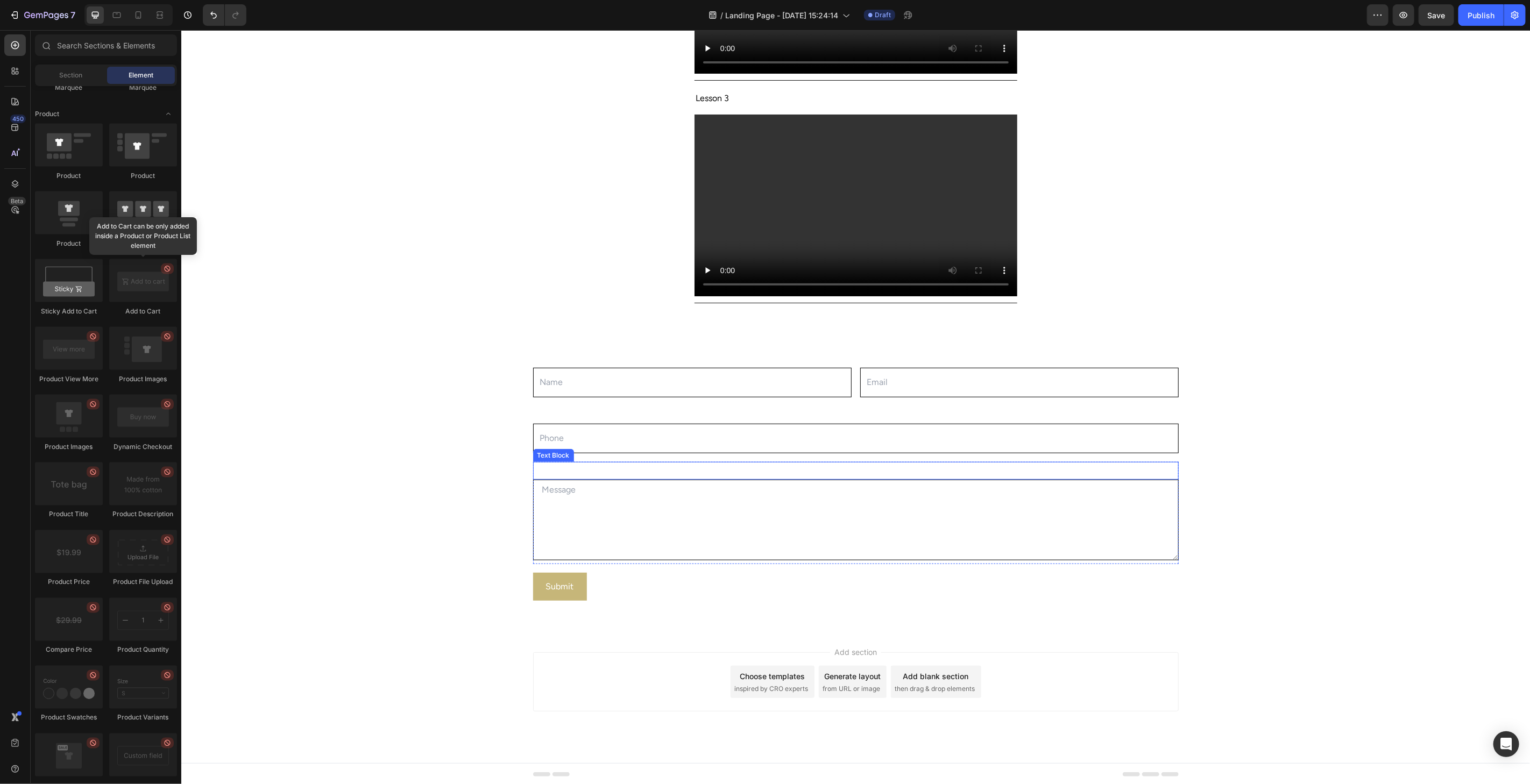
scroll to position [508, 0]
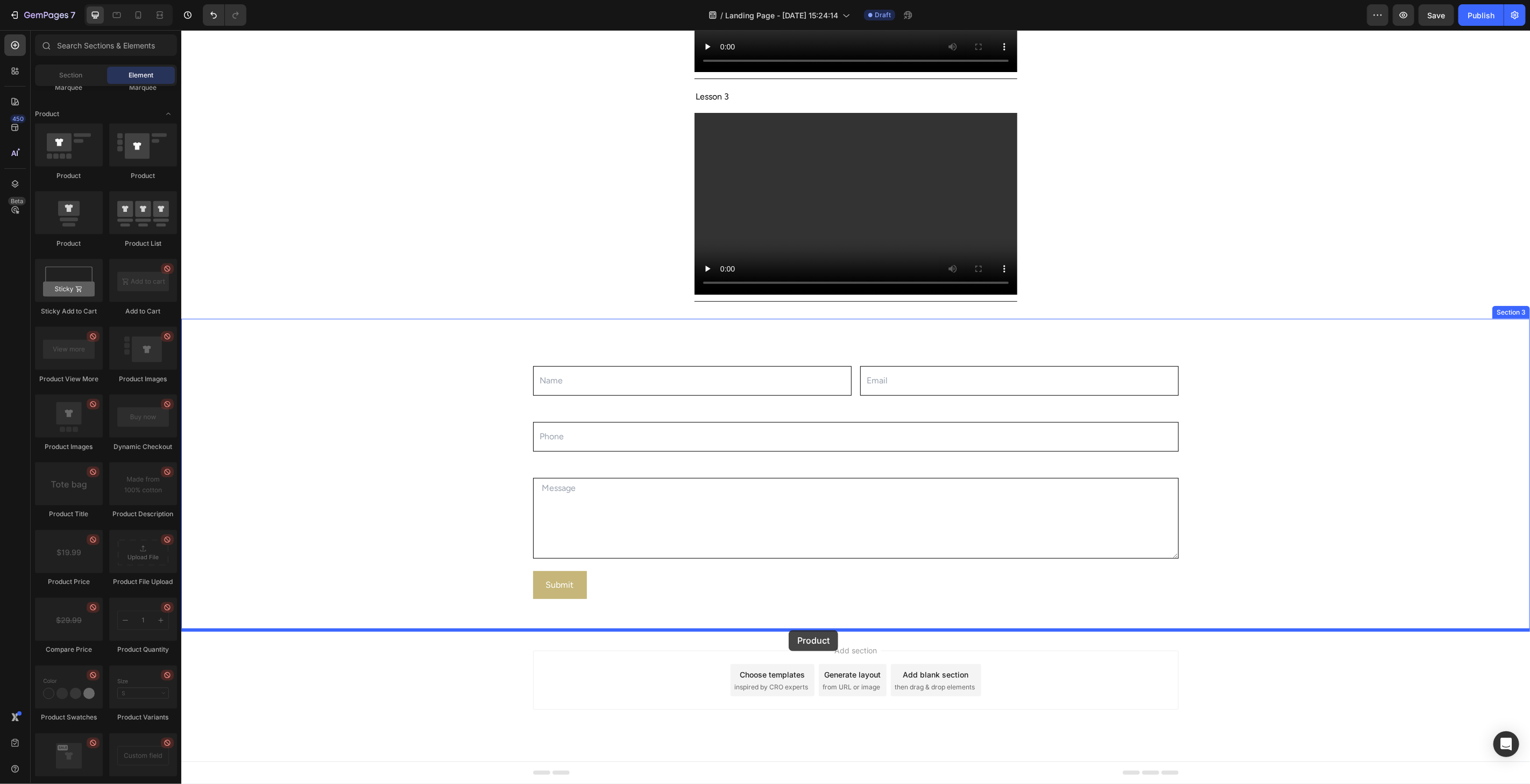
drag, startPoint x: 250, startPoint y: 256, endPoint x: 790, endPoint y: 625, distance: 654.0
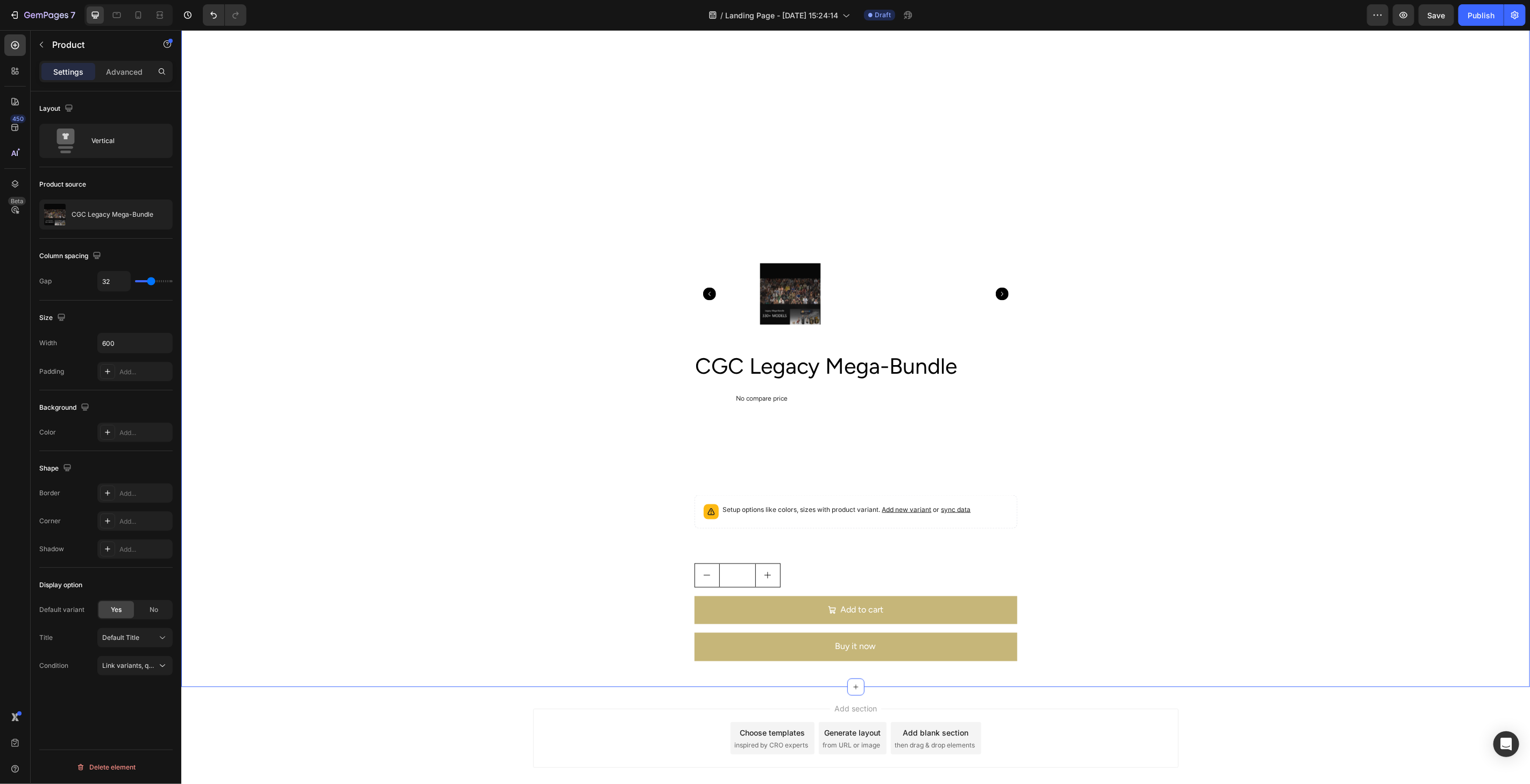
scroll to position [1225, 0]
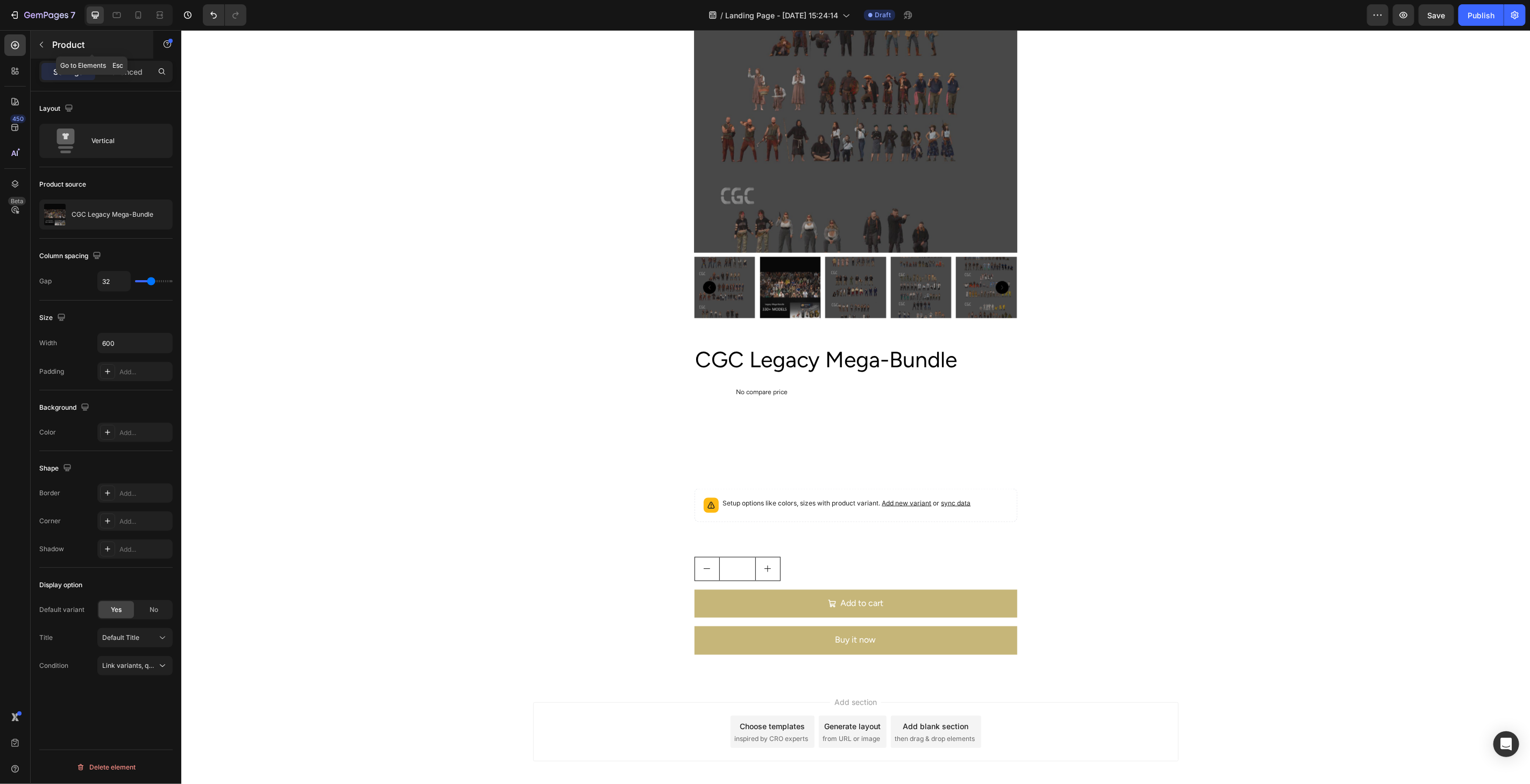
click at [44, 49] on icon "button" at bounding box center [41, 45] width 9 height 9
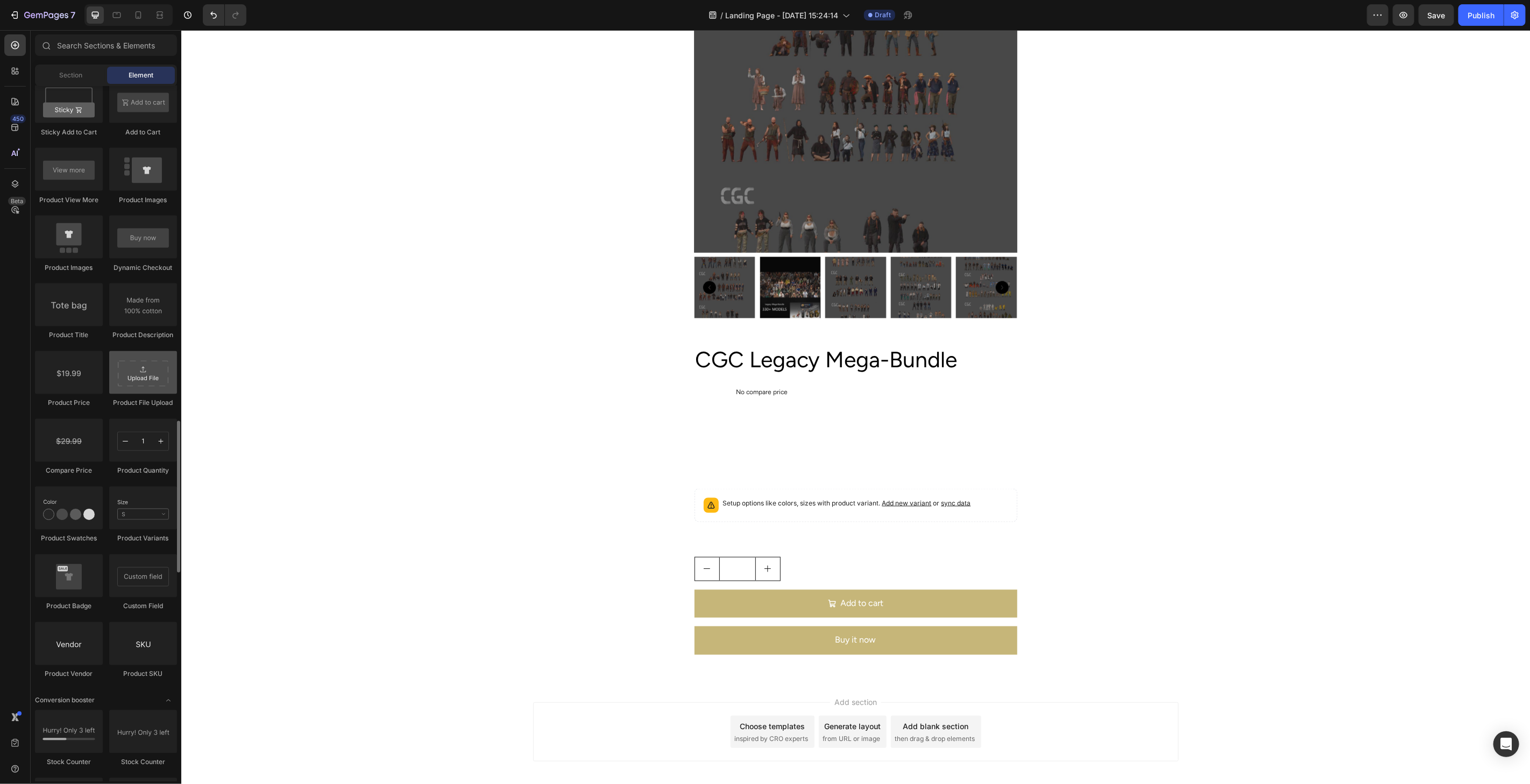
scroll to position [1415, 0]
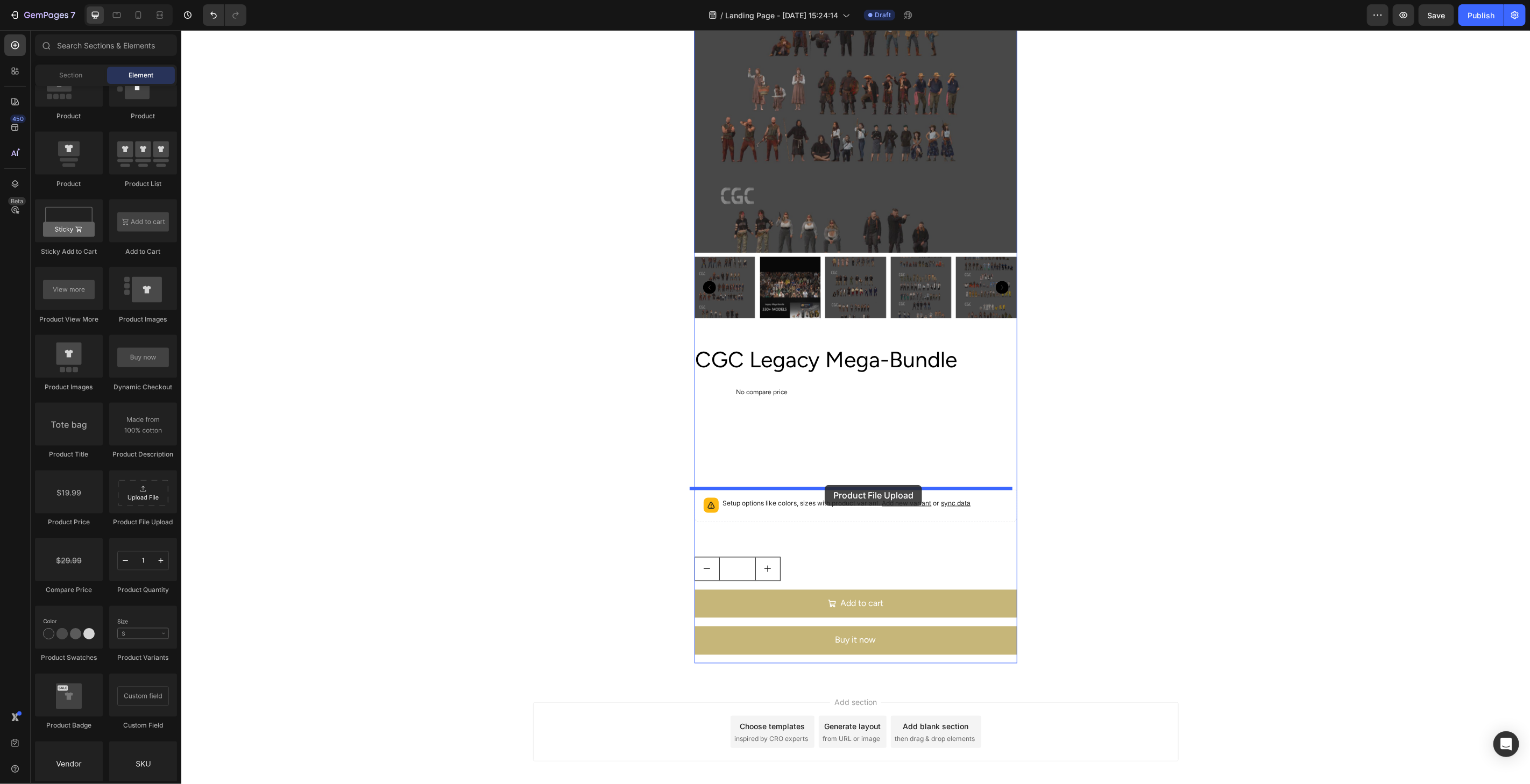
drag, startPoint x: 322, startPoint y: 526, endPoint x: 824, endPoint y: 484, distance: 503.8
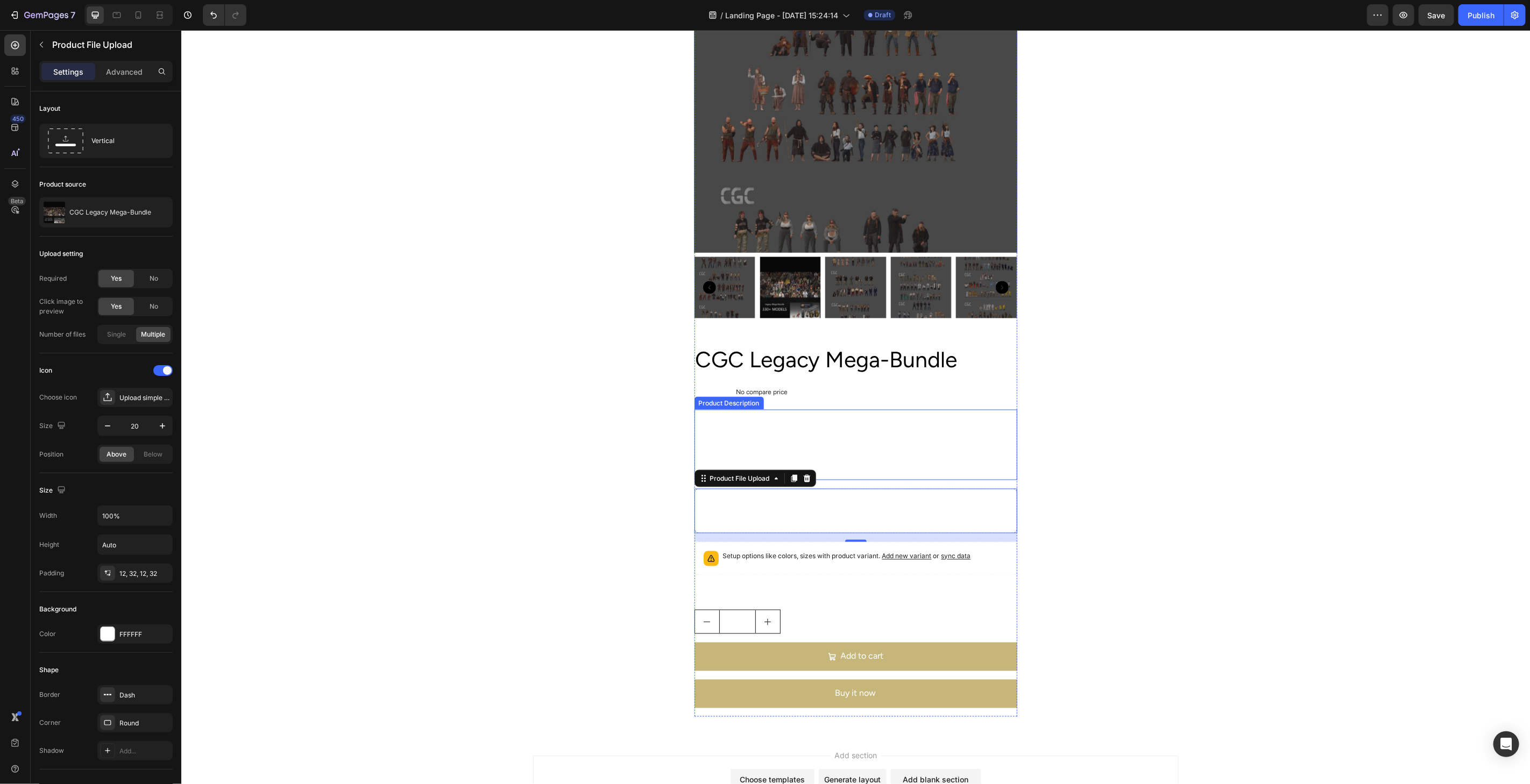
click at [864, 427] on div "Download our ENTIRE legacy library. 330+ of our launch models captured using a …" at bounding box center [855, 432] width 322 height 46
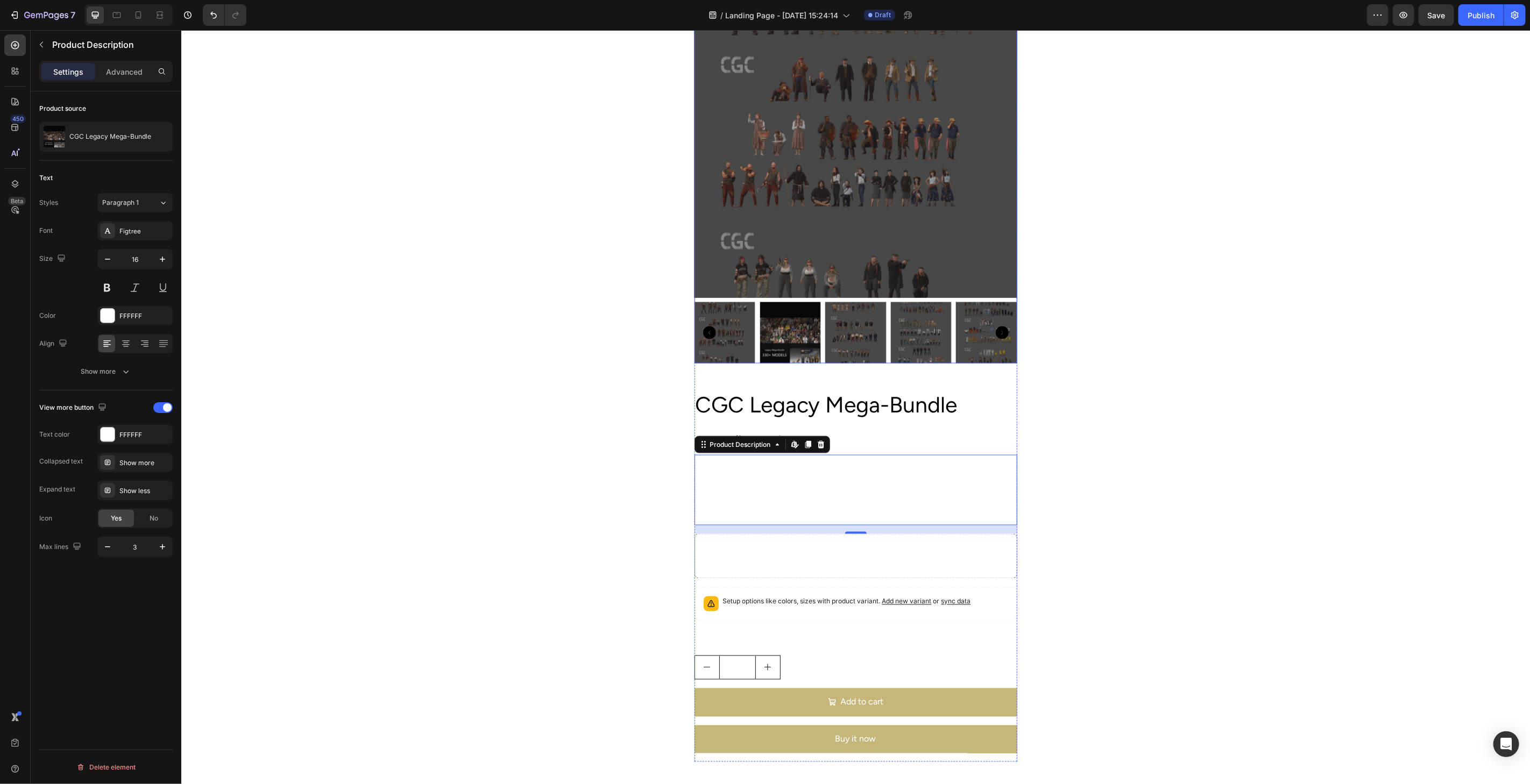
scroll to position [986, 0]
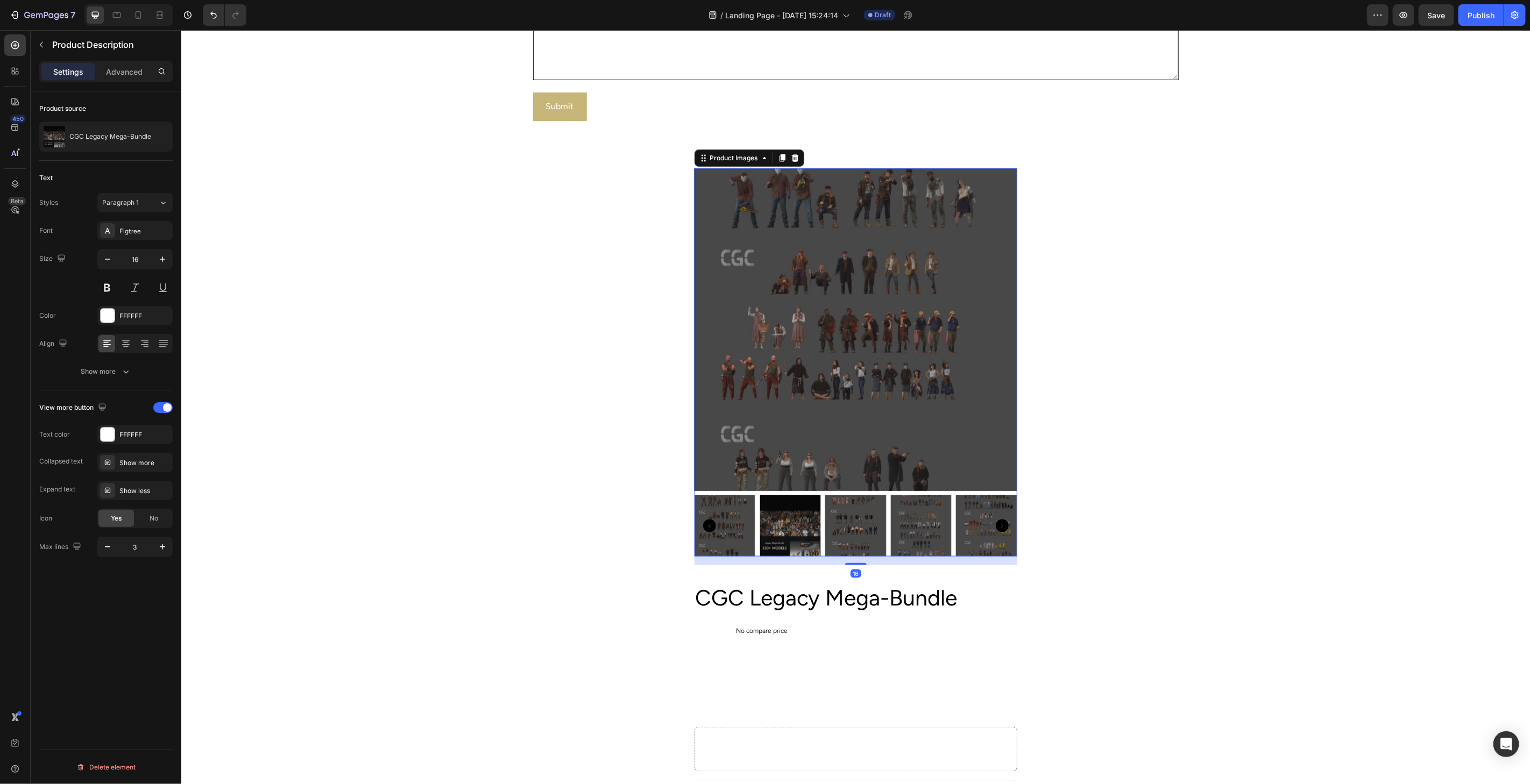
click at [868, 325] on img at bounding box center [855, 329] width 322 height 322
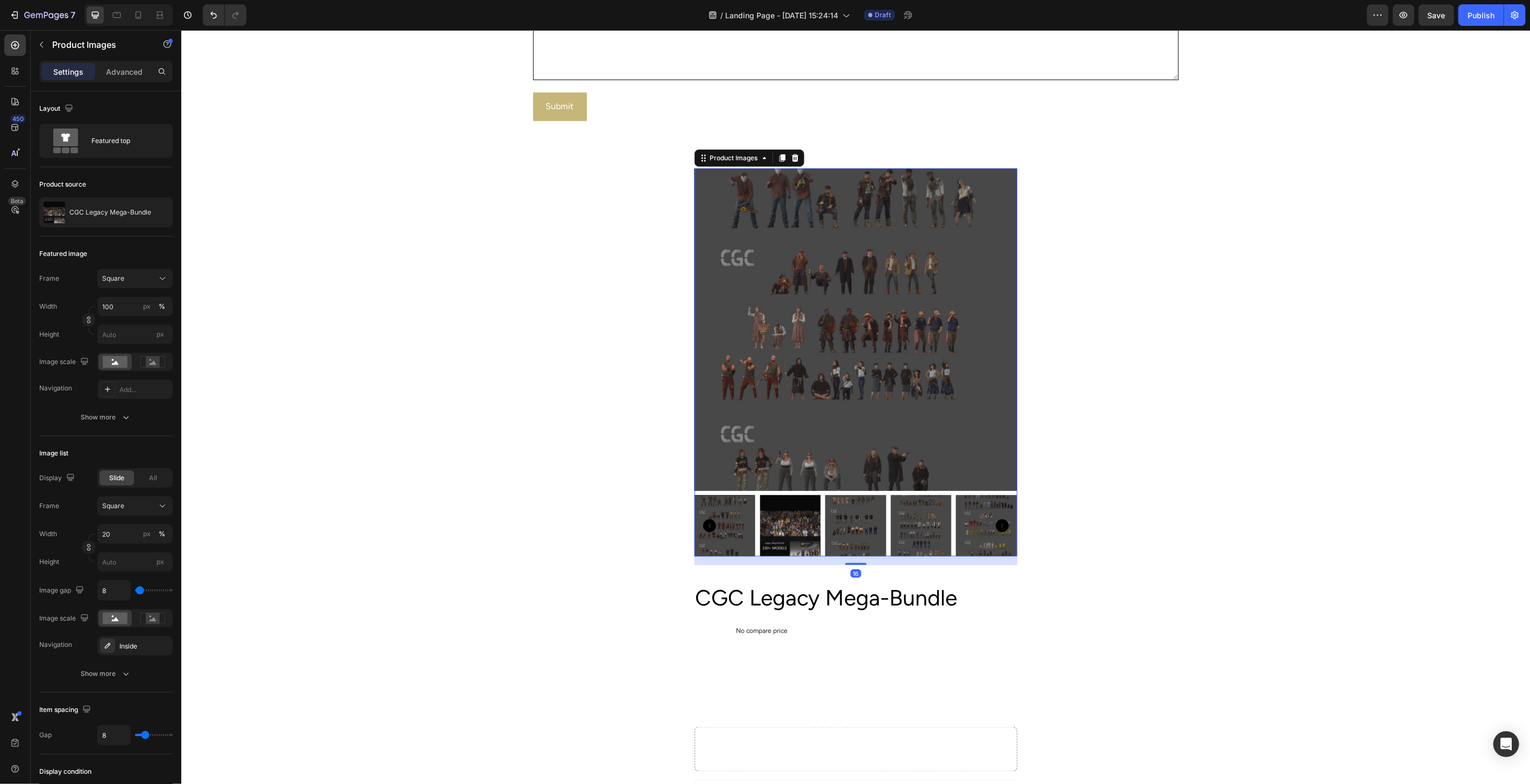
click at [790, 158] on icon at bounding box center [794, 157] width 7 height 8
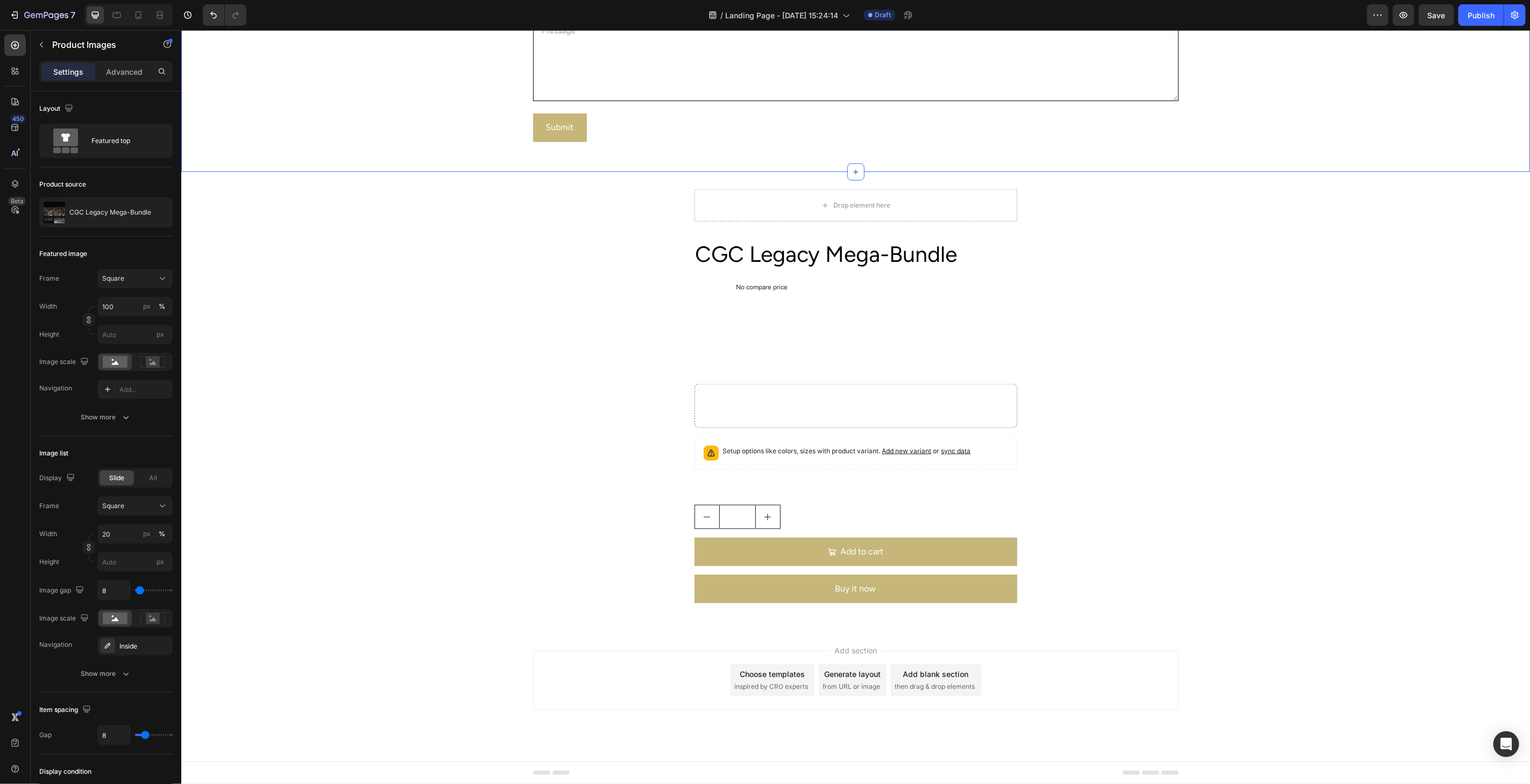
scroll to position [964, 0]
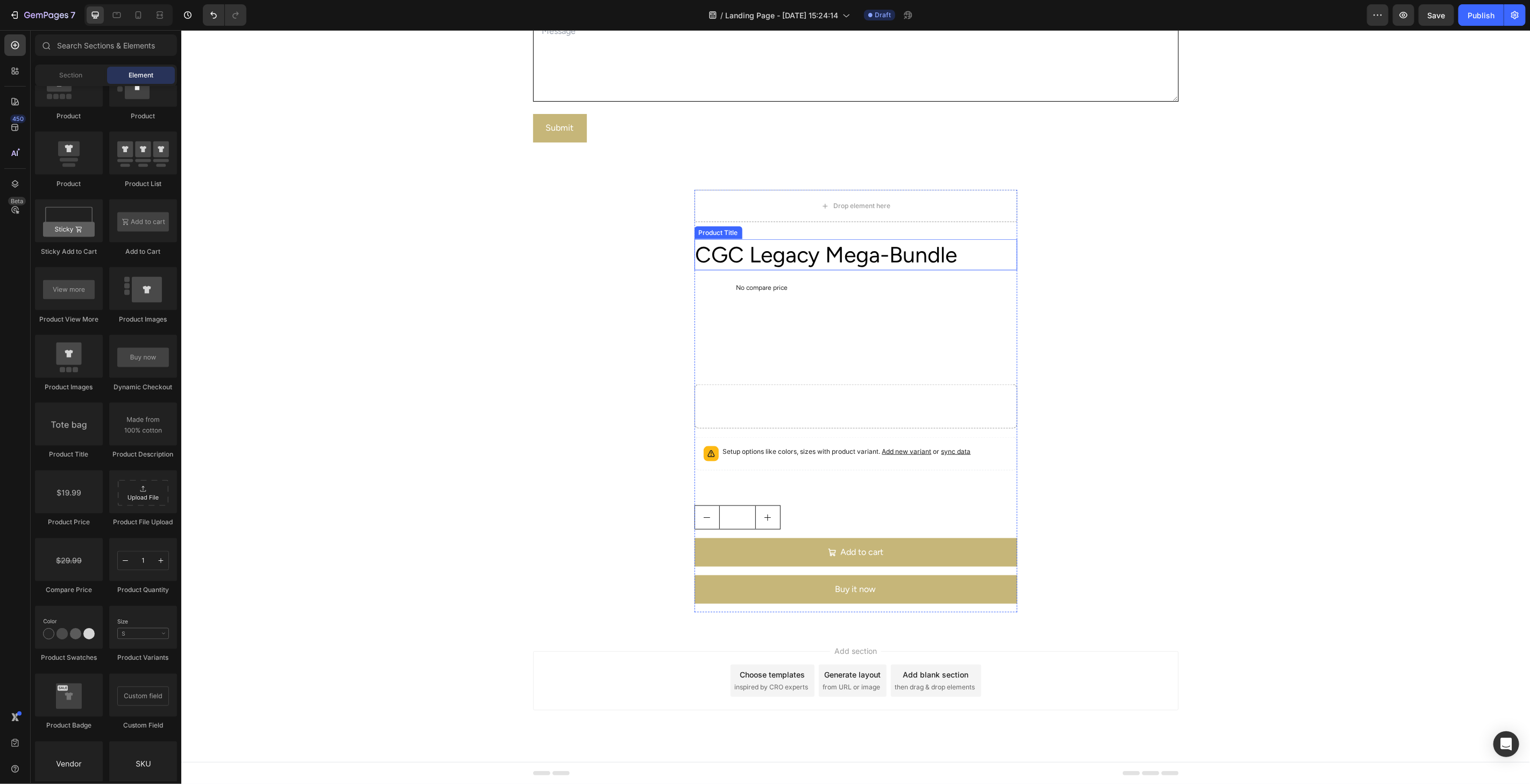
click at [811, 258] on h2 "CGC Legacy Mega-Bundle" at bounding box center [855, 254] width 322 height 31
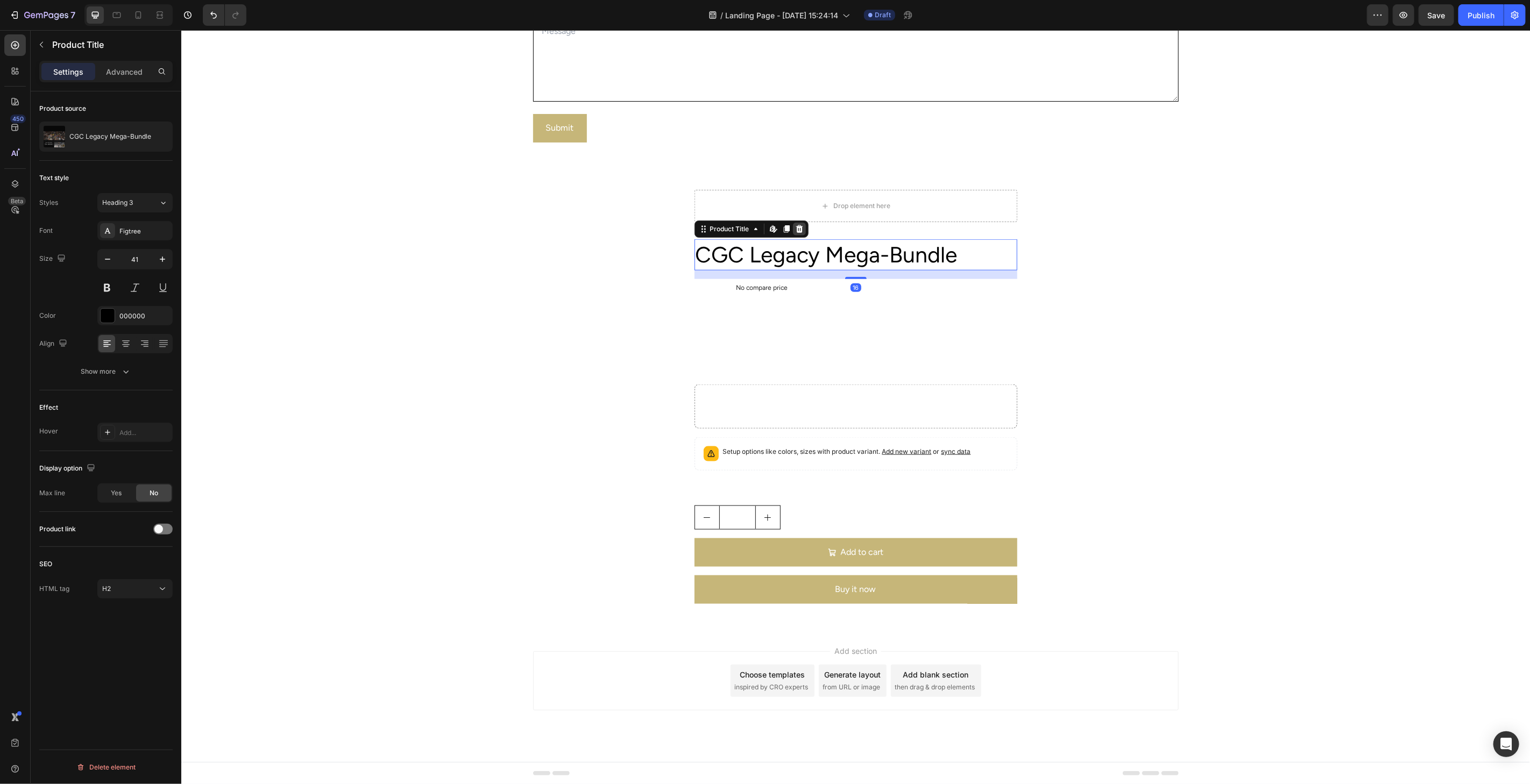
click at [795, 231] on icon at bounding box center [799, 228] width 7 height 8
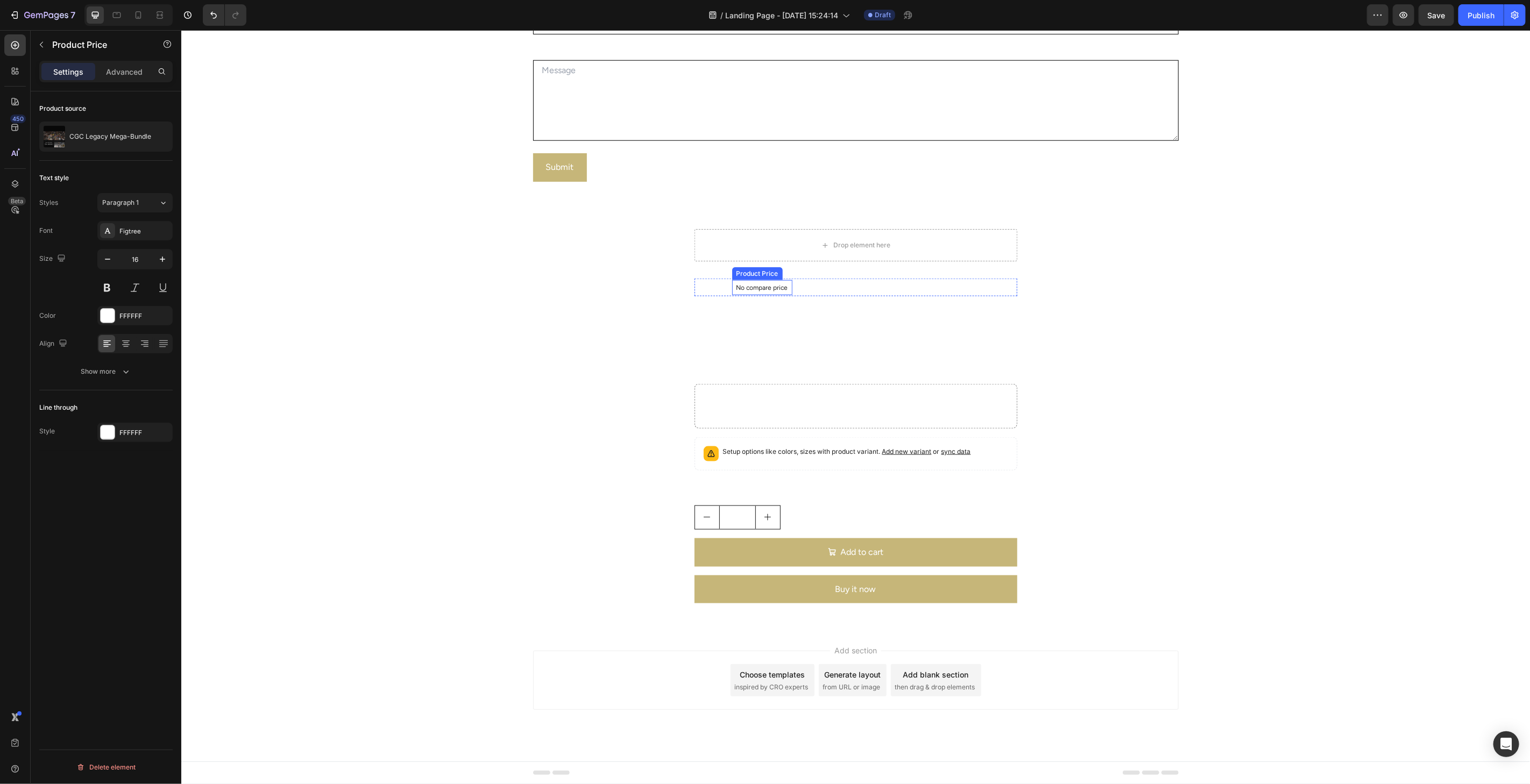
click at [786, 285] on div "No compare price" at bounding box center [762, 287] width 60 height 15
click at [837, 269] on icon at bounding box center [839, 269] width 7 height 8
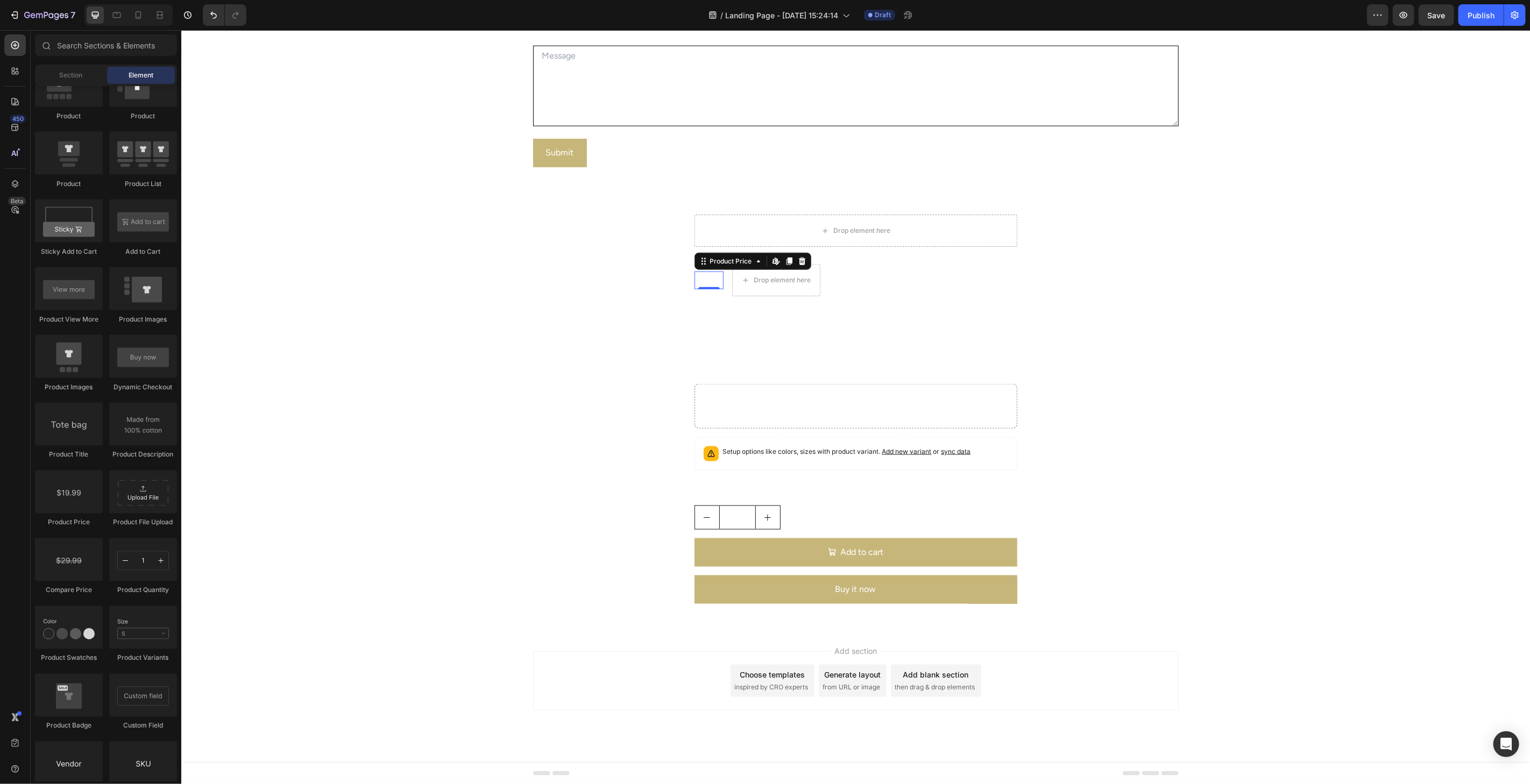
click at [712, 283] on div "$99.00" at bounding box center [708, 280] width 29 height 18
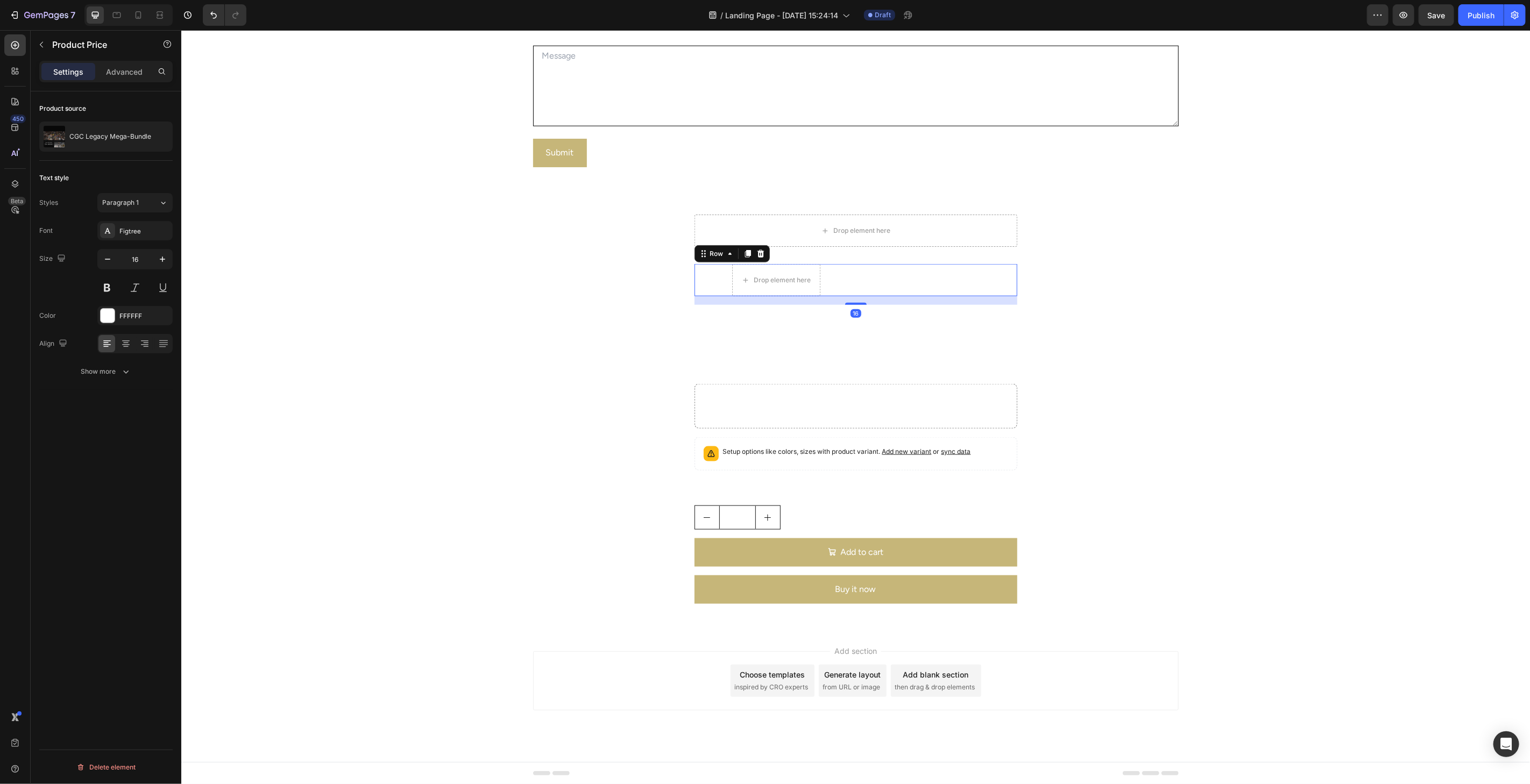
click at [870, 281] on div "$99.00 Product Price Product Price Drop element here Row 16" at bounding box center [855, 279] width 322 height 32
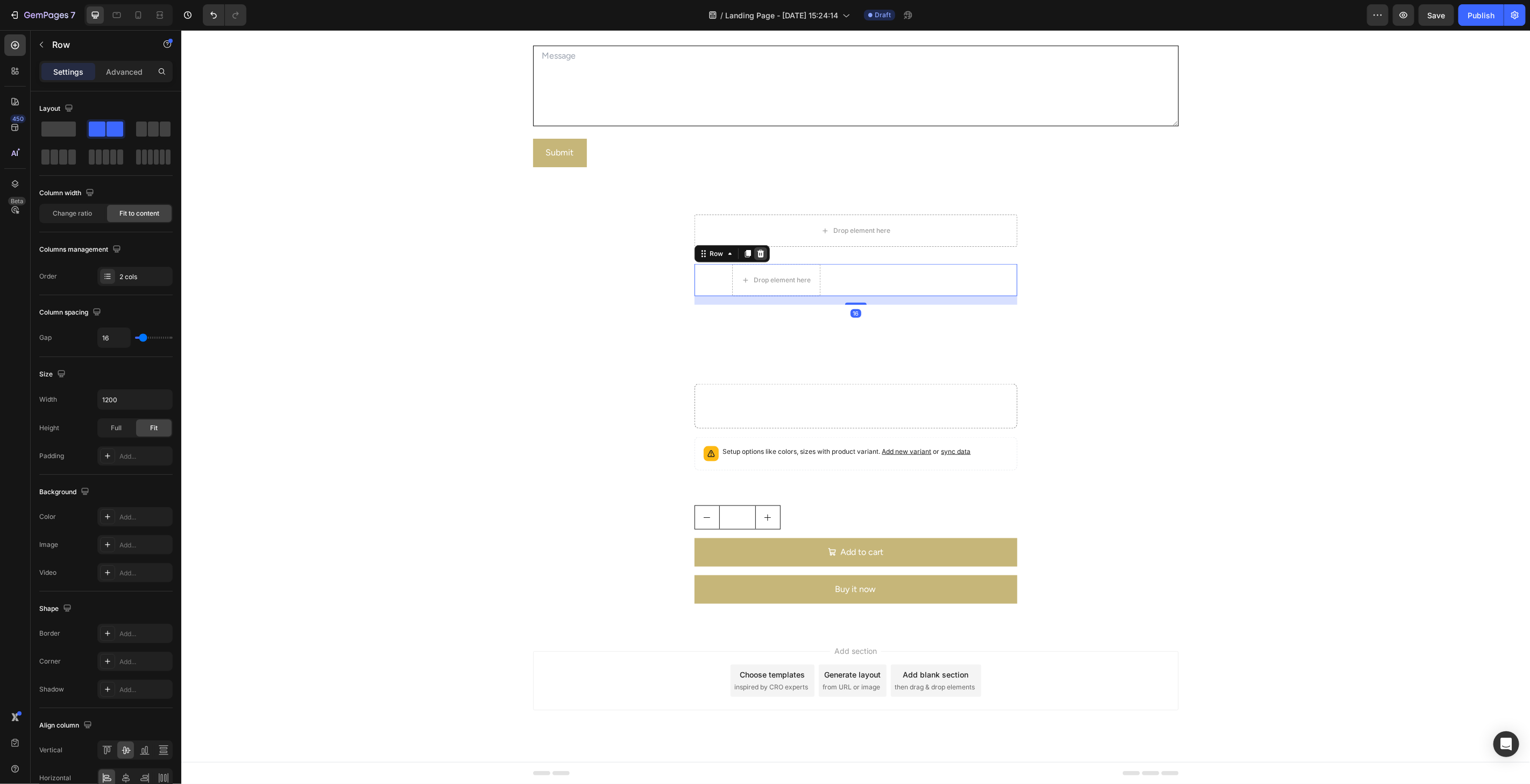
click at [756, 255] on icon at bounding box center [760, 253] width 7 height 8
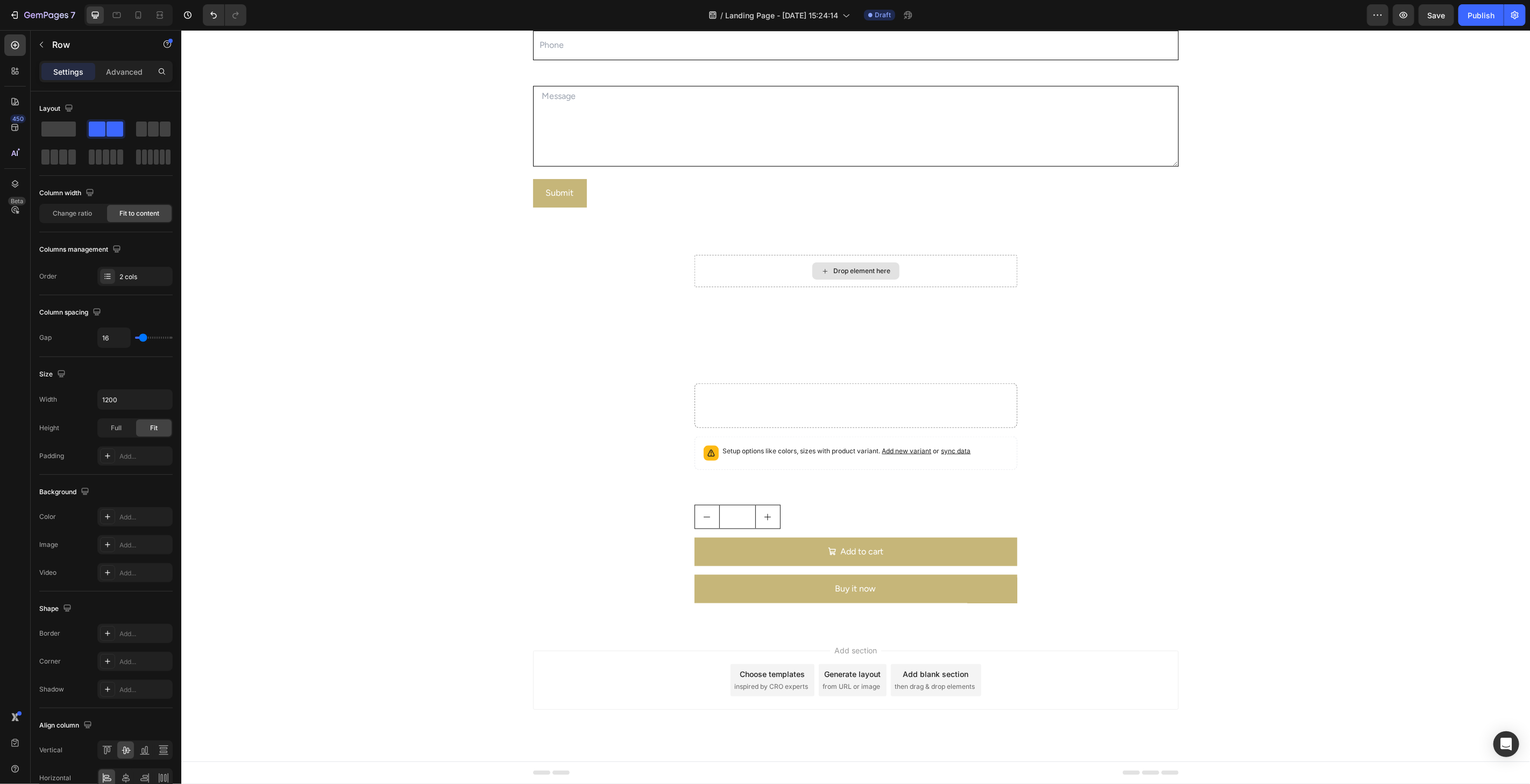
scroll to position [900, 0]
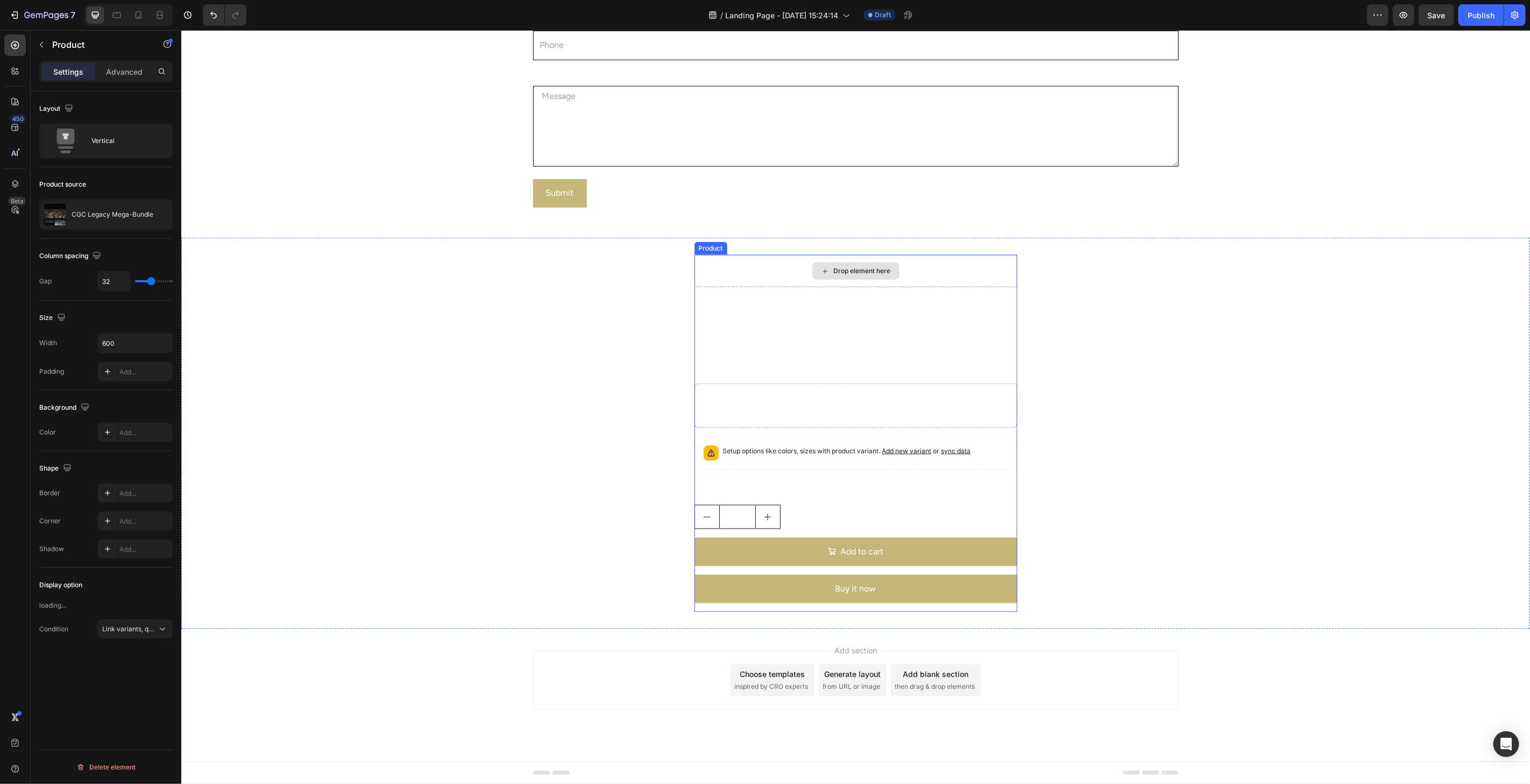
click at [773, 274] on div "Drop element here" at bounding box center [855, 270] width 322 height 32
click at [768, 247] on icon at bounding box center [770, 244] width 9 height 9
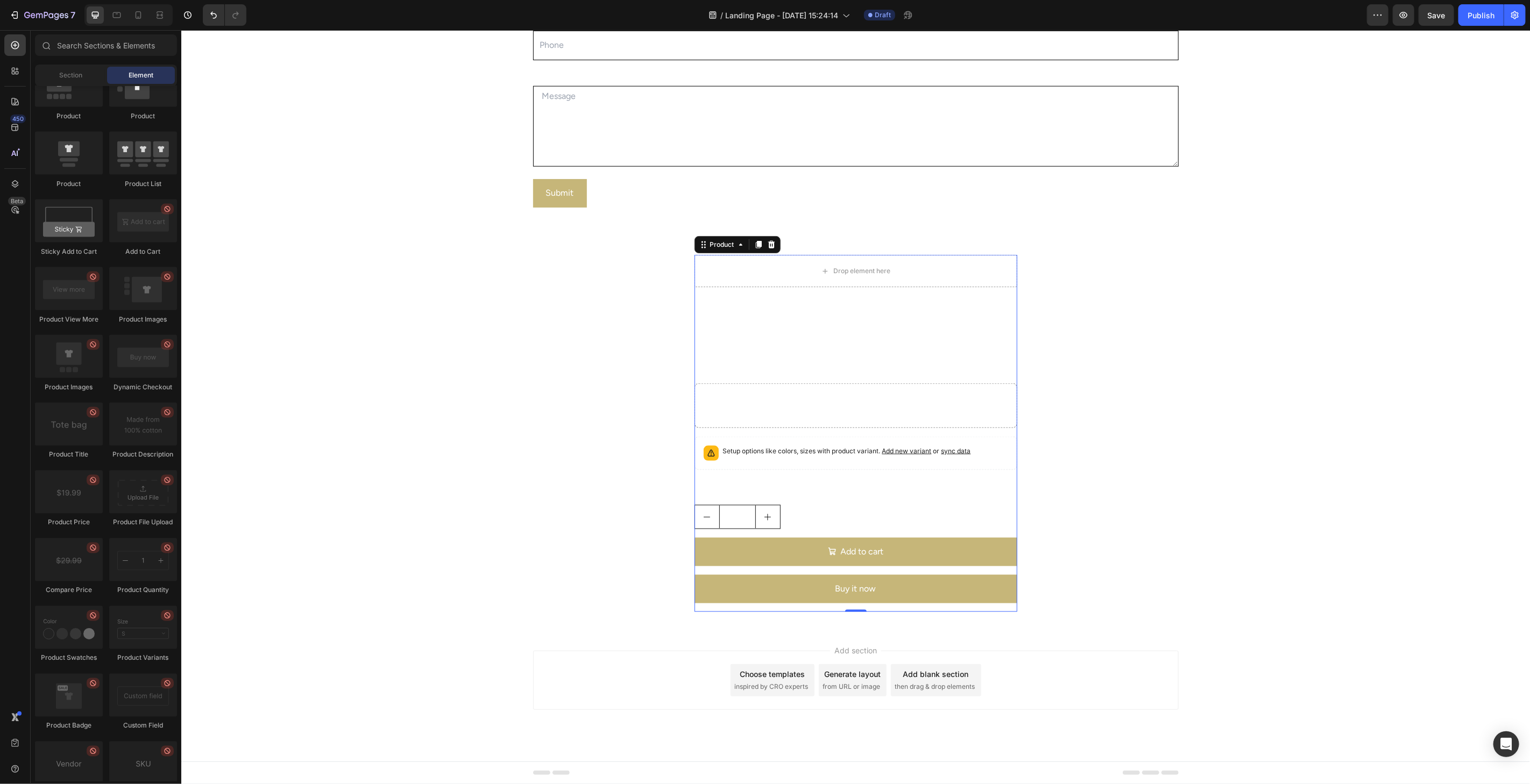
scroll to position [4, 0]
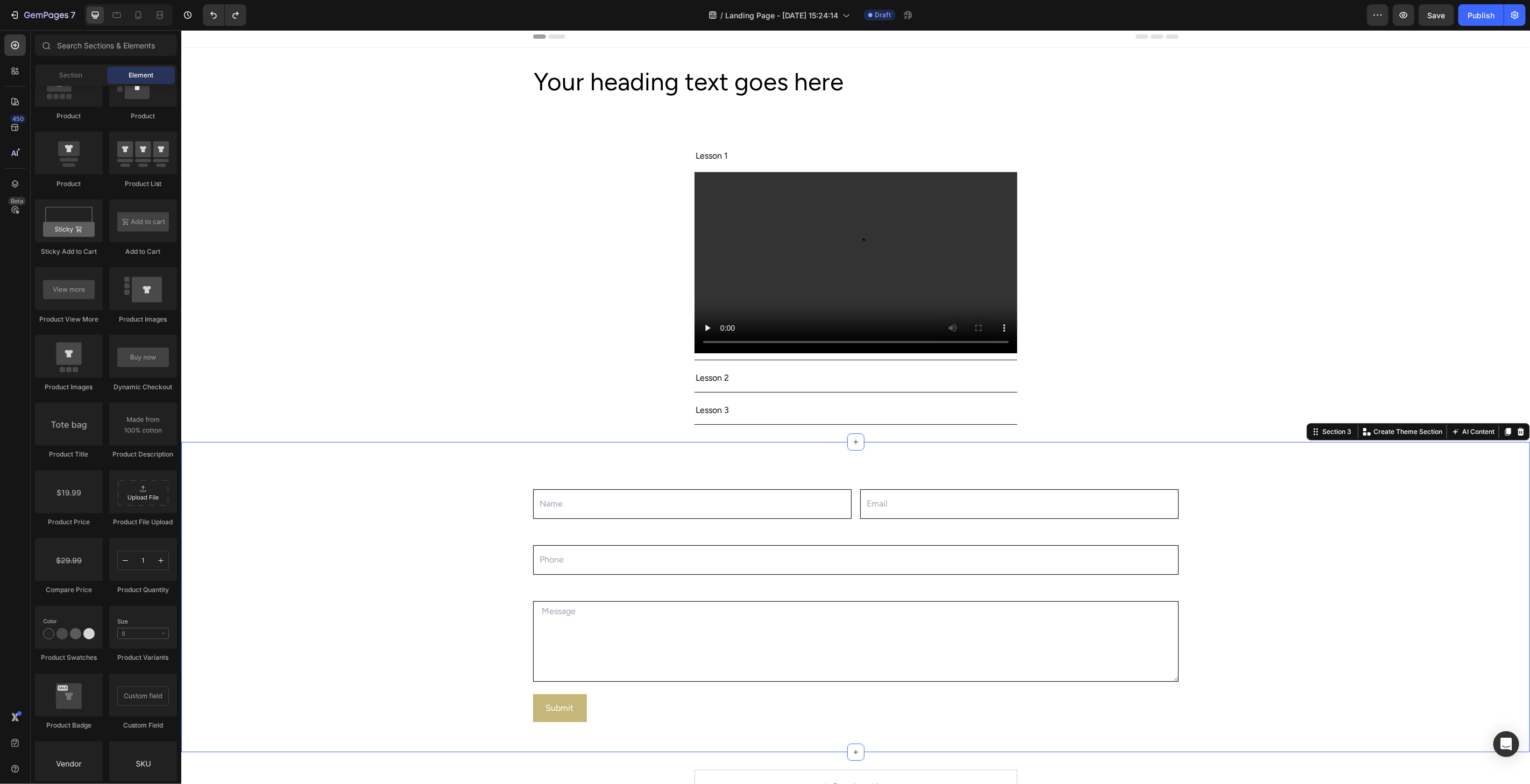
drag, startPoint x: 480, startPoint y: 495, endPoint x: 471, endPoint y: 492, distance: 9.5
click at [477, 497] on div "Name Text Block Text Field Email Text Block Email Field Row Phone Text Block Te…" at bounding box center [854, 597] width 1348 height 276
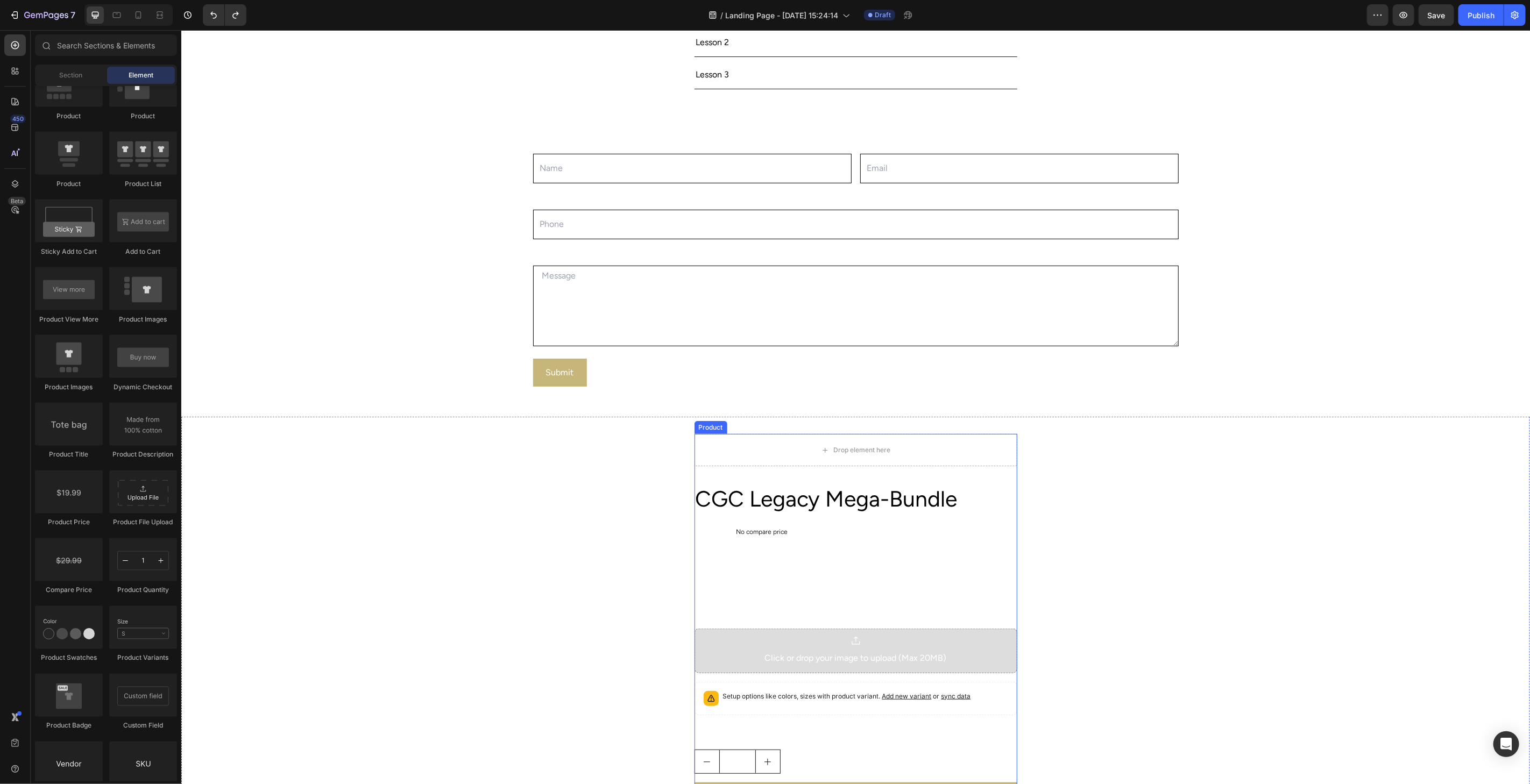
scroll to position [482, 0]
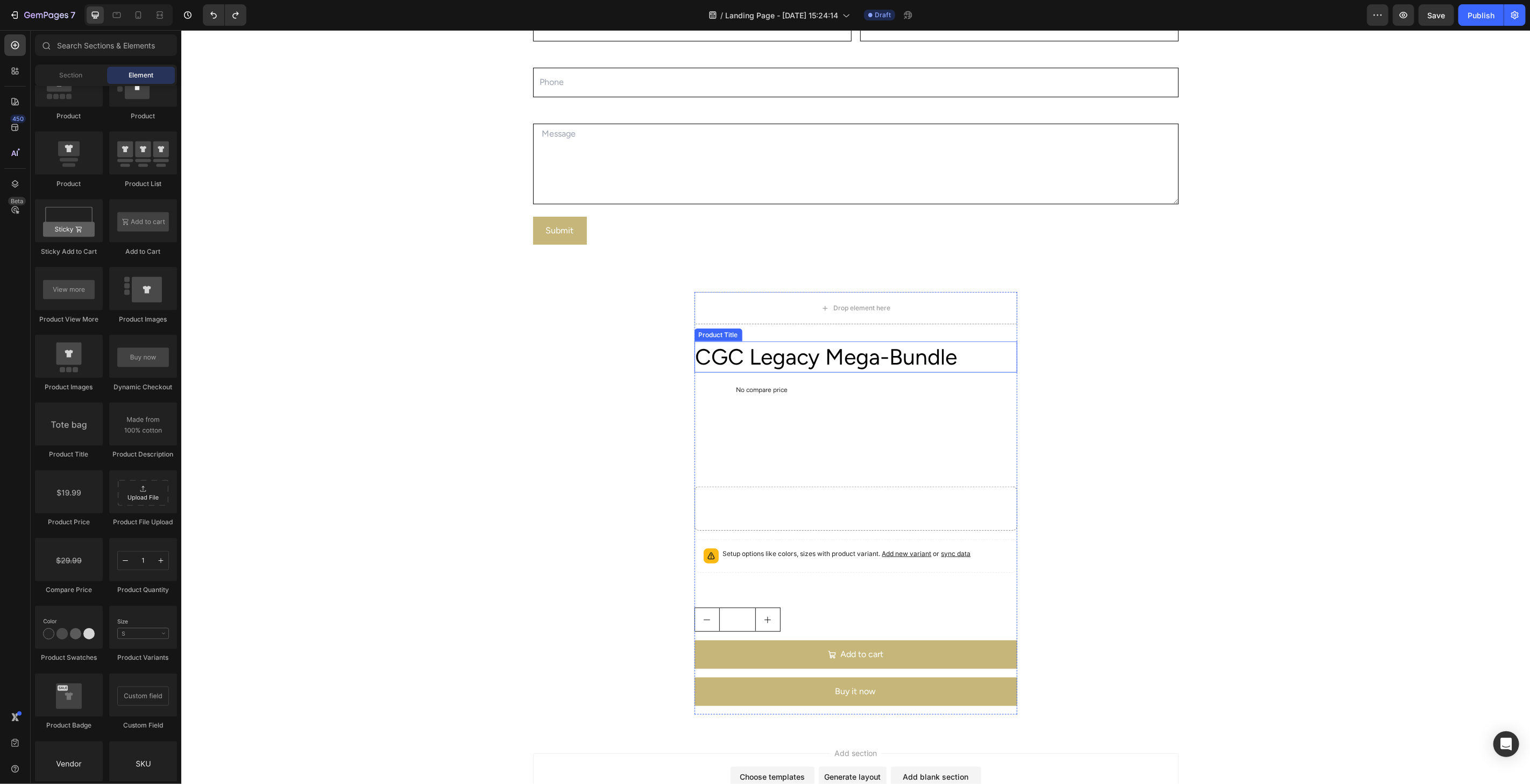
click at [855, 360] on h2 "CGC Legacy Mega-Bundle" at bounding box center [855, 356] width 322 height 31
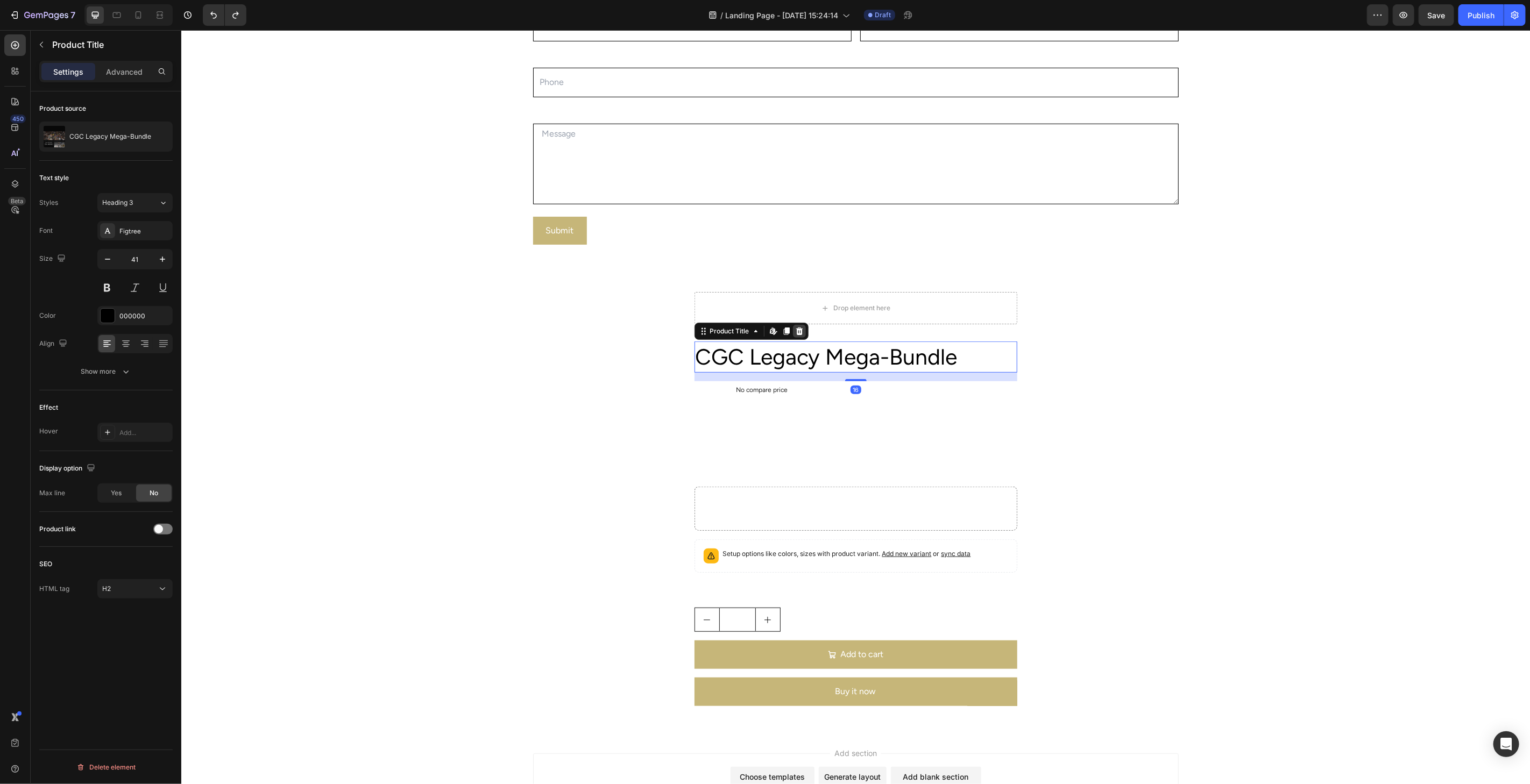
click at [795, 333] on icon at bounding box center [799, 331] width 9 height 9
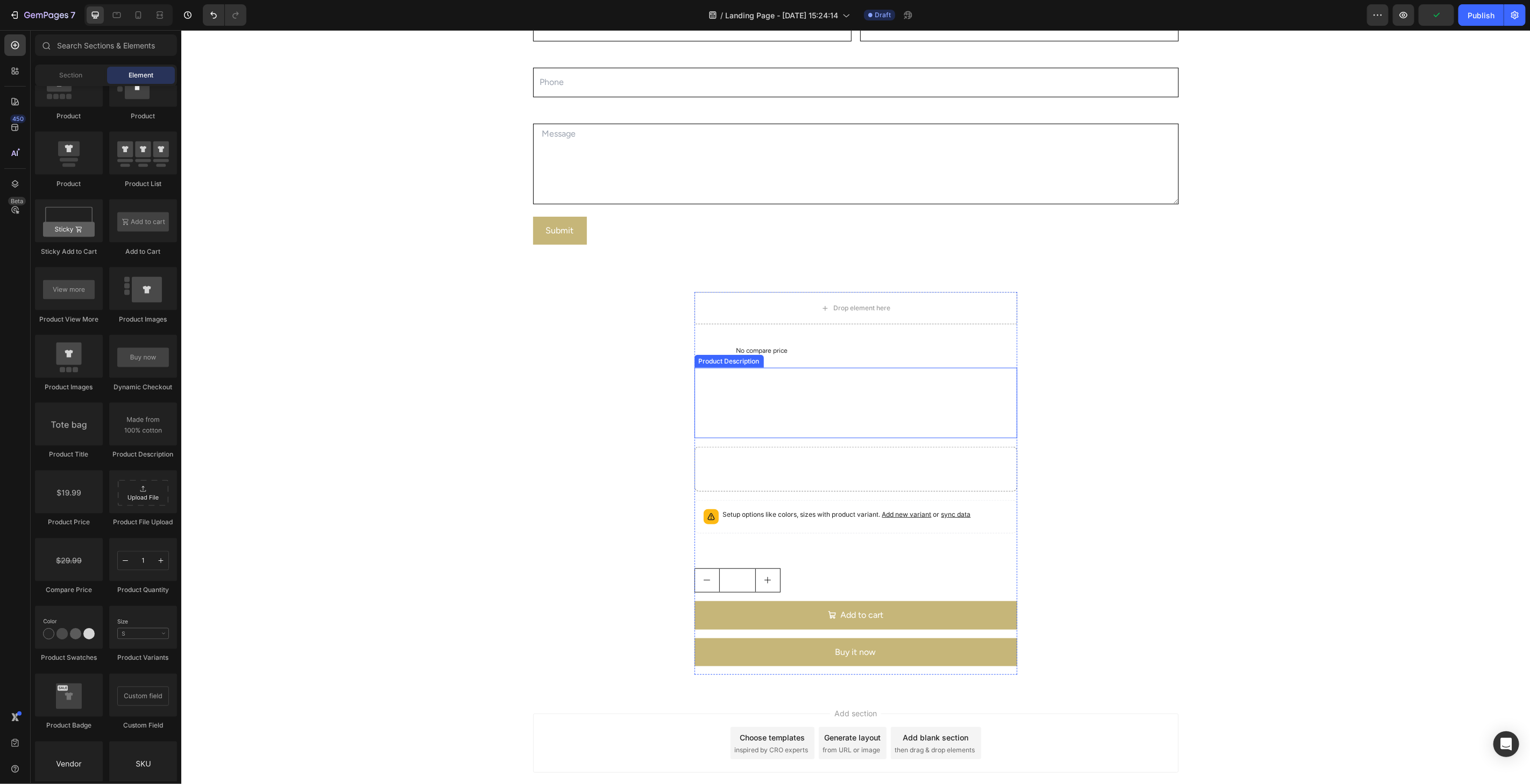
click at [749, 398] on div "Download our ENTIRE legacy library. 330+ of our launch models captured using a …" at bounding box center [855, 390] width 322 height 46
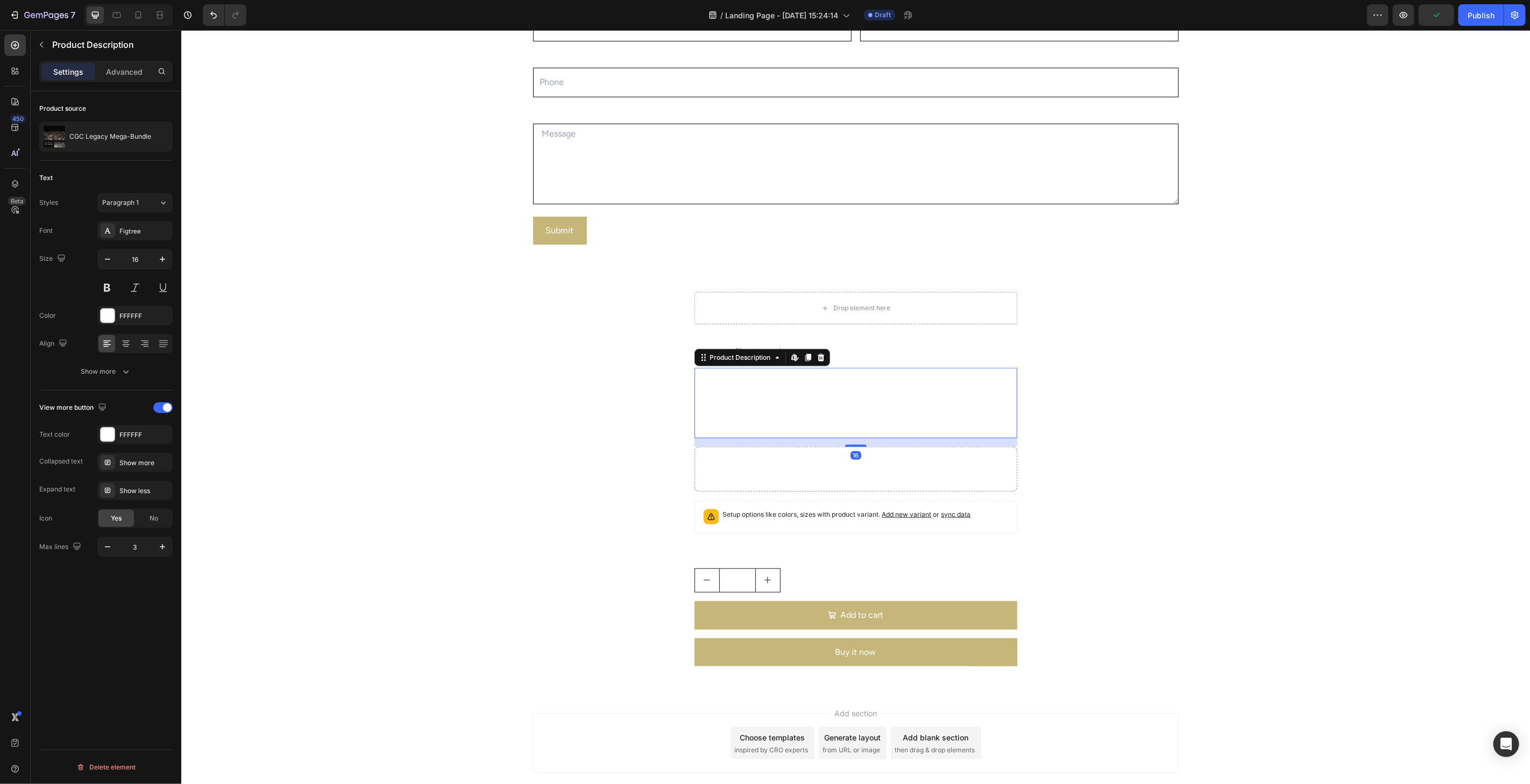
click at [749, 398] on div "Download our ENTIRE legacy library. 330+ of our launch models captured using a …" at bounding box center [855, 390] width 322 height 46
click at [749, 399] on div "Download our ENTIRE legacy library. 330+ of our launch models captured using a …" at bounding box center [855, 390] width 322 height 46
click at [783, 383] on div "Download our ENTIRE legacy library. 330+ of our launch models captured using a …" at bounding box center [855, 390] width 322 height 46
click at [783, 381] on div "Download our ENTIRE legacy library. 330+ of our launch models captured using a …" at bounding box center [855, 390] width 322 height 46
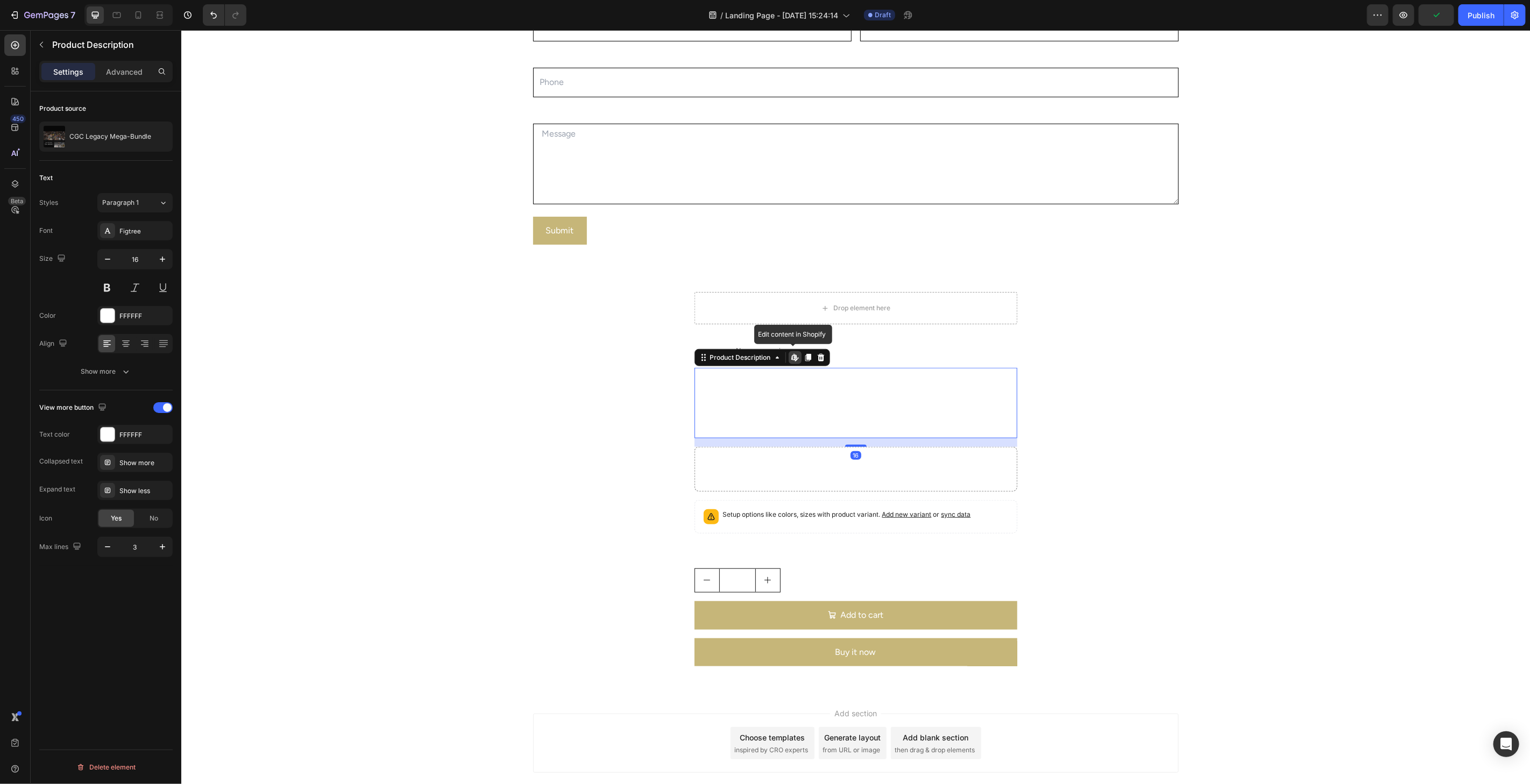
click at [783, 381] on div "Download our ENTIRE legacy library. 330+ of our launch models captured using a …" at bounding box center [855, 390] width 322 height 46
click at [784, 375] on strong "Download our ENTIRE legacy library. 330+ of our launch models captured using a …" at bounding box center [852, 383] width 317 height 26
click at [784, 373] on strong "Download our ENTIRE legacy library. 330+ of our launch models captured using a …" at bounding box center [852, 383] width 317 height 26
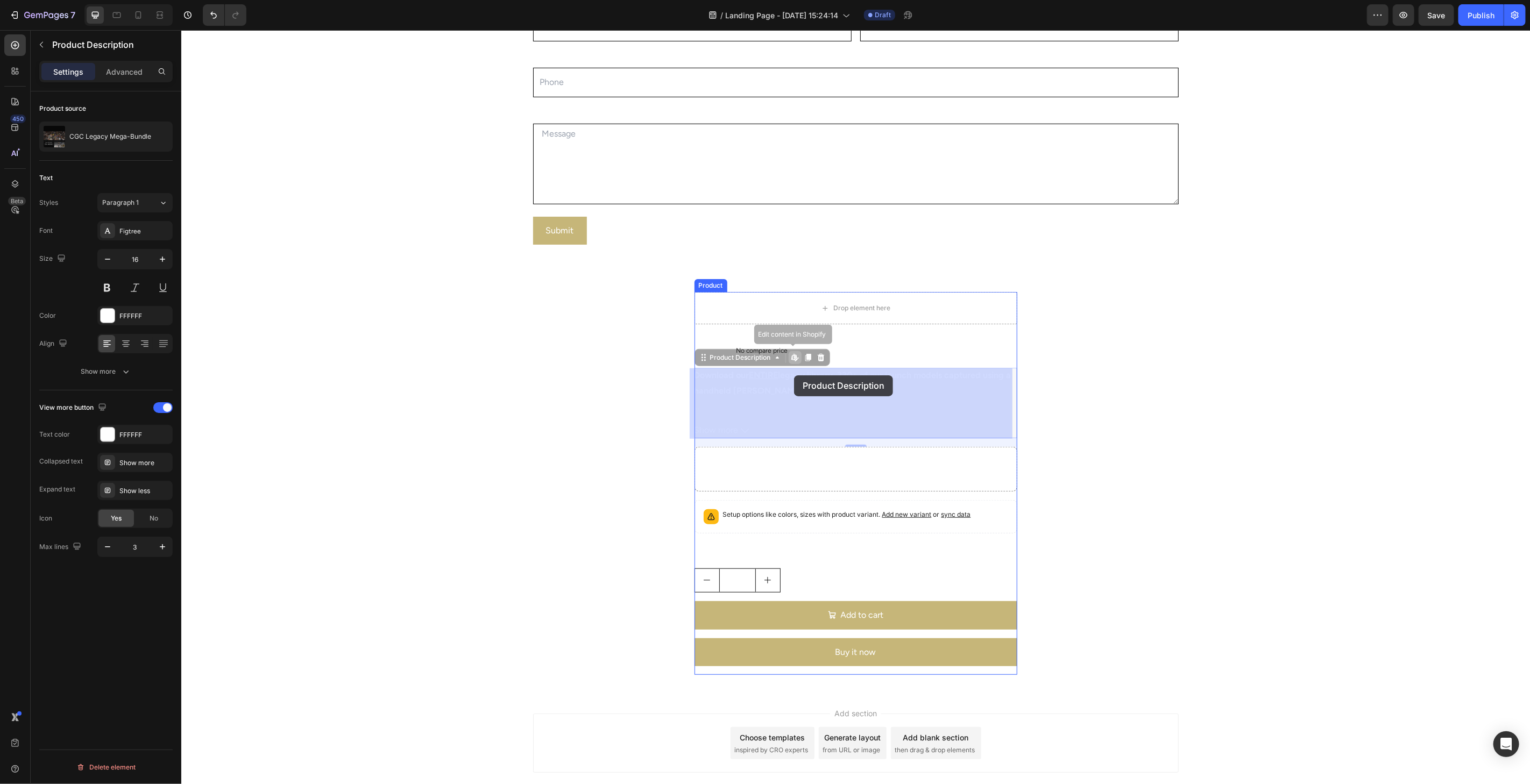
drag, startPoint x: 720, startPoint y: 377, endPoint x: 781, endPoint y: 376, distance: 61.0
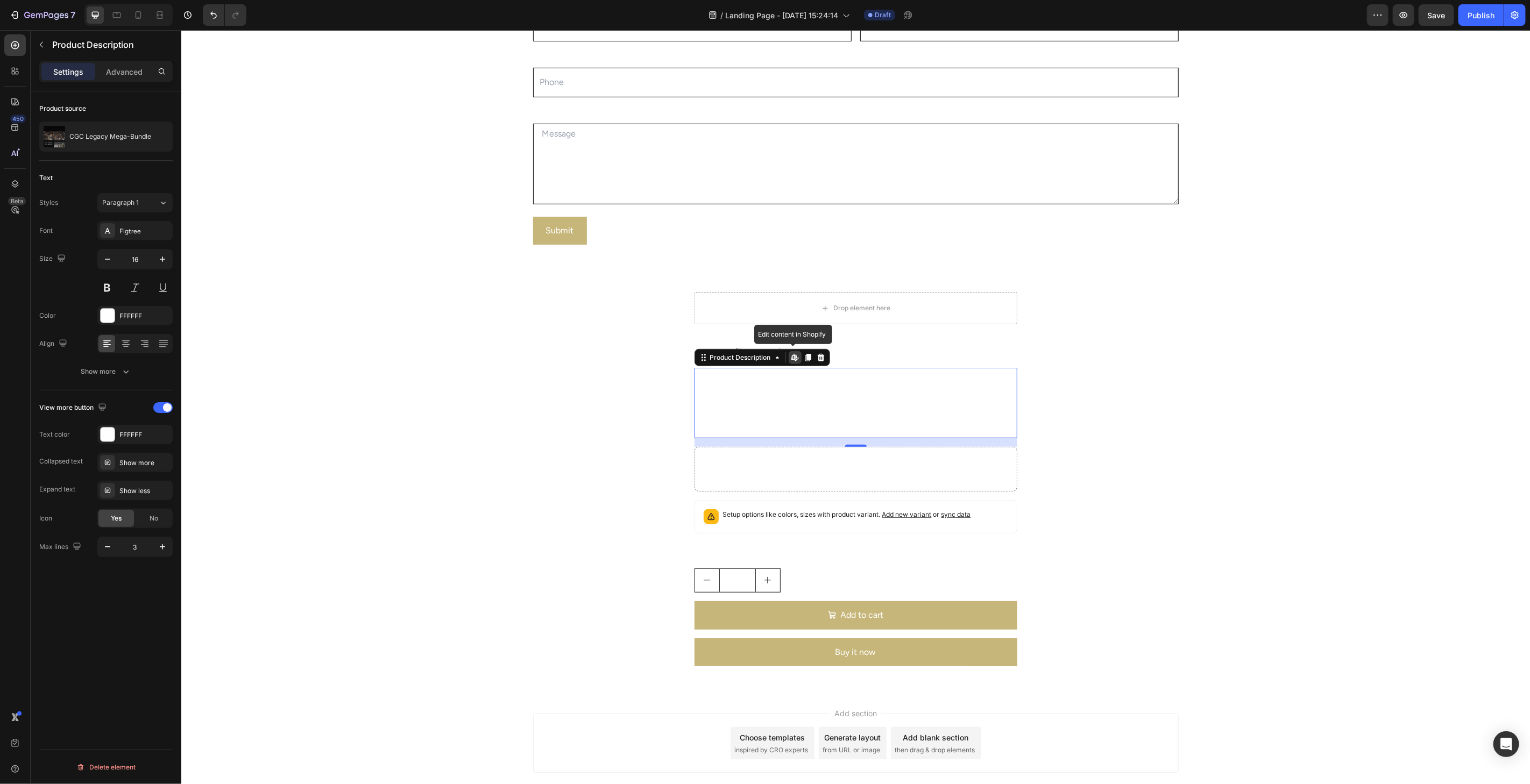
click at [857, 405] on div "Download our ENTIRE legacy library. 330+ of our launch models captured using a …" at bounding box center [855, 390] width 322 height 46
click at [856, 405] on div "Download our ENTIRE legacy library. 330+ of our launch models captured using a …" at bounding box center [855, 390] width 322 height 46
click at [846, 402] on div "Download our ENTIRE legacy library. 330+ of our launch models captured using a …" at bounding box center [855, 390] width 322 height 46
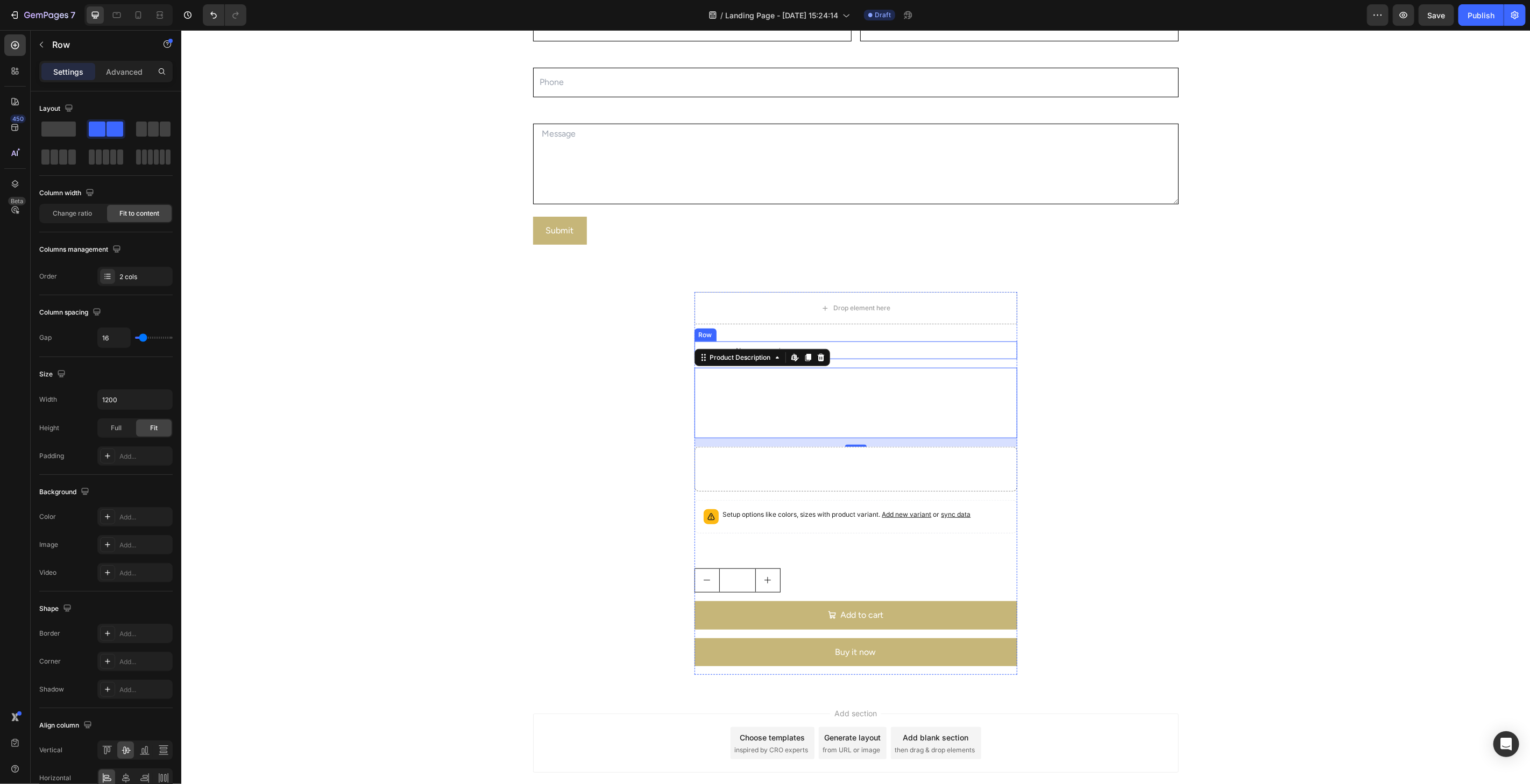
click at [867, 347] on div "$99.00 Product Price Product Price No compare price Product Price Row" at bounding box center [855, 350] width 322 height 18
click at [755, 335] on div at bounding box center [760, 331] width 13 height 13
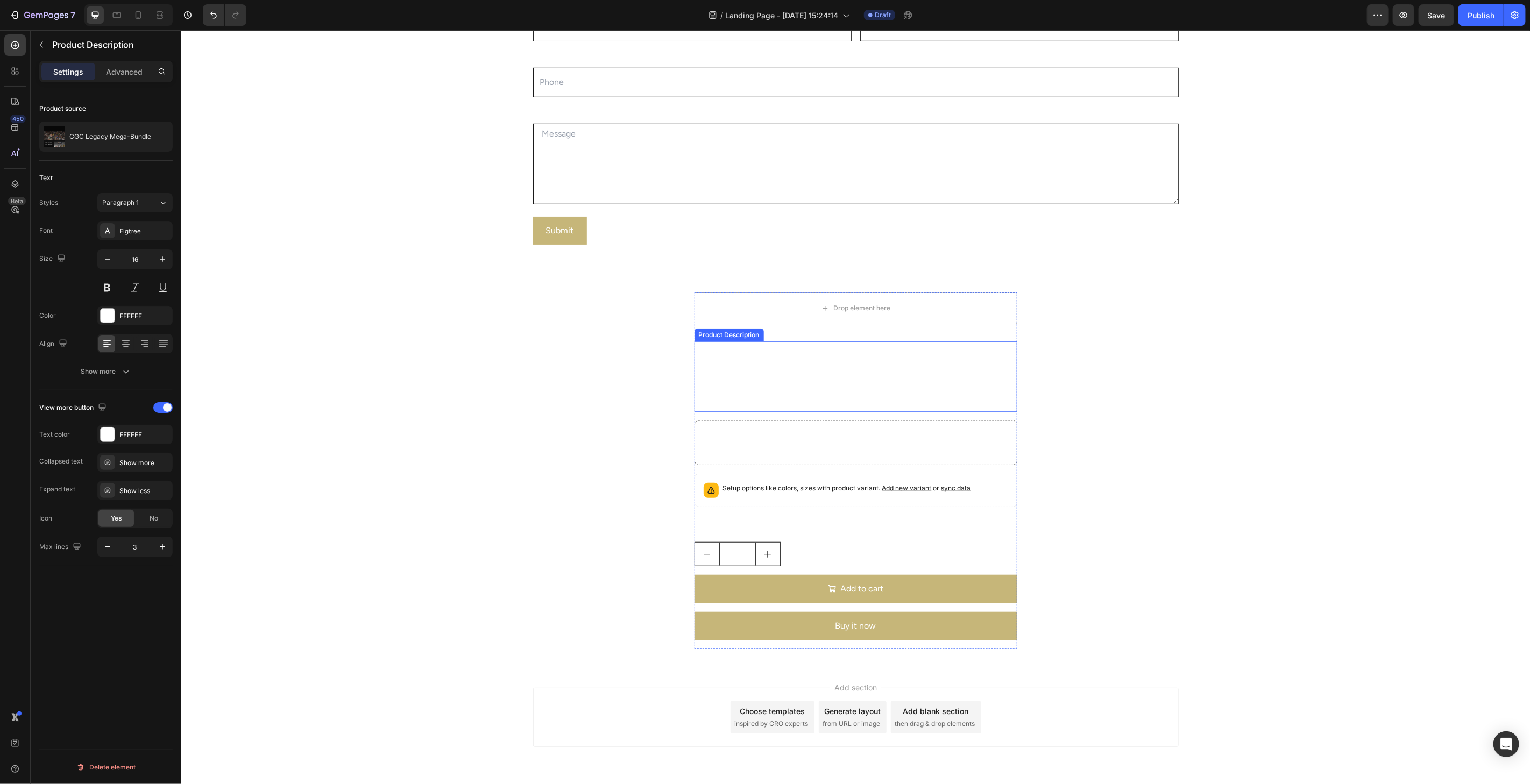
click at [776, 379] on div "Download our ENTIRE legacy library. 330+ of our launch models captured using a …" at bounding box center [855, 364] width 322 height 46
click at [816, 333] on icon at bounding box center [820, 331] width 7 height 8
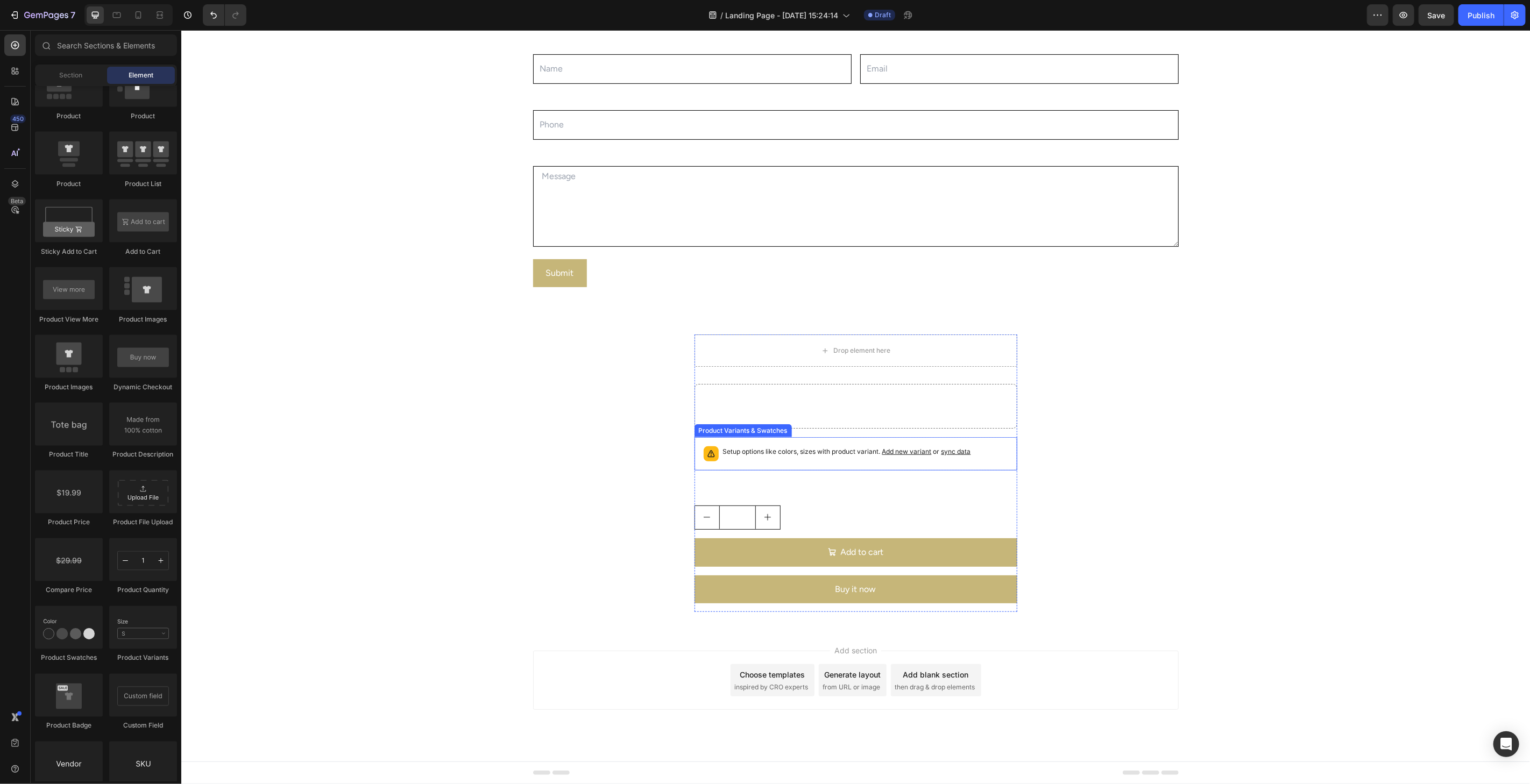
click at [810, 460] on div "Setup options like colors, sizes with product variant. Add new variant or sync …" at bounding box center [846, 453] width 248 height 15
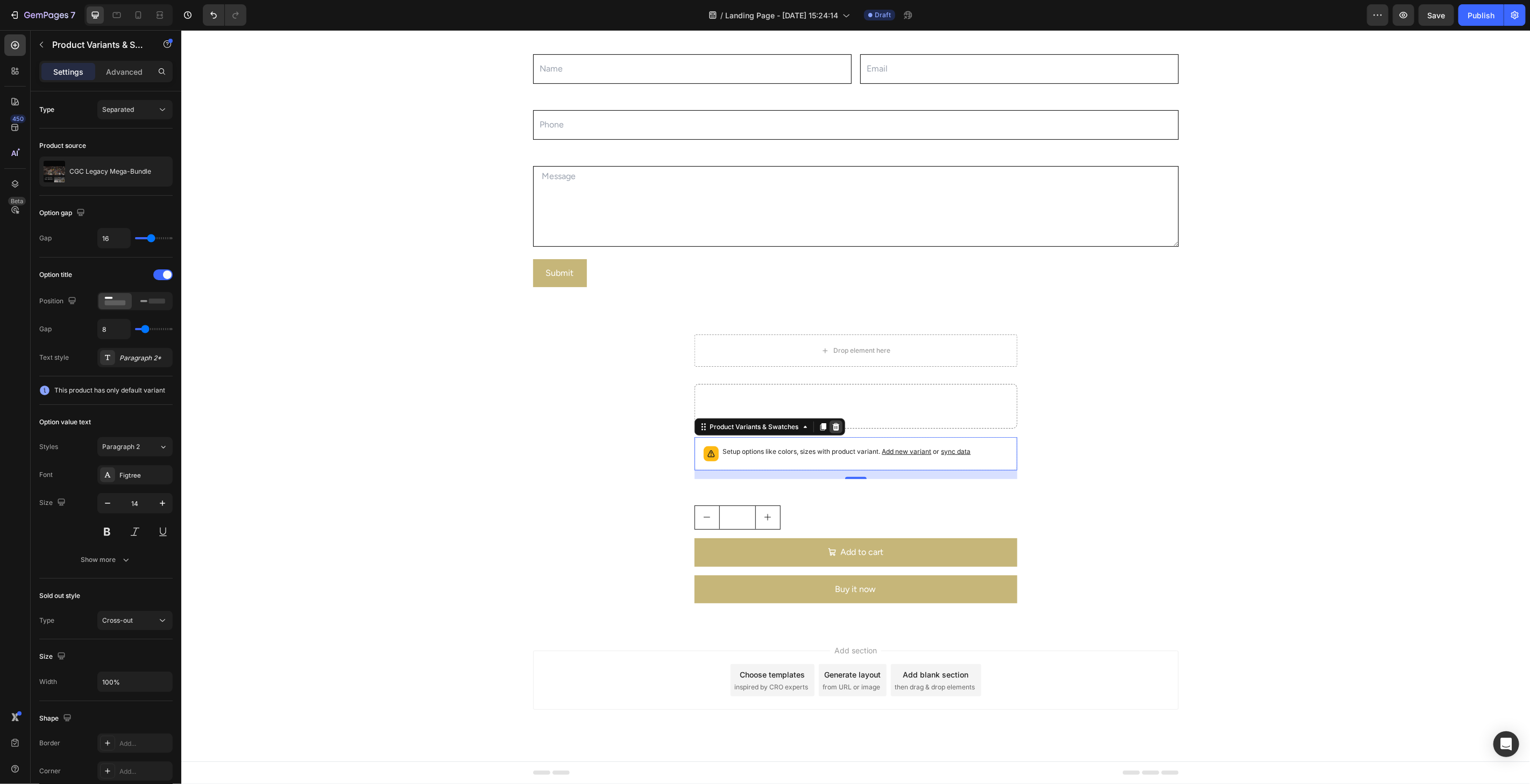
click at [831, 423] on icon at bounding box center [835, 426] width 9 height 9
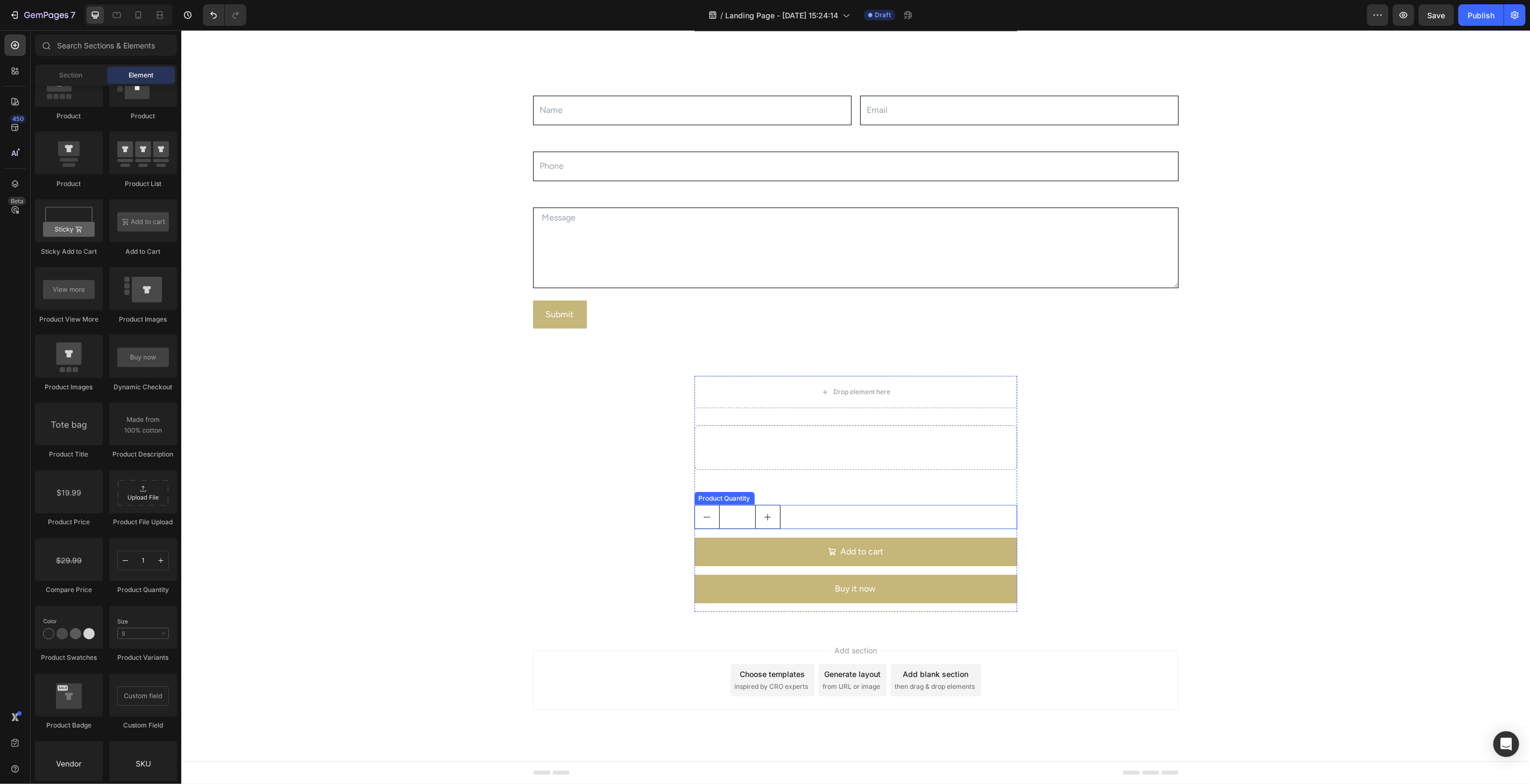
click at [784, 519] on div "1" at bounding box center [855, 516] width 322 height 24
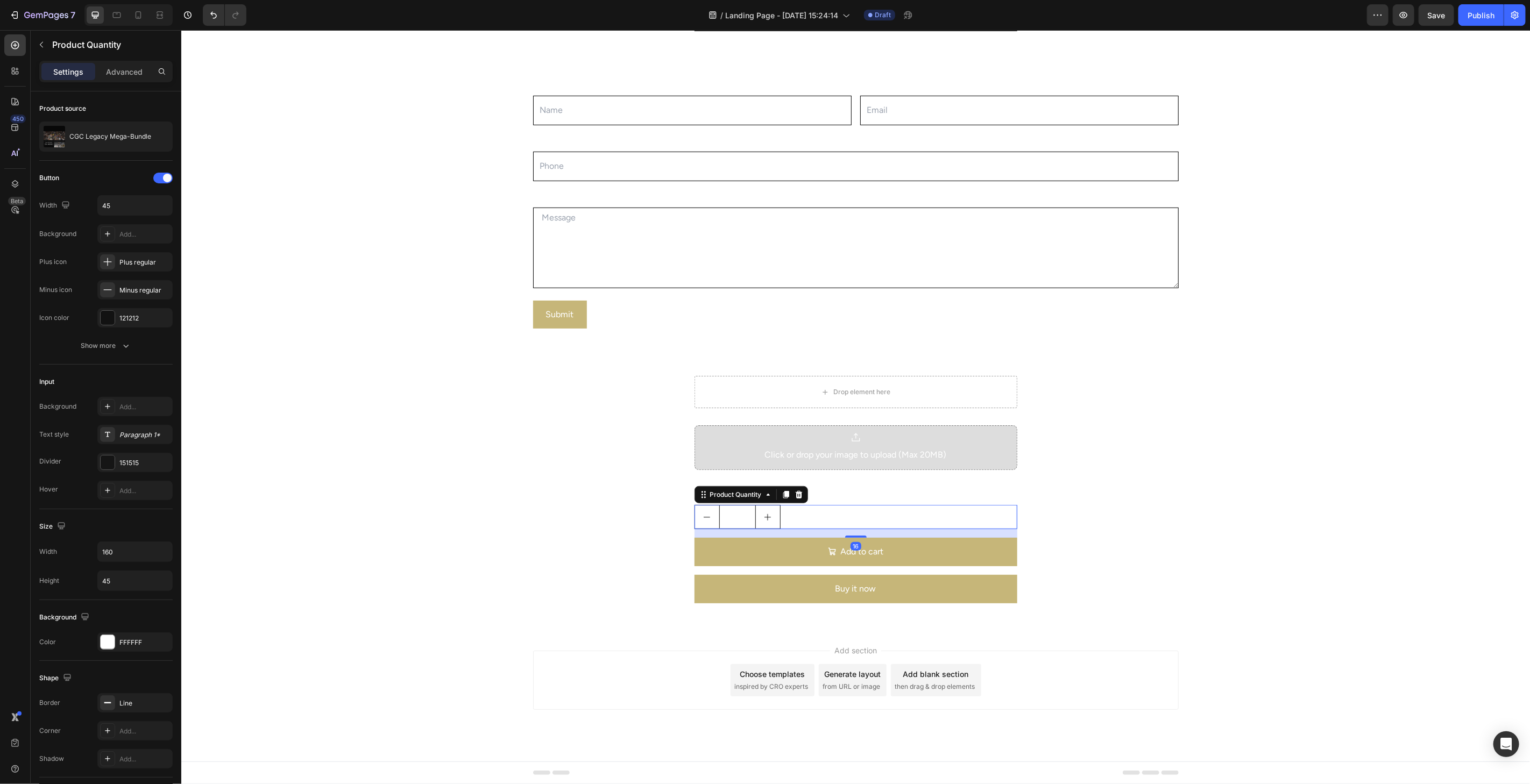
click at [795, 495] on icon at bounding box center [798, 494] width 7 height 8
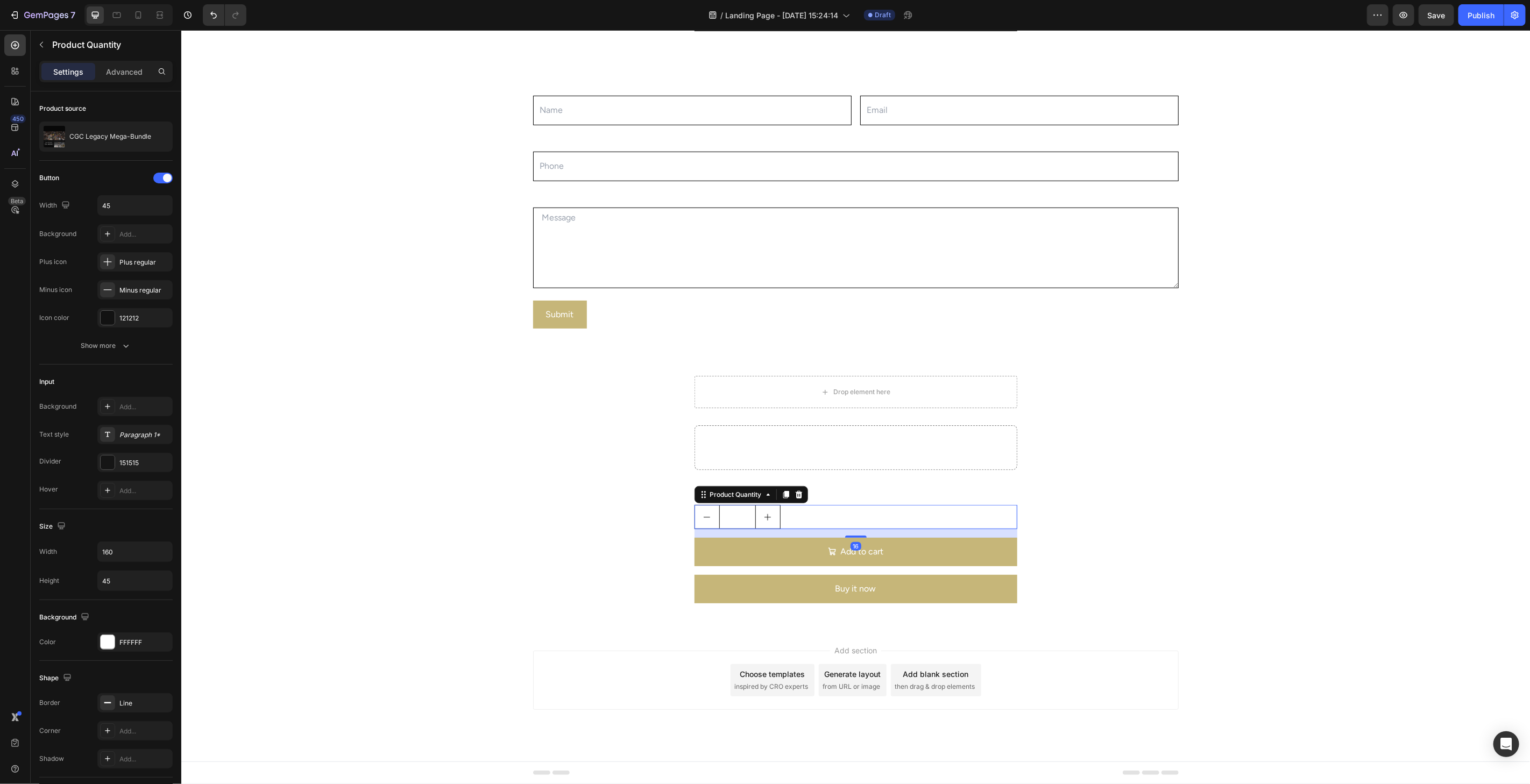
scroll to position [366, 0]
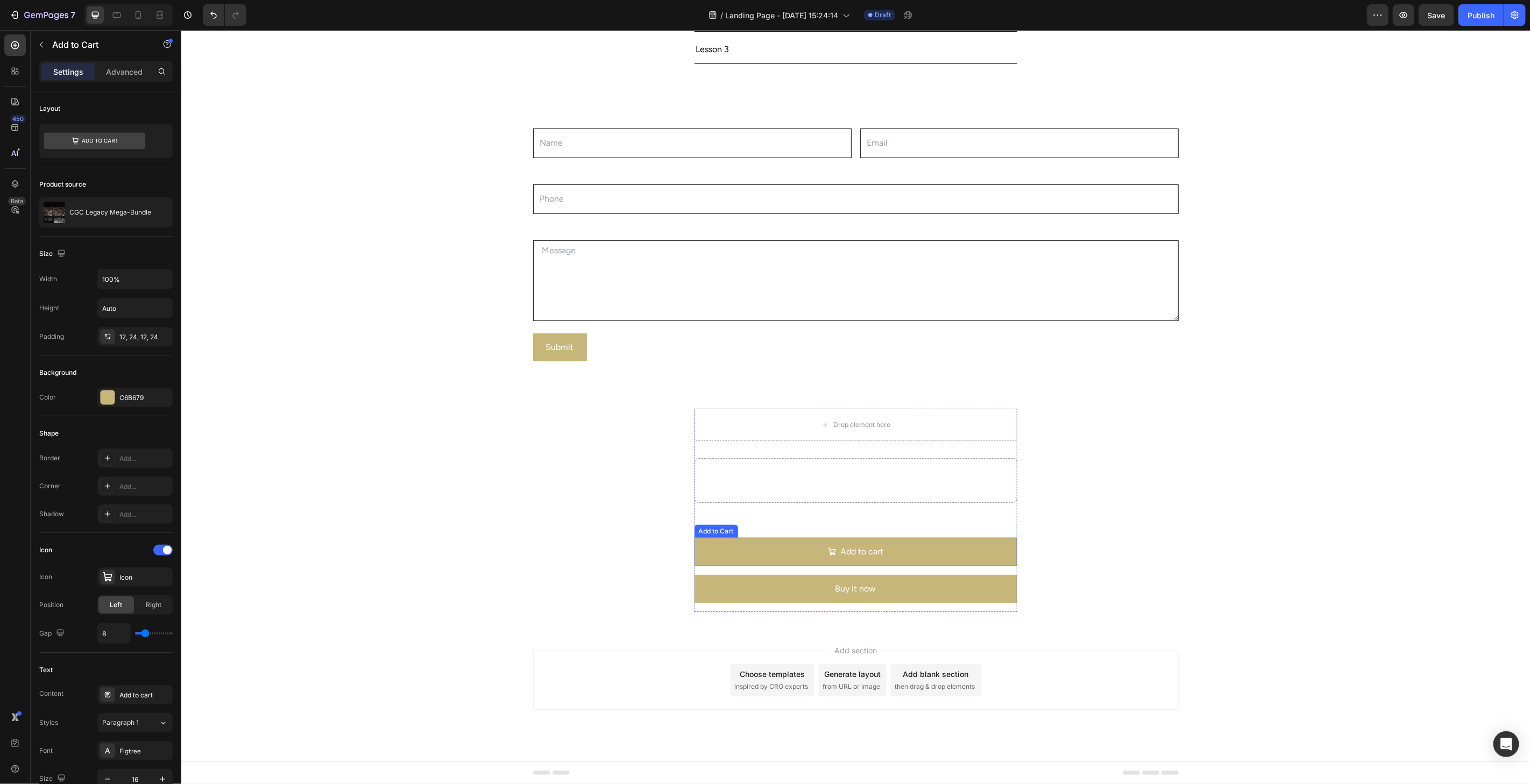
click at [897, 545] on button "Add to cart" at bounding box center [855, 551] width 322 height 29
click at [783, 524] on div at bounding box center [781, 527] width 13 height 13
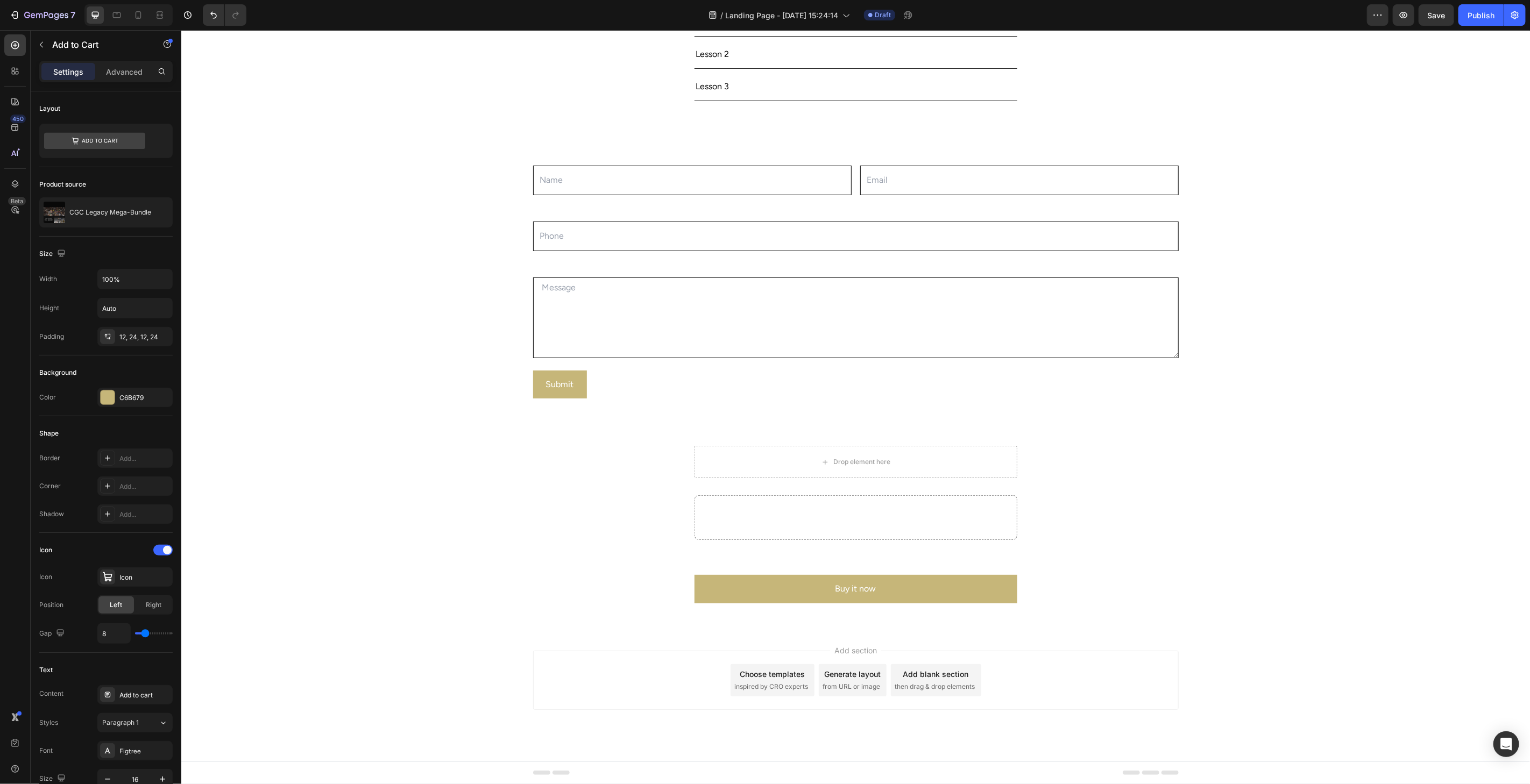
scroll to position [329, 0]
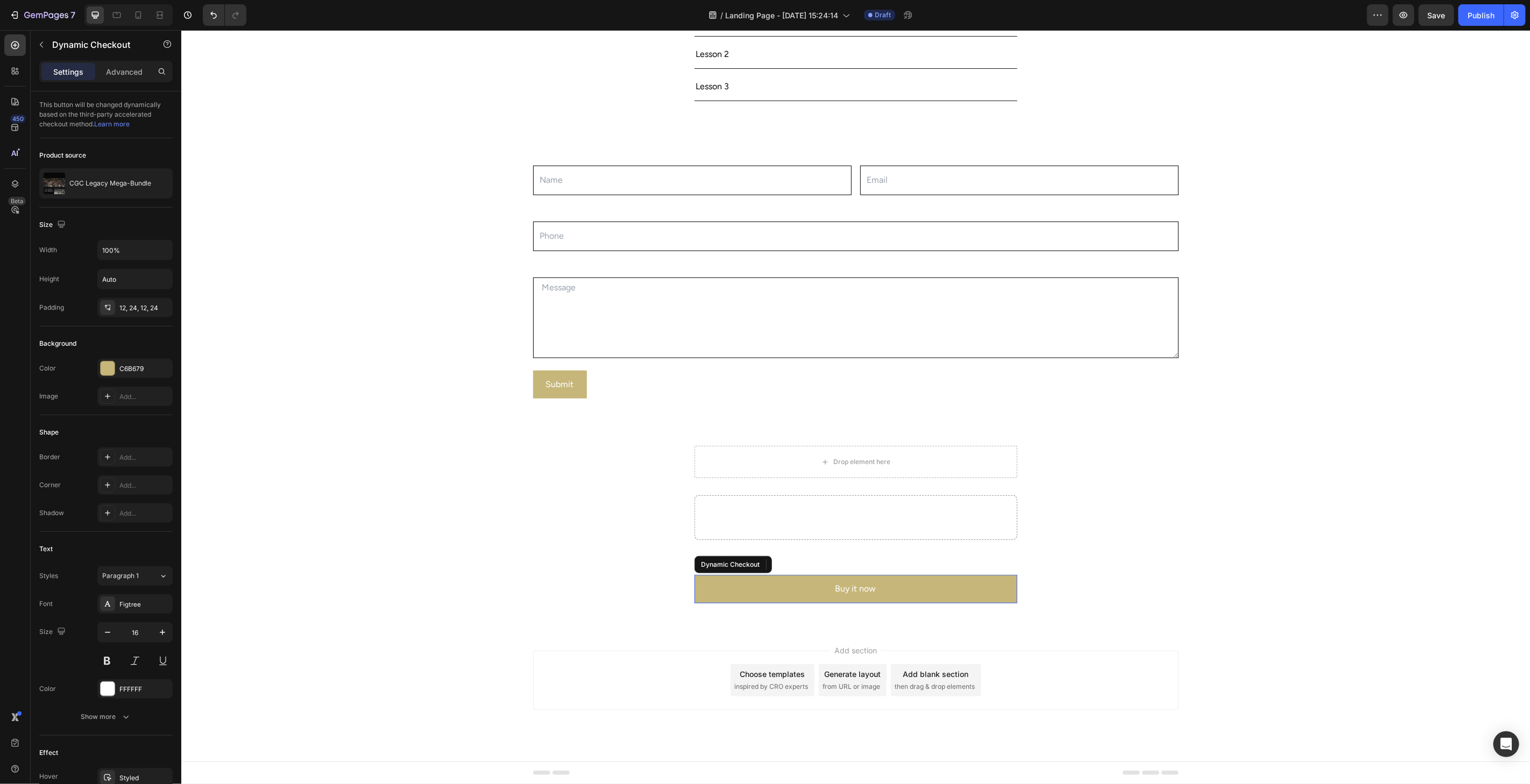
click at [805, 586] on button "Buy it now" at bounding box center [855, 589] width 322 height 29
click at [801, 563] on icon at bounding box center [805, 564] width 7 height 8
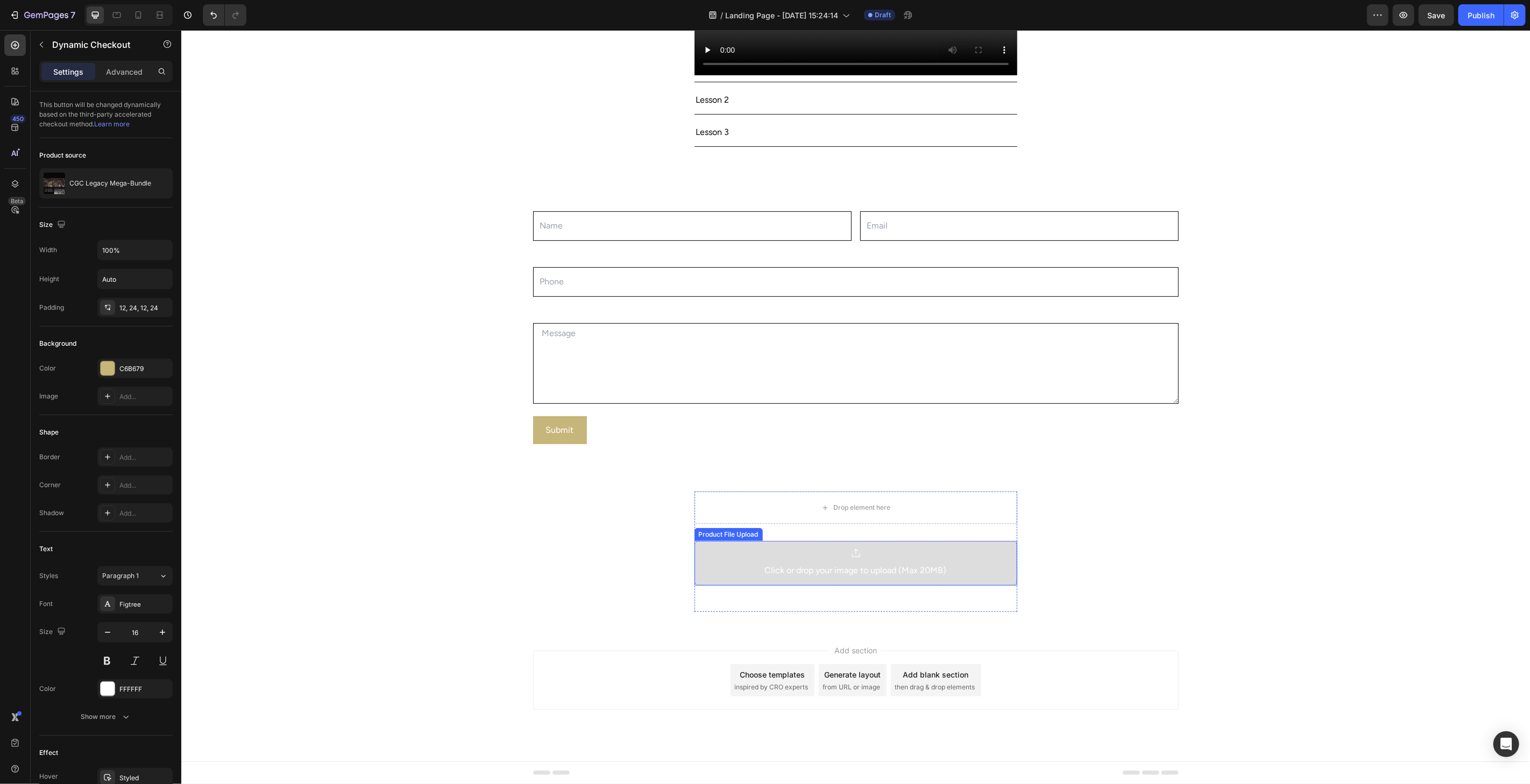
scroll to position [283, 0]
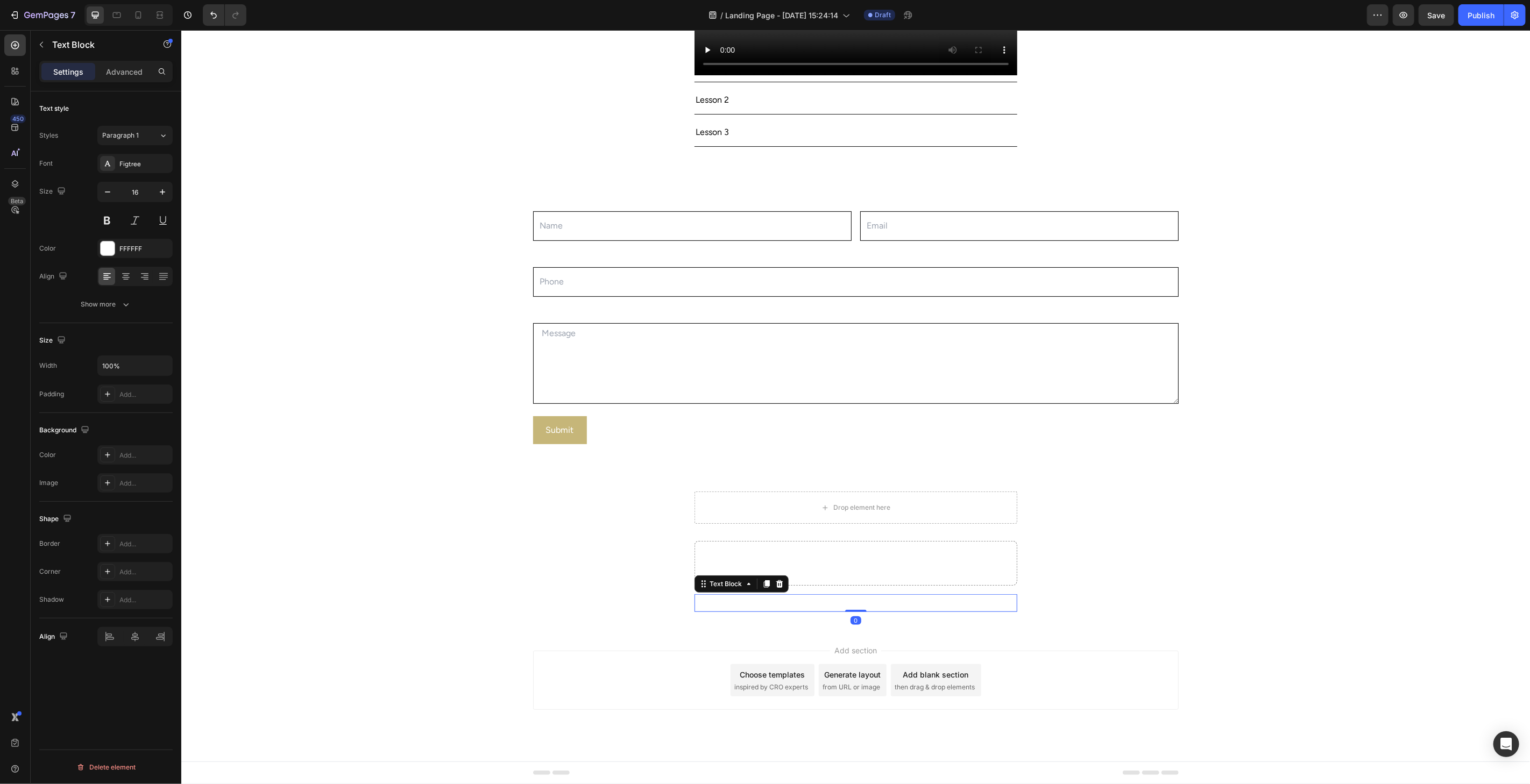
click at [761, 598] on div "Quantity" at bounding box center [855, 603] width 322 height 18
click at [775, 584] on icon at bounding box center [779, 583] width 9 height 9
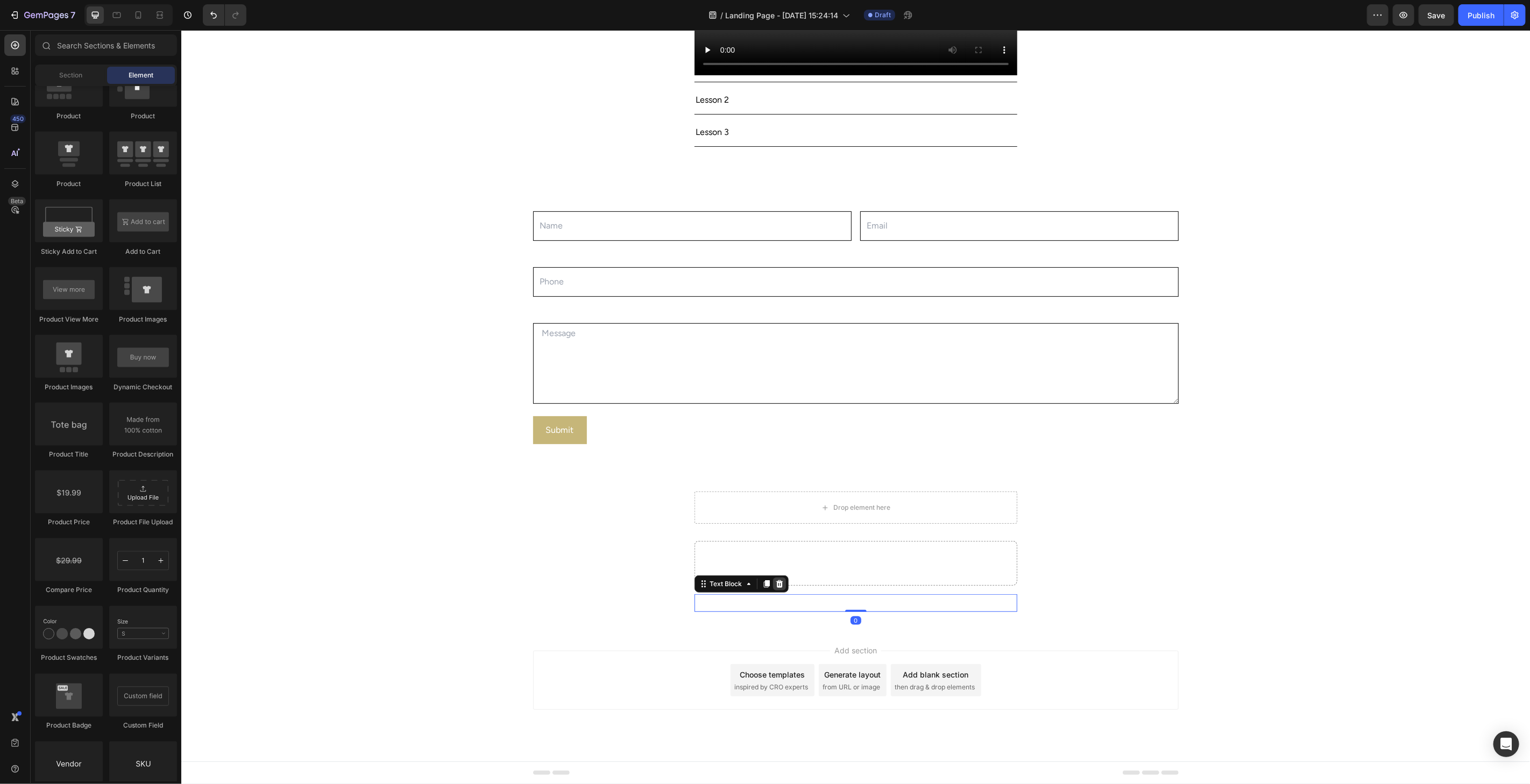
scroll to position [256, 0]
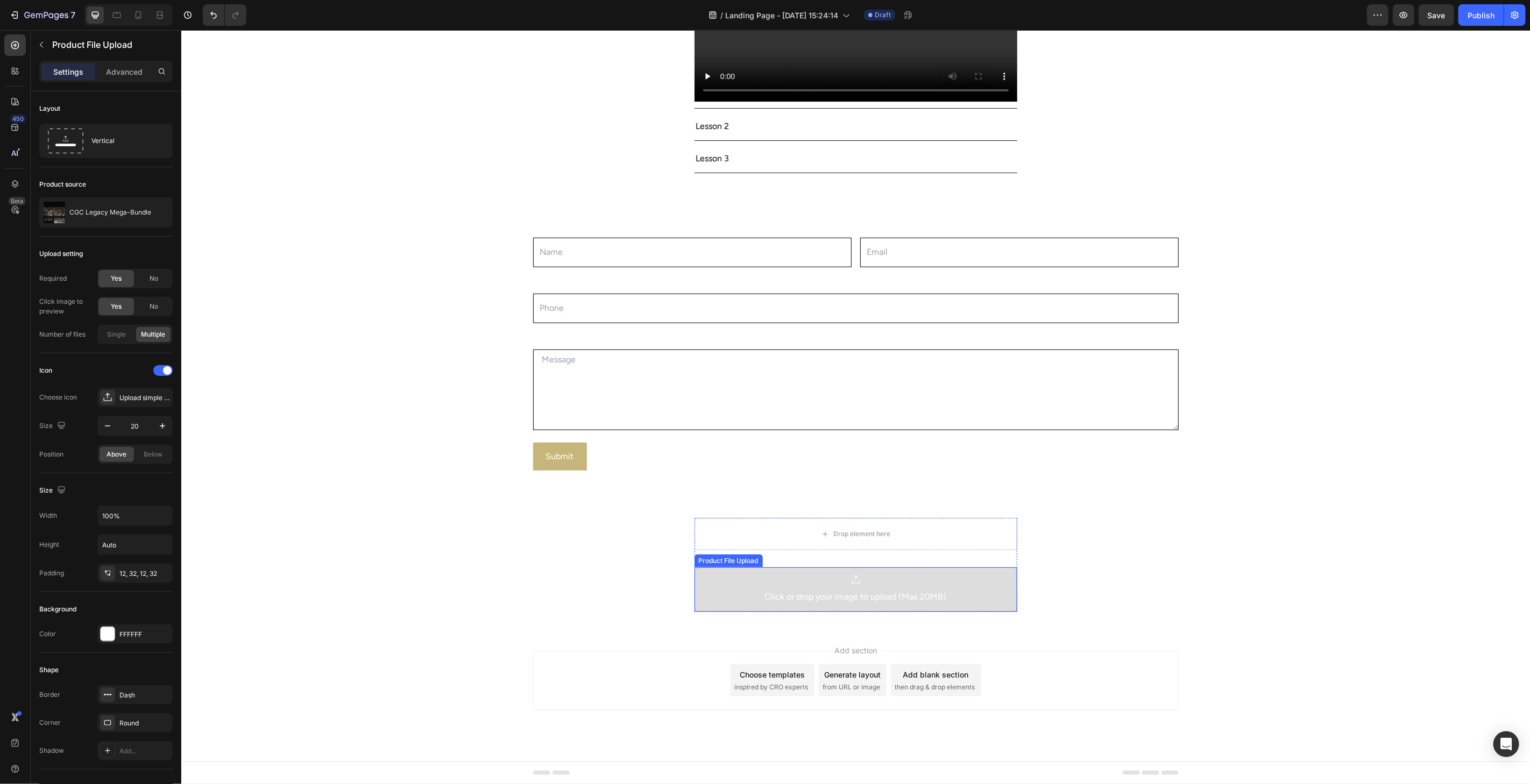
click at [768, 599] on div "Click or drop your image to upload (Max 20MB)" at bounding box center [855, 596] width 182 height 16
click at [816, 584] on div at bounding box center [855, 580] width 182 height 11
click at [818, 596] on div "Click or drop your image to upload (Max 20MB)" at bounding box center [855, 596] width 182 height 16
click at [818, 597] on div "Click or drop your image to upload (Max 20MB)" at bounding box center [855, 596] width 182 height 16
click at [816, 598] on div "Click or drop your image to upload (Max 20MB)" at bounding box center [855, 596] width 182 height 16
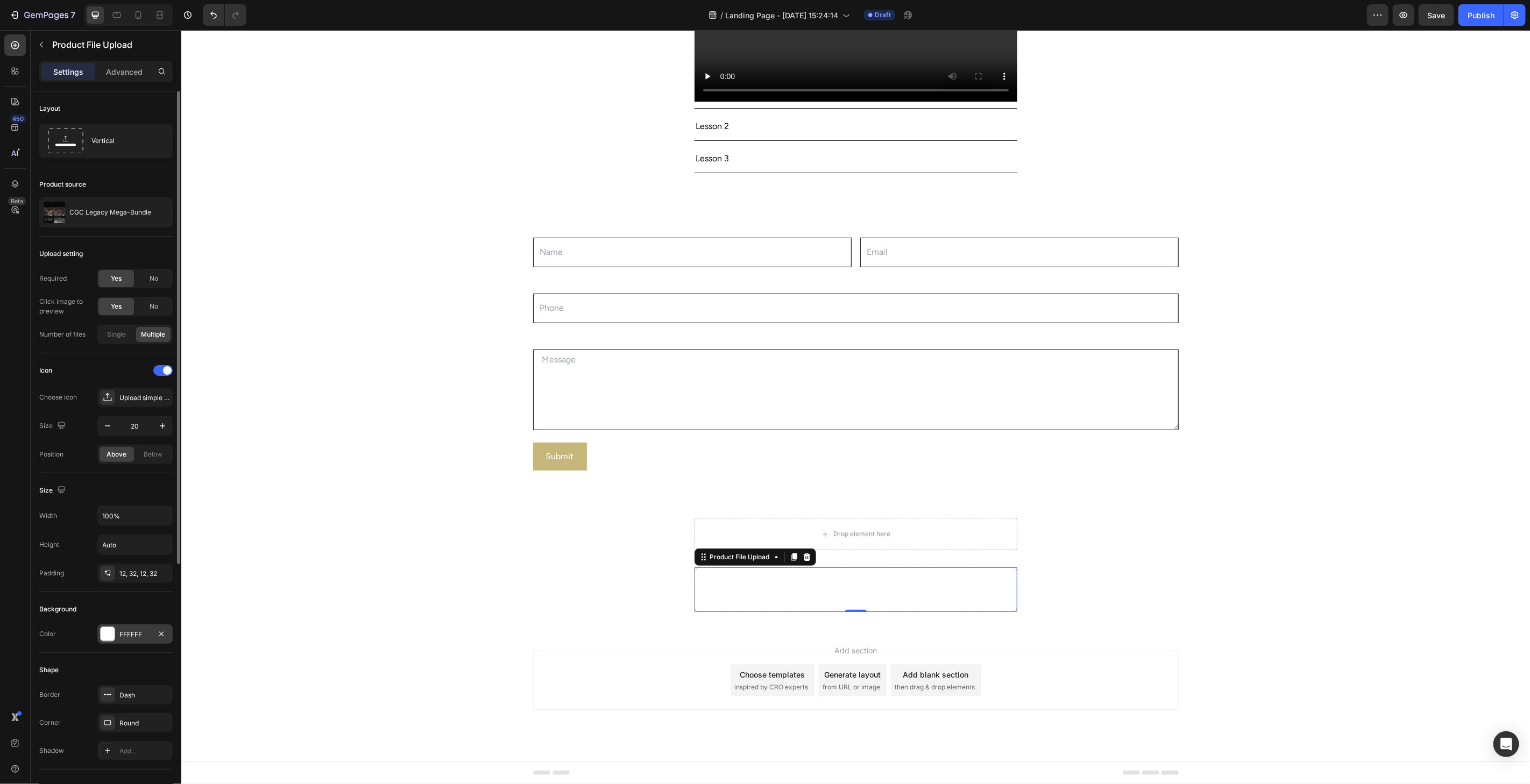
click at [104, 635] on div at bounding box center [108, 634] width 14 height 14
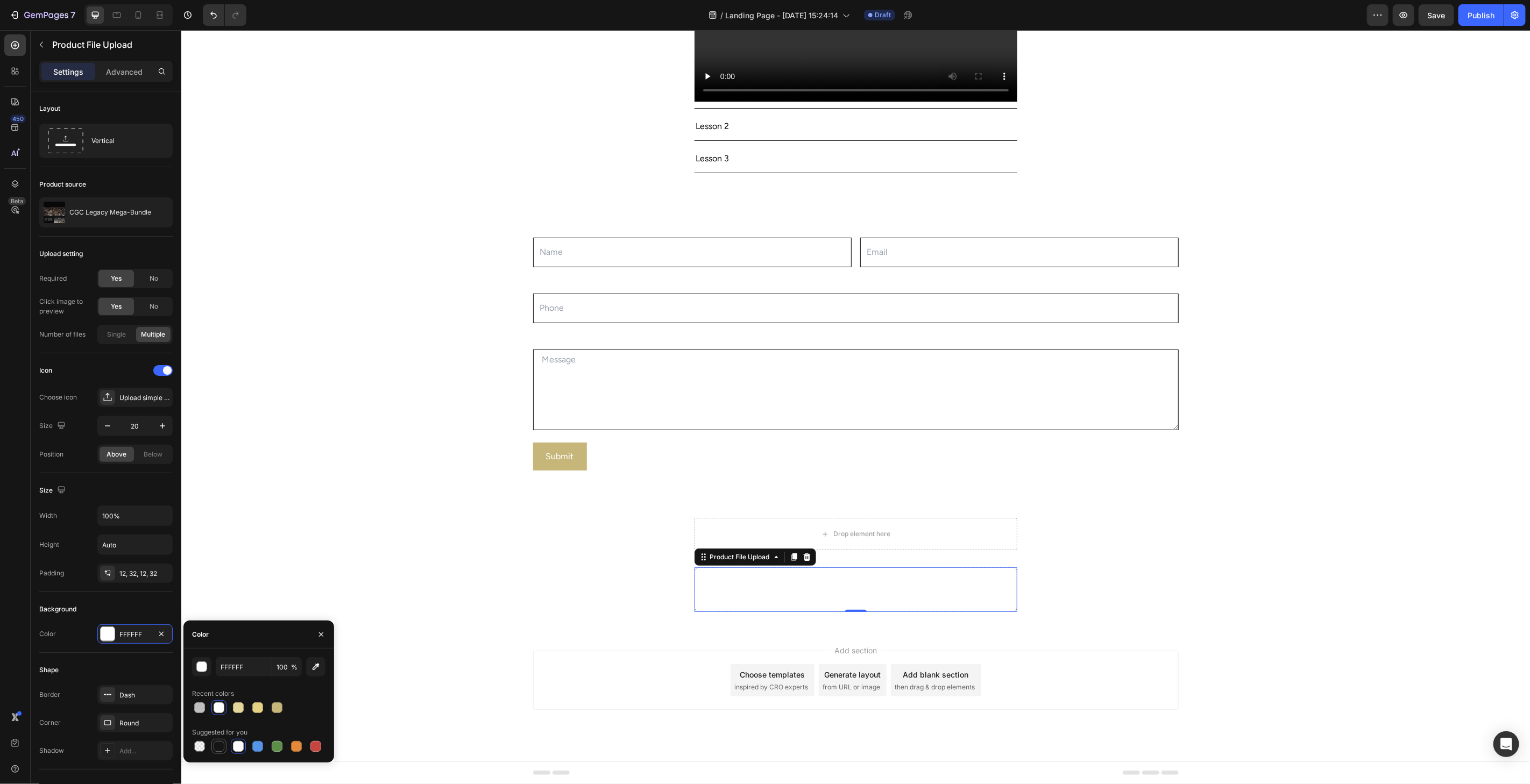
click at [214, 746] on div at bounding box center [219, 746] width 11 height 11
type input "151515"
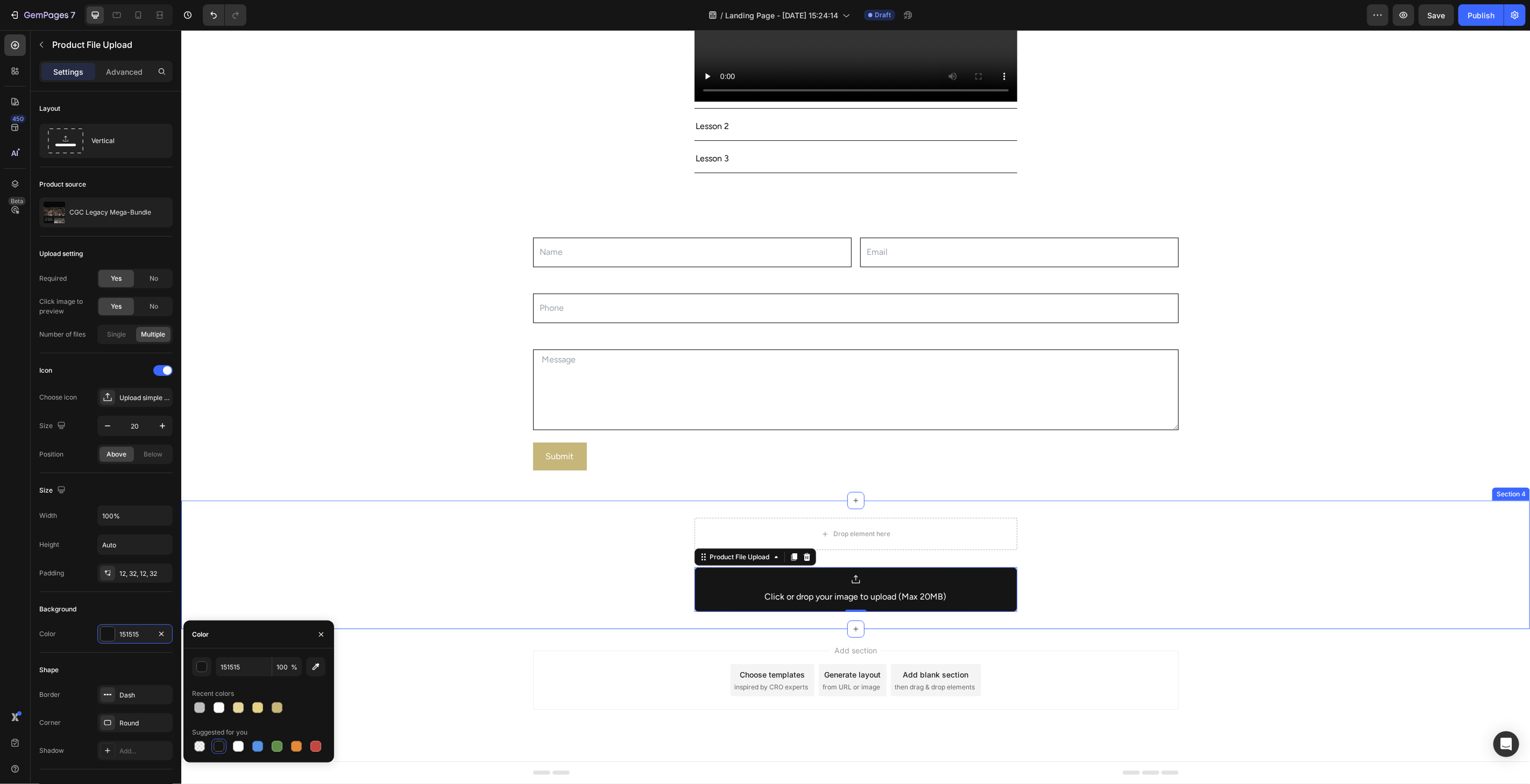
click at [1187, 570] on div "Drop element here Click or drop your image to upload (Max 20MB) Product File Up…" at bounding box center [854, 564] width 1348 height 94
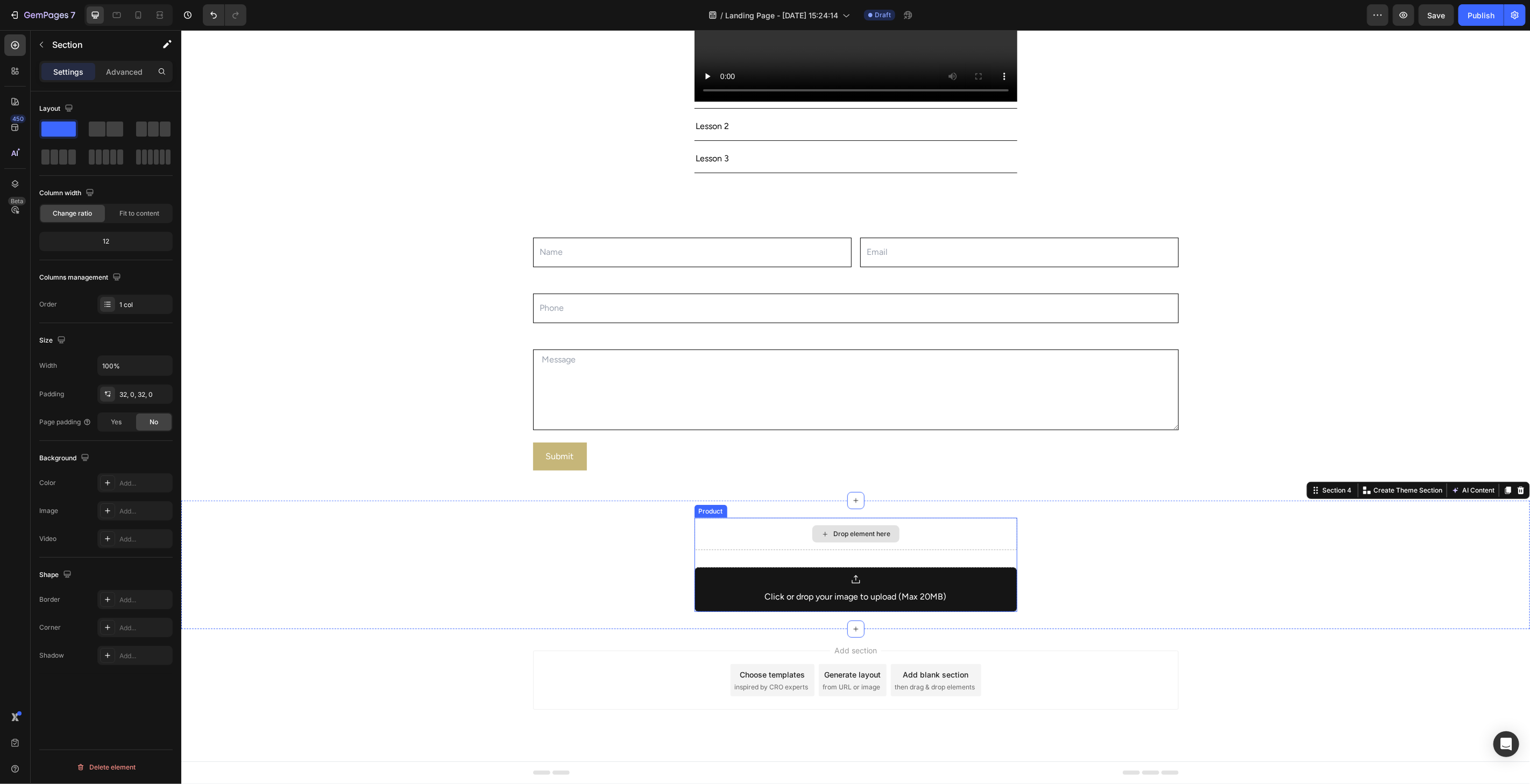
click at [767, 539] on div "Drop element here" at bounding box center [855, 533] width 322 height 32
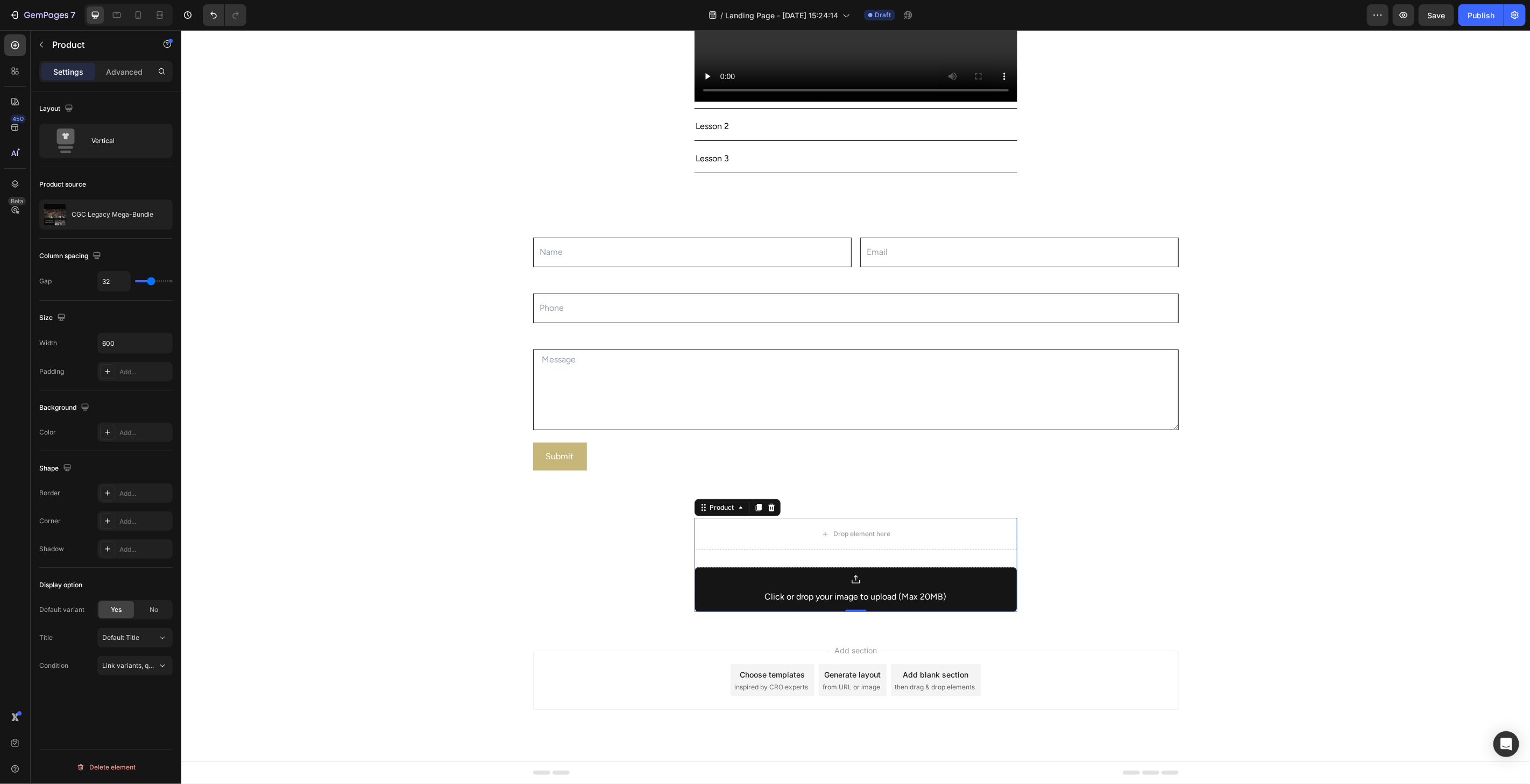
click at [816, 551] on div "Drop element here Click or drop your image to upload (Max 20MB) Product File Up…" at bounding box center [855, 564] width 322 height 94
click at [801, 560] on div "Drop element here Click or drop your image to upload (Max 20MB) Product File Up…" at bounding box center [855, 564] width 322 height 94
click at [801, 561] on div "Drop element here Click or drop your image to upload (Max 20MB) Product File Up…" at bounding box center [855, 564] width 322 height 94
click at [792, 536] on div "Drop element here" at bounding box center [855, 533] width 322 height 32
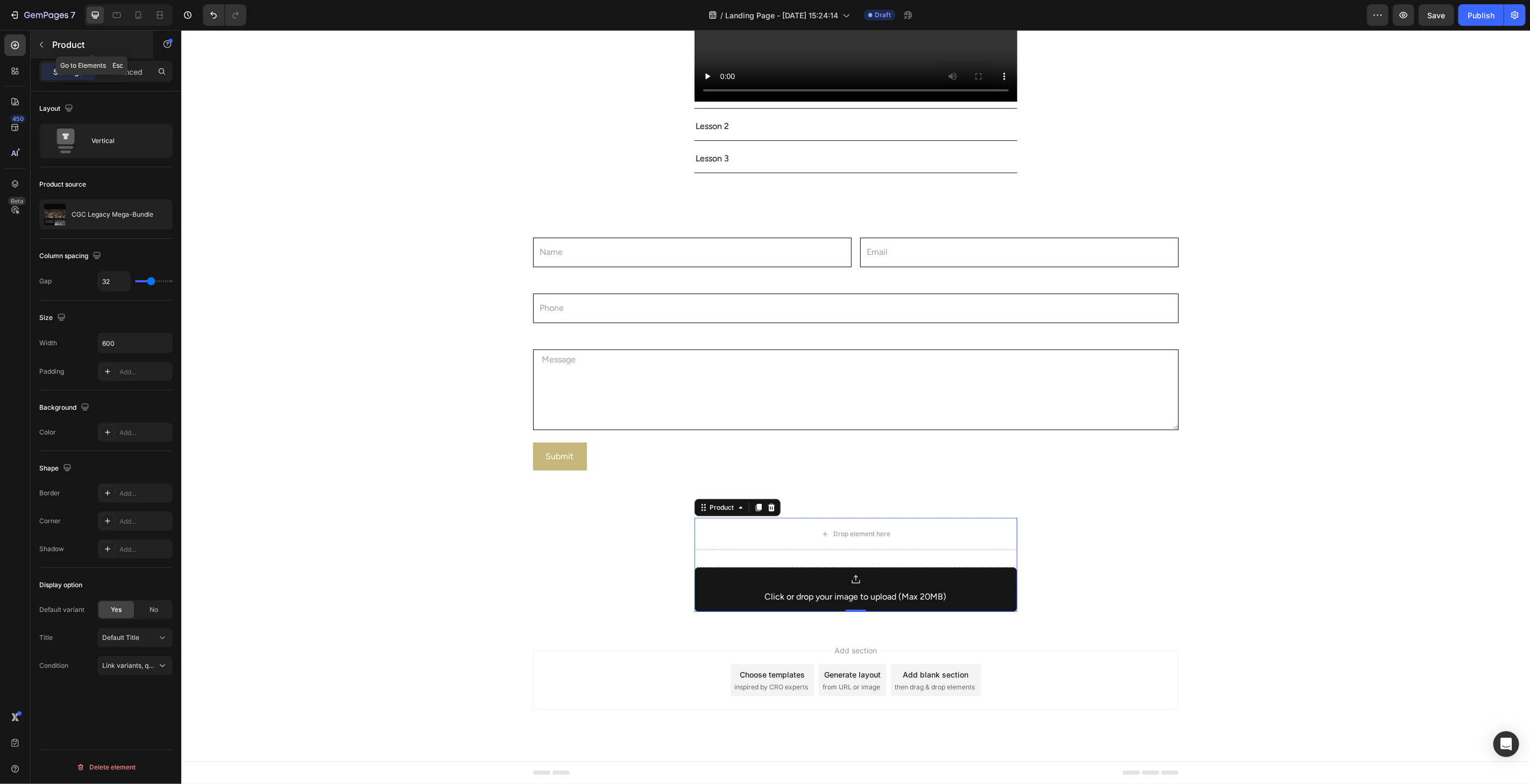
click at [44, 44] on icon "button" at bounding box center [41, 45] width 9 height 9
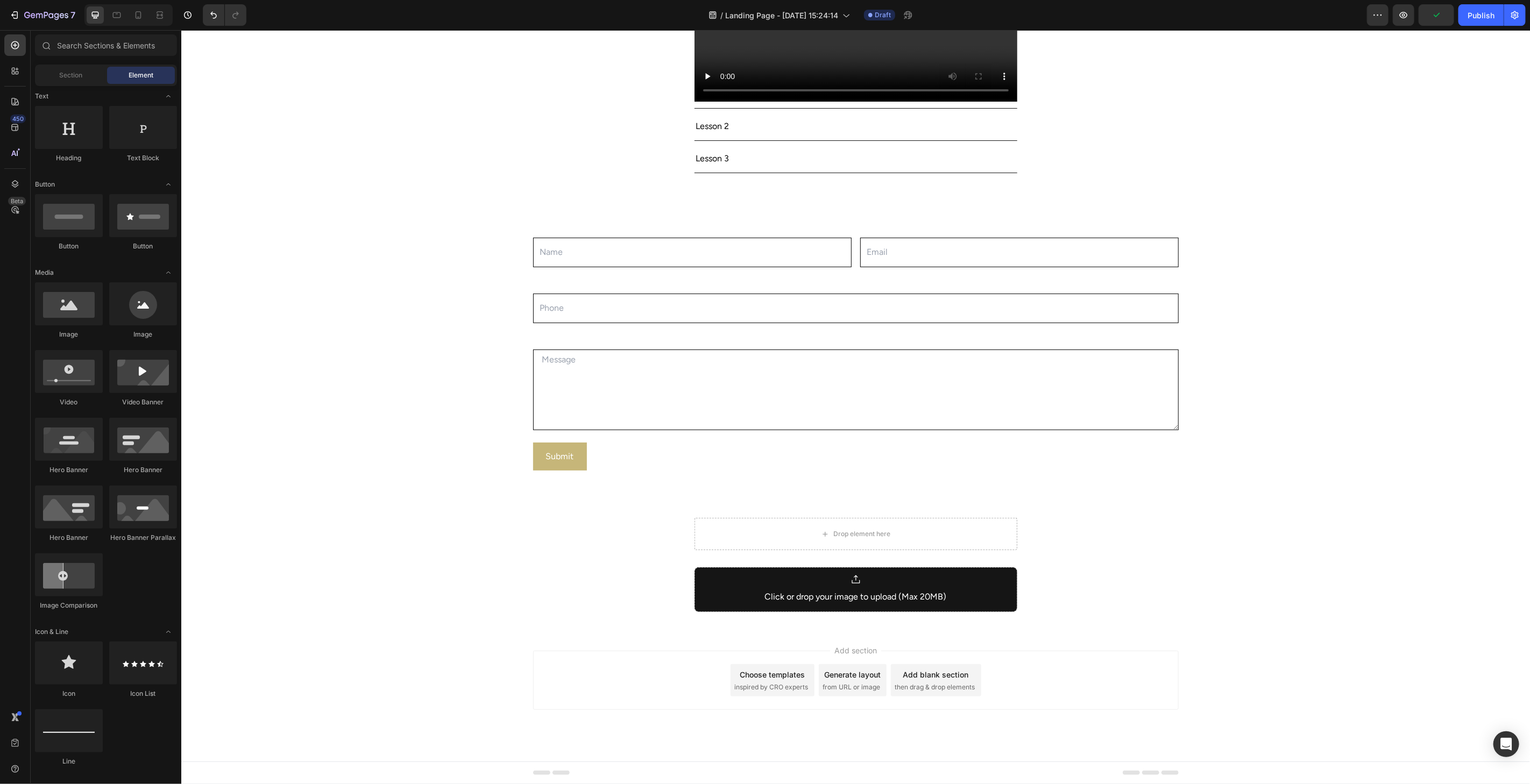
scroll to position [0, 0]
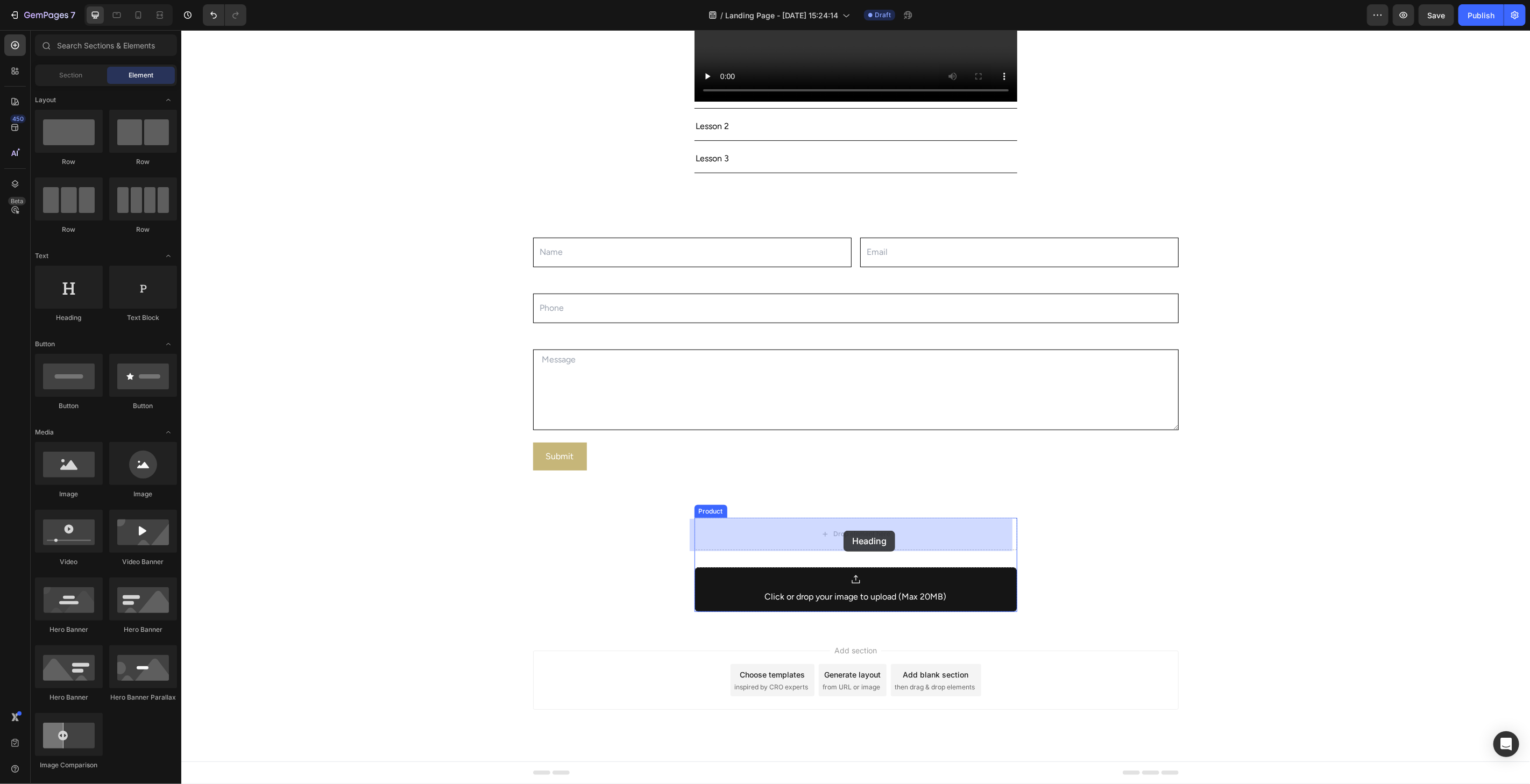
drag, startPoint x: 249, startPoint y: 322, endPoint x: 843, endPoint y: 530, distance: 629.4
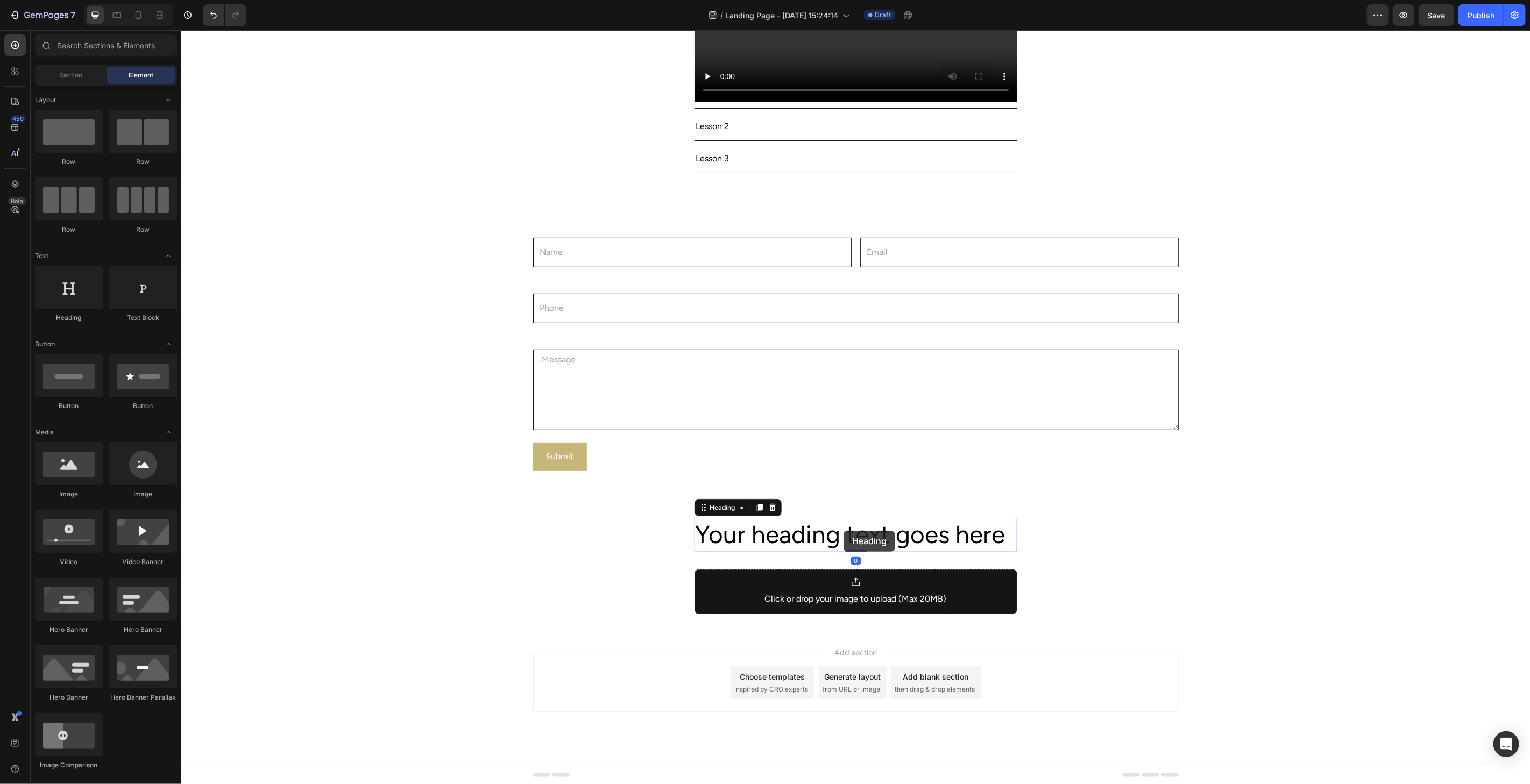
scroll to position [259, 0]
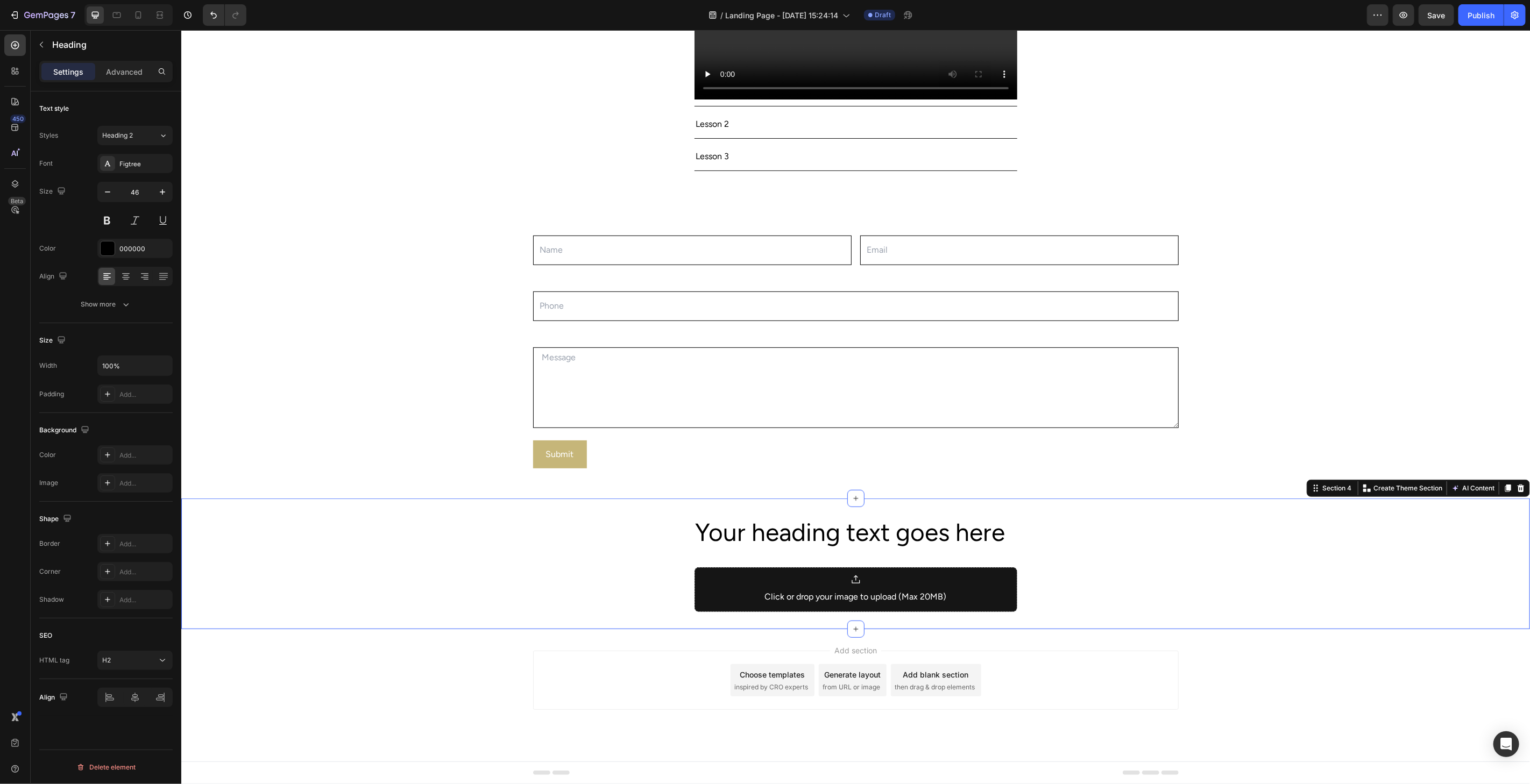
click at [1150, 560] on div "Your heading text goes here Heading Click or drop your image to upload (Max 20M…" at bounding box center [854, 563] width 1348 height 96
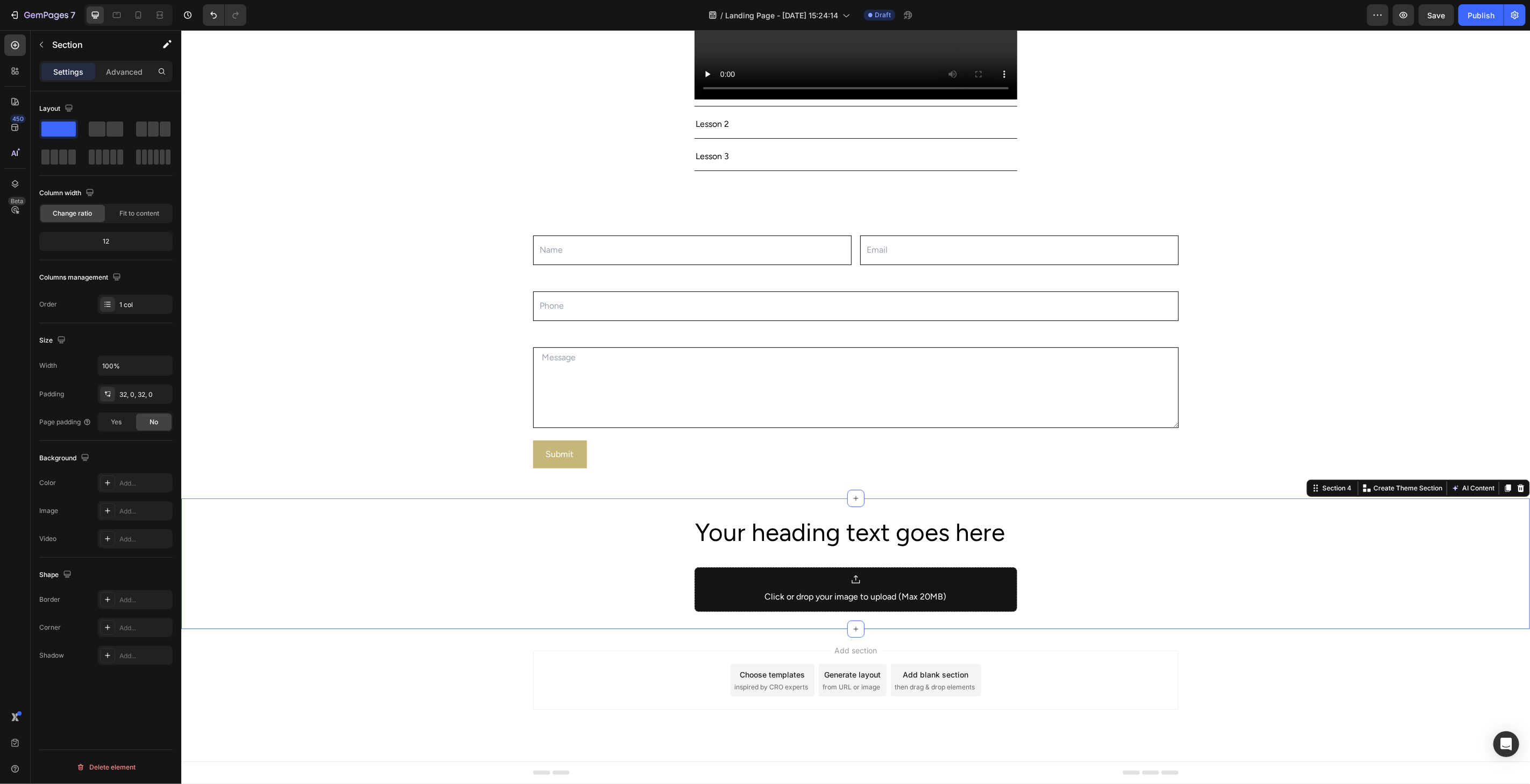
click at [665, 570] on div "Your heading text goes here Heading Click or drop your image to upload (Max 20M…" at bounding box center [854, 563] width 1348 height 96
click at [1196, 598] on div "Your heading text goes here Heading Click or drop your image to upload (Max 20M…" at bounding box center [854, 563] width 1348 height 96
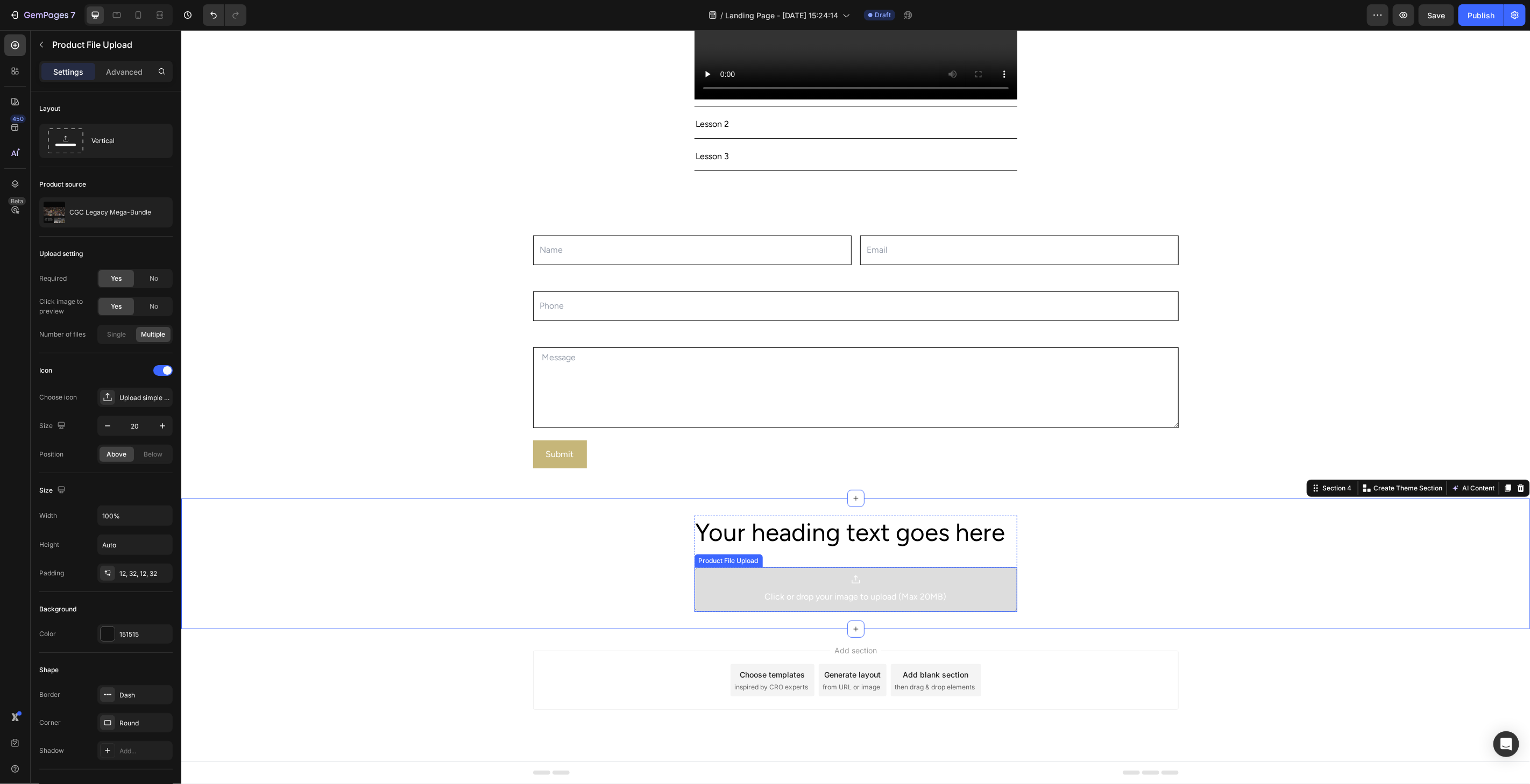
click at [972, 588] on div "Click or drop your image to upload (Max 20MB)" at bounding box center [855, 589] width 322 height 45
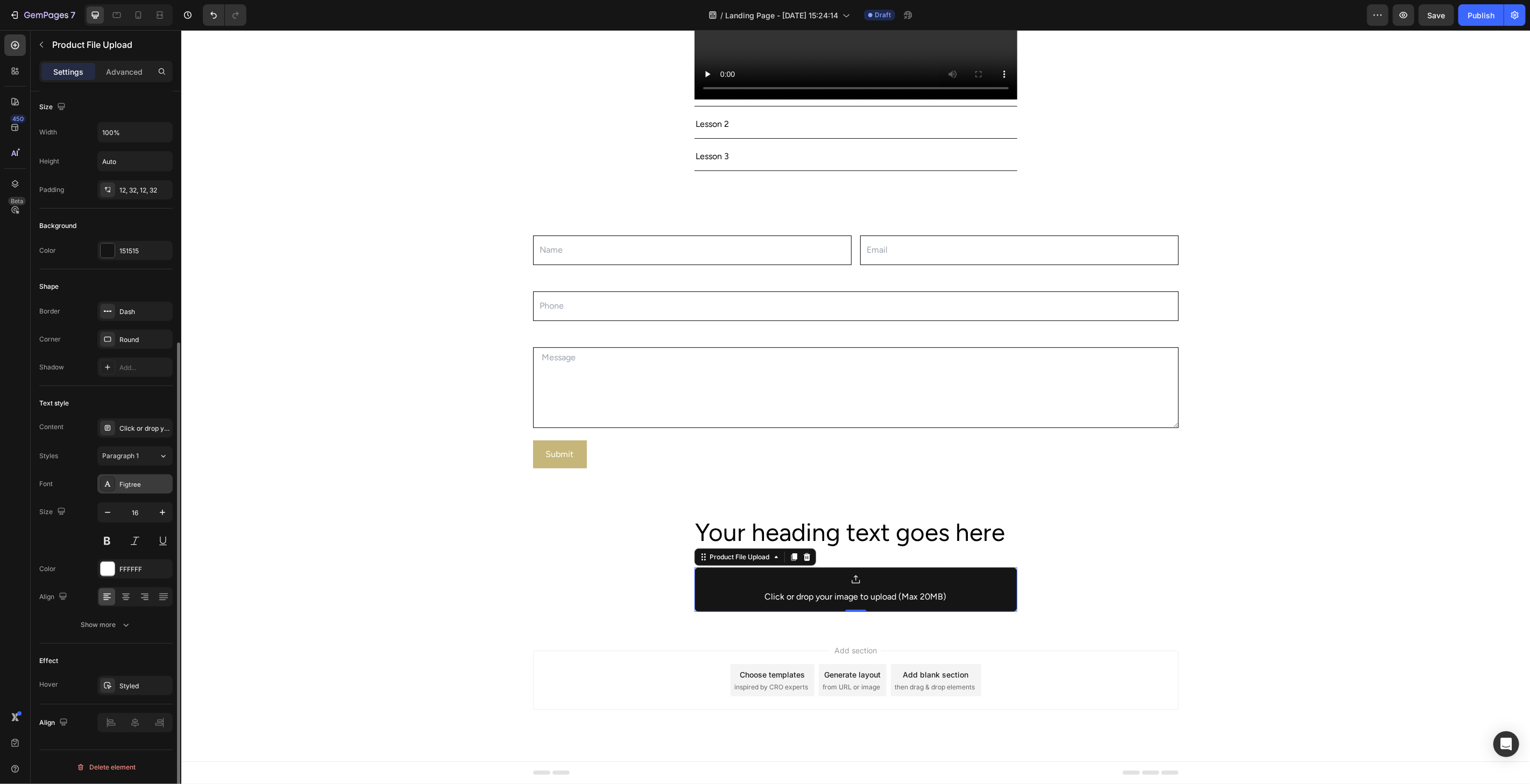
scroll to position [324, 0]
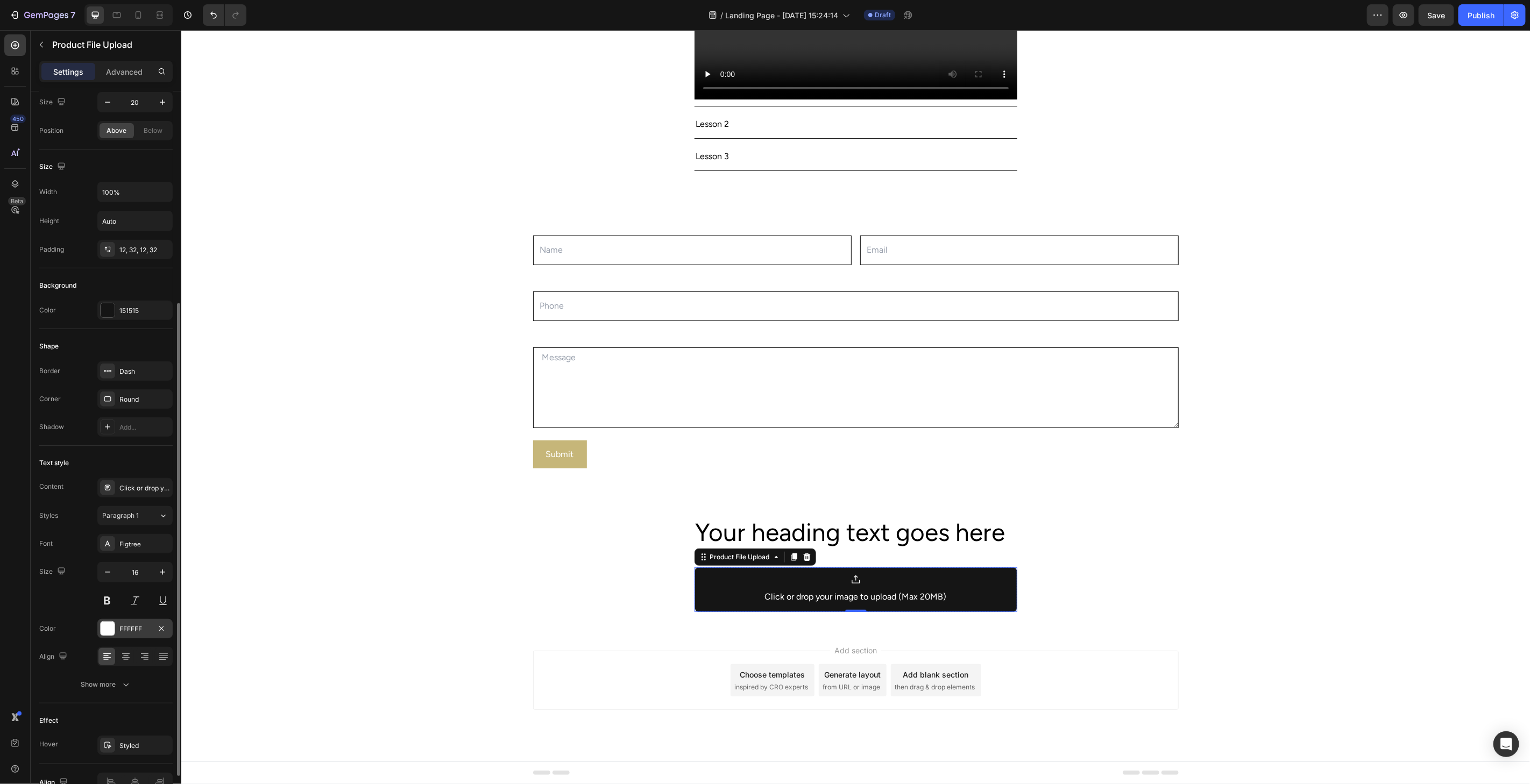
click at [104, 630] on div at bounding box center [108, 628] width 14 height 14
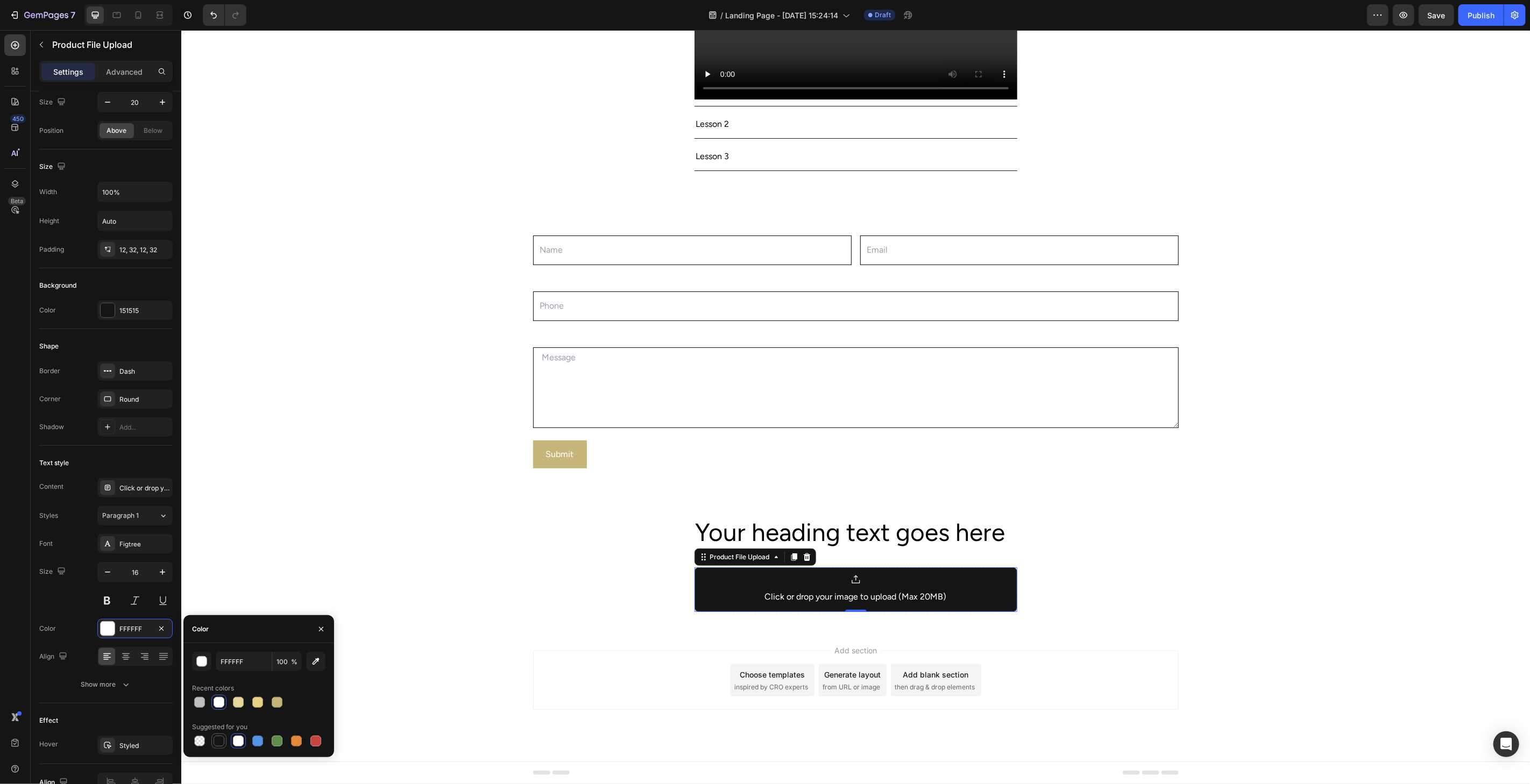
click at [220, 739] on div at bounding box center [219, 741] width 11 height 11
type input "151515"
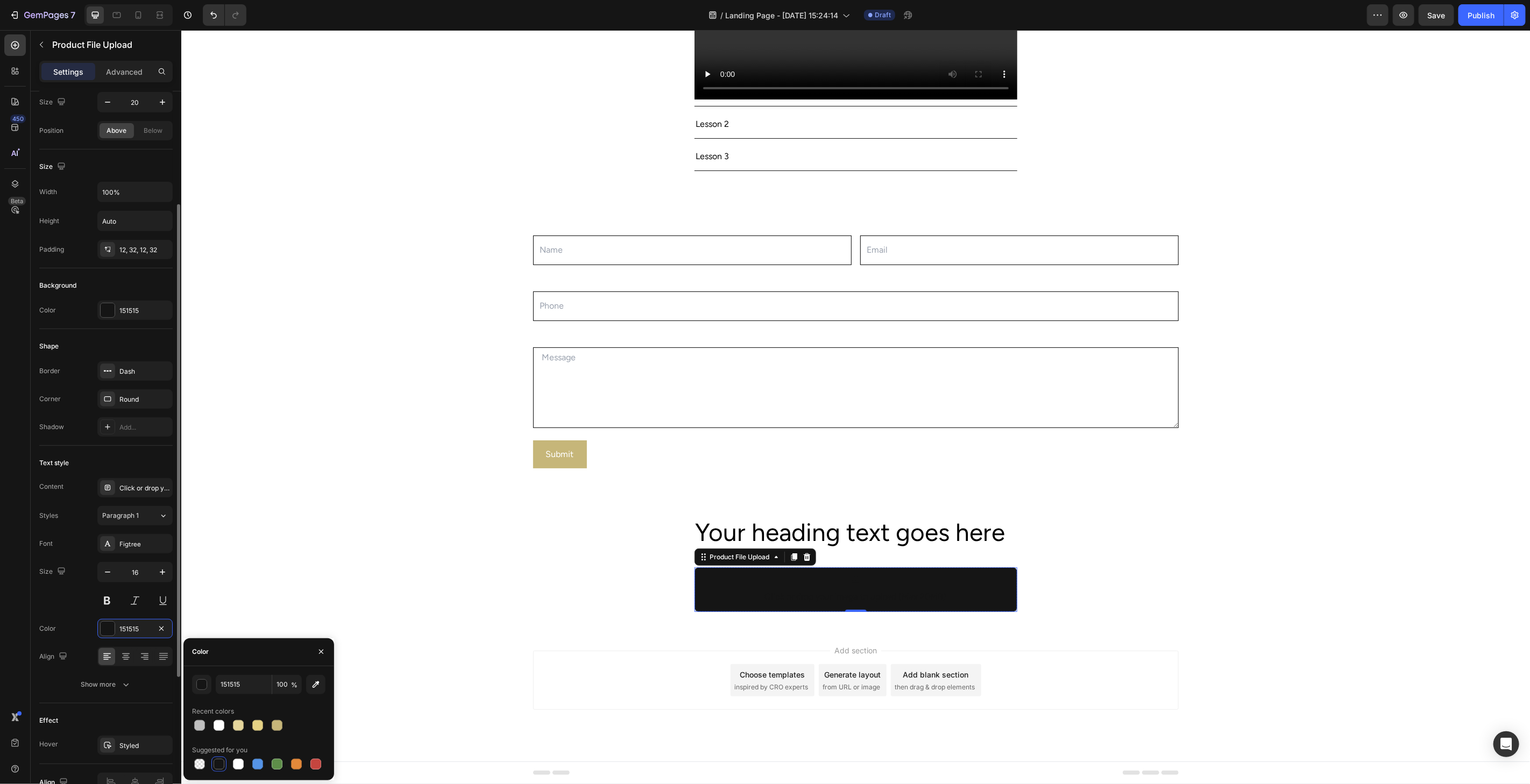
scroll to position [264, 0]
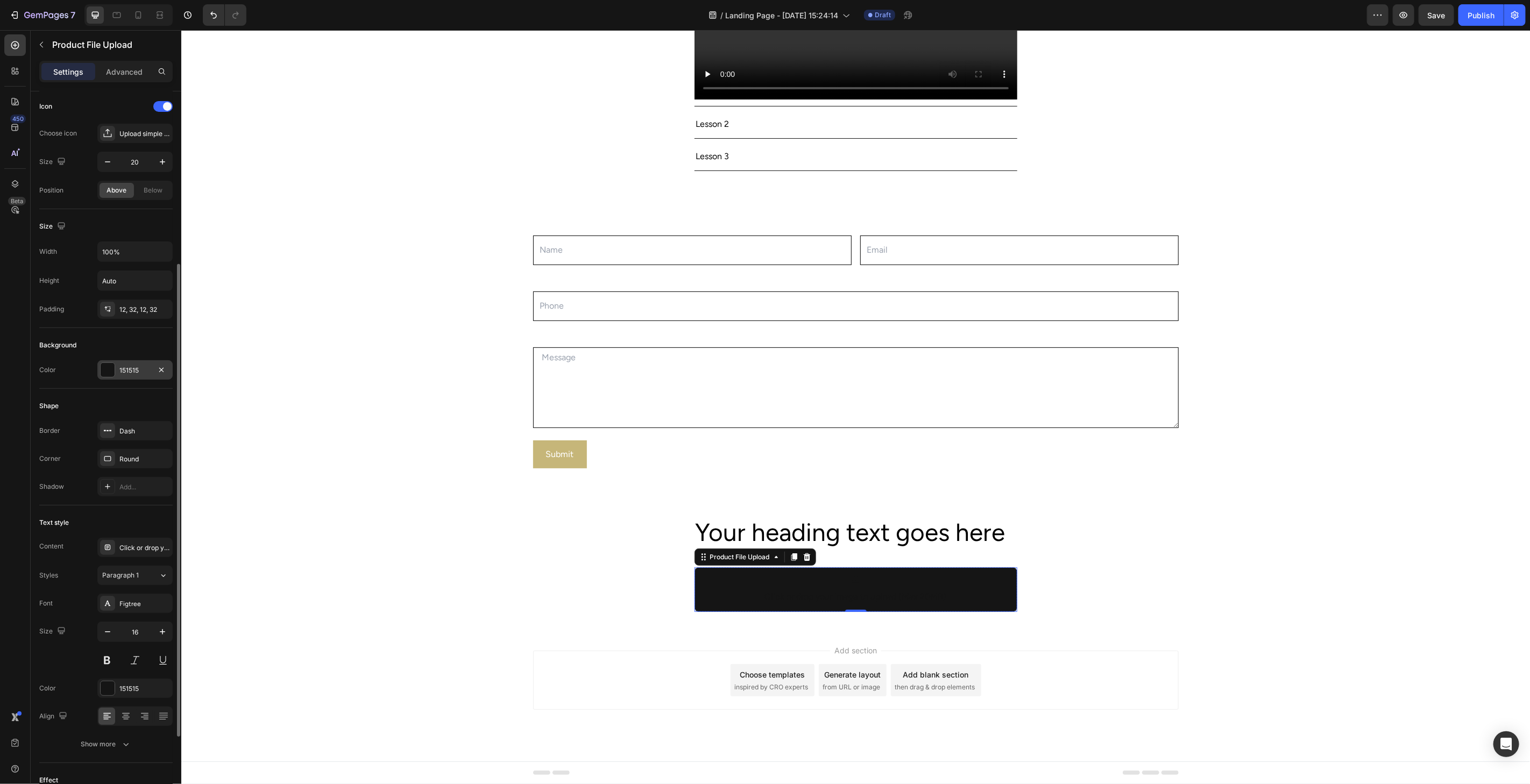
click at [105, 372] on div at bounding box center [108, 370] width 14 height 14
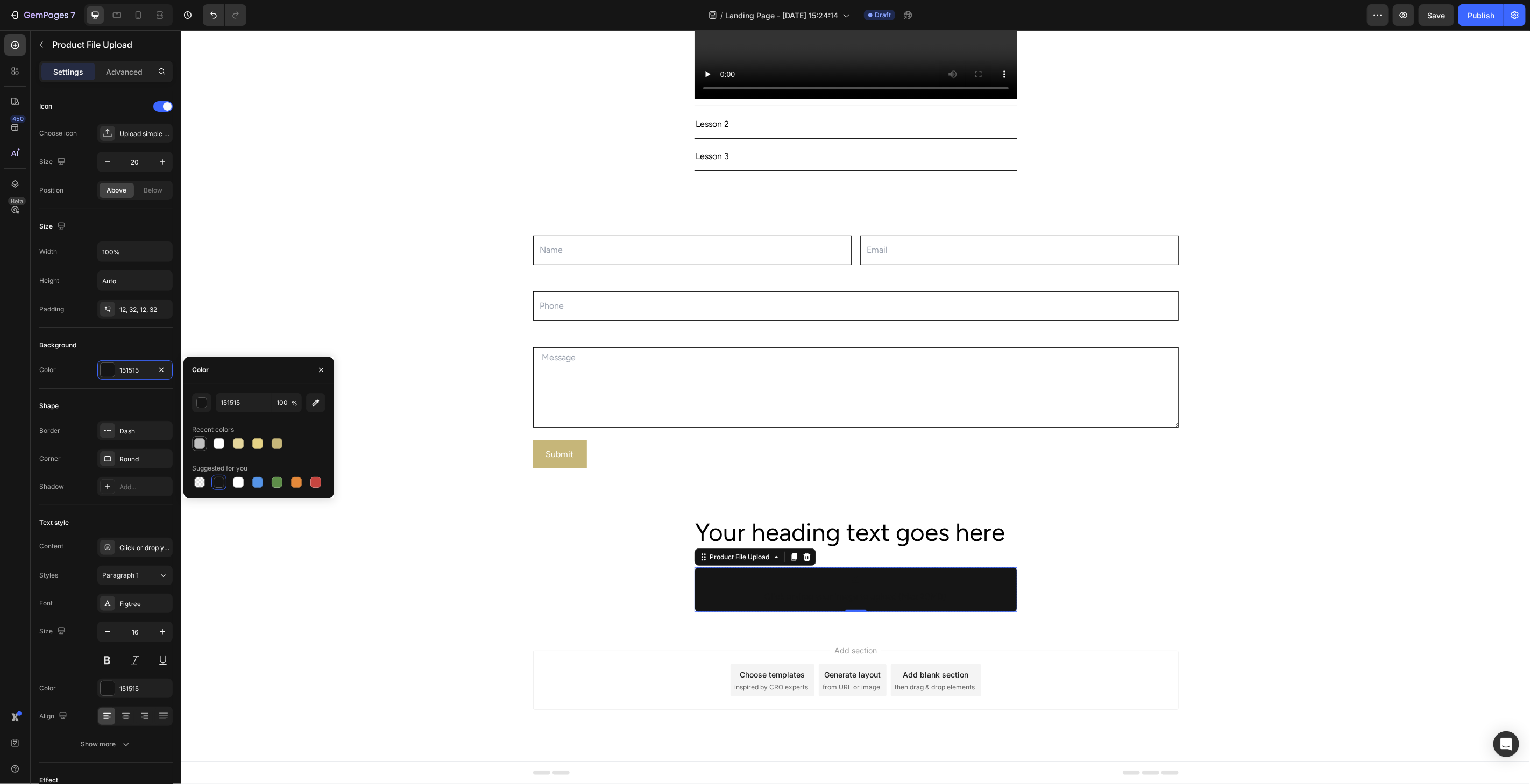
click at [197, 442] on div at bounding box center [200, 444] width 11 height 11
type input "BFBFBF"
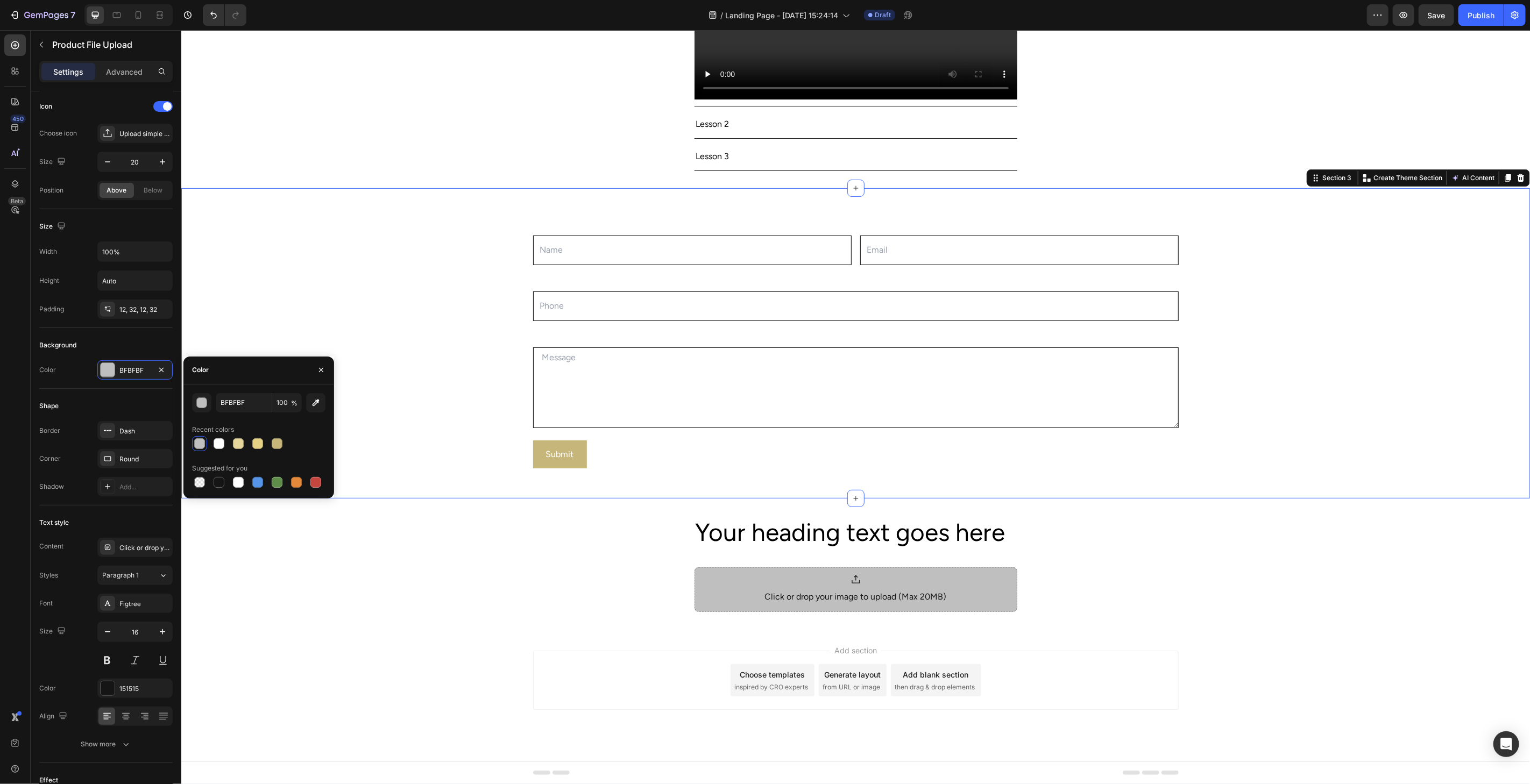
scroll to position [0, 0]
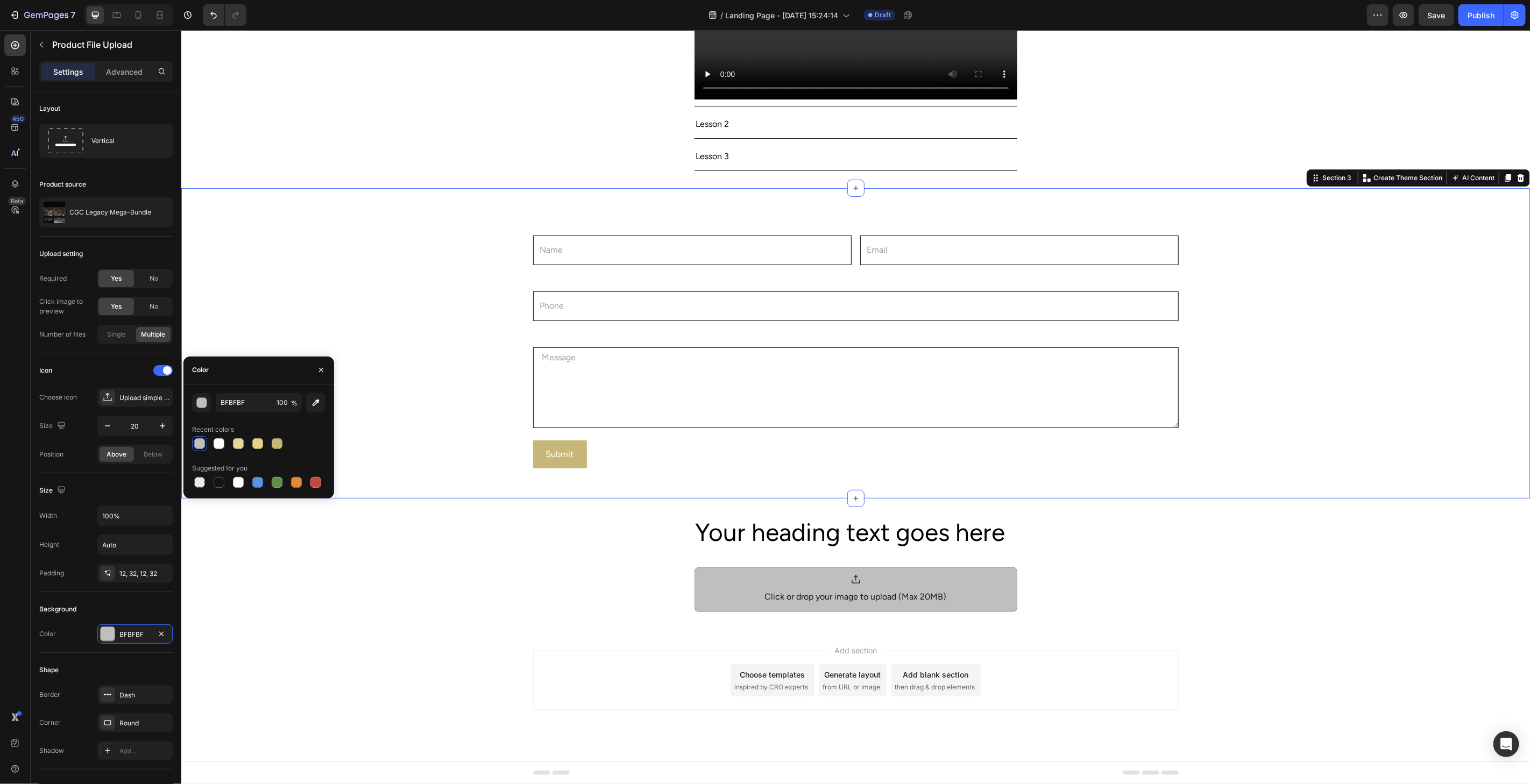
click at [1515, 411] on div "Name Text Block Text Field Email Text Block Email Field Row Phone Text Block Te…" at bounding box center [854, 343] width 1348 height 276
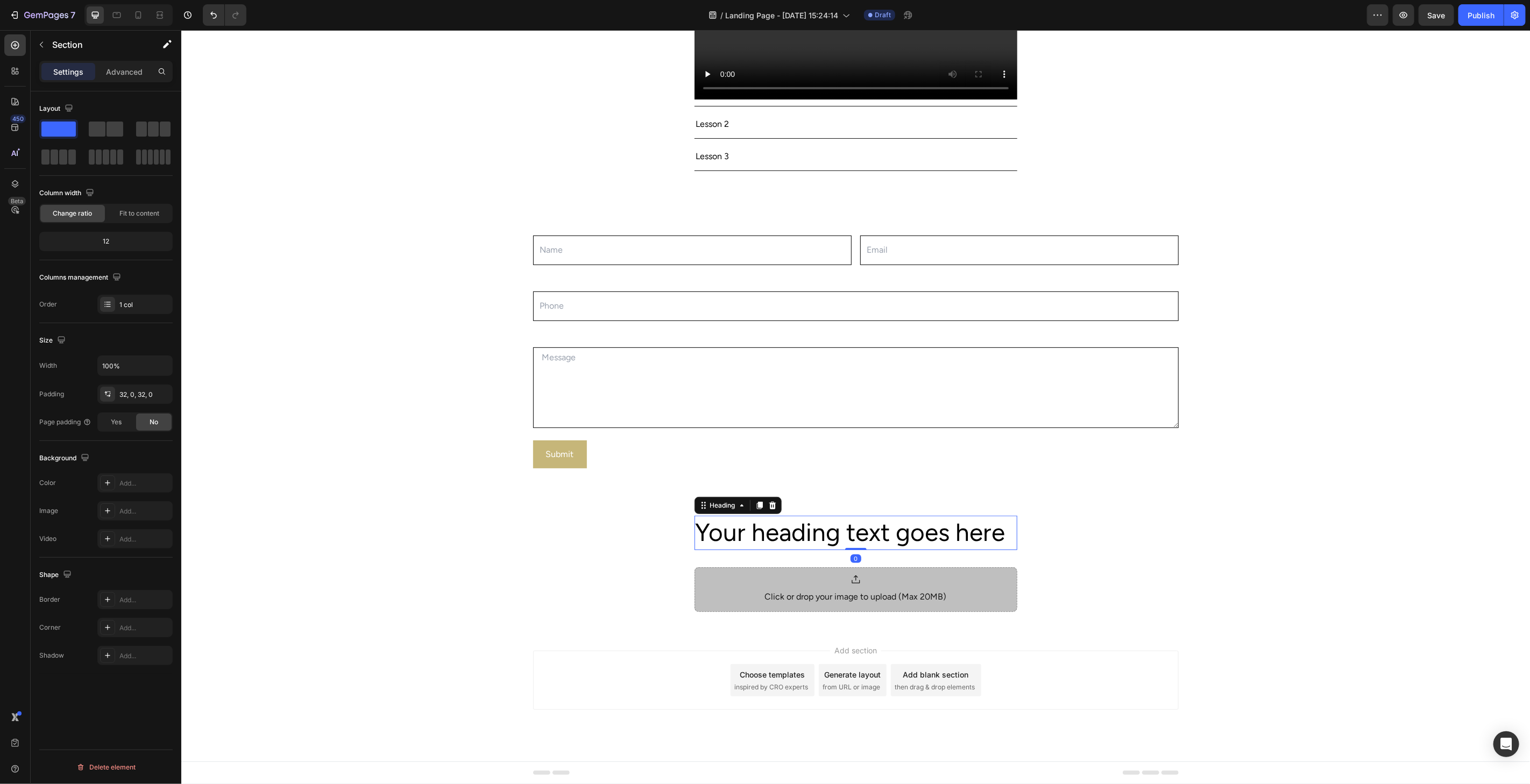
click at [932, 538] on h2 "Your heading text goes here" at bounding box center [855, 532] width 322 height 34
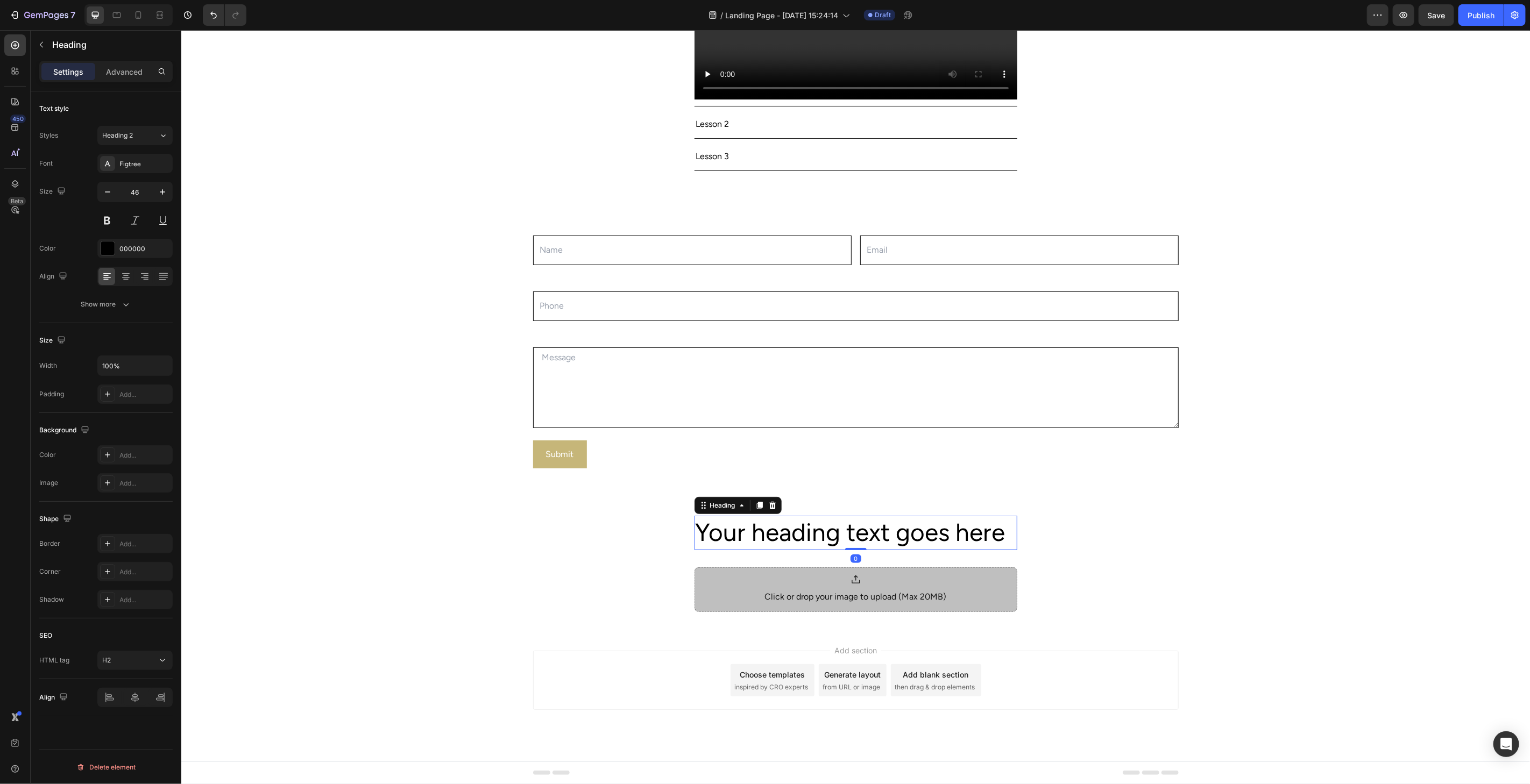
click at [932, 539] on h2 "Your heading text goes here" at bounding box center [855, 532] width 322 height 34
click at [932, 539] on p "Your heading text goes here" at bounding box center [855, 532] width 320 height 32
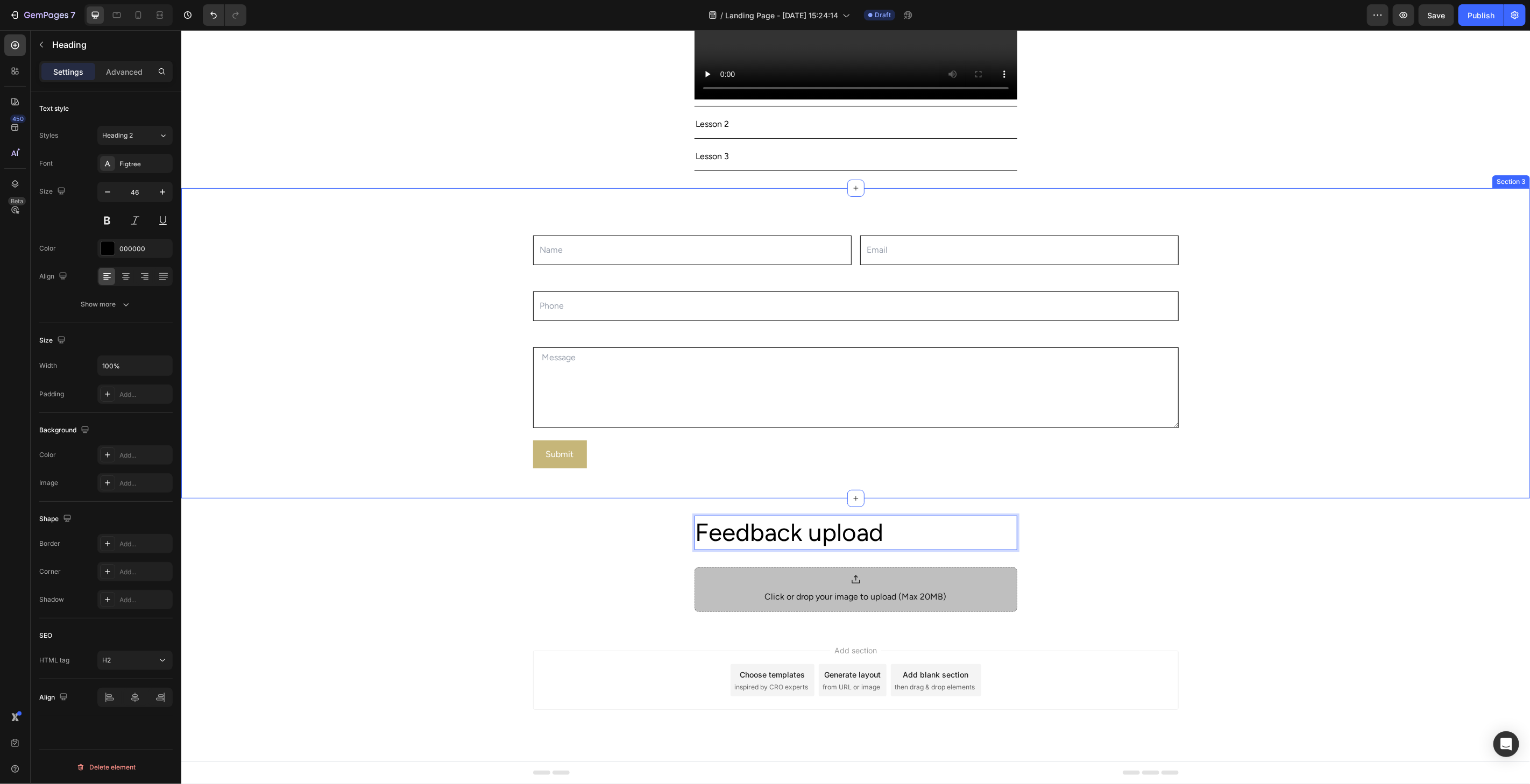
click at [1410, 352] on div "Name Text Block Text Field Email Text Block Email Field Row Phone Text Block Te…" at bounding box center [854, 343] width 1348 height 276
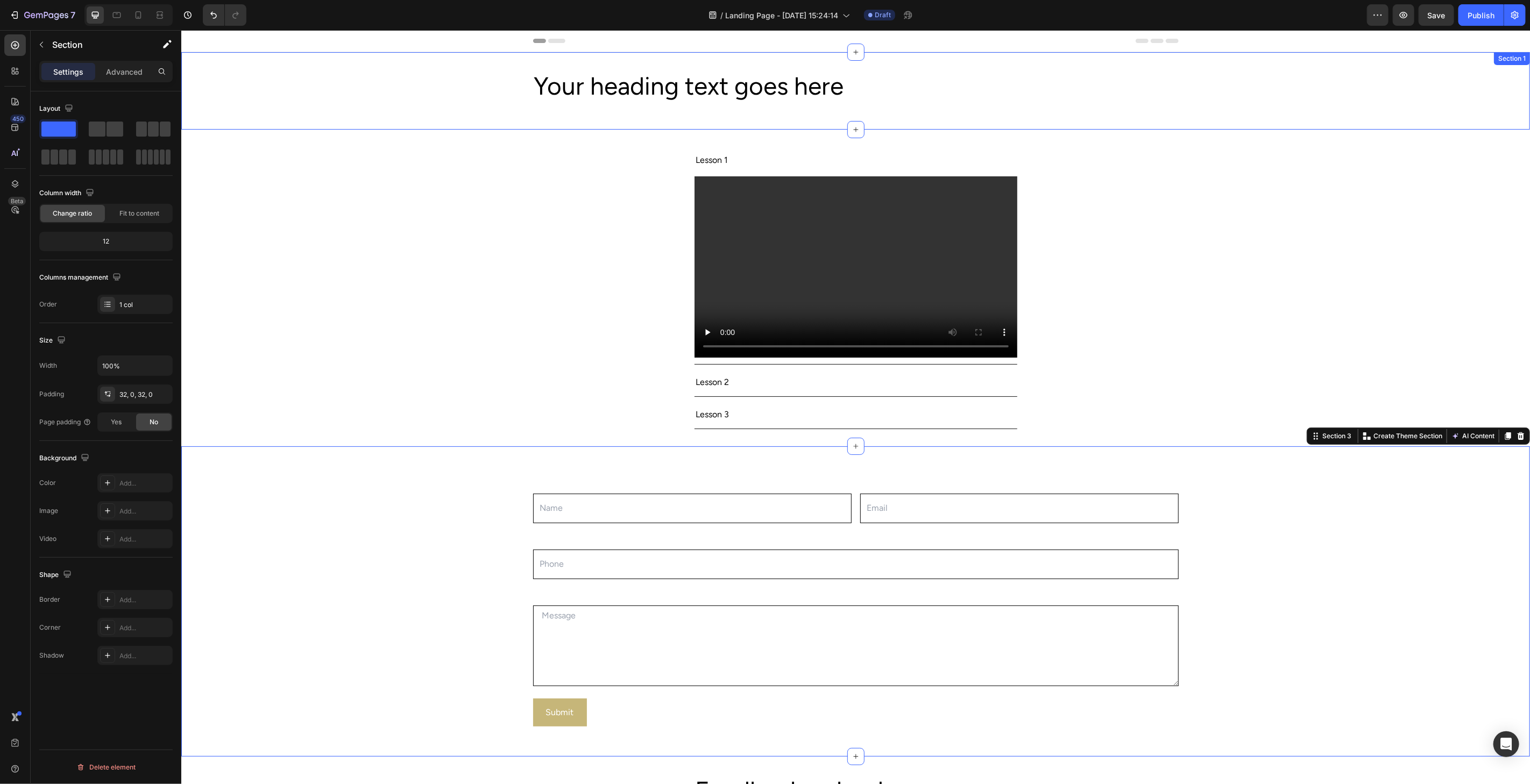
click at [1229, 123] on div "Your heading text goes here Heading Row Section 1" at bounding box center [854, 90] width 1348 height 78
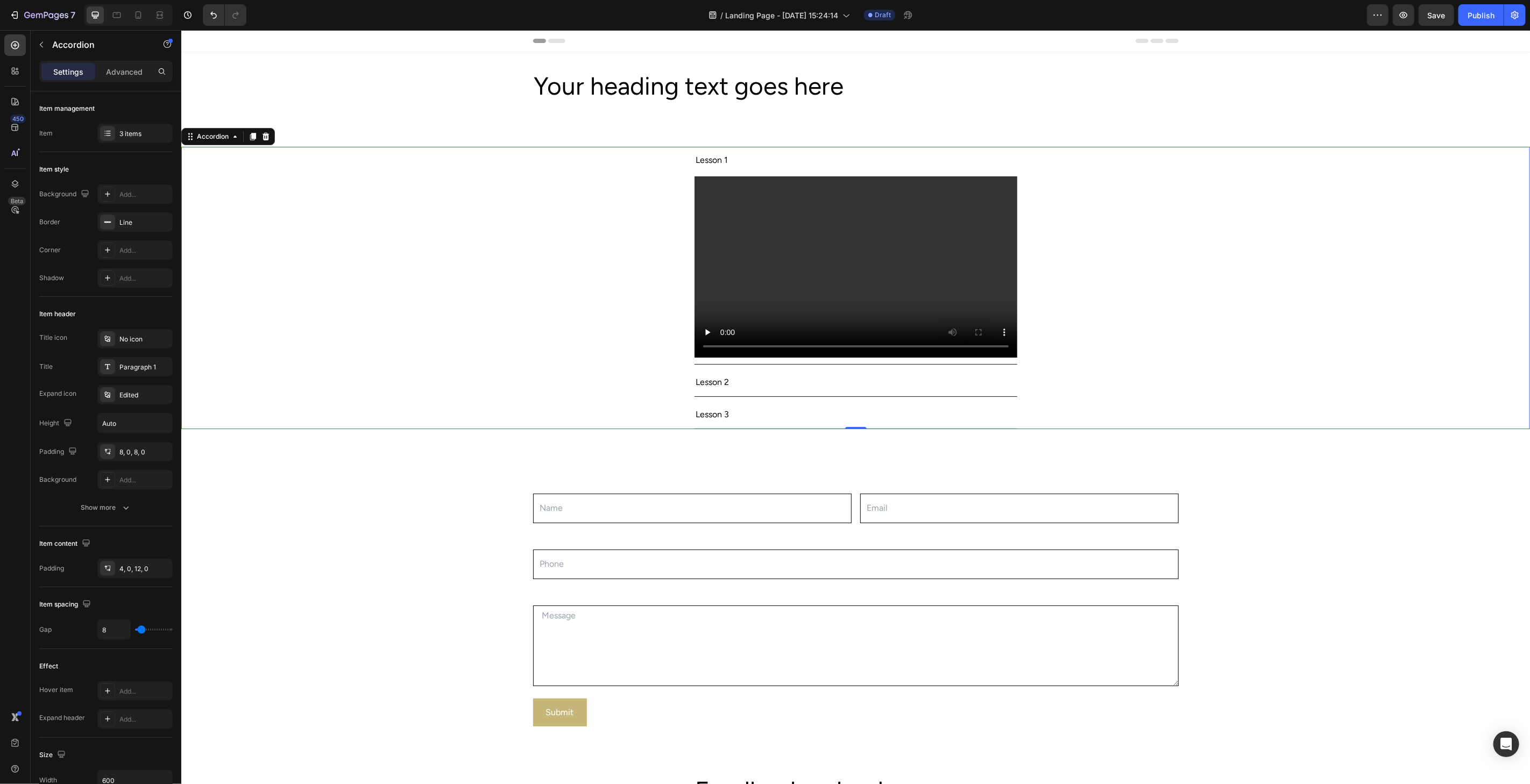
click at [727, 394] on div "Lesson 2" at bounding box center [855, 382] width 322 height 27
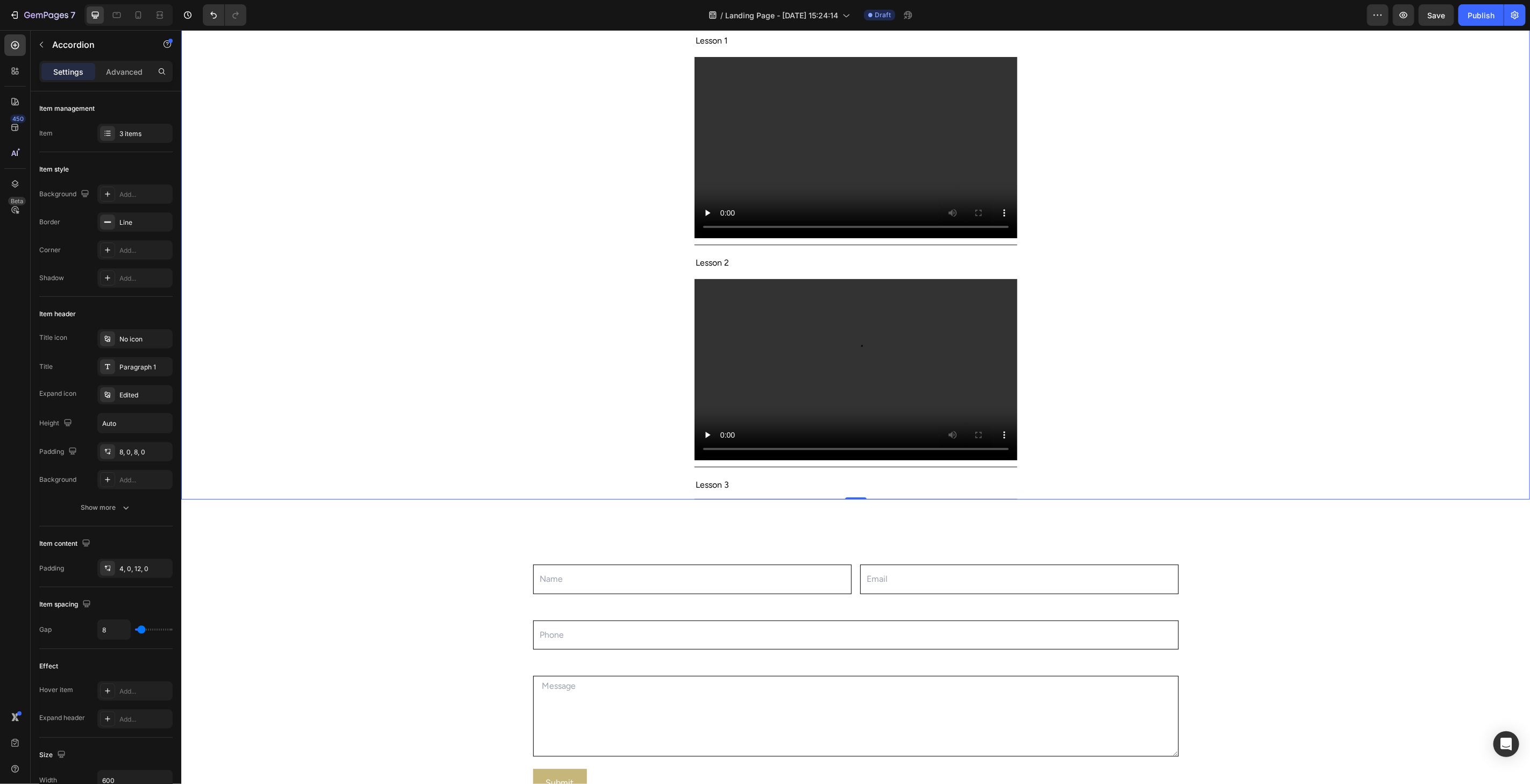
click at [838, 480] on div "Lesson 3" at bounding box center [846, 484] width 305 height 19
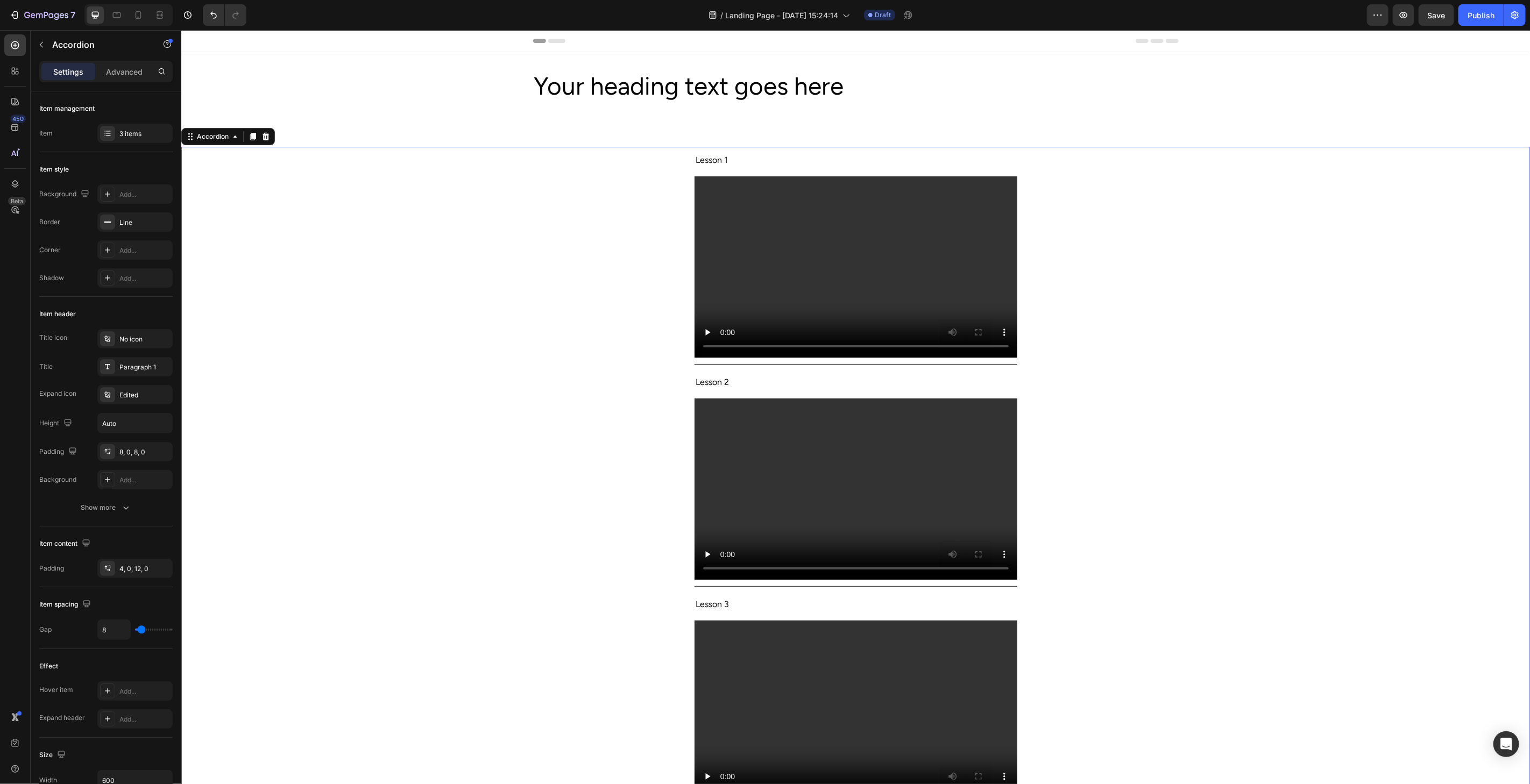
click at [1281, 344] on div "Lesson 1 Video" at bounding box center [855, 255] width 1347 height 218
click at [709, 65] on div "Your heading text goes here Heading Row Section 1" at bounding box center [854, 90] width 1348 height 78
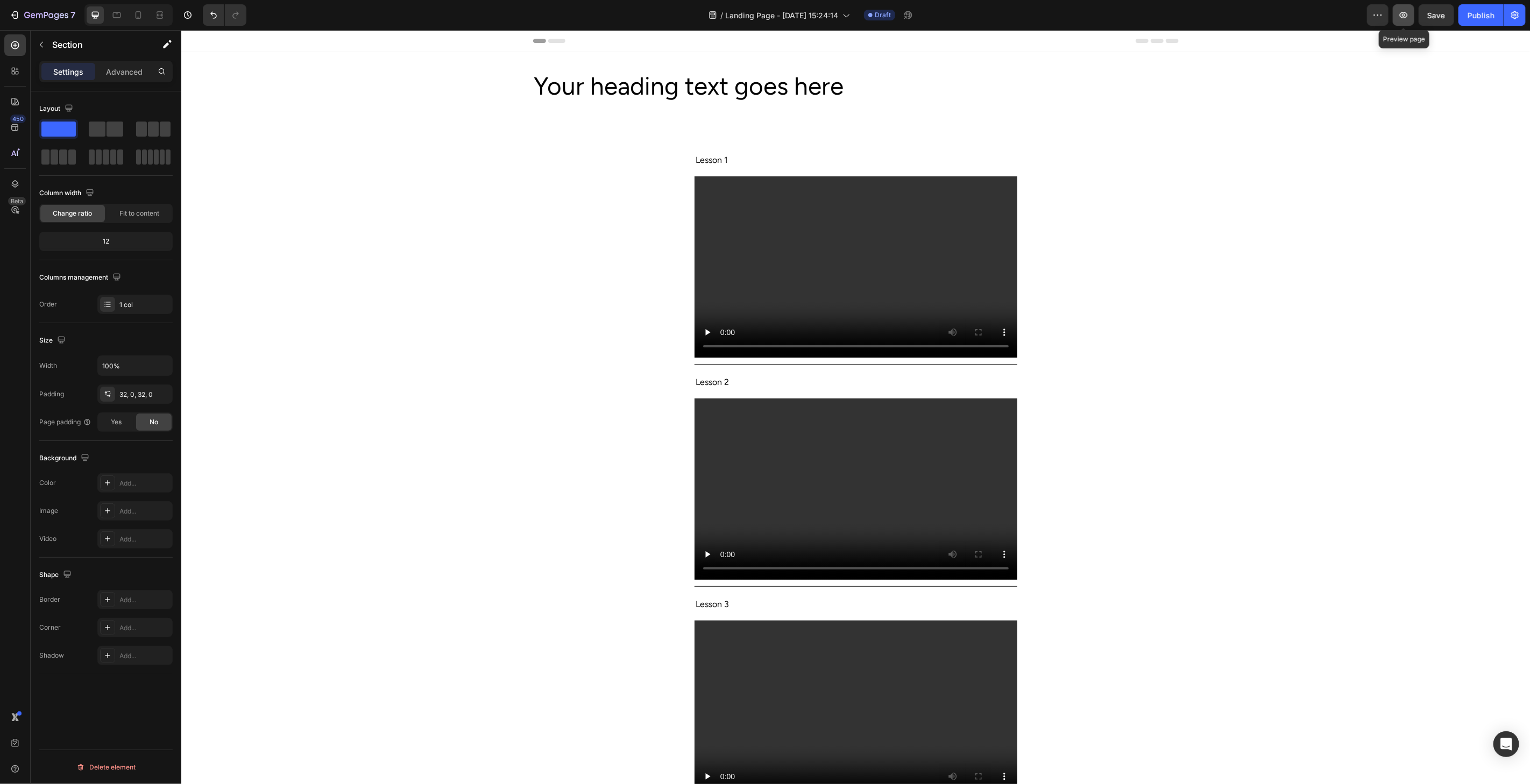
click at [1407, 21] on button "button" at bounding box center [1403, 14] width 21 height 21
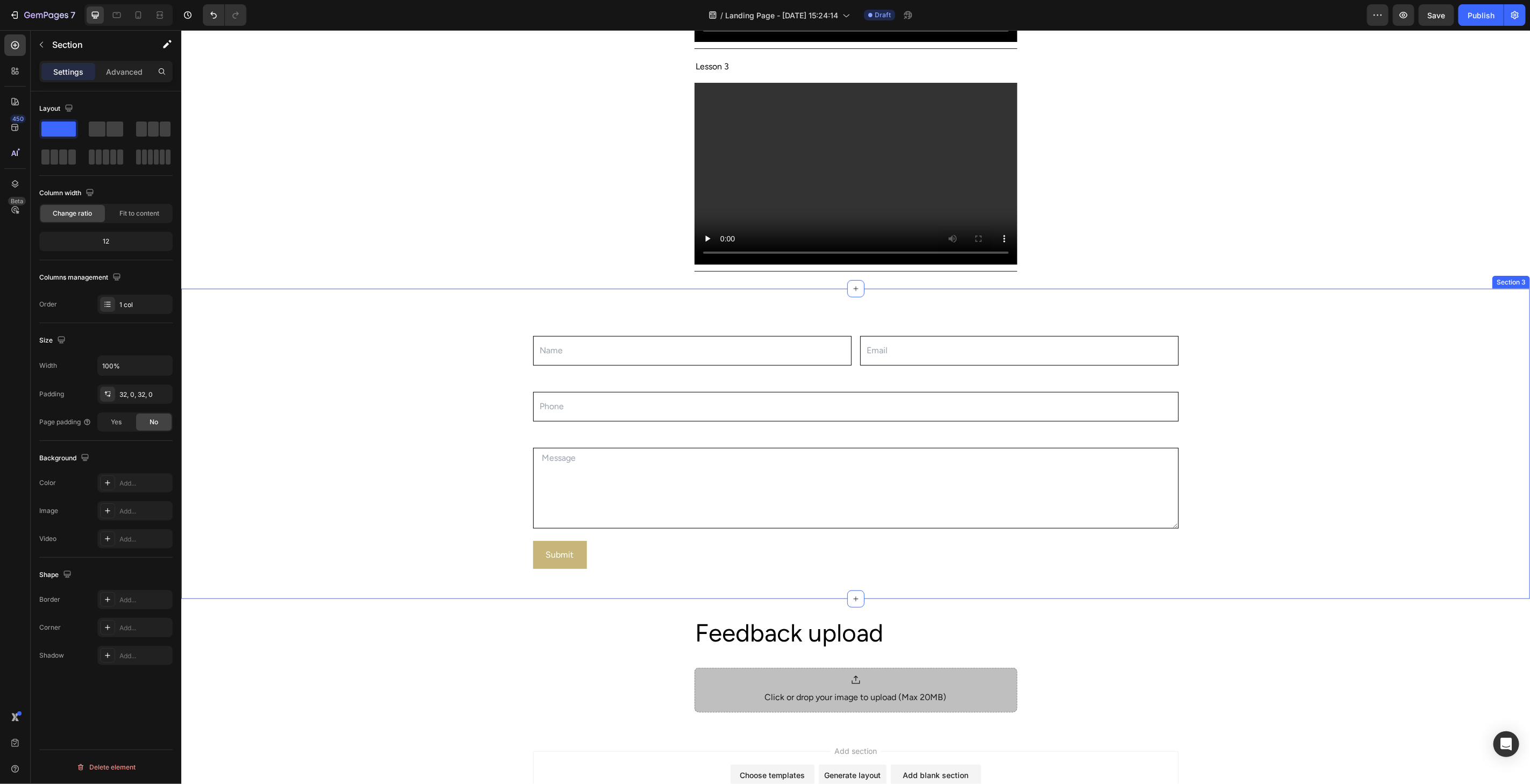
scroll to position [639, 0]
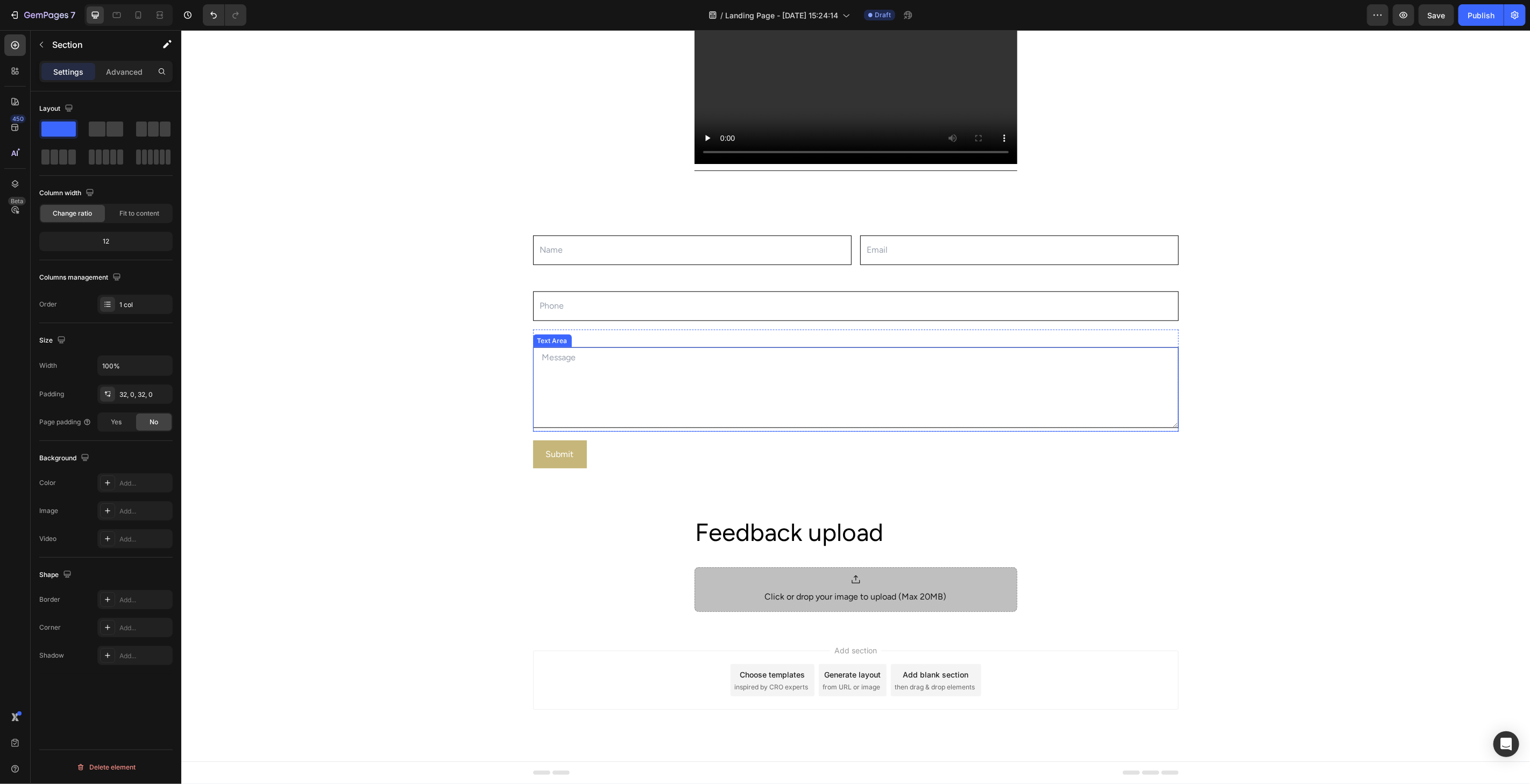
click at [663, 383] on textarea at bounding box center [855, 388] width 646 height 81
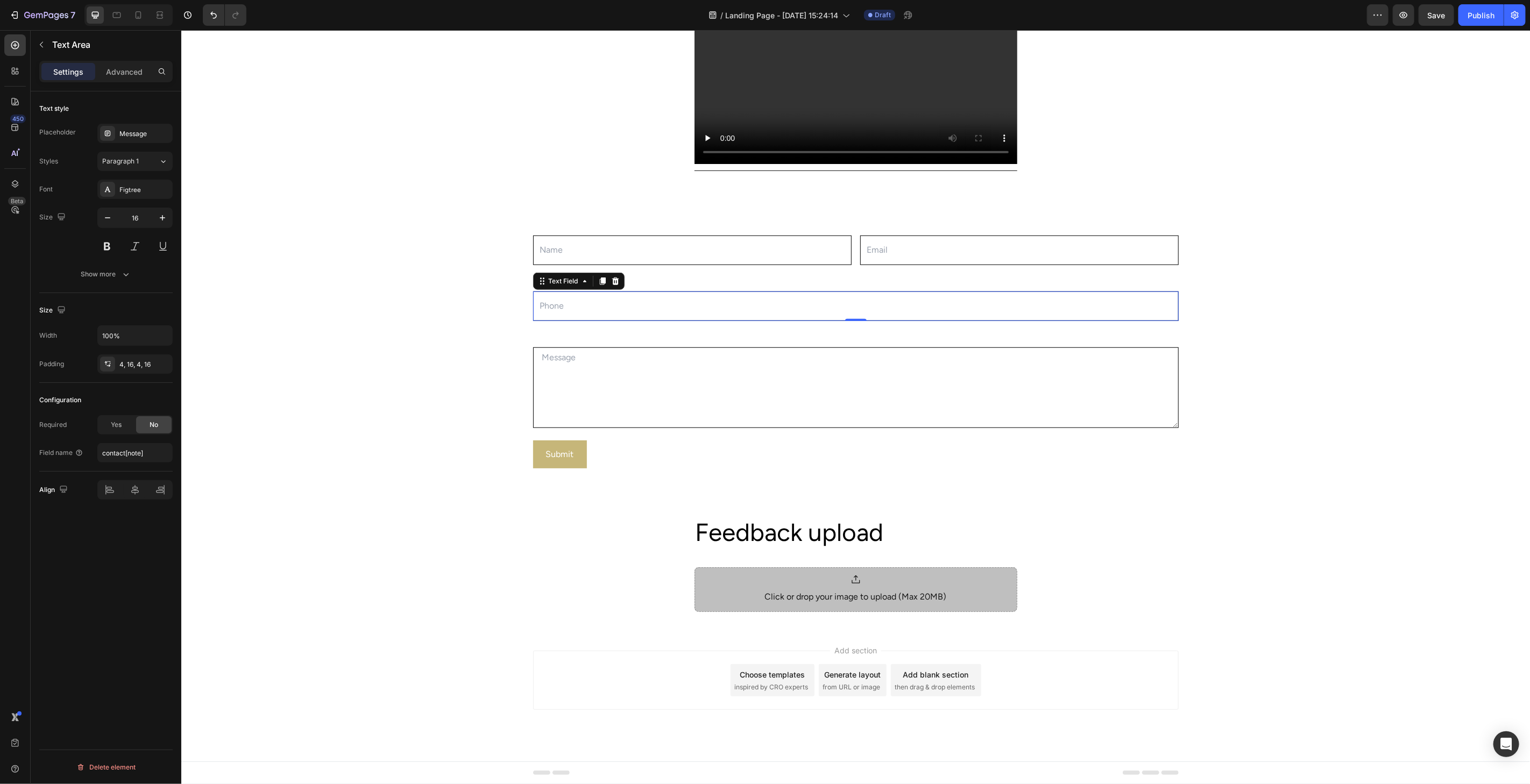
click at [663, 312] on input "text" at bounding box center [855, 305] width 646 height 29
click at [611, 278] on icon at bounding box center [615, 281] width 7 height 8
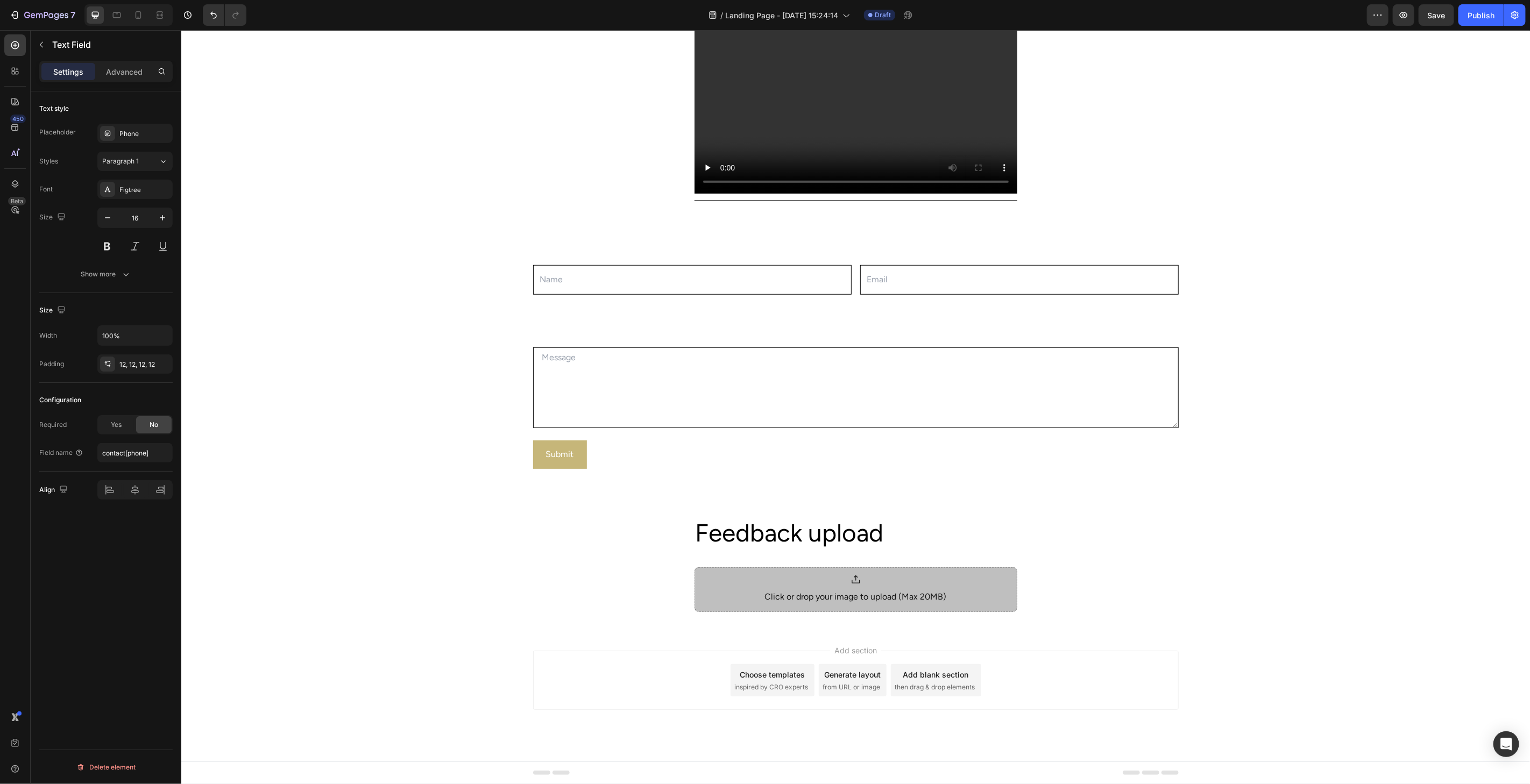
scroll to position [609, 0]
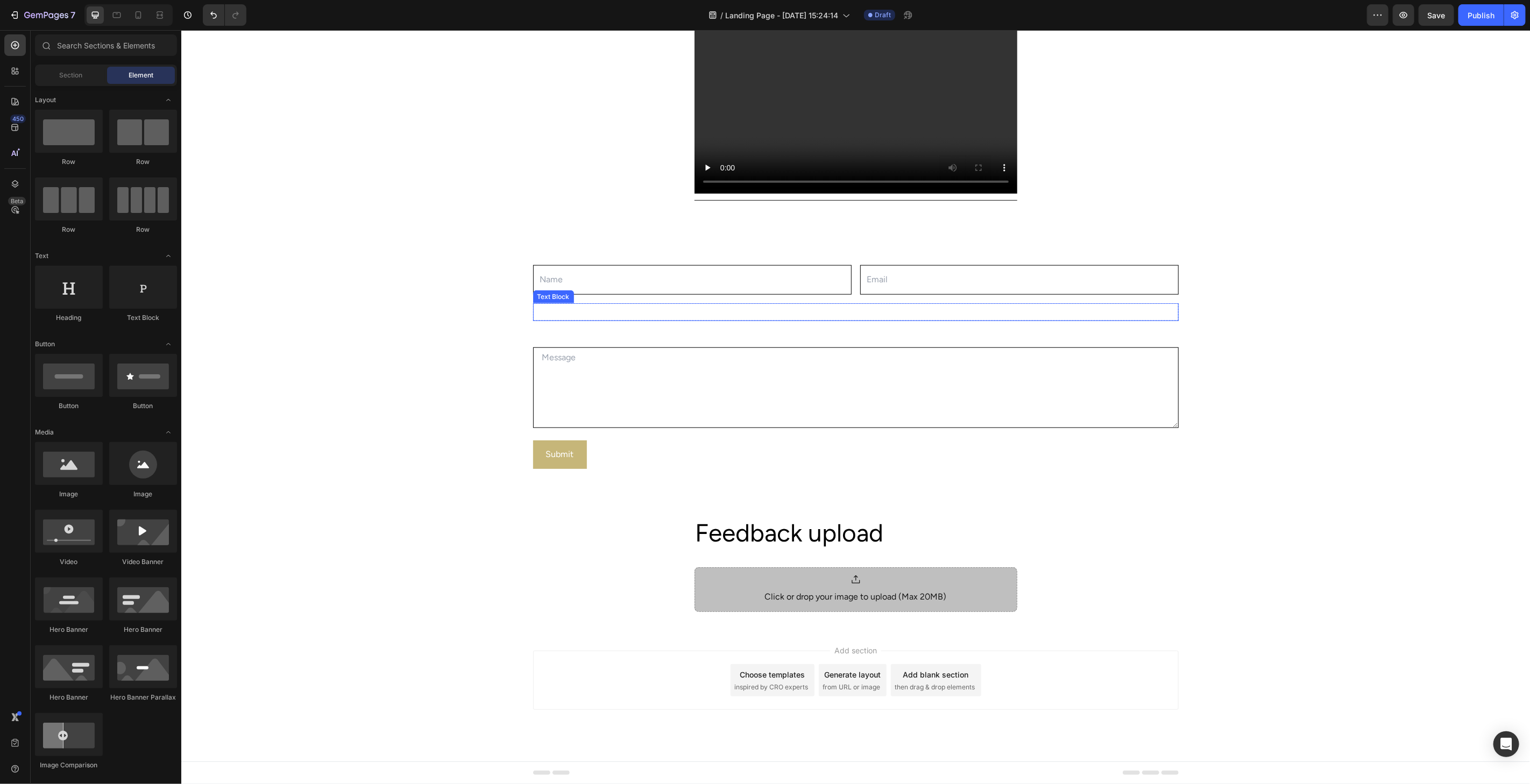
click at [681, 318] on div "Phone" at bounding box center [855, 311] width 646 height 18
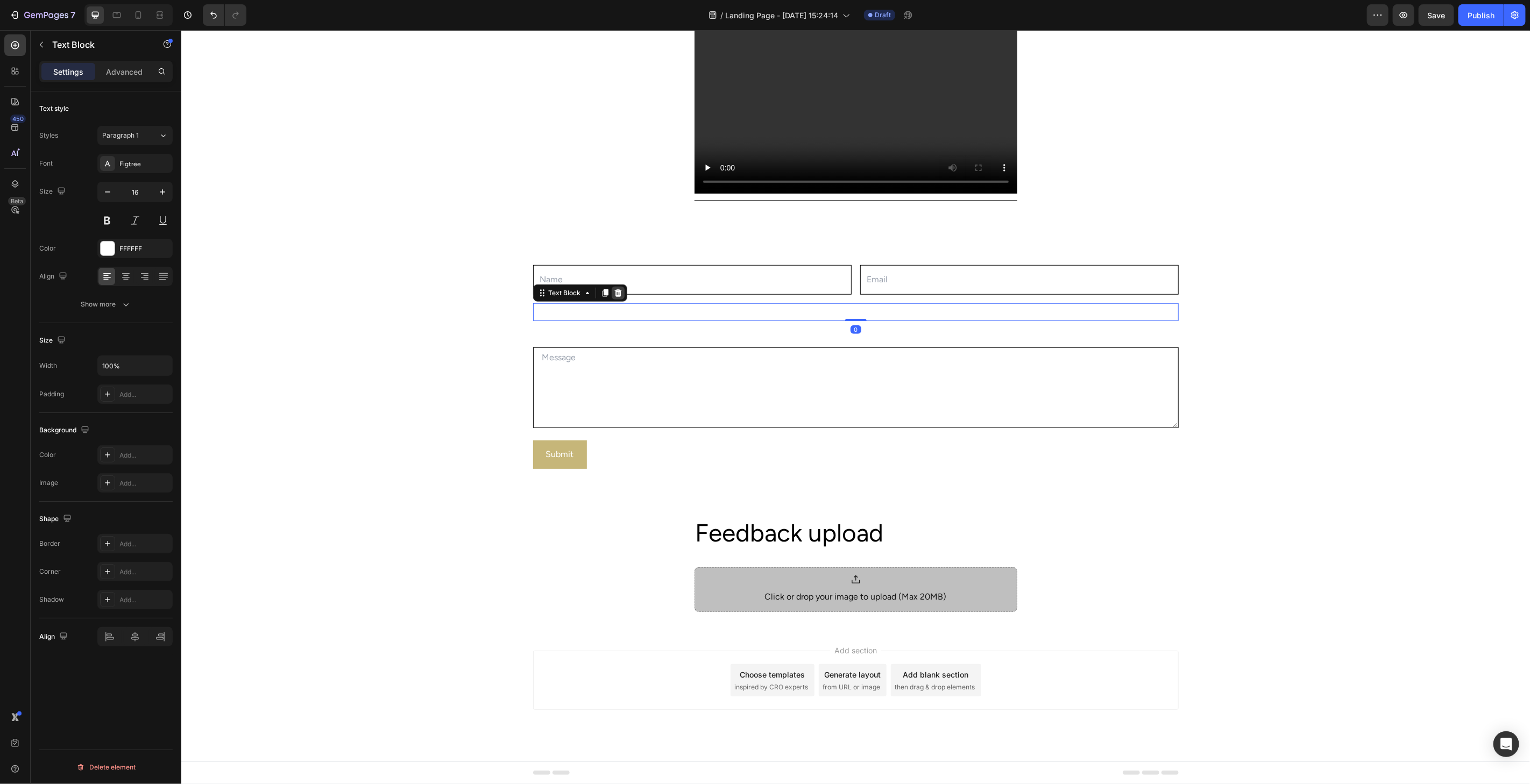
click at [615, 298] on div at bounding box center [617, 292] width 13 height 13
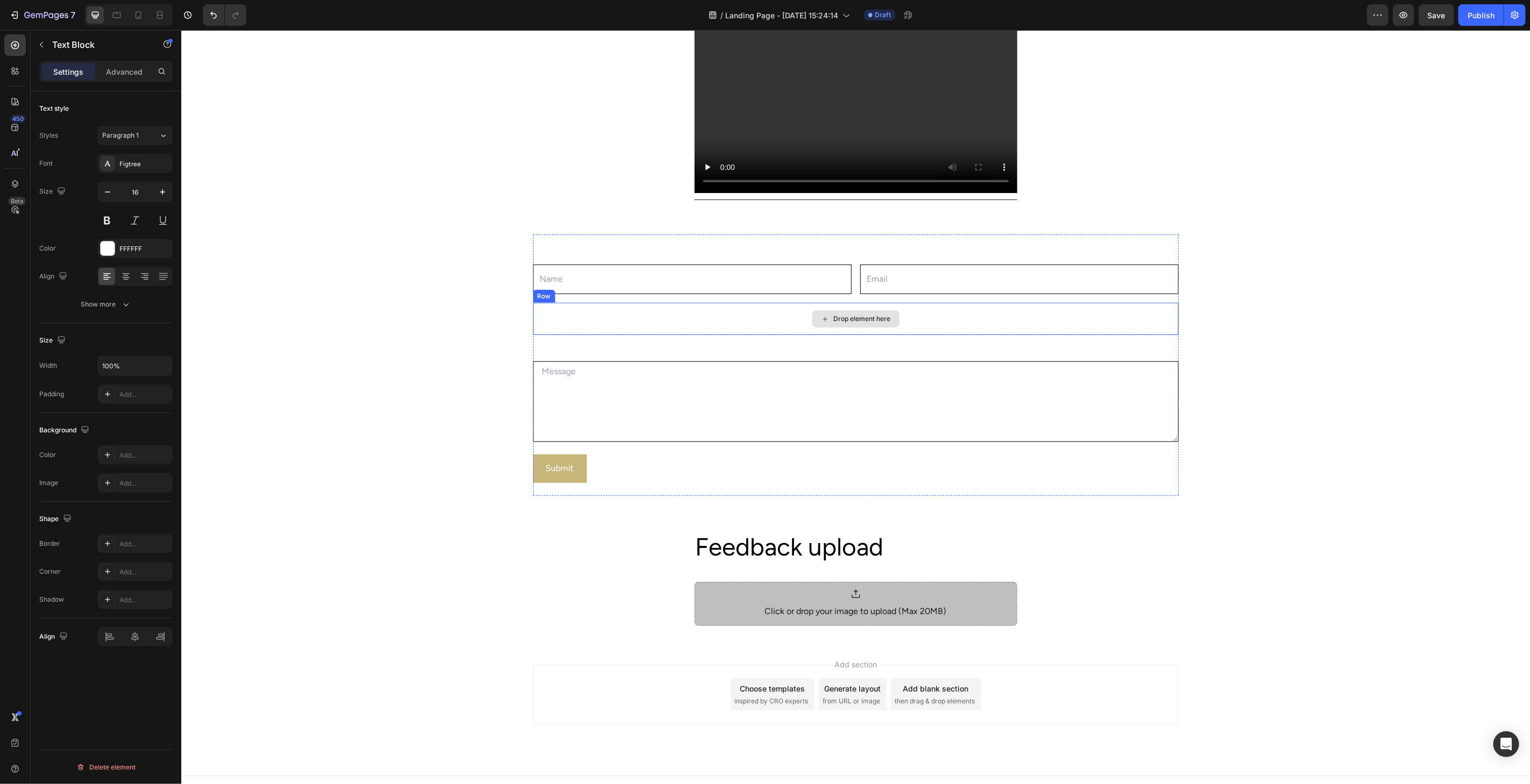
scroll to position [623, 0]
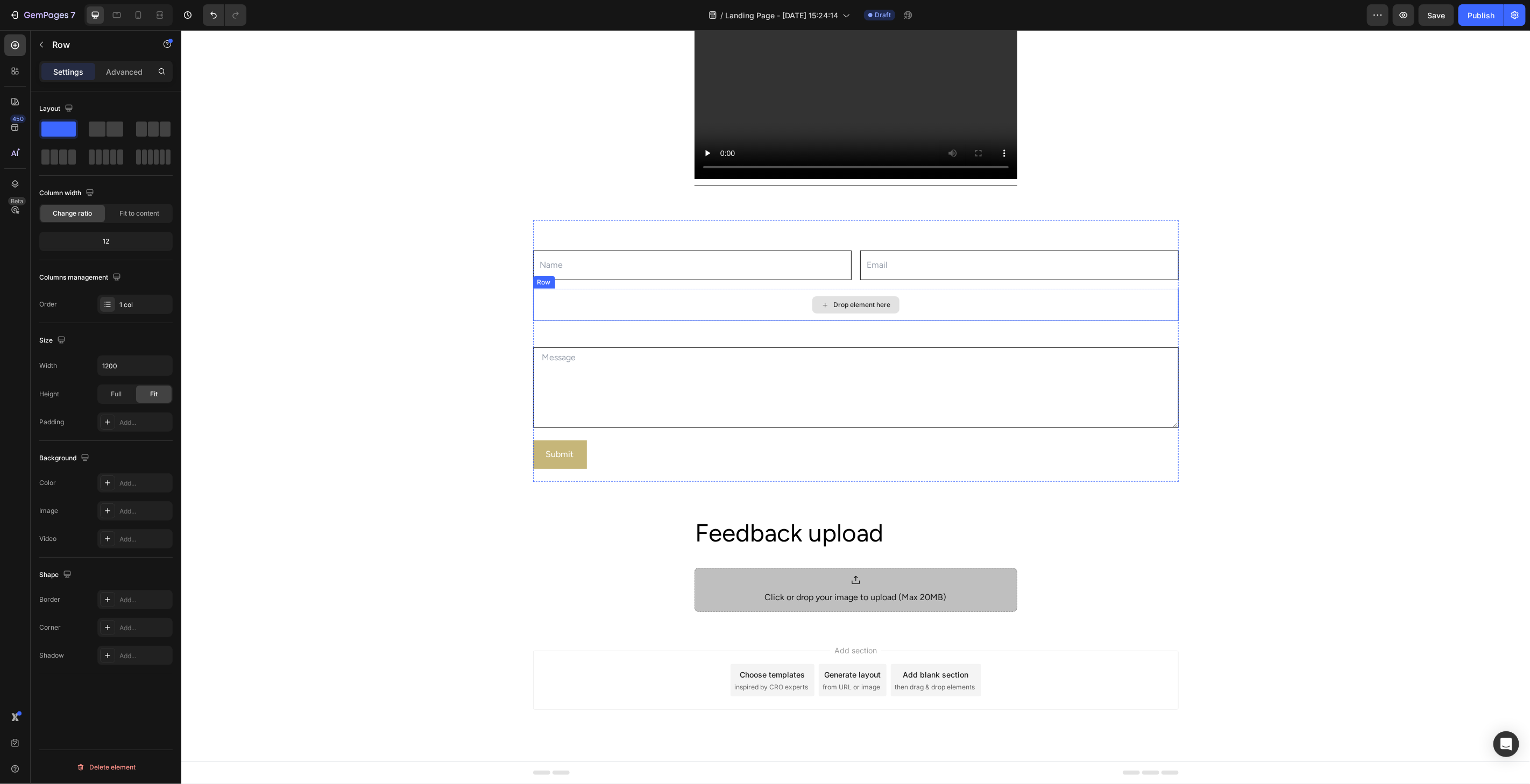
click at [599, 318] on div "Drop element here" at bounding box center [855, 304] width 646 height 32
click at [595, 286] on div "Row" at bounding box center [570, 278] width 75 height 17
click at [598, 281] on div at bounding box center [598, 278] width 13 height 13
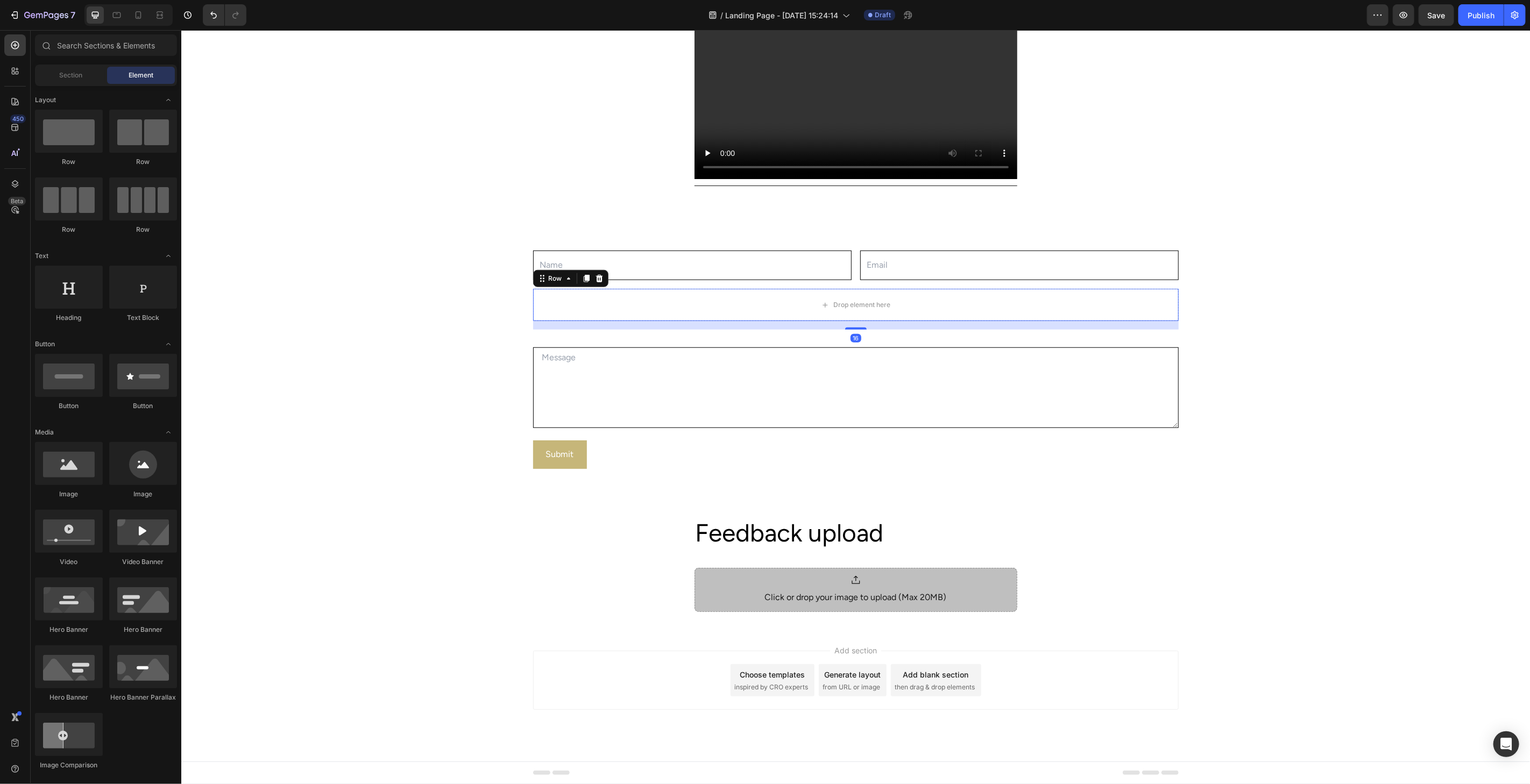
scroll to position [583, 0]
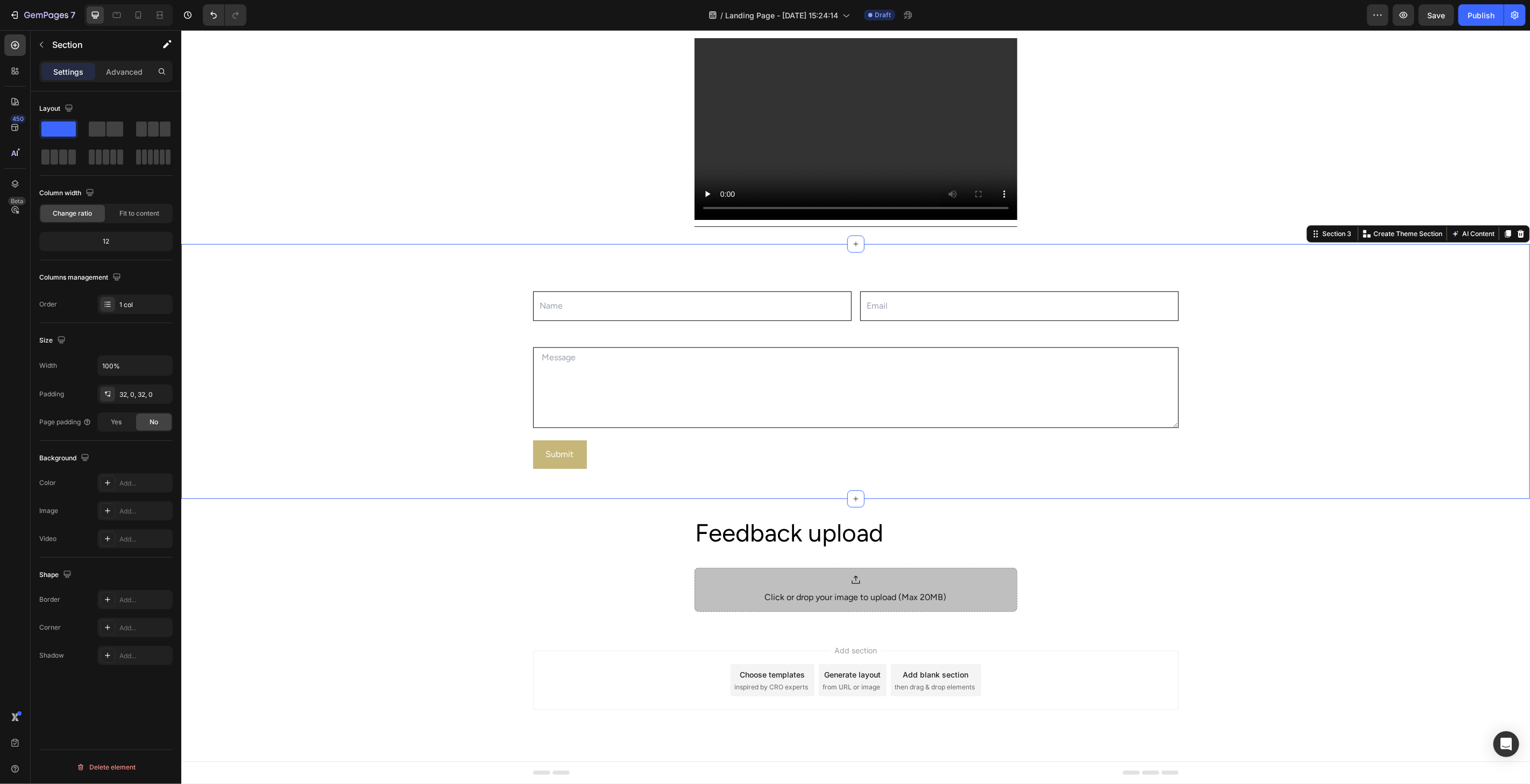
click at [1328, 326] on div "Name Text Block Text Field Email Text Block Email Field Row Message Text Block …" at bounding box center [854, 370] width 1348 height 220
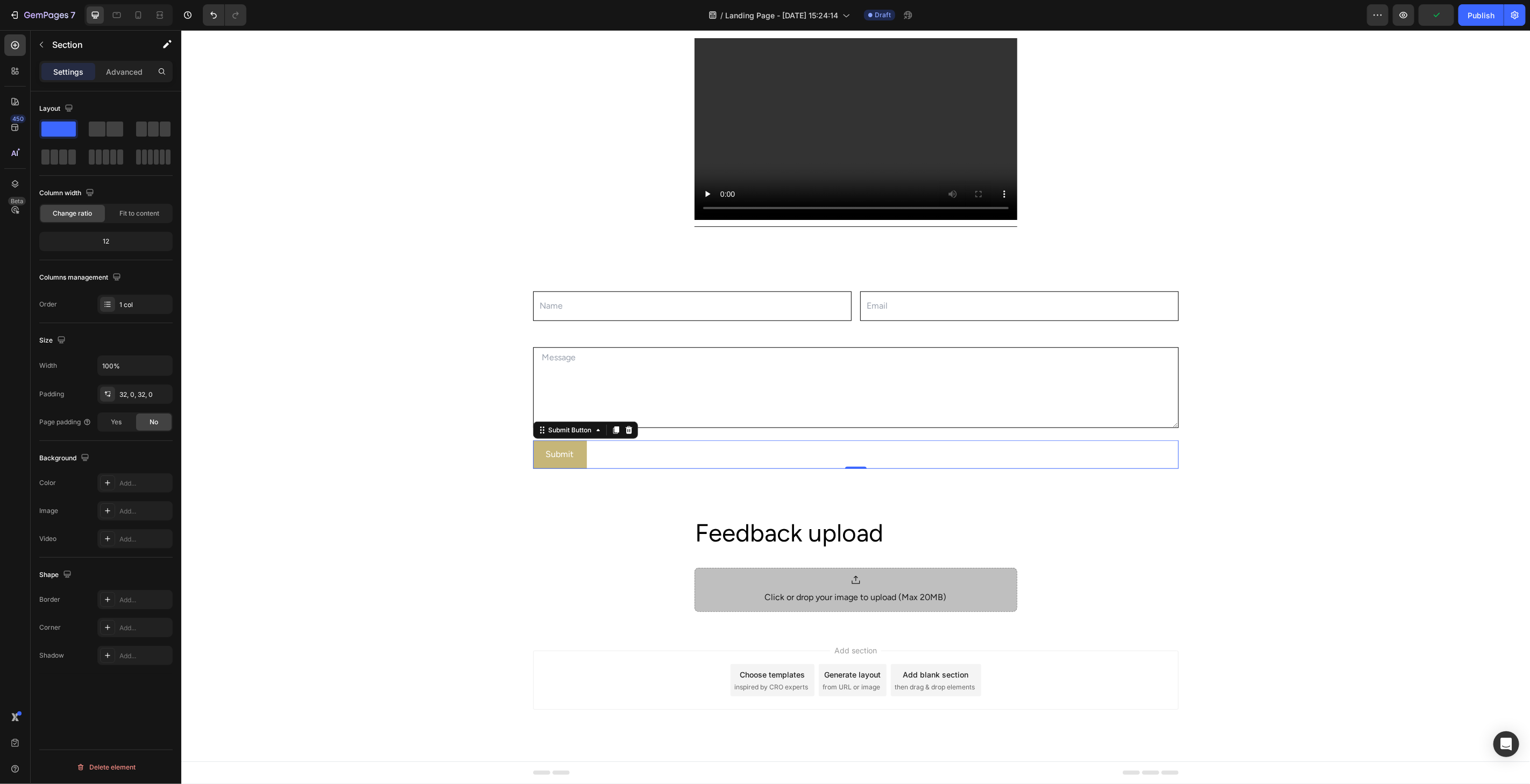
click at [600, 455] on div "Submit Submit Button 0" at bounding box center [855, 454] width 646 height 29
click at [1365, 377] on div "Name Text Block Text Field Email Text Block Email Field Row Message Text Block …" at bounding box center [854, 370] width 1348 height 220
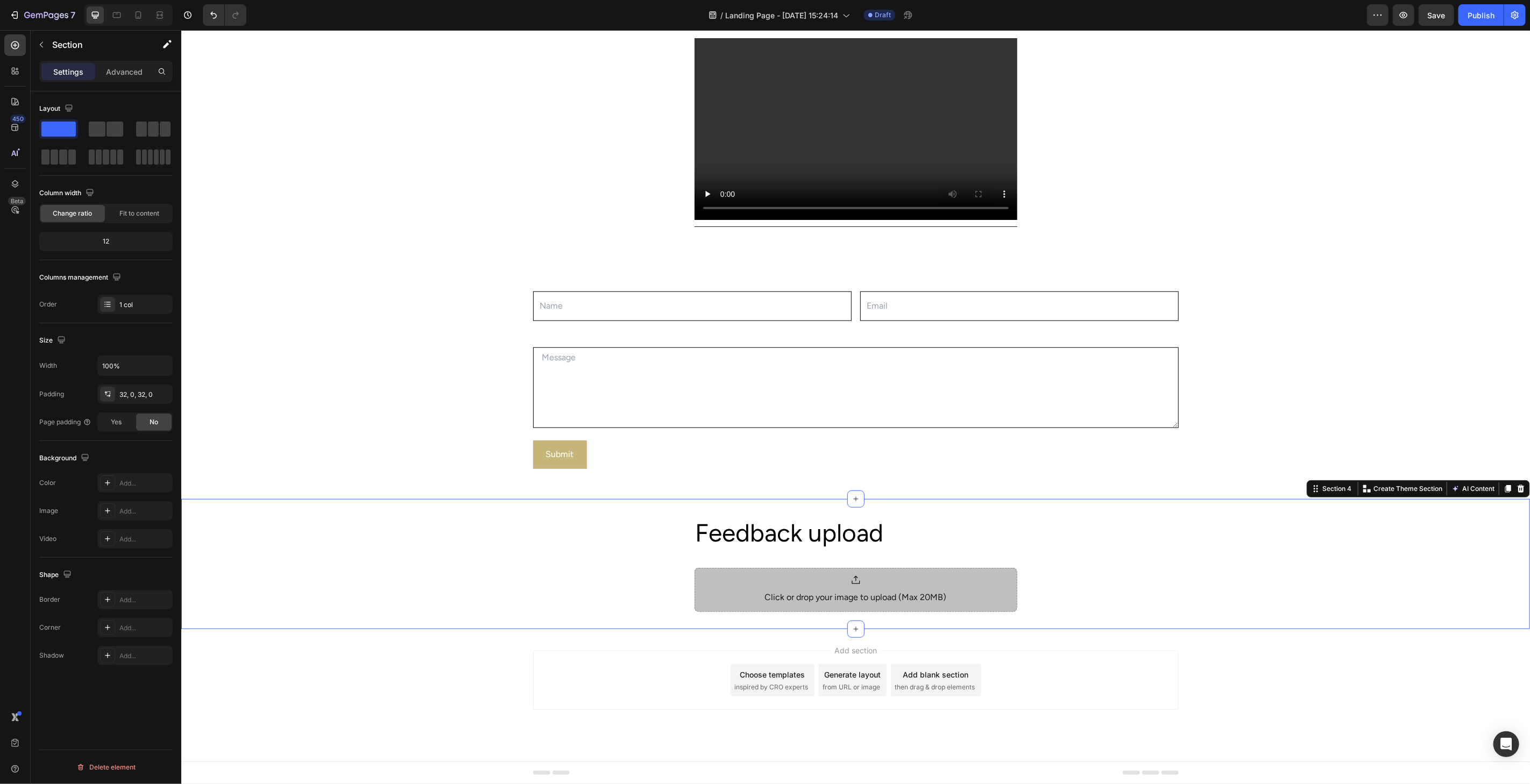
click at [1333, 592] on div "Feedback upload Heading Click or drop your image to upload (Max 20MB) Product F…" at bounding box center [854, 564] width 1348 height 96
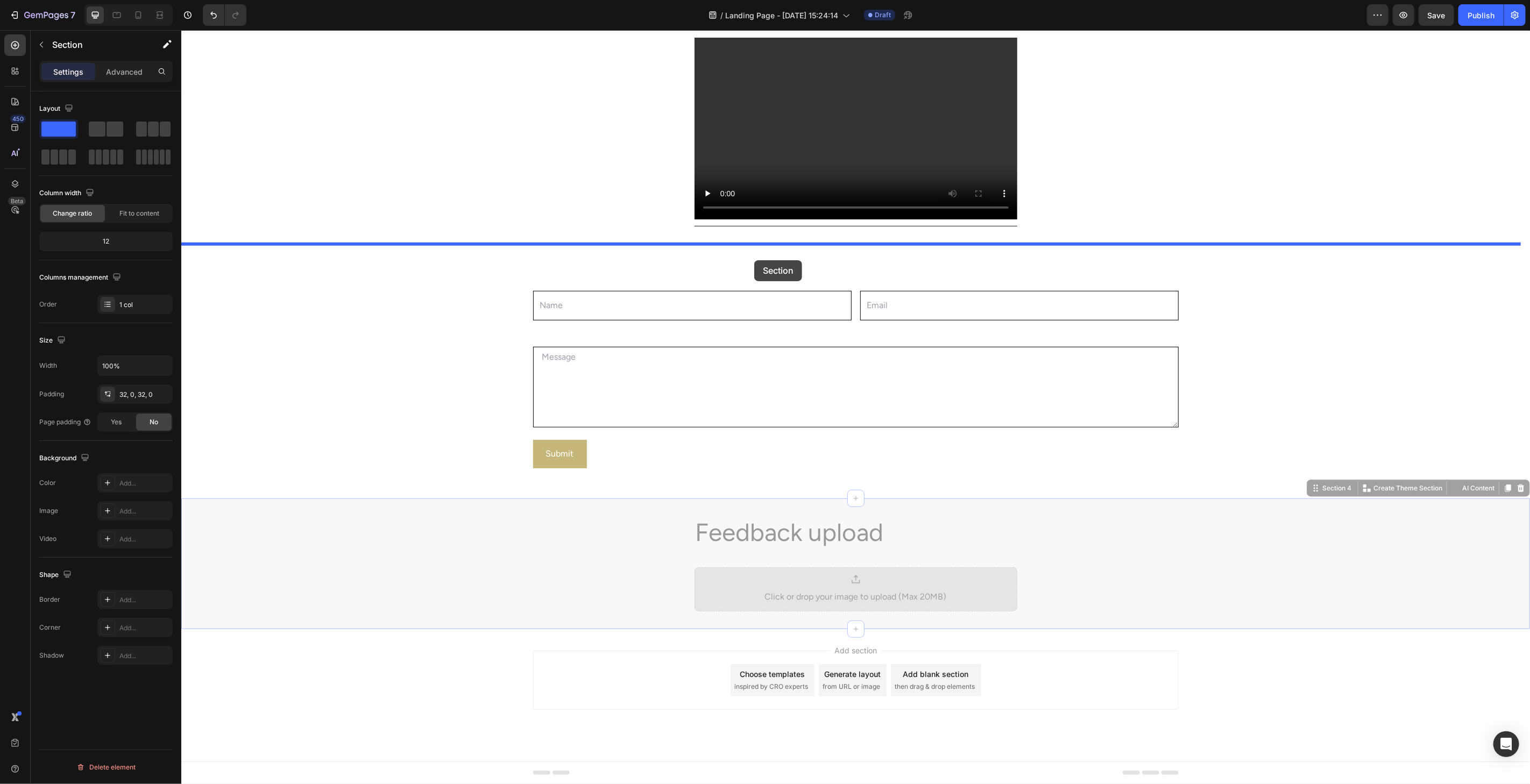
drag, startPoint x: 646, startPoint y: 527, endPoint x: 753, endPoint y: 260, distance: 287.6
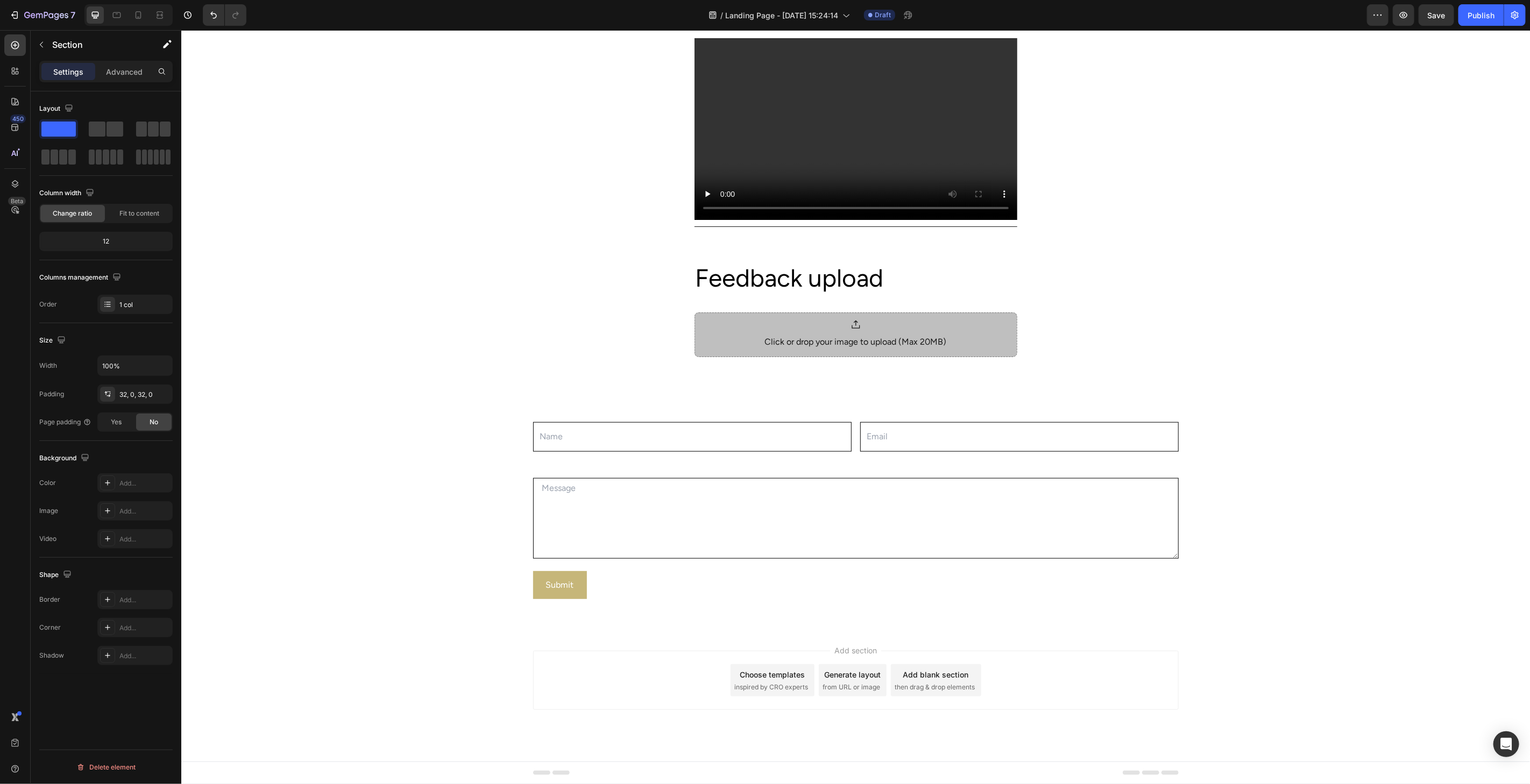
drag, startPoint x: 494, startPoint y: 726, endPoint x: 497, endPoint y: 719, distance: 7.6
click at [494, 723] on div "Add section Choose templates inspired by CRO experts Generate layout from URL o…" at bounding box center [854, 694] width 1348 height 132
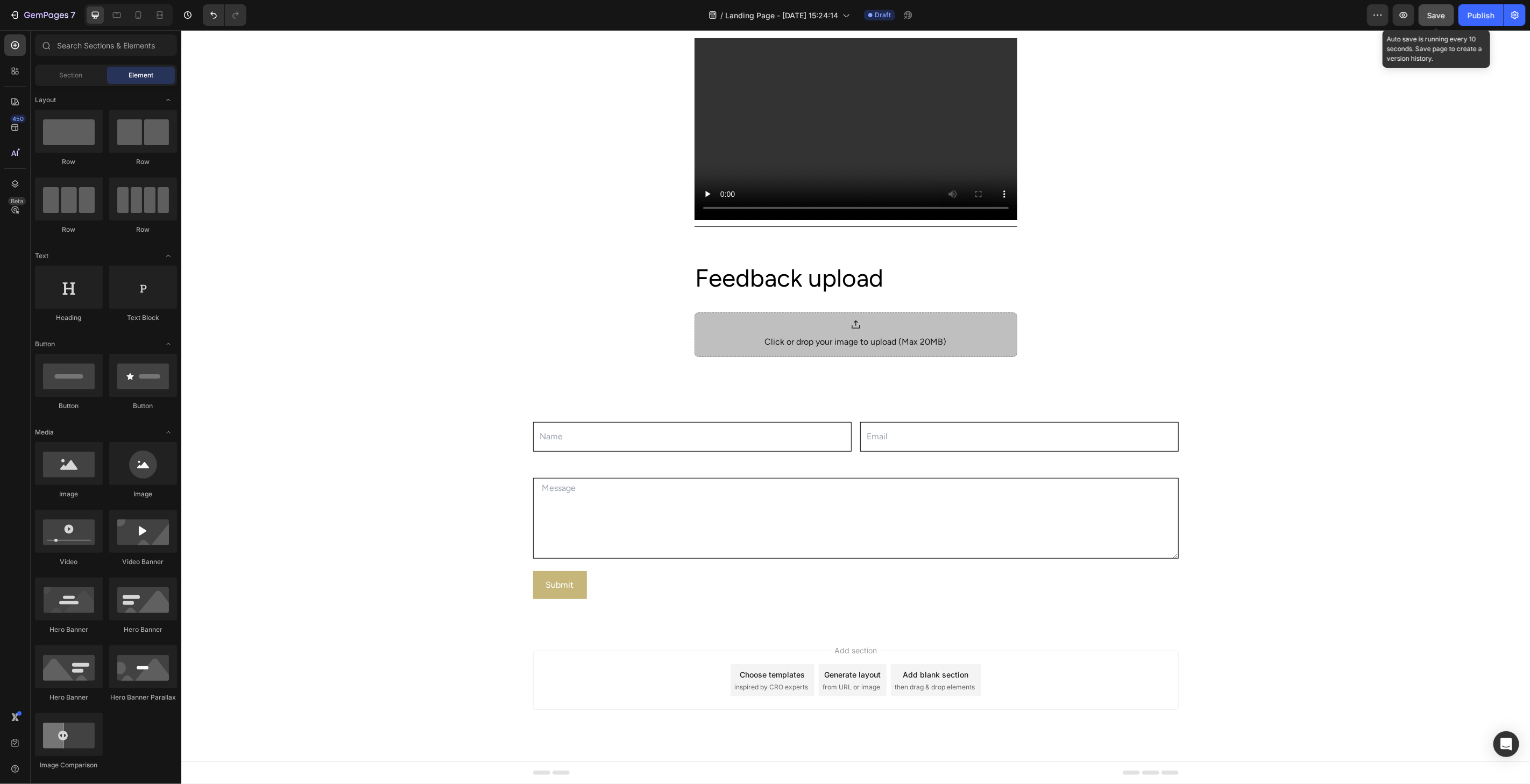
click at [1431, 18] on span "Save" at bounding box center [1437, 15] width 18 height 9
click at [1402, 16] on icon "button" at bounding box center [1404, 15] width 11 height 11
